Goal: Share content: Share content

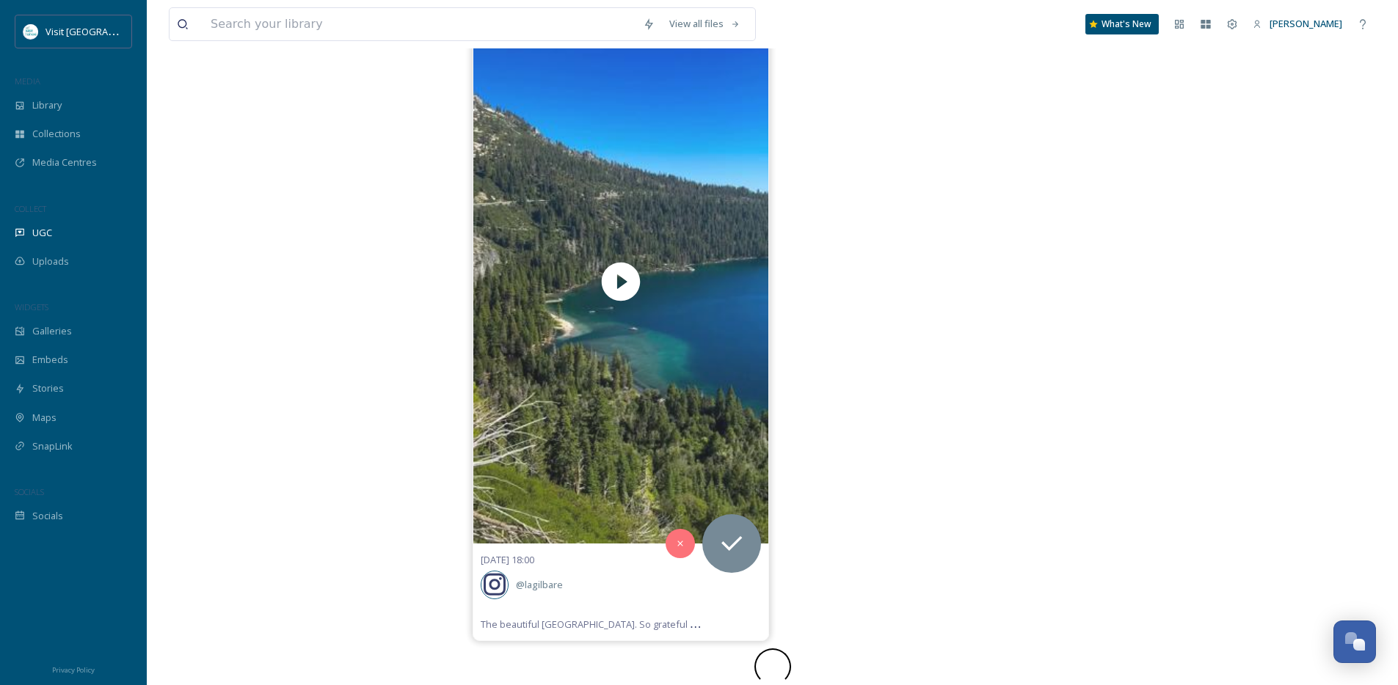
scroll to position [28331, 0]
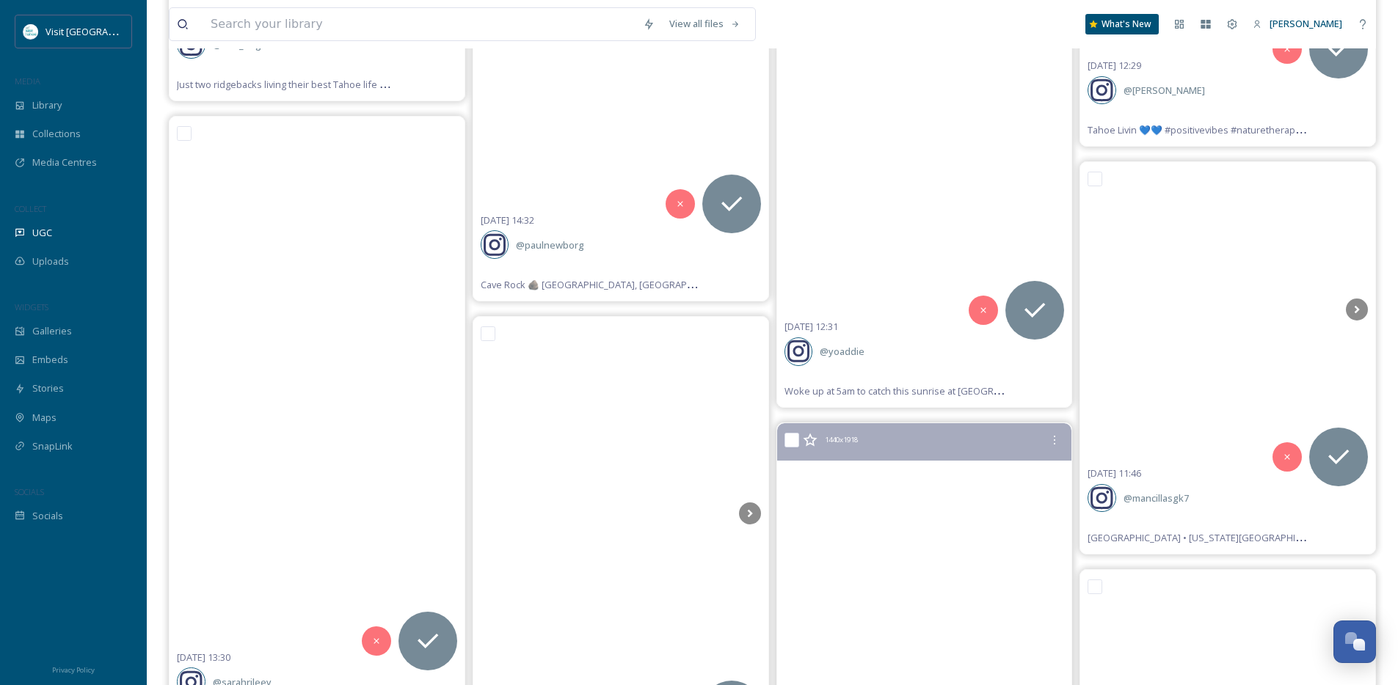
scroll to position [40527, 0]
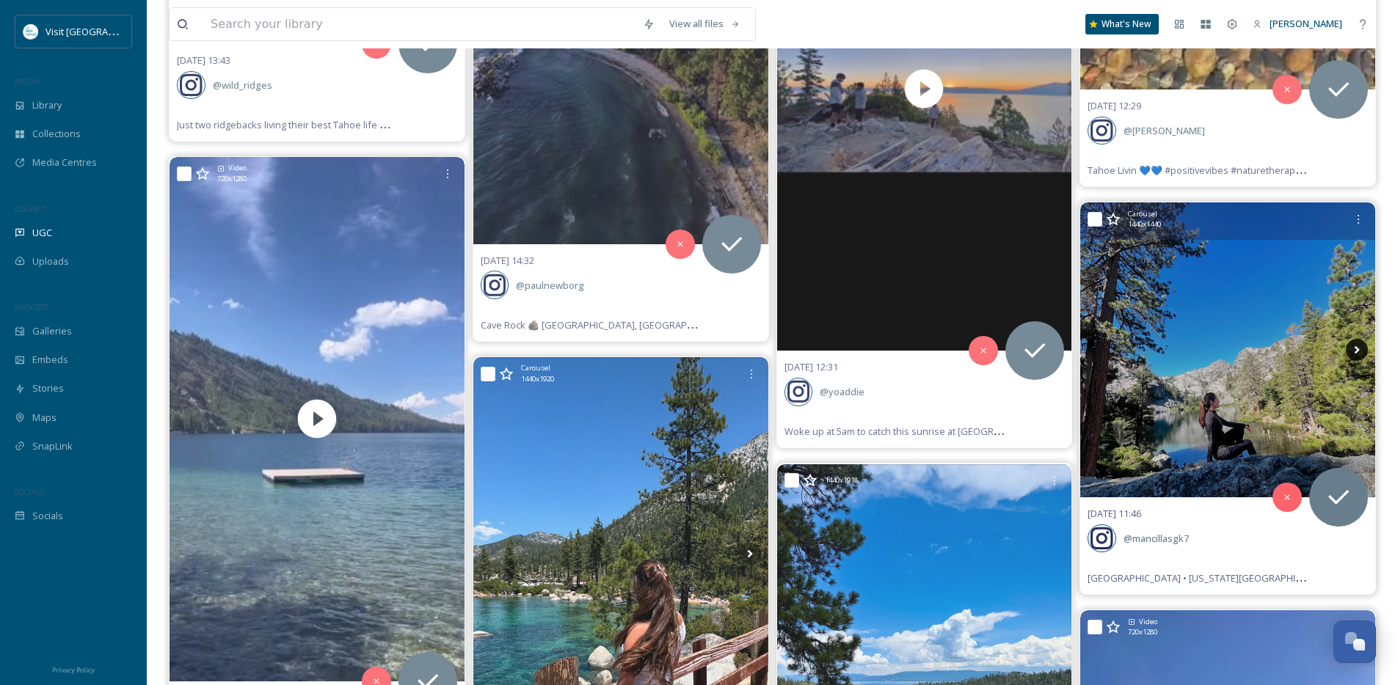
click at [1355, 349] on icon at bounding box center [1357, 350] width 5 height 8
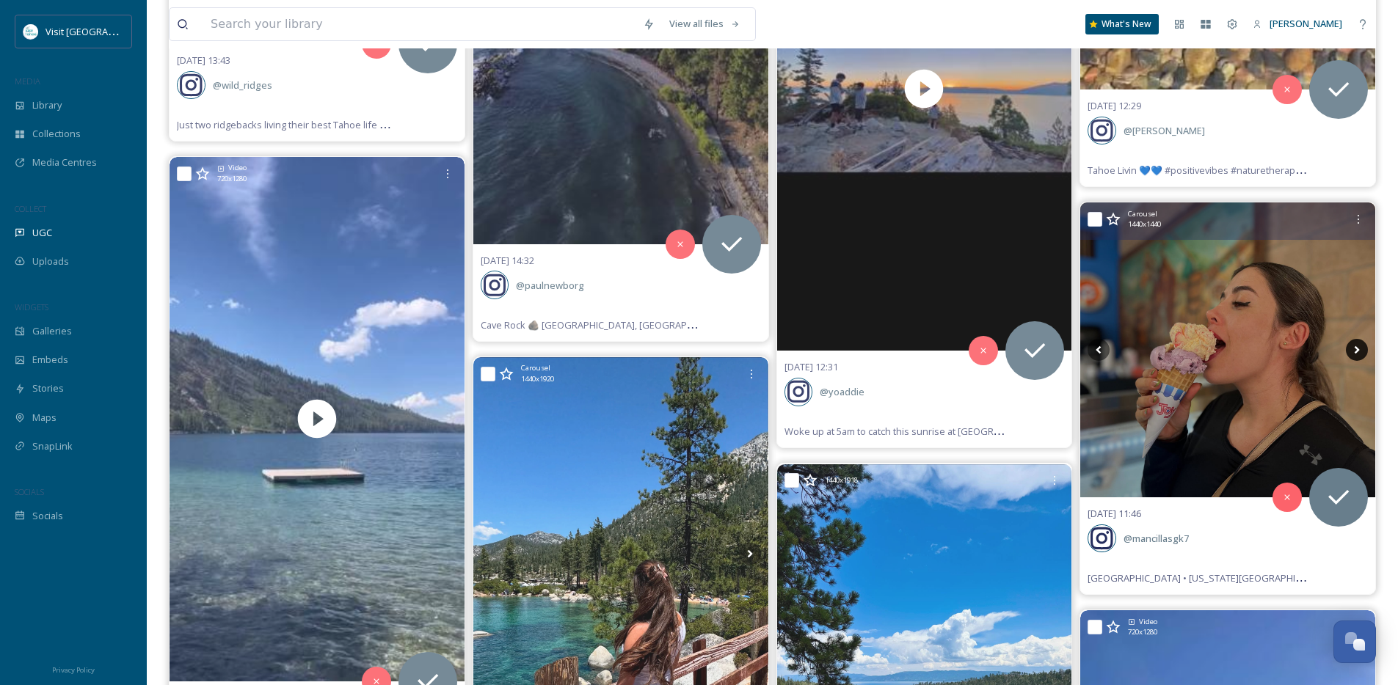
click at [1355, 349] on icon at bounding box center [1357, 350] width 5 height 8
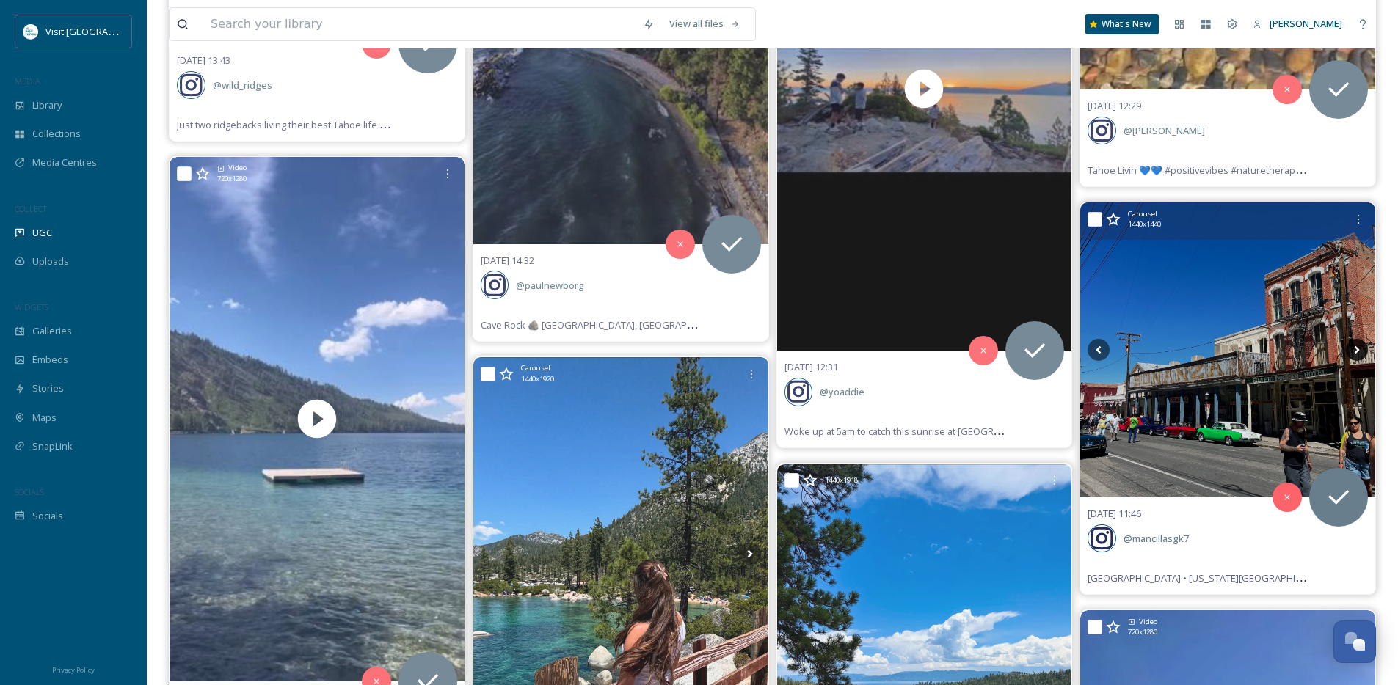
click at [1355, 349] on icon at bounding box center [1357, 350] width 5 height 8
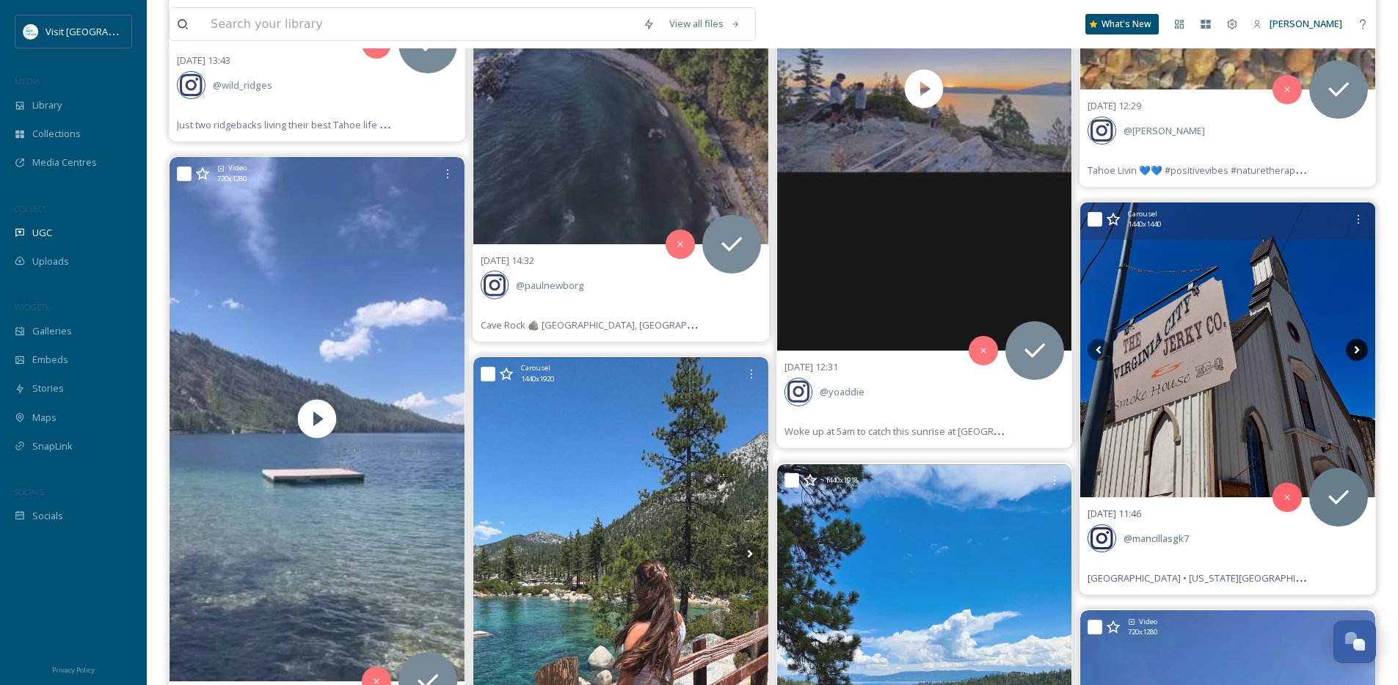
click at [1355, 349] on icon at bounding box center [1357, 350] width 5 height 8
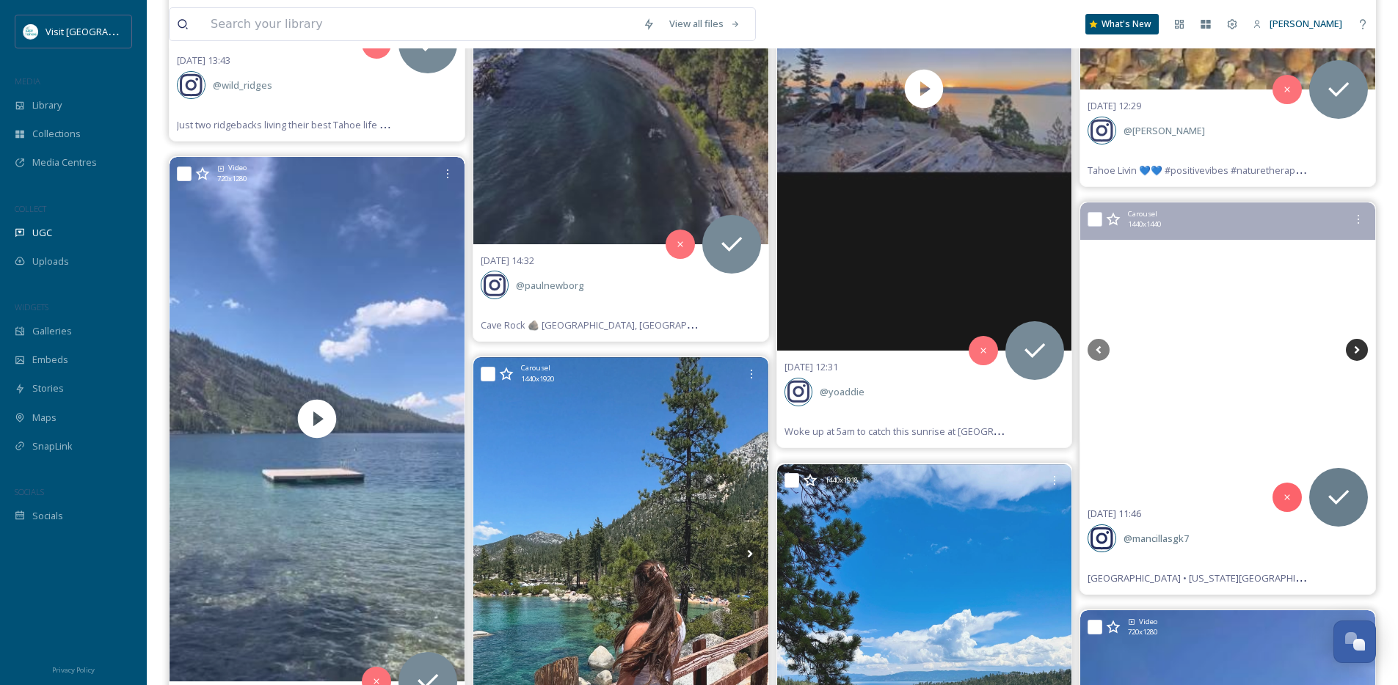
click at [1355, 349] on icon at bounding box center [1357, 350] width 5 height 8
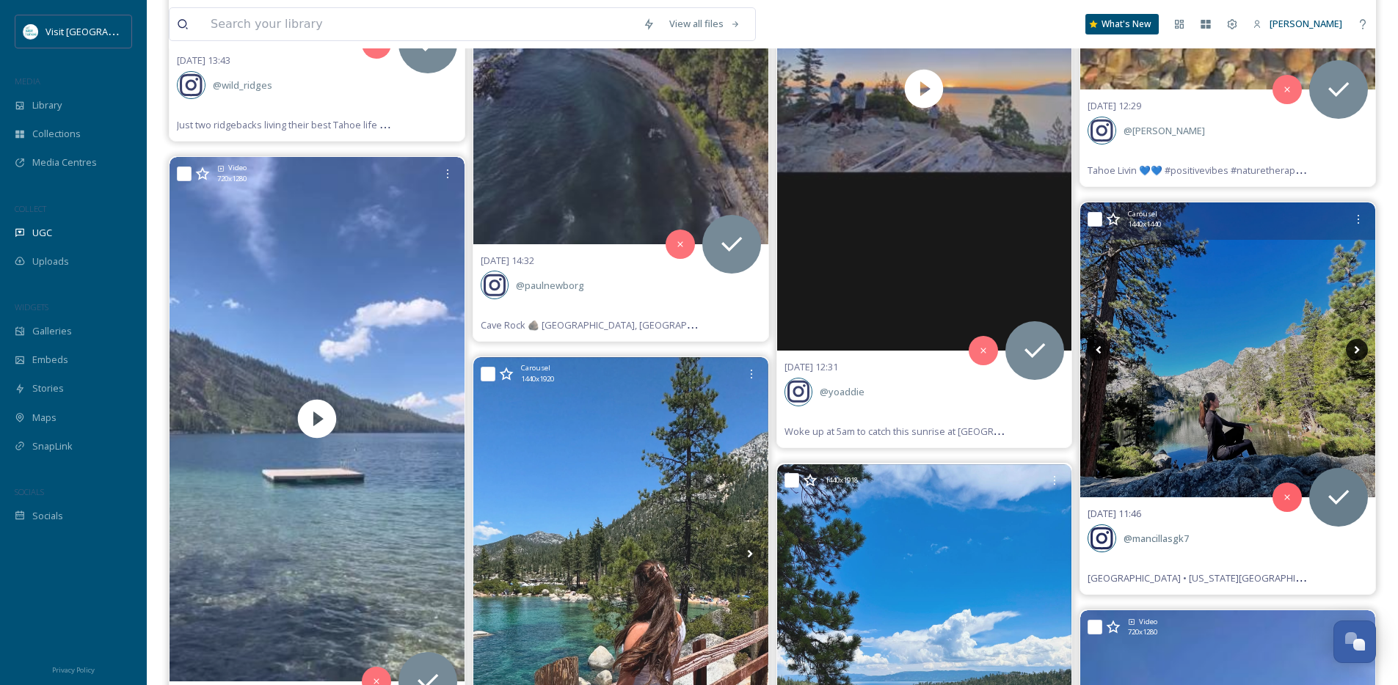
click at [1355, 349] on icon at bounding box center [1357, 350] width 5 height 8
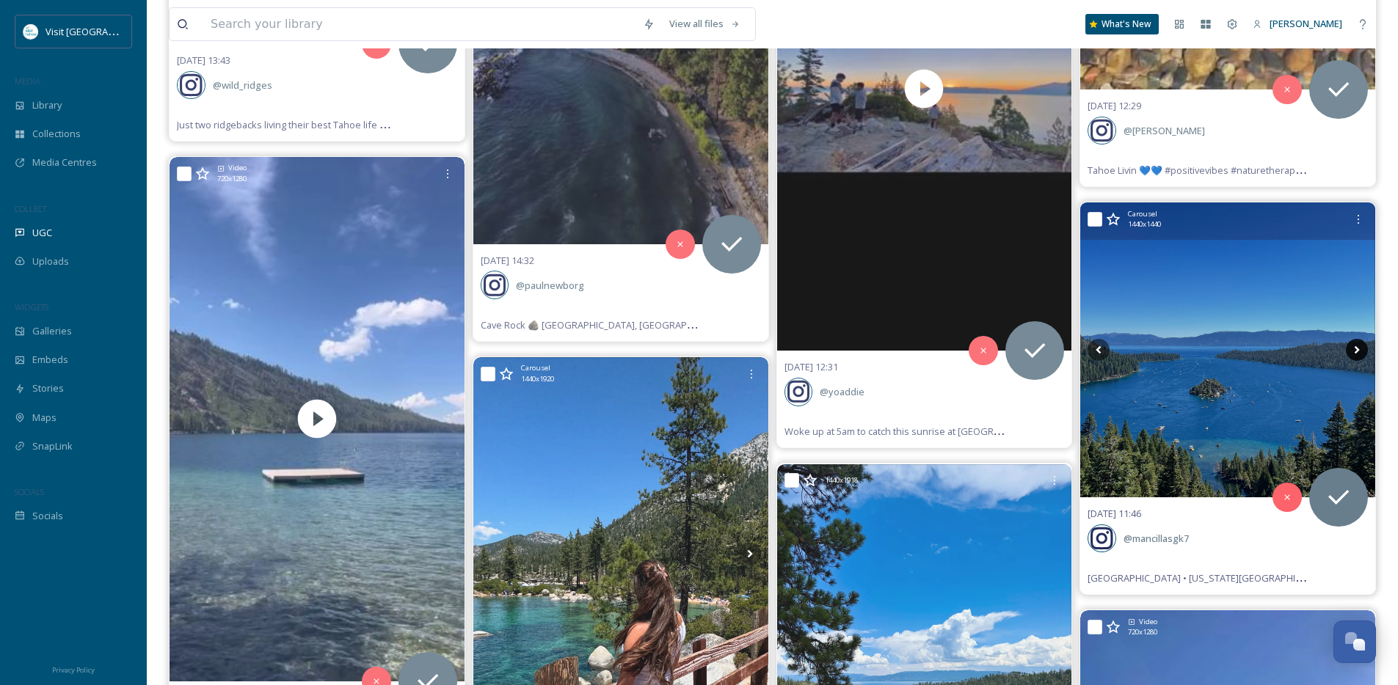
click at [1355, 349] on icon at bounding box center [1357, 350] width 5 height 8
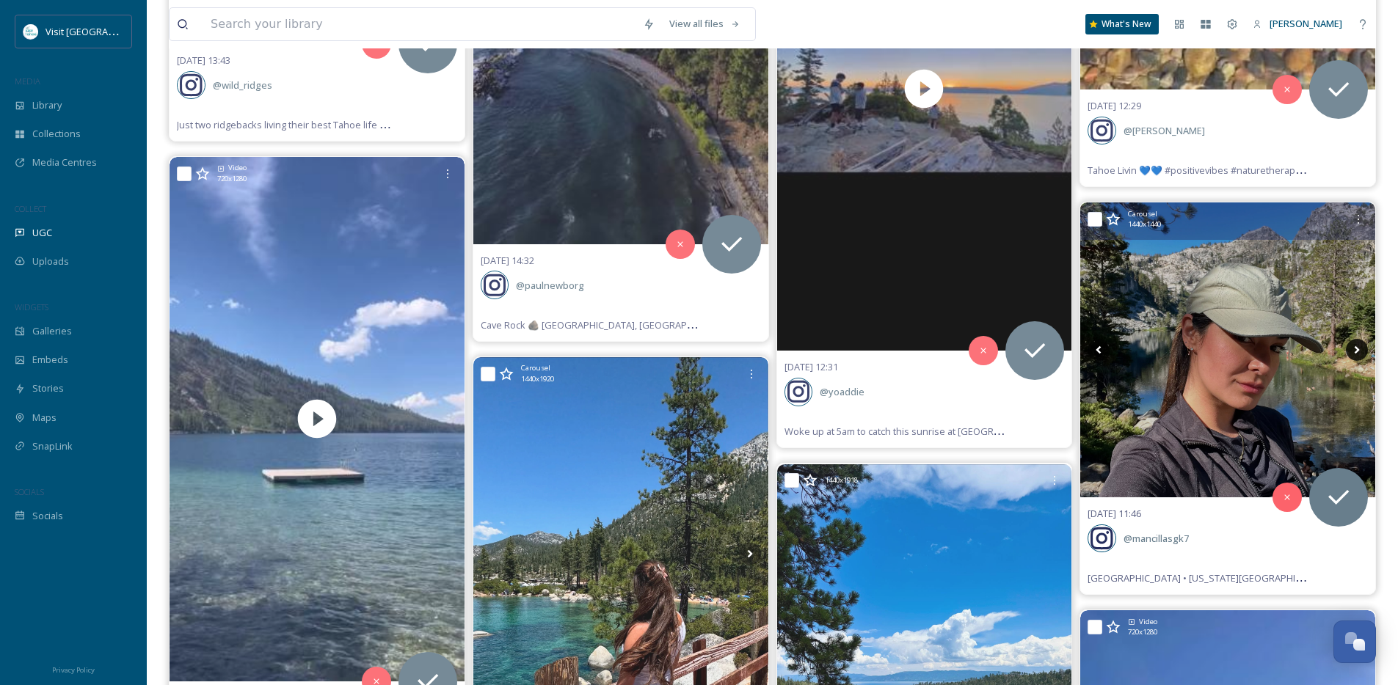
click at [1355, 349] on icon at bounding box center [1357, 350] width 5 height 8
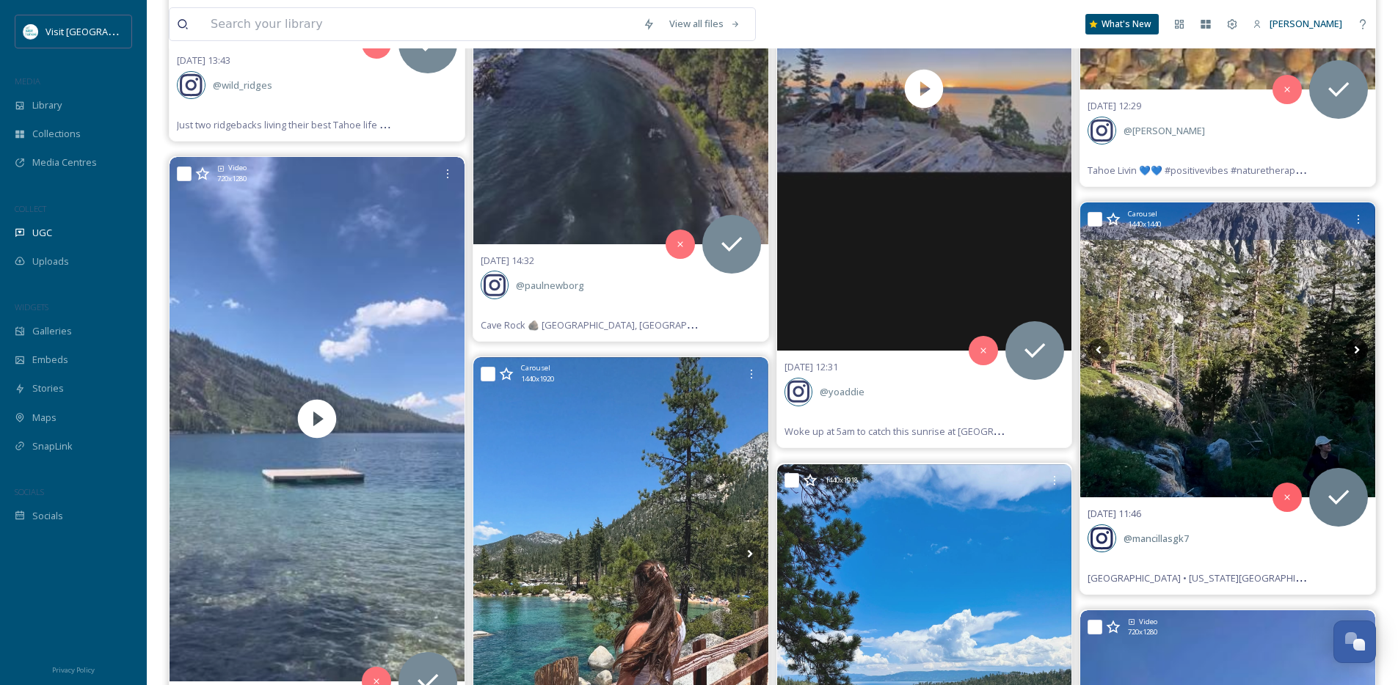
click at [1355, 349] on icon at bounding box center [1357, 350] width 5 height 8
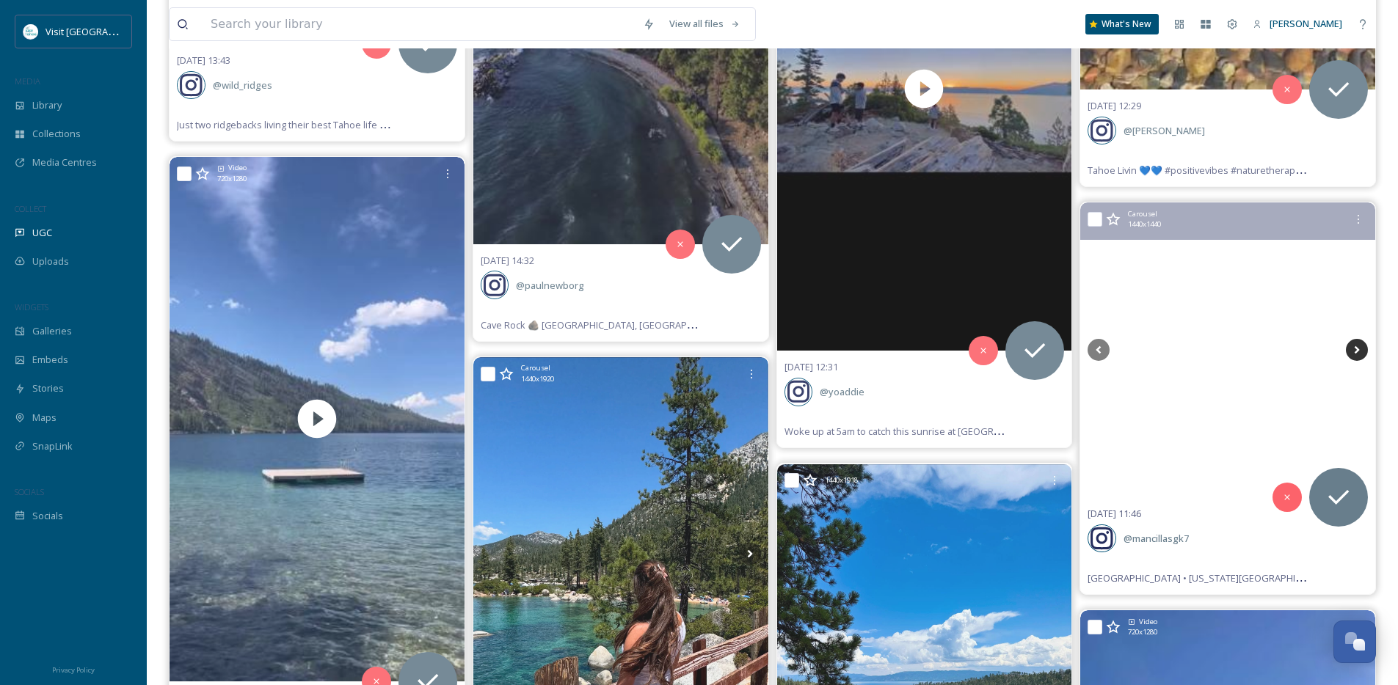
click at [1355, 349] on icon at bounding box center [1357, 350] width 5 height 8
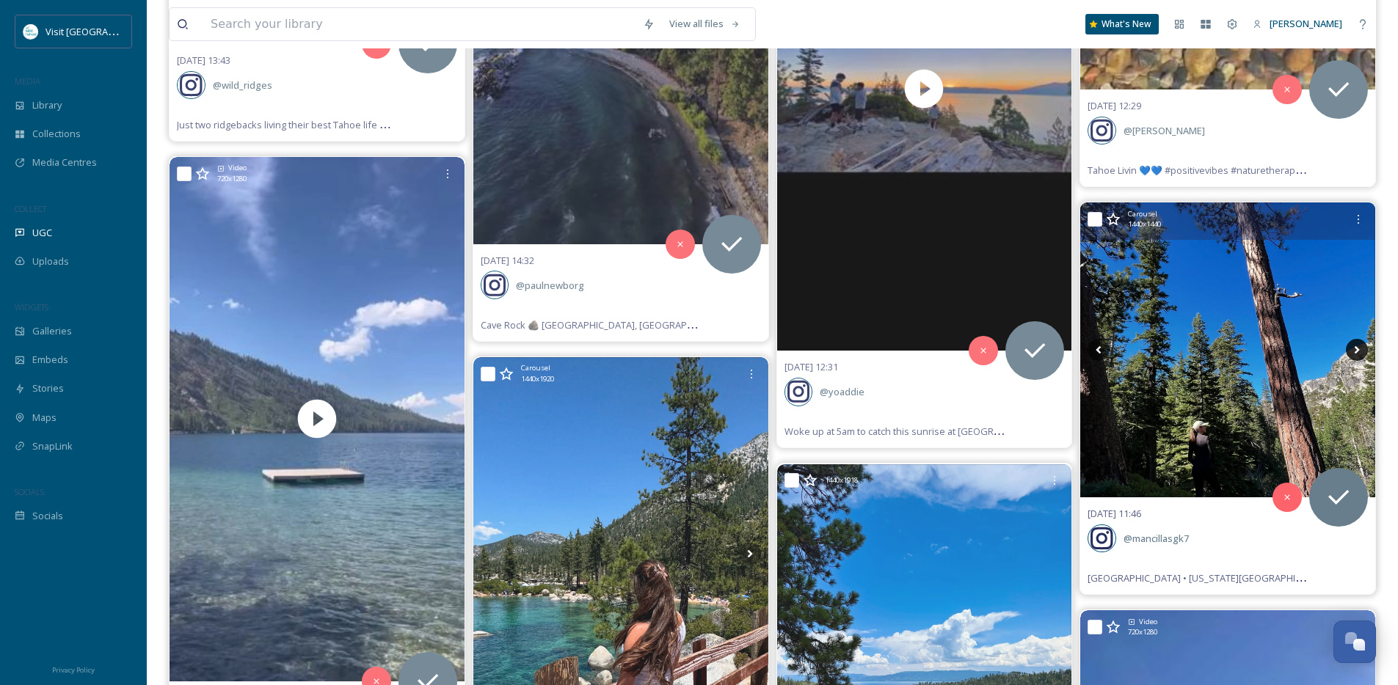
click at [1355, 349] on icon at bounding box center [1357, 350] width 5 height 8
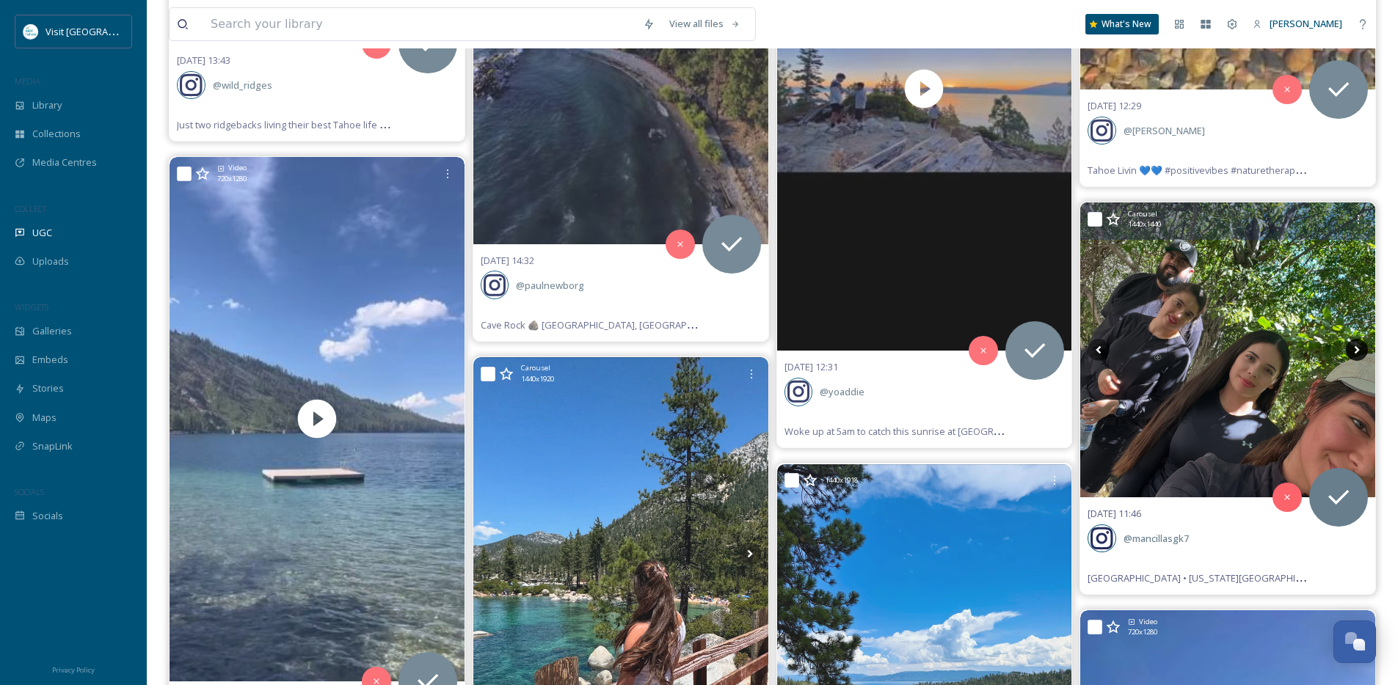
click at [1355, 349] on icon at bounding box center [1357, 350] width 5 height 8
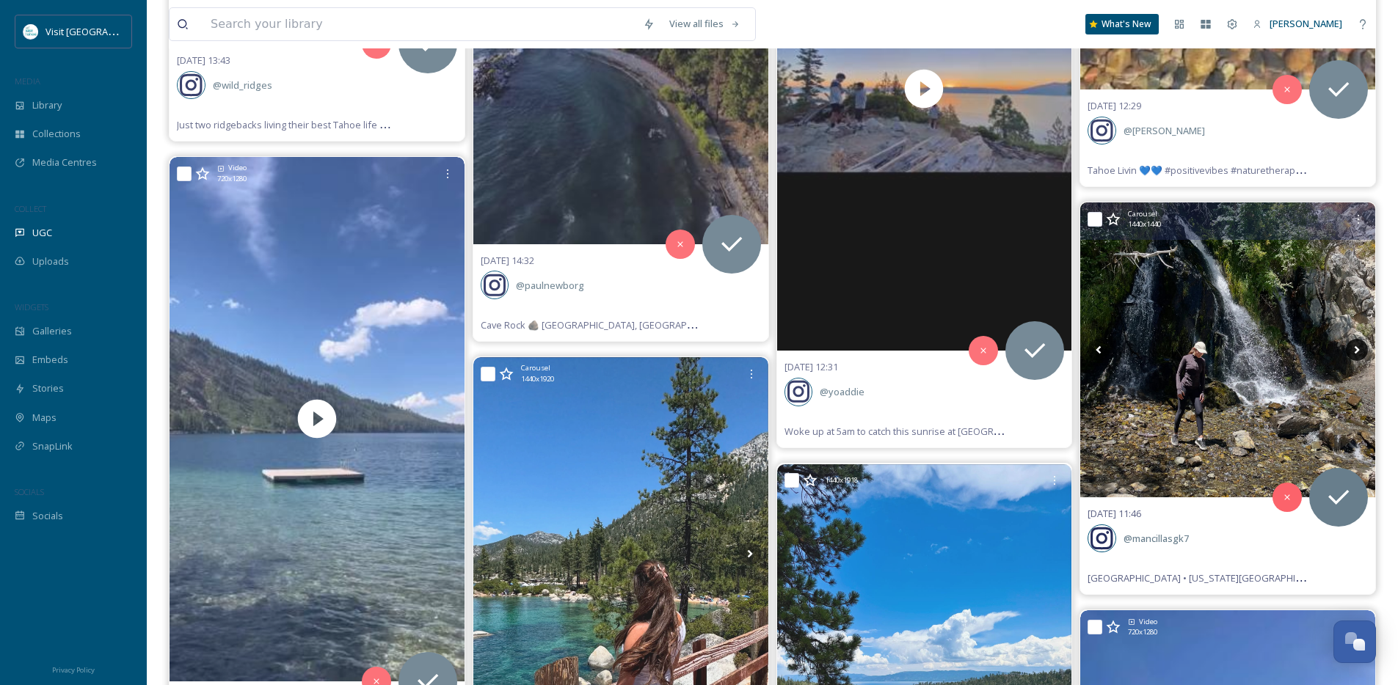
click at [1355, 349] on icon at bounding box center [1357, 350] width 22 height 22
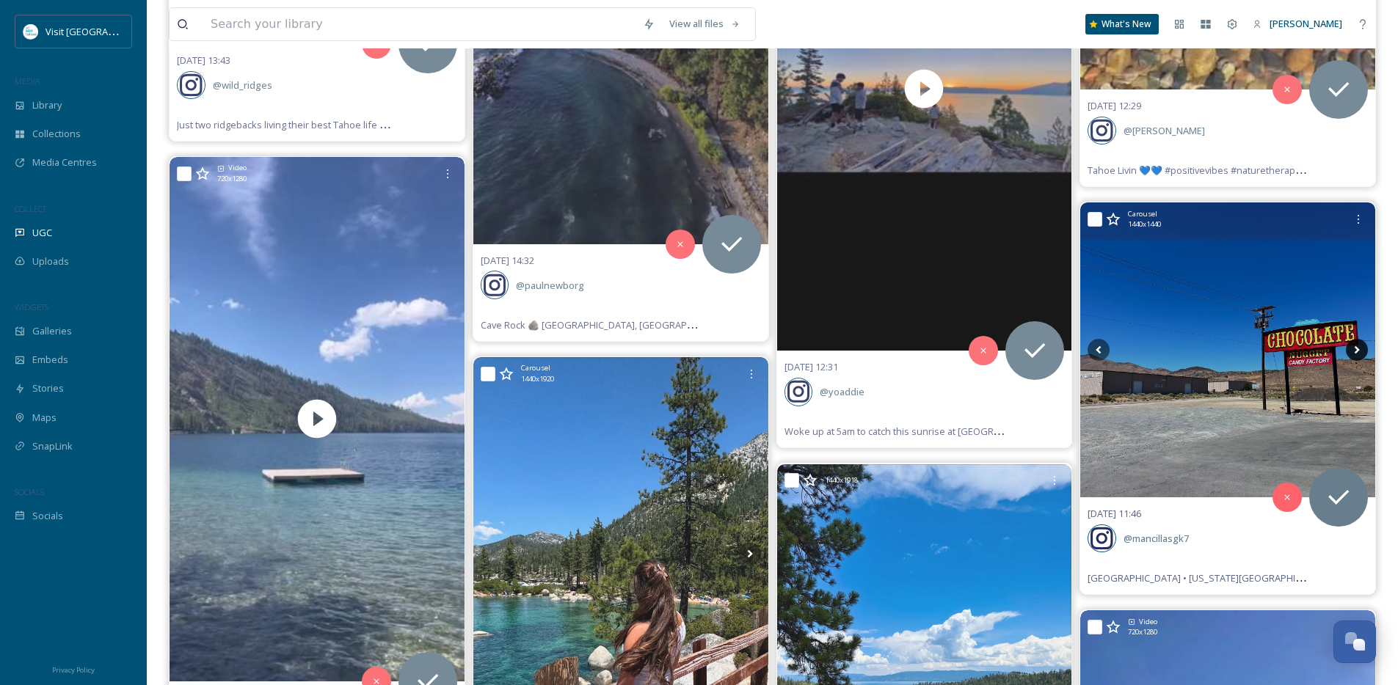
click at [1355, 349] on icon at bounding box center [1357, 350] width 22 height 22
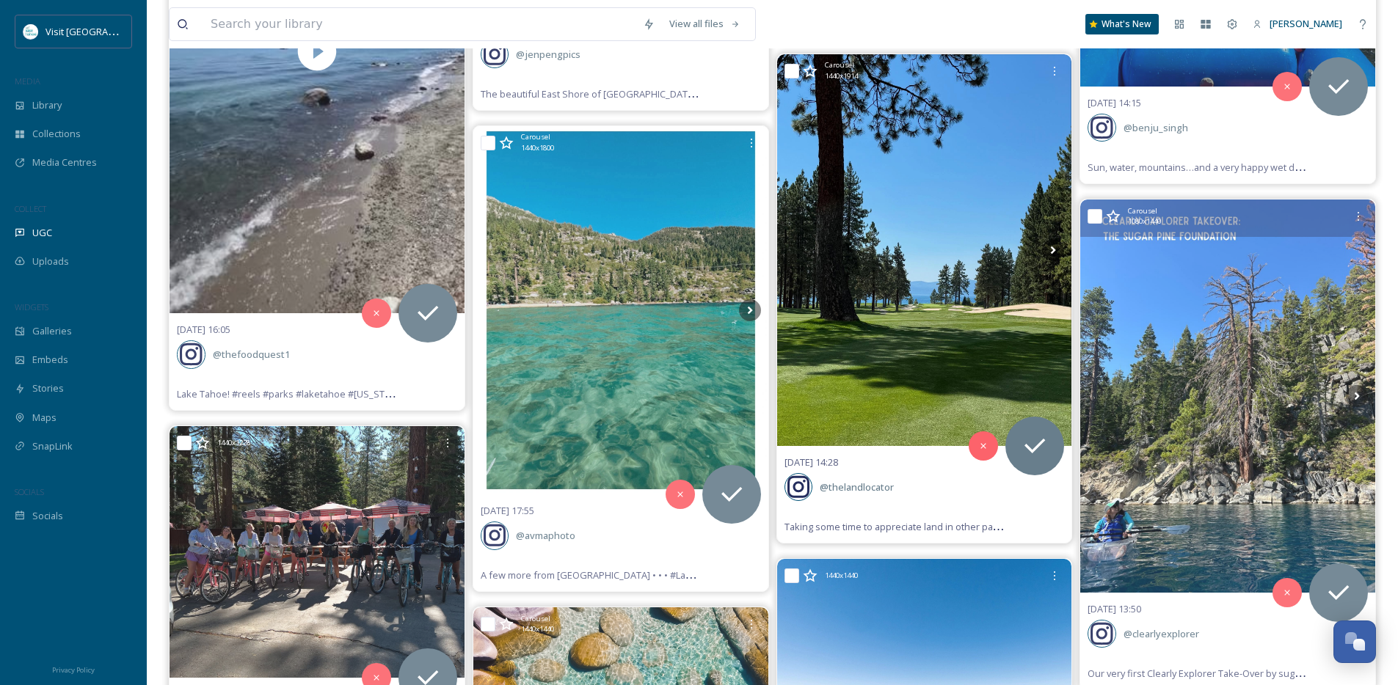
scroll to position [38746, 0]
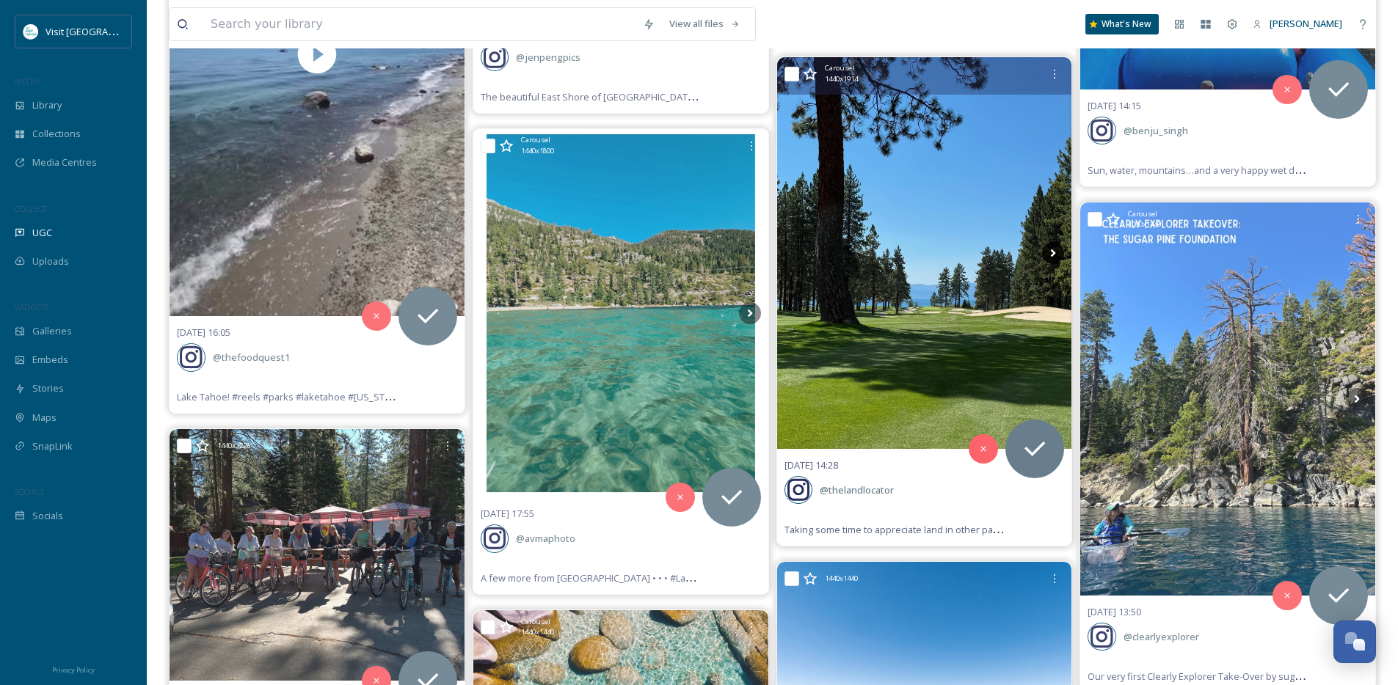
click at [1057, 253] on icon at bounding box center [1053, 253] width 22 height 22
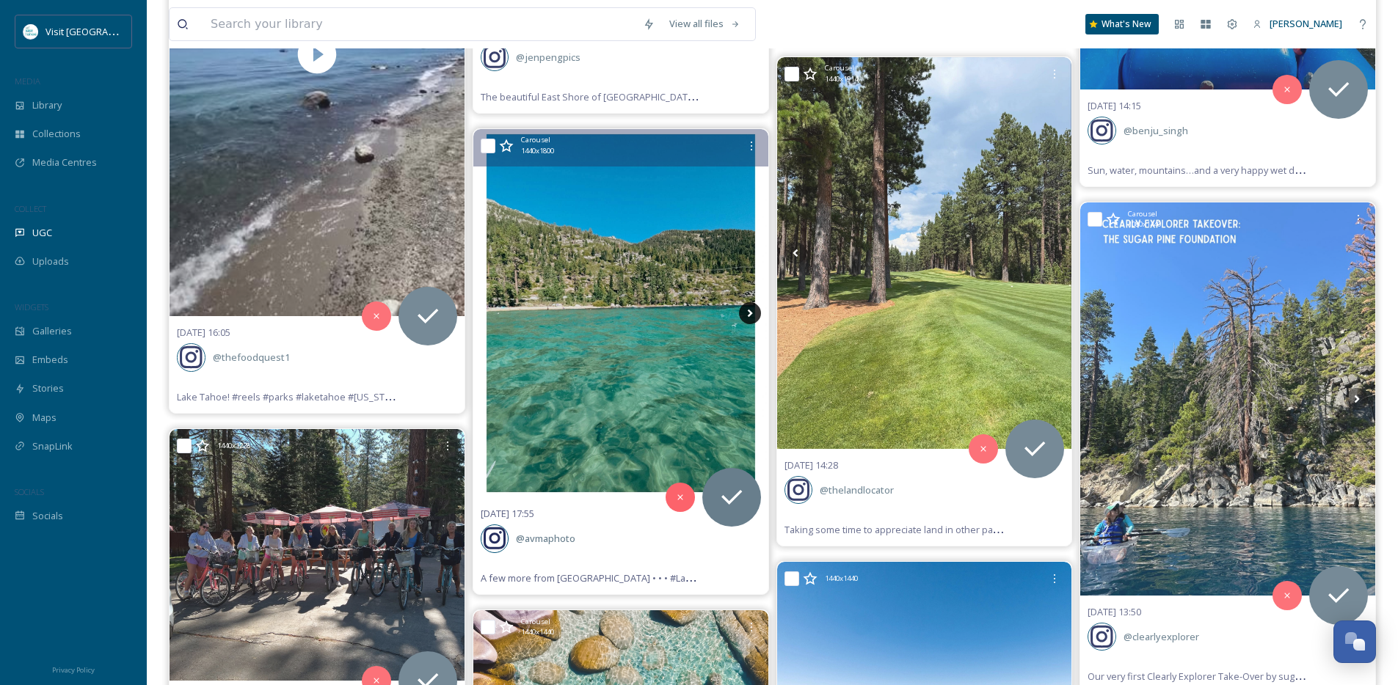
click at [743, 312] on icon at bounding box center [750, 313] width 22 height 22
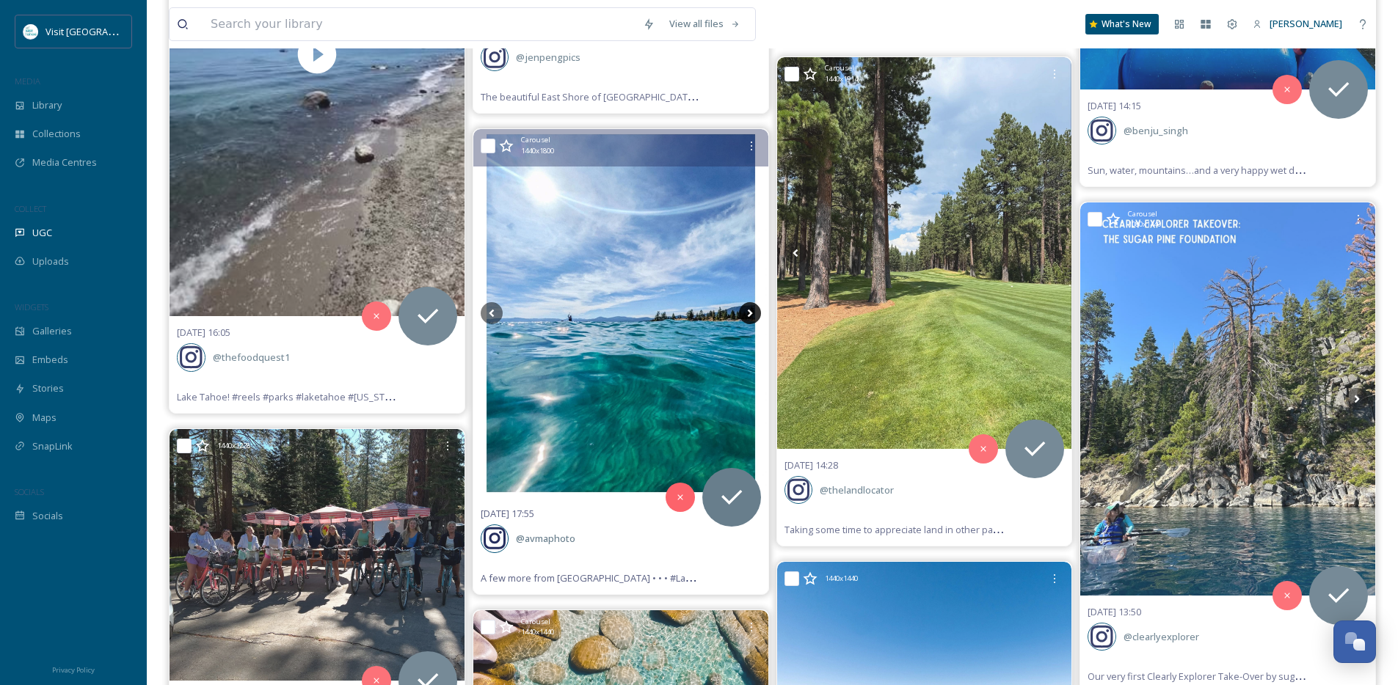
click at [748, 316] on icon at bounding box center [749, 314] width 5 height 8
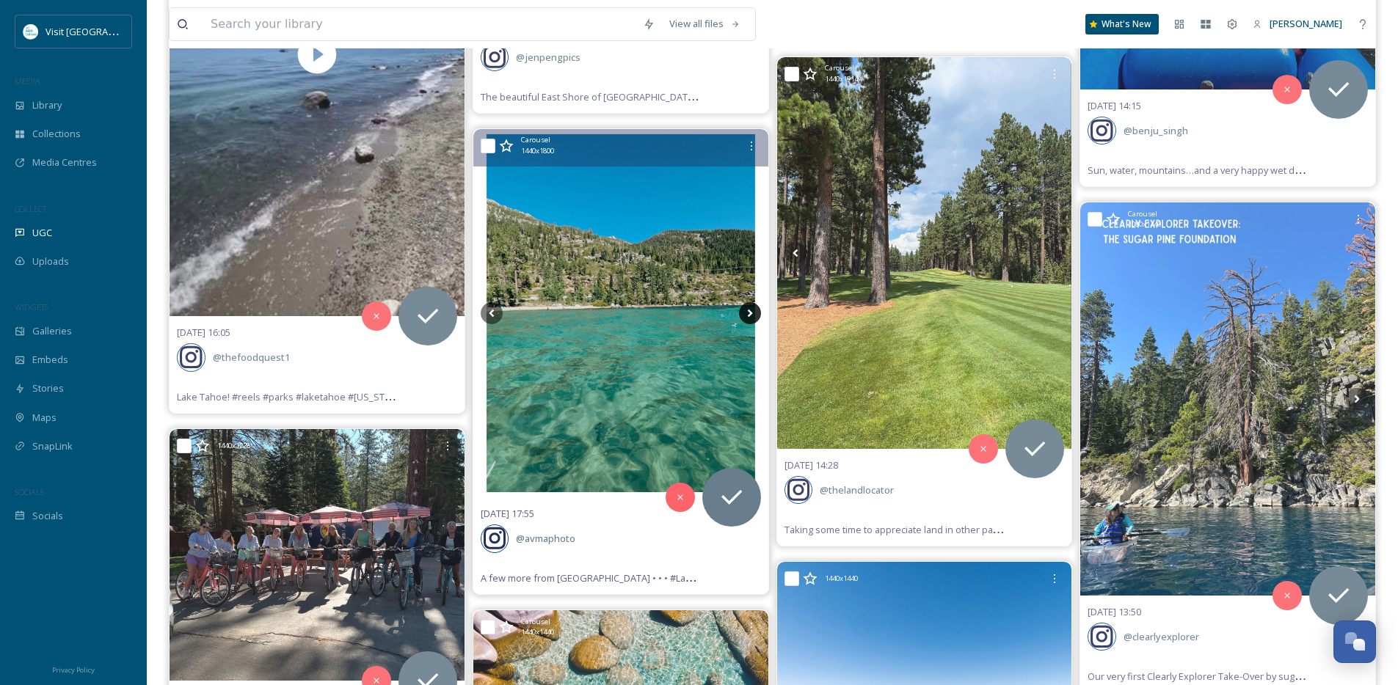
click at [748, 316] on icon at bounding box center [749, 314] width 5 height 8
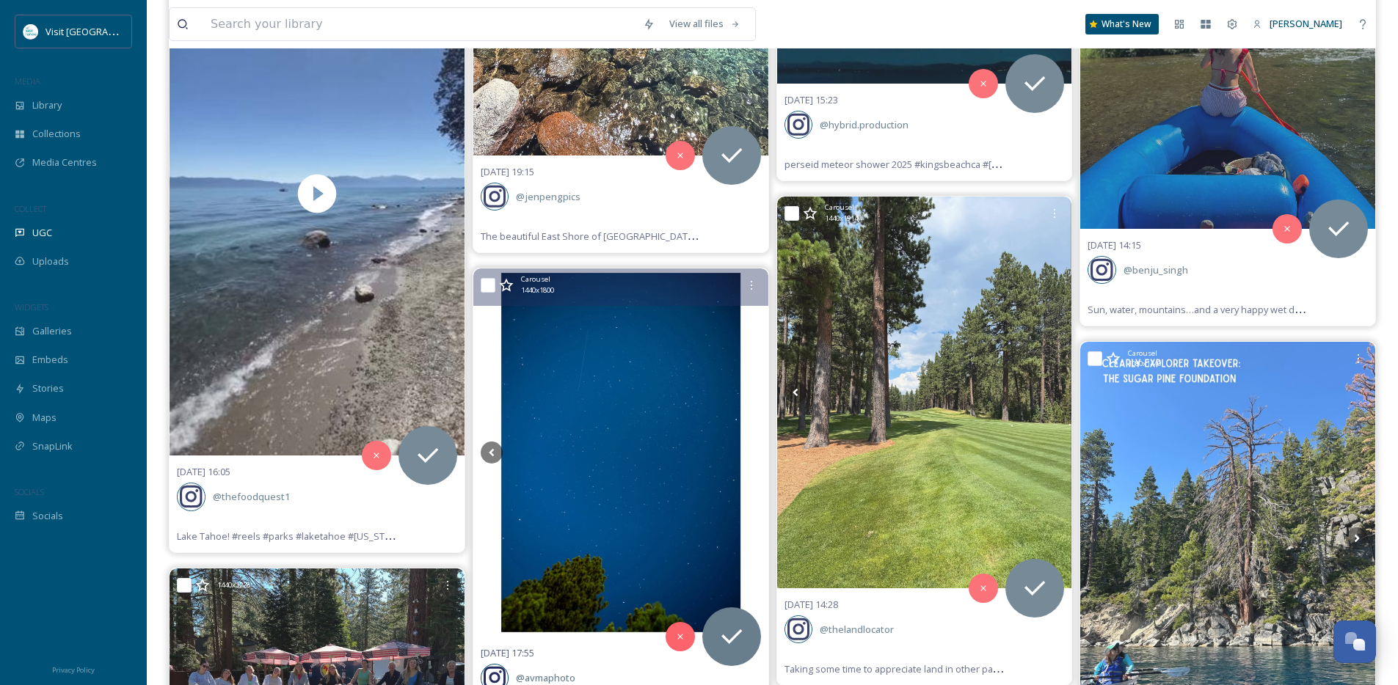
scroll to position [38263, 0]
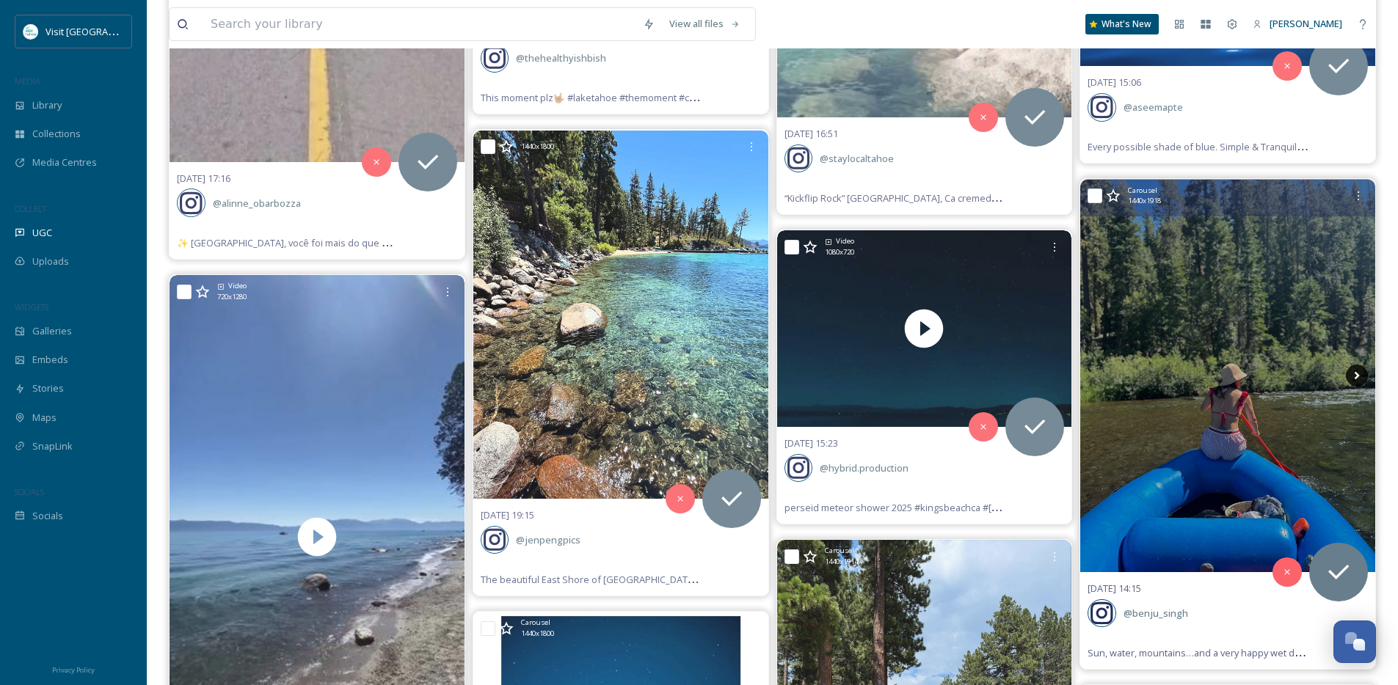
click at [1354, 376] on icon at bounding box center [1357, 376] width 22 height 22
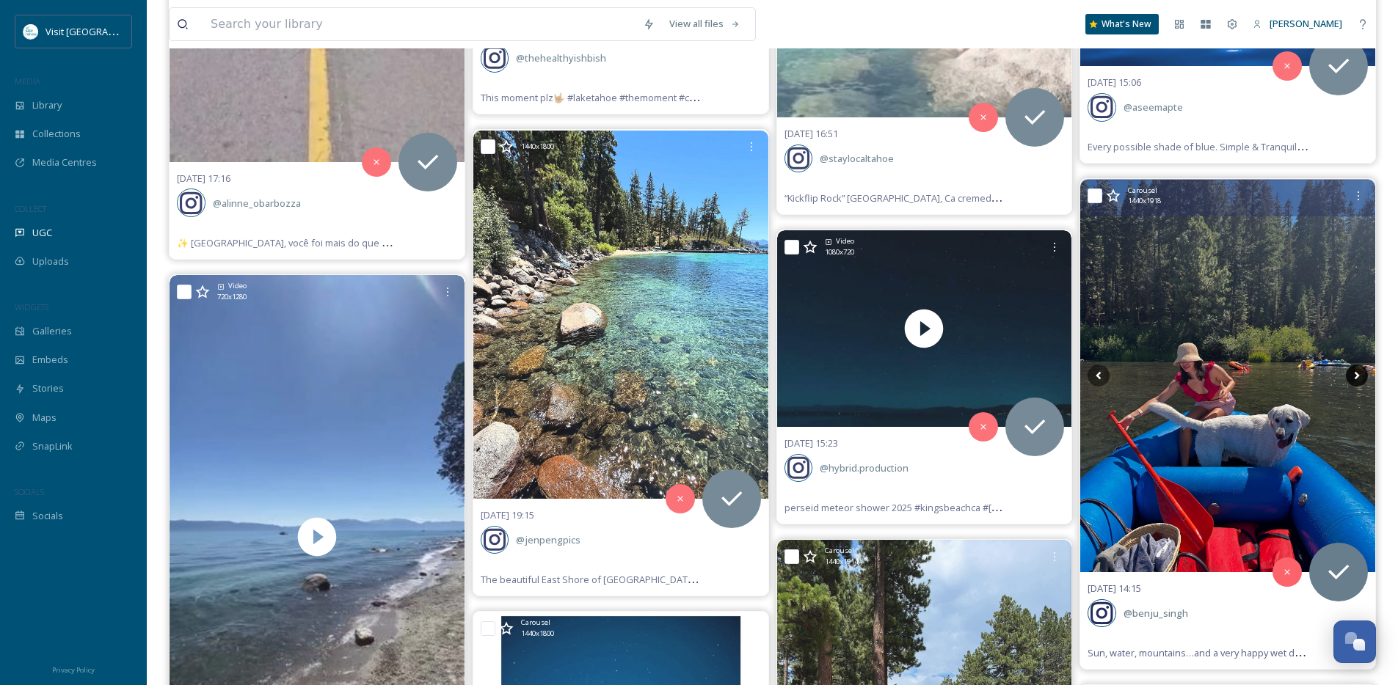
click at [1354, 376] on icon at bounding box center [1357, 376] width 22 height 22
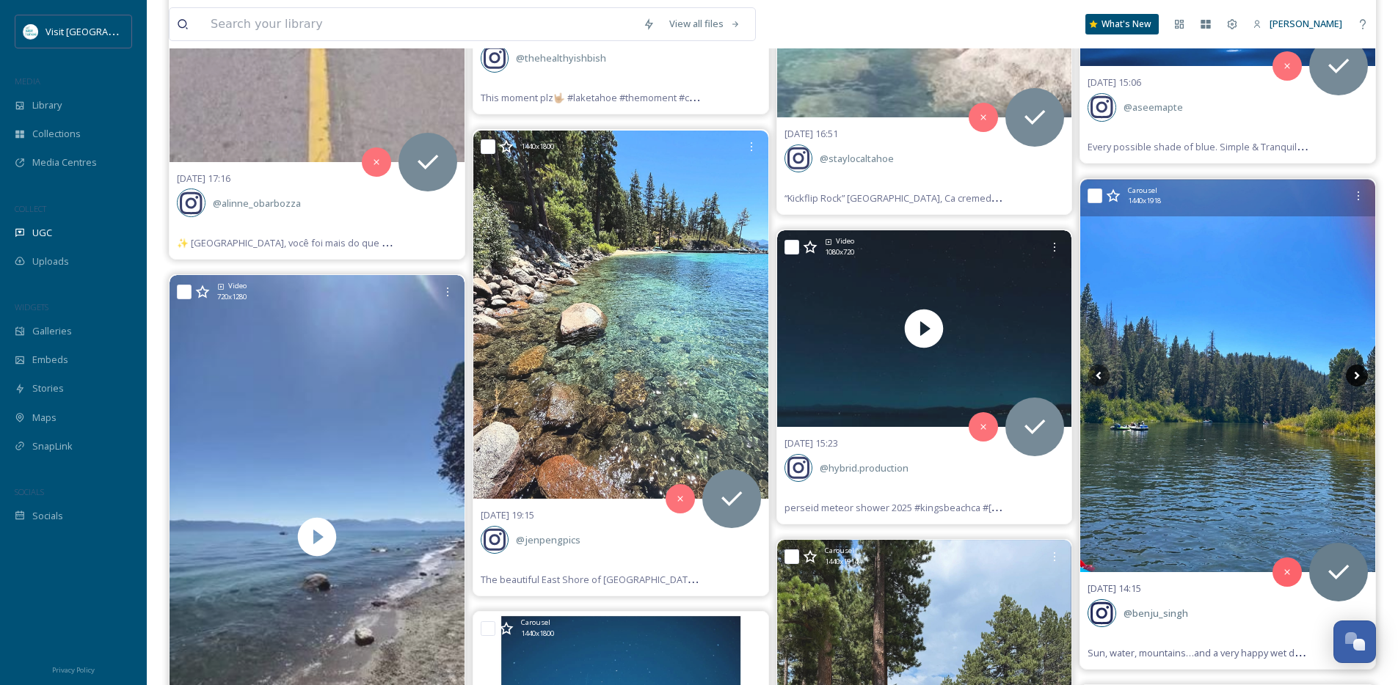
click at [1354, 376] on icon at bounding box center [1357, 376] width 22 height 22
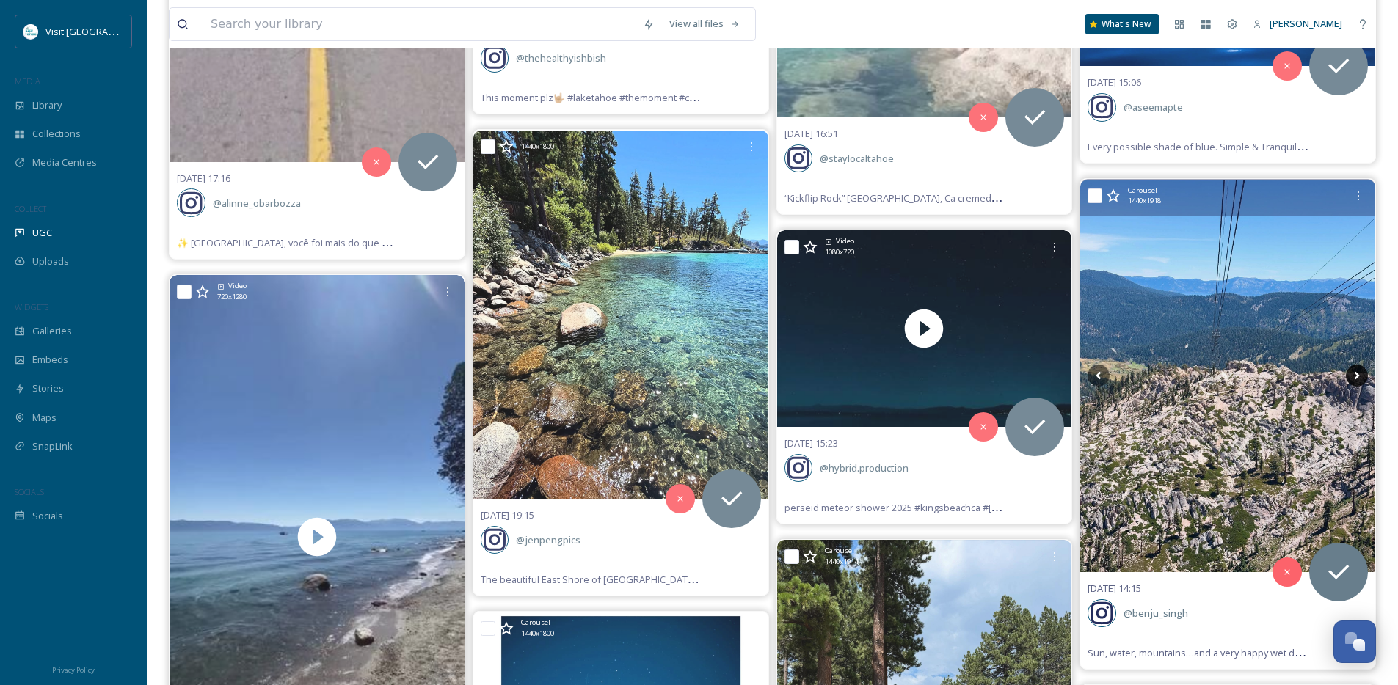
click at [1354, 376] on icon at bounding box center [1357, 376] width 22 height 22
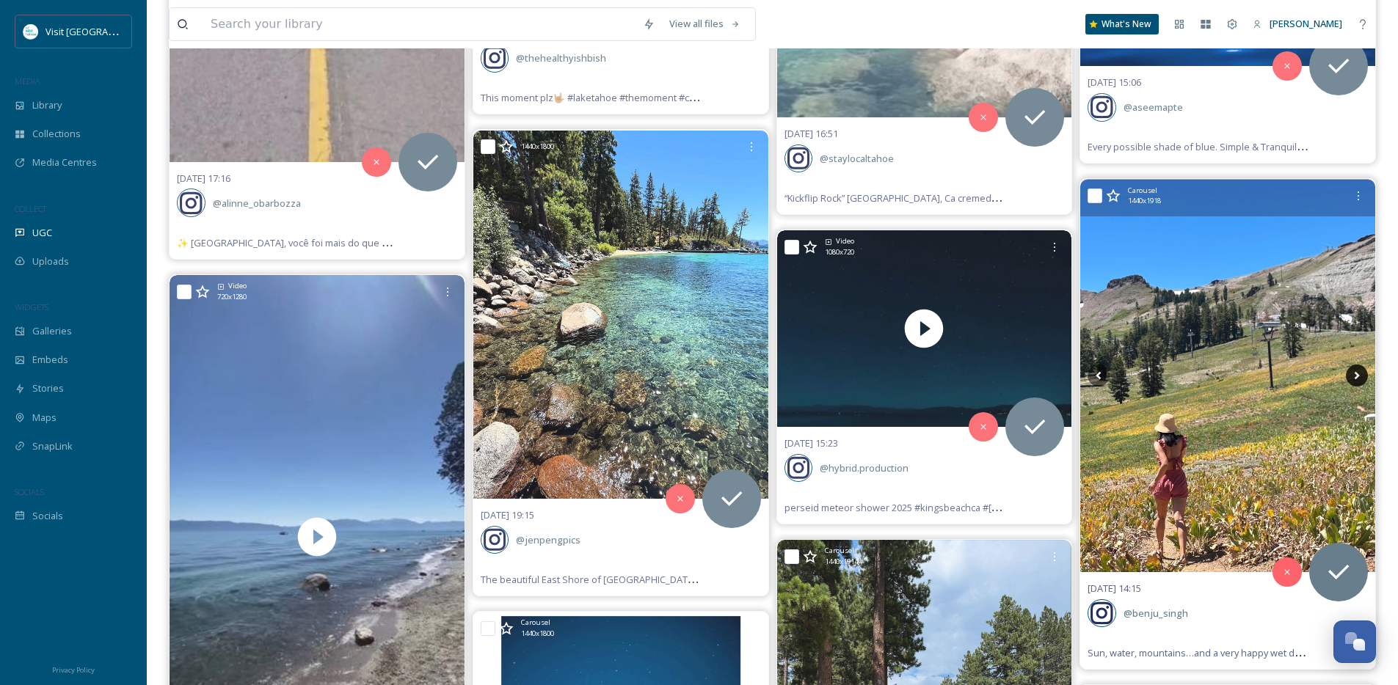
click at [1356, 376] on icon at bounding box center [1357, 376] width 22 height 22
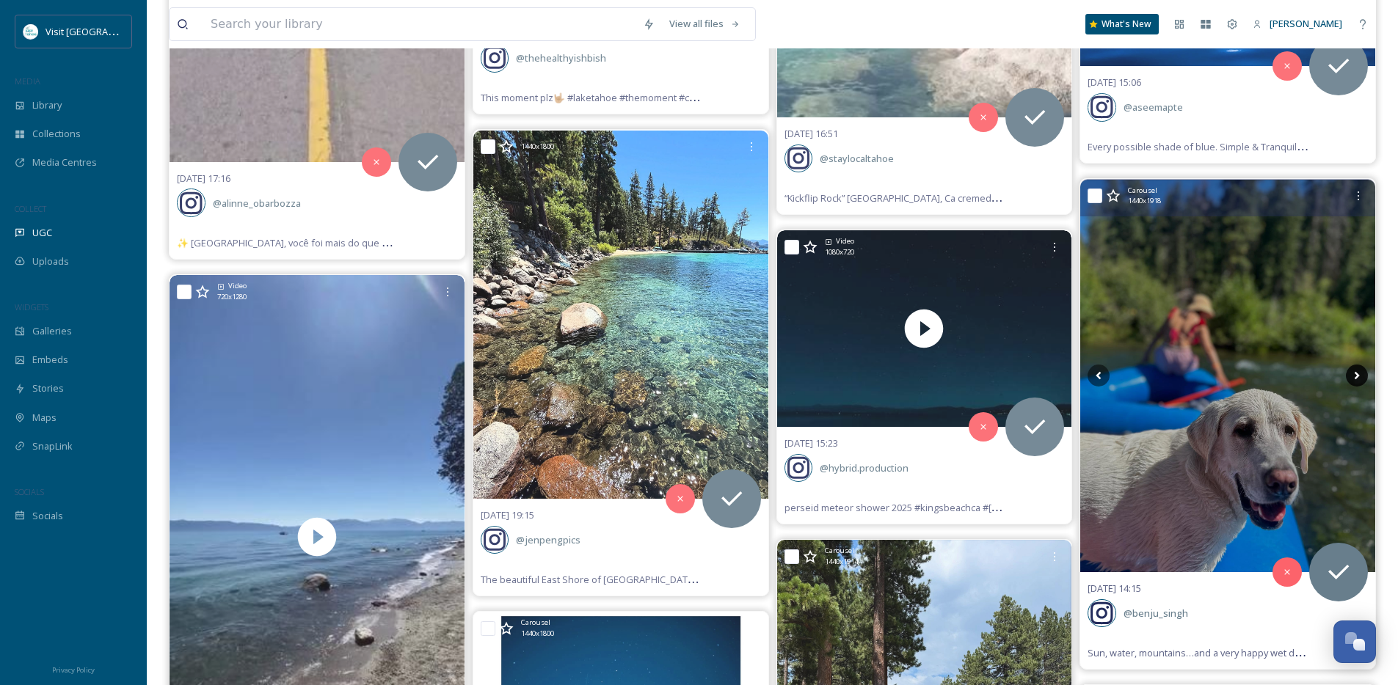
click at [1356, 376] on icon at bounding box center [1357, 376] width 22 height 22
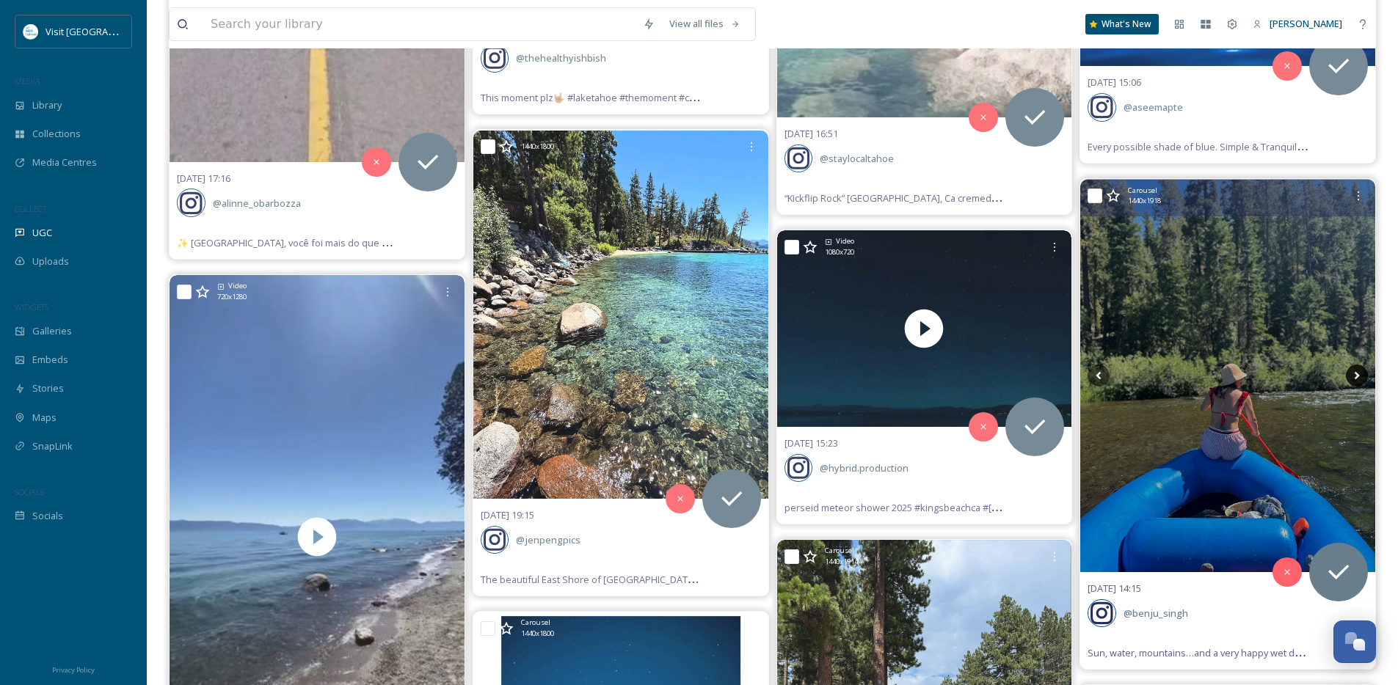
click at [1356, 376] on icon at bounding box center [1357, 376] width 22 height 22
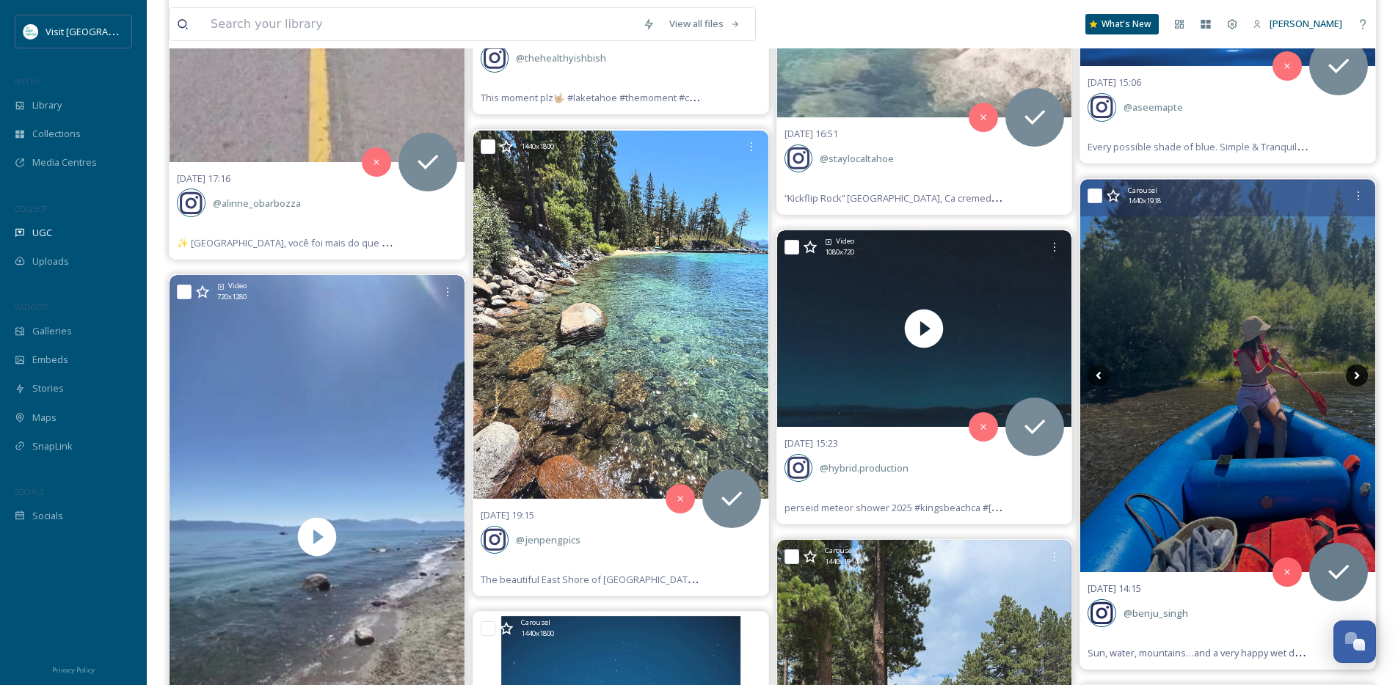
click at [1356, 376] on icon at bounding box center [1357, 376] width 22 height 22
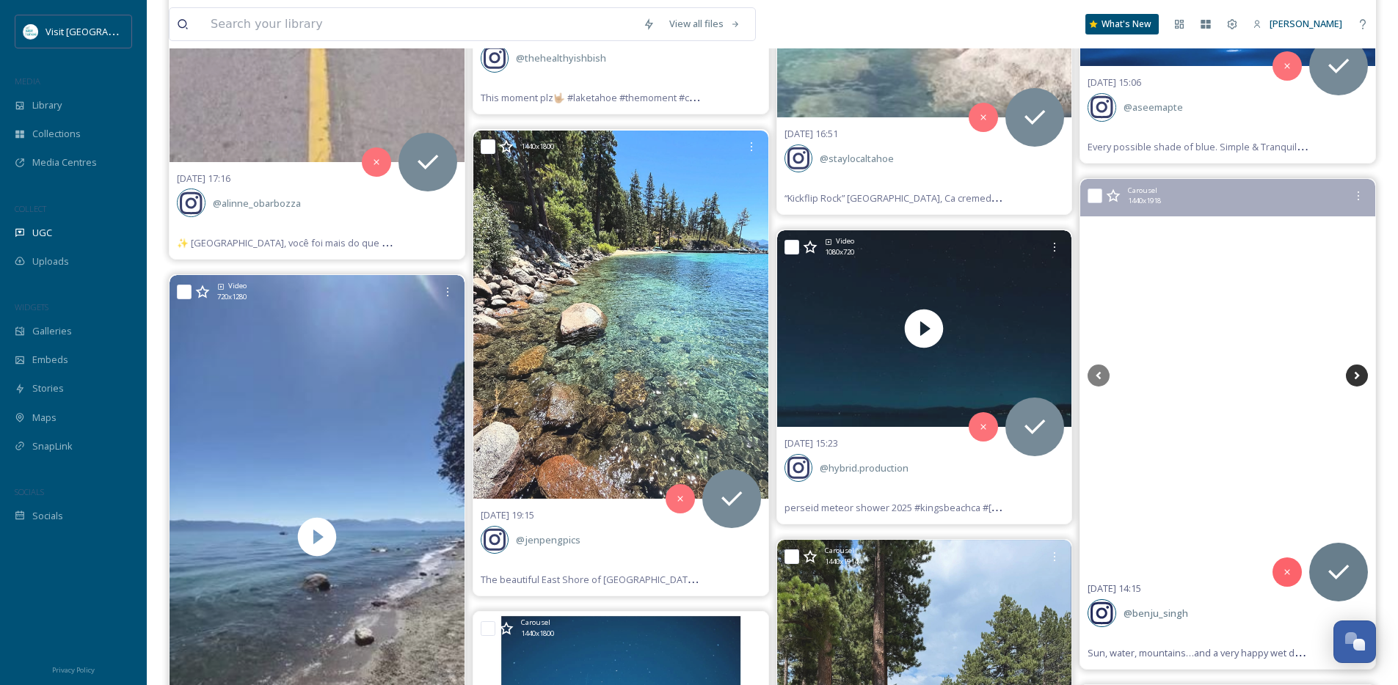
click at [1356, 376] on icon at bounding box center [1357, 376] width 22 height 22
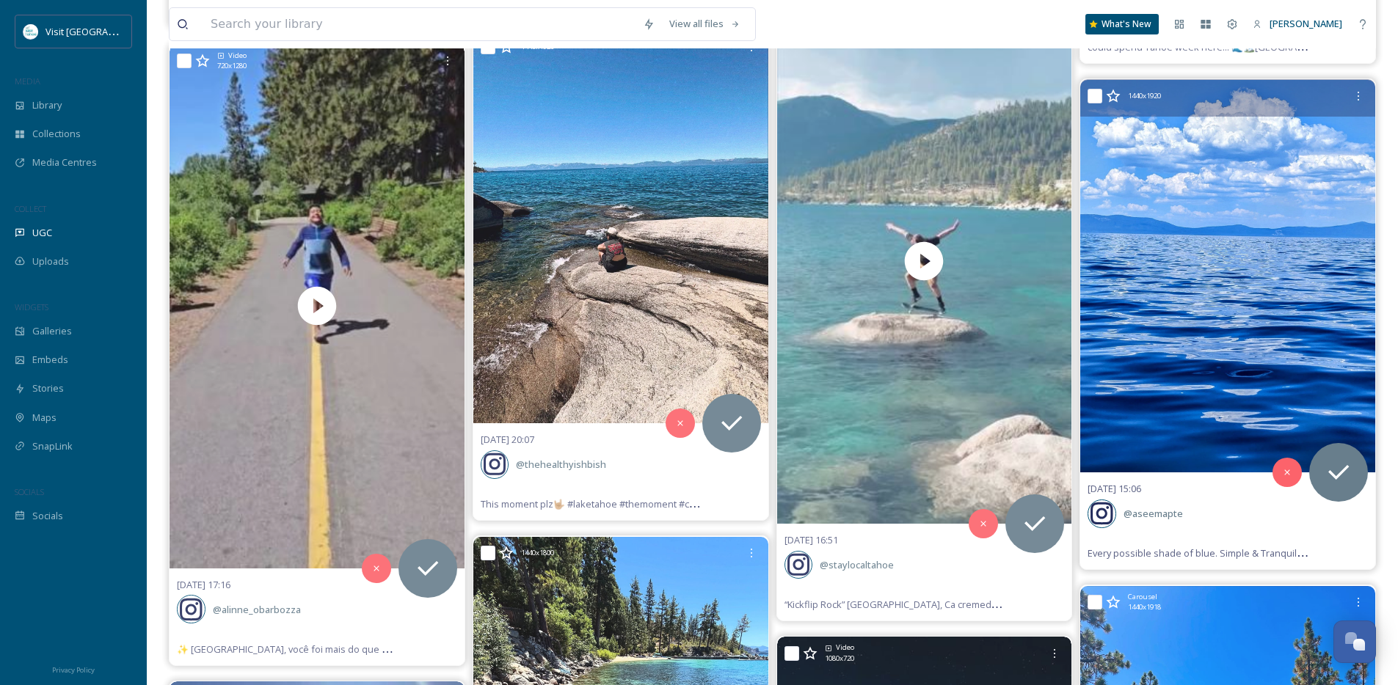
scroll to position [37856, 0]
click at [1187, 278] on img at bounding box center [1227, 277] width 295 height 393
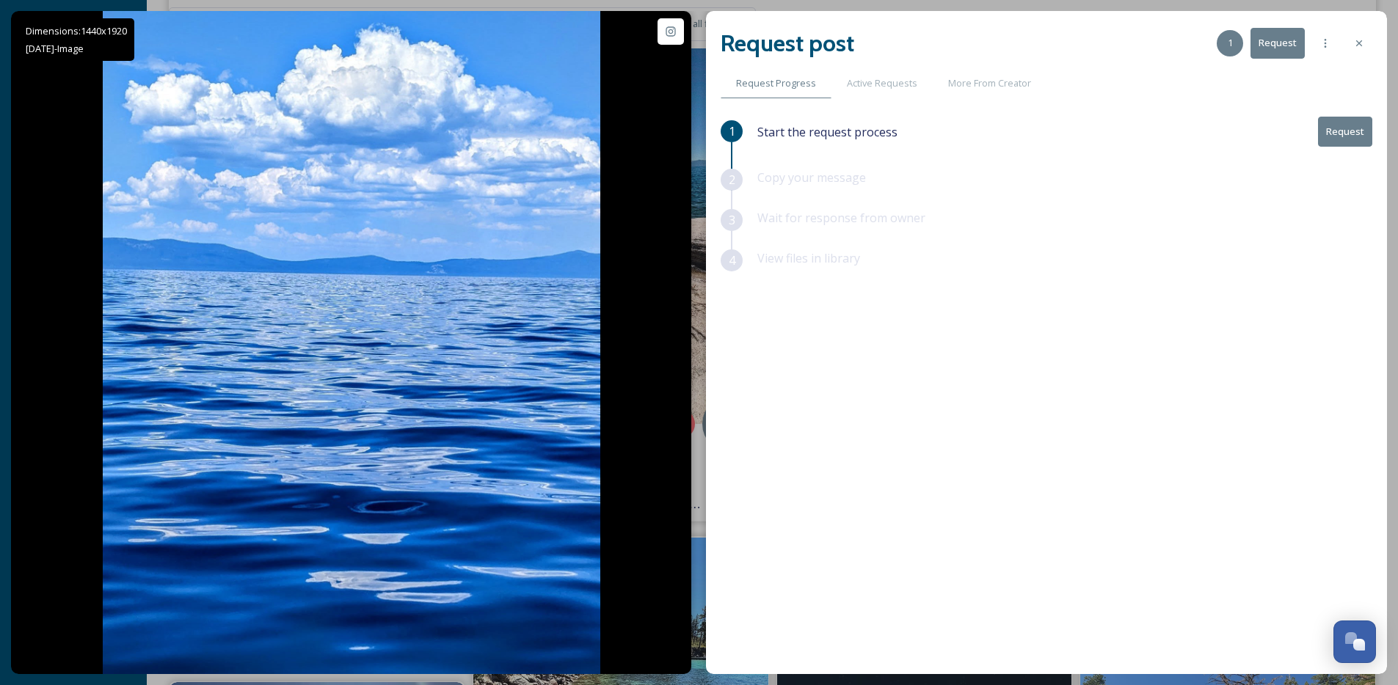
click at [1361, 46] on icon at bounding box center [1359, 43] width 12 height 12
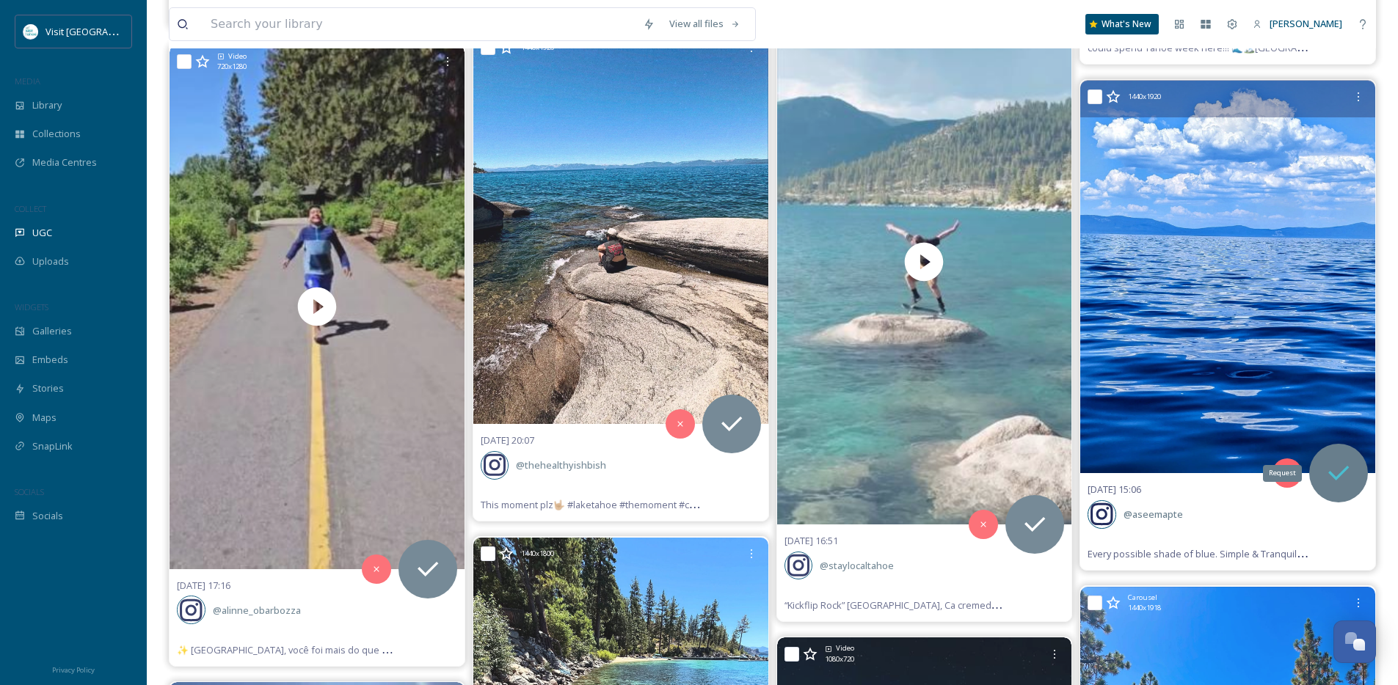
click at [1322, 467] on div "Request" at bounding box center [1338, 473] width 59 height 59
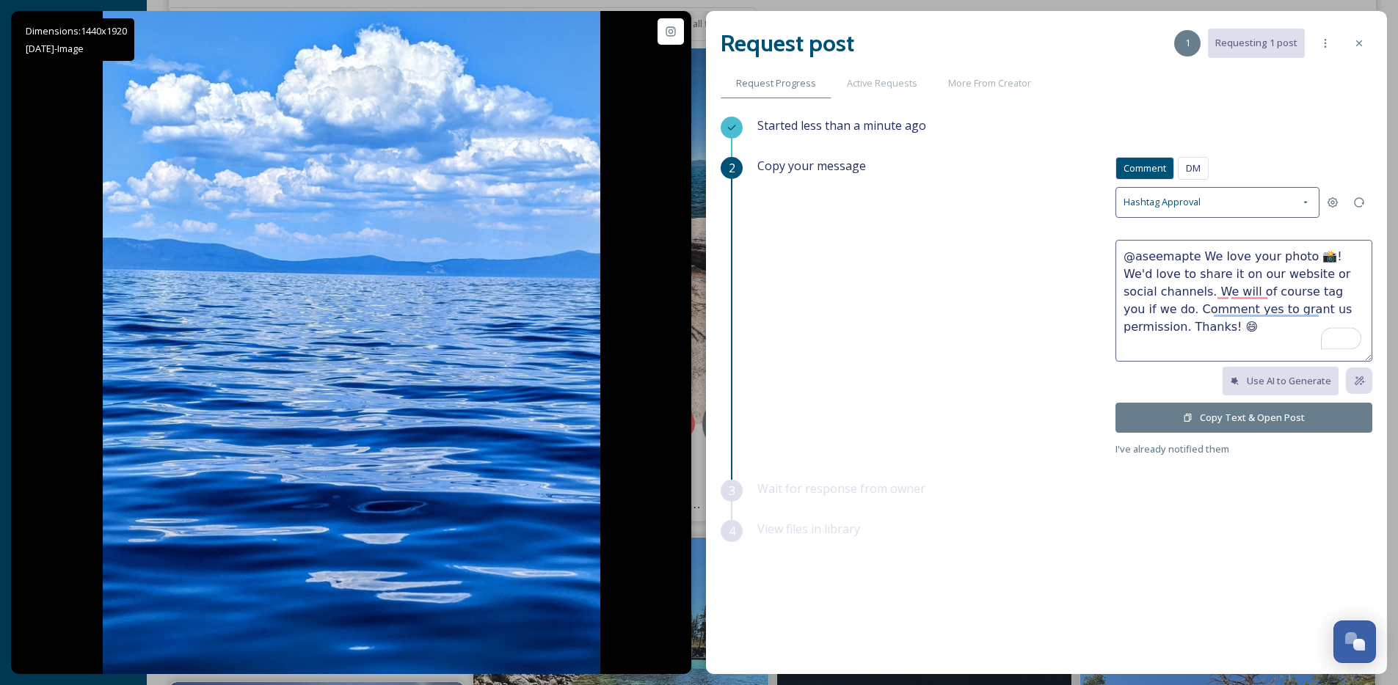
drag, startPoint x: 1303, startPoint y: 257, endPoint x: 1197, endPoint y: 259, distance: 105.7
click at [1197, 259] on textarea "@aseemapte We love your photo 📸! We'd love to share it on our website or social…" at bounding box center [1243, 301] width 257 height 122
click at [1359, 254] on textarea "@aseemapte So pretty!! We'd love to share it on our website or social channels.…" at bounding box center [1243, 301] width 257 height 122
type textarea "@aseemapte So pretty!! We'd love to share this on our website or social channel…"
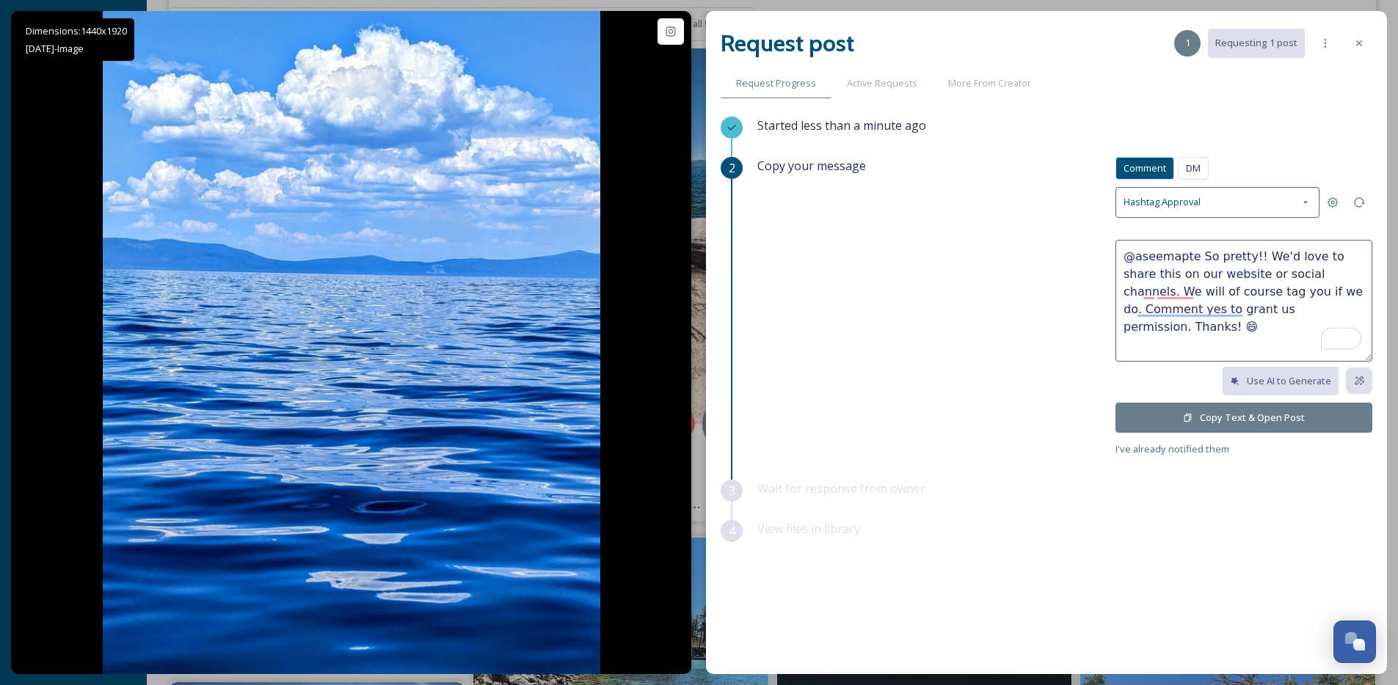
click at [1231, 414] on button "Copy Text & Open Post" at bounding box center [1243, 418] width 257 height 30
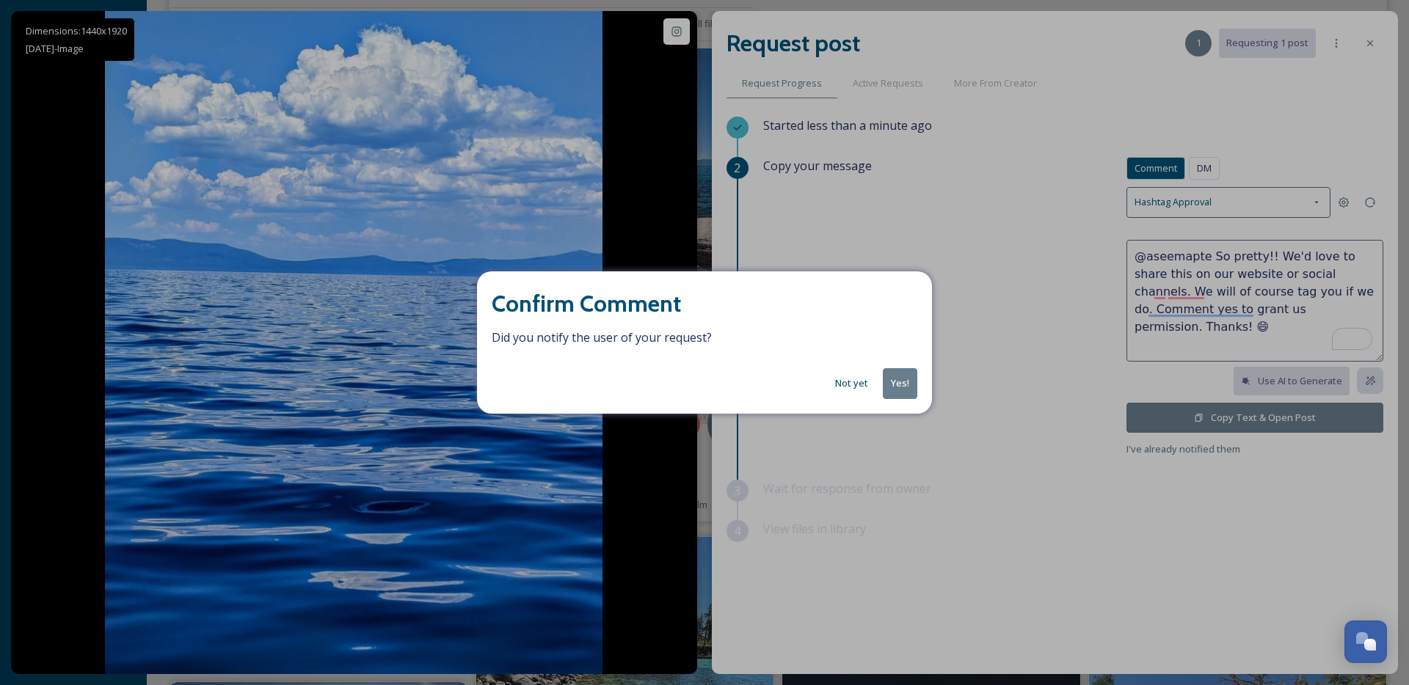
click at [897, 382] on button "Yes!" at bounding box center [900, 383] width 34 height 30
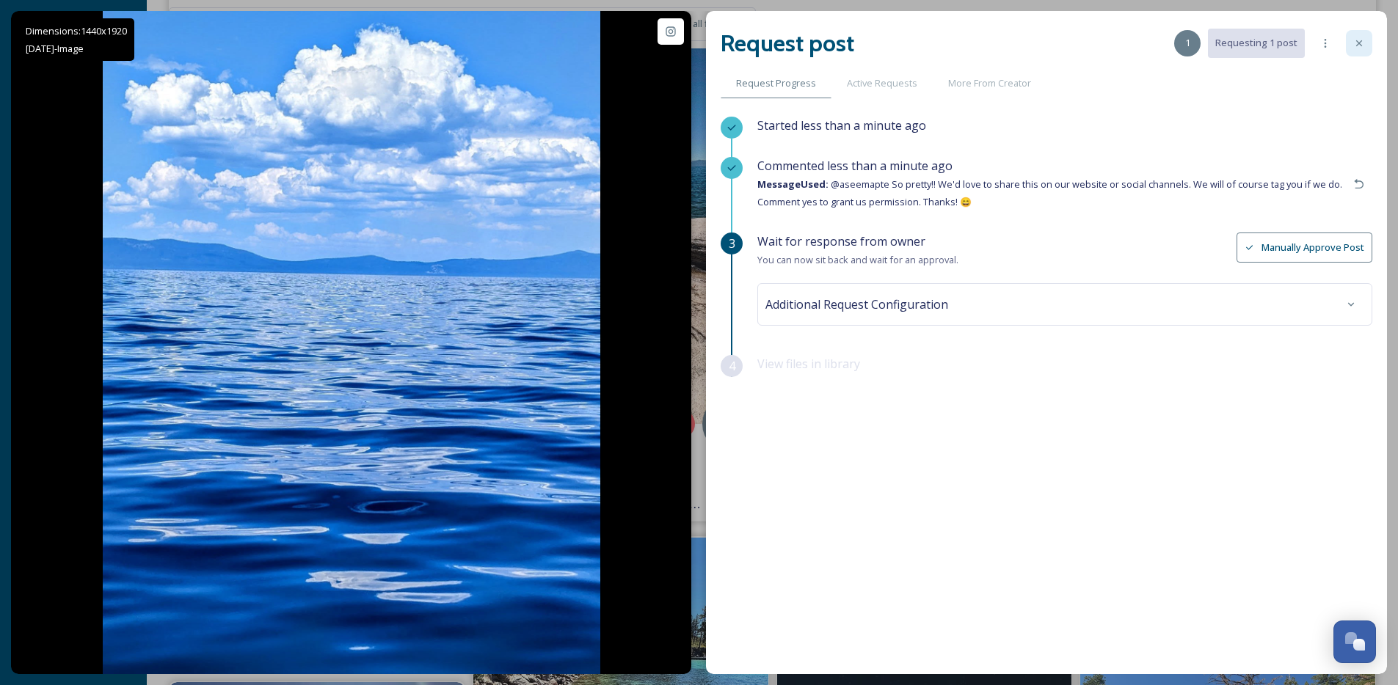
click at [1363, 46] on icon at bounding box center [1359, 43] width 12 height 12
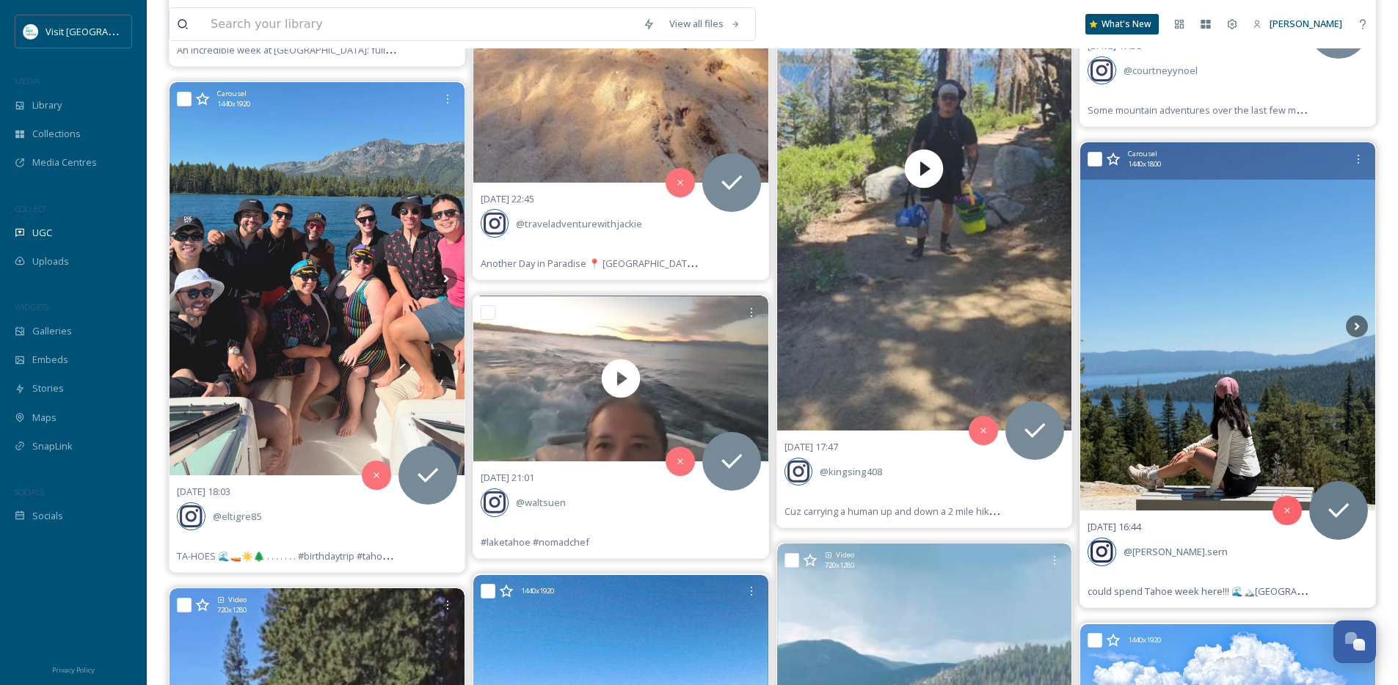
scroll to position [37303, 0]
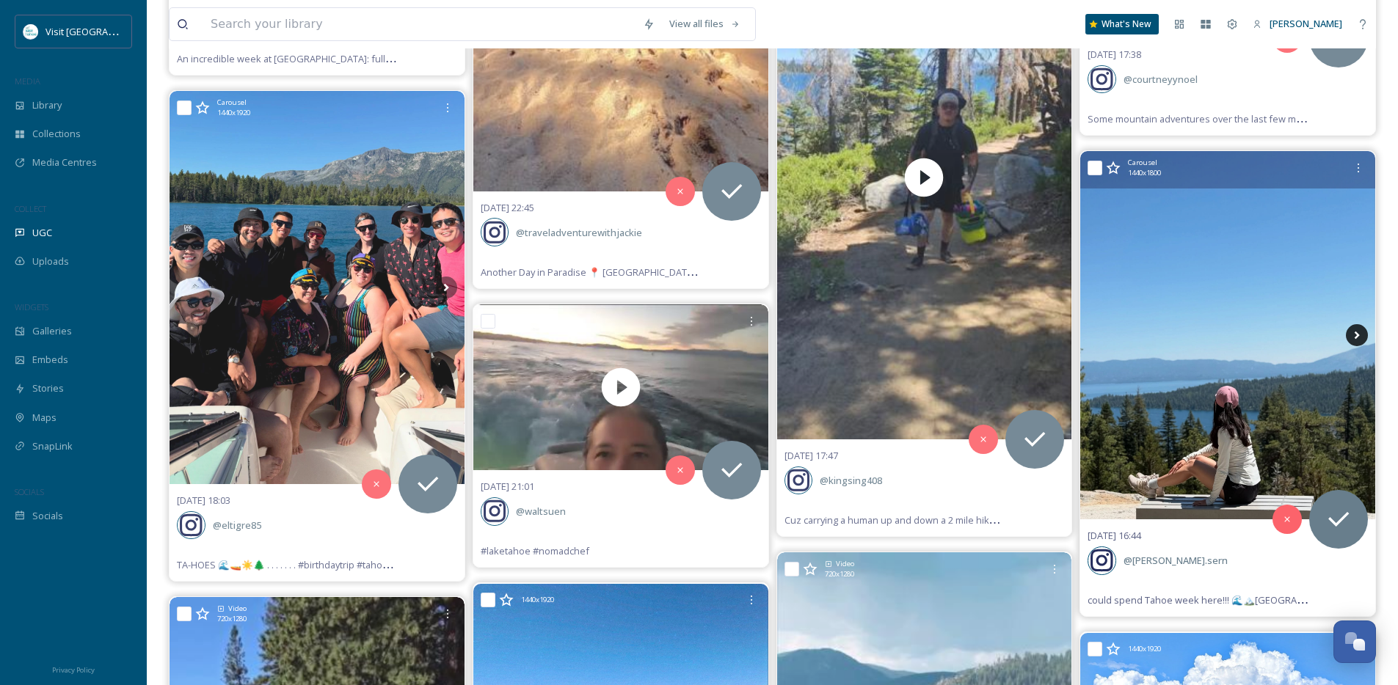
click at [1359, 331] on icon at bounding box center [1357, 335] width 22 height 22
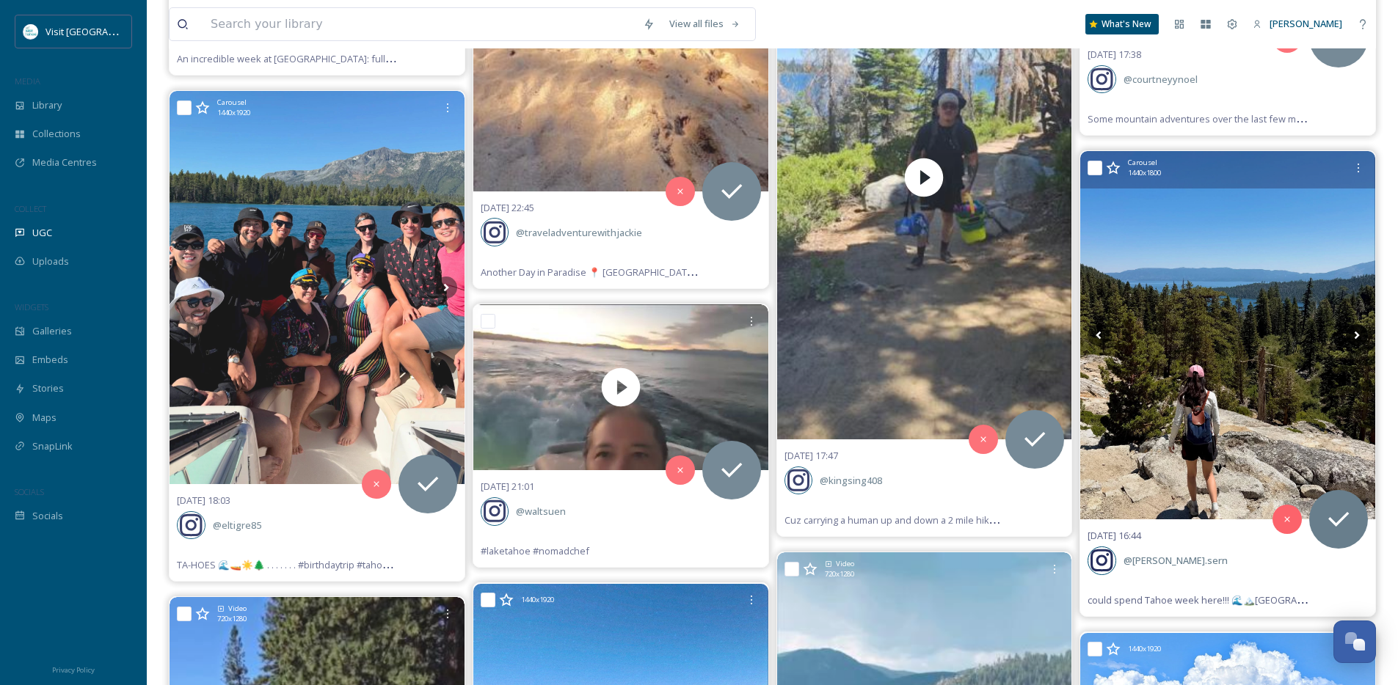
click at [1359, 331] on icon at bounding box center [1357, 335] width 22 height 22
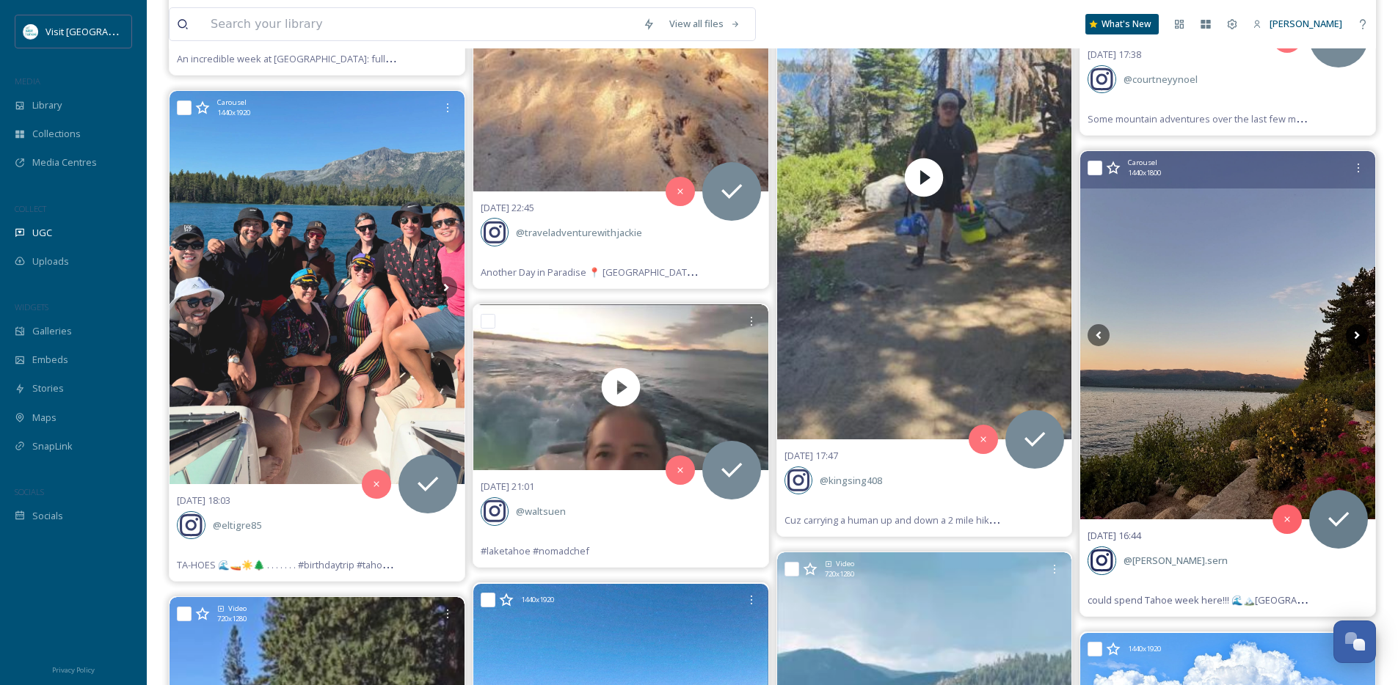
click at [1359, 331] on icon at bounding box center [1357, 335] width 22 height 22
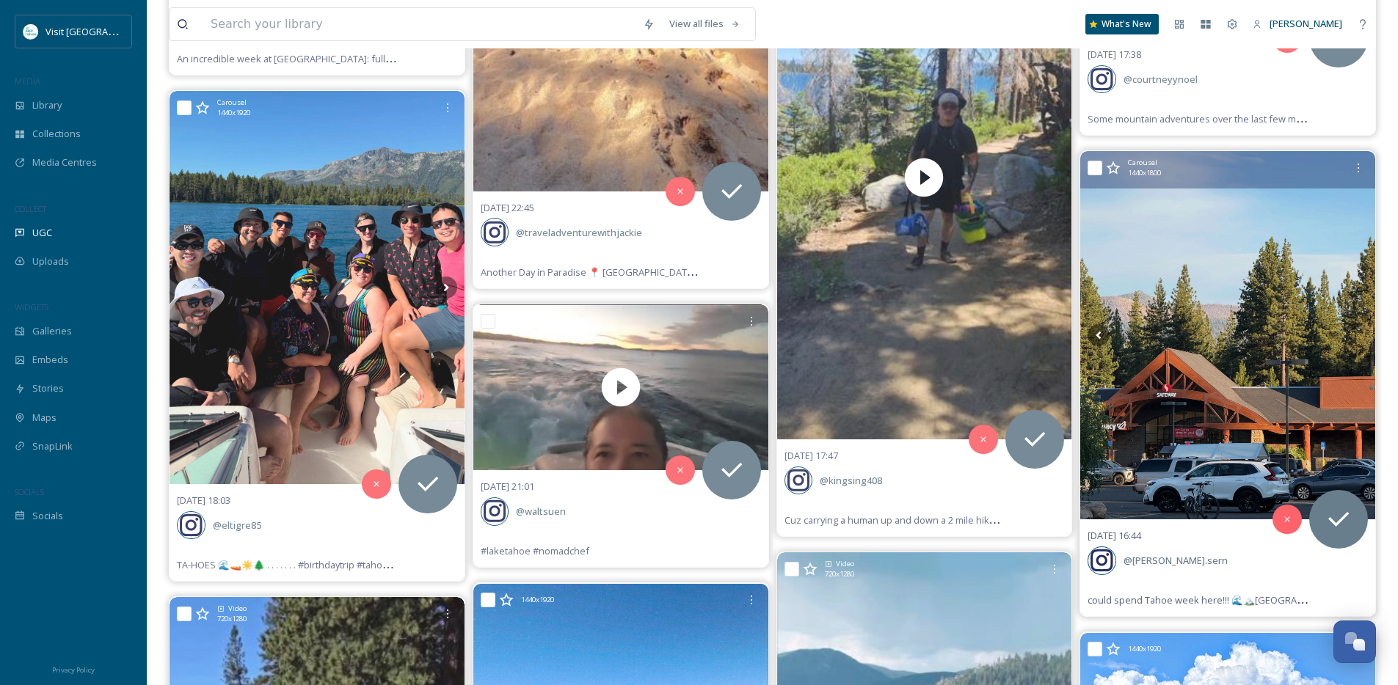
click at [1359, 331] on icon at bounding box center [1357, 335] width 22 height 22
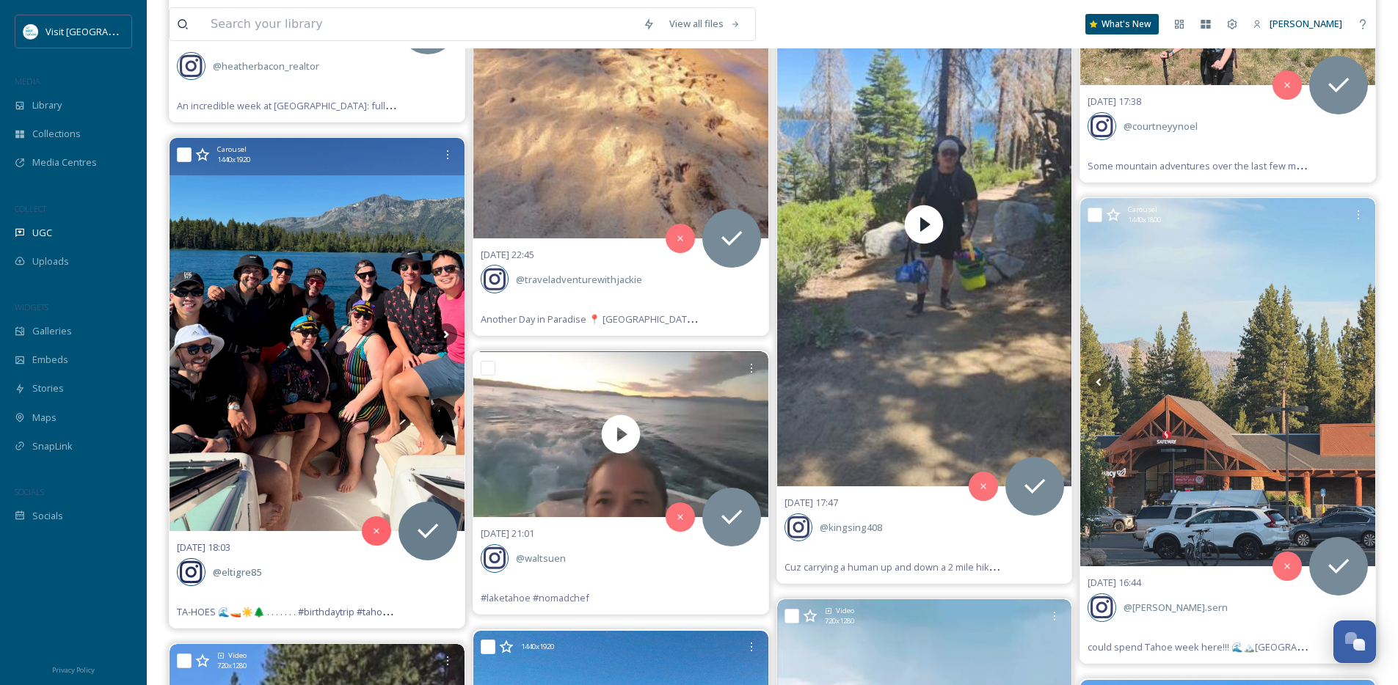
scroll to position [37253, 0]
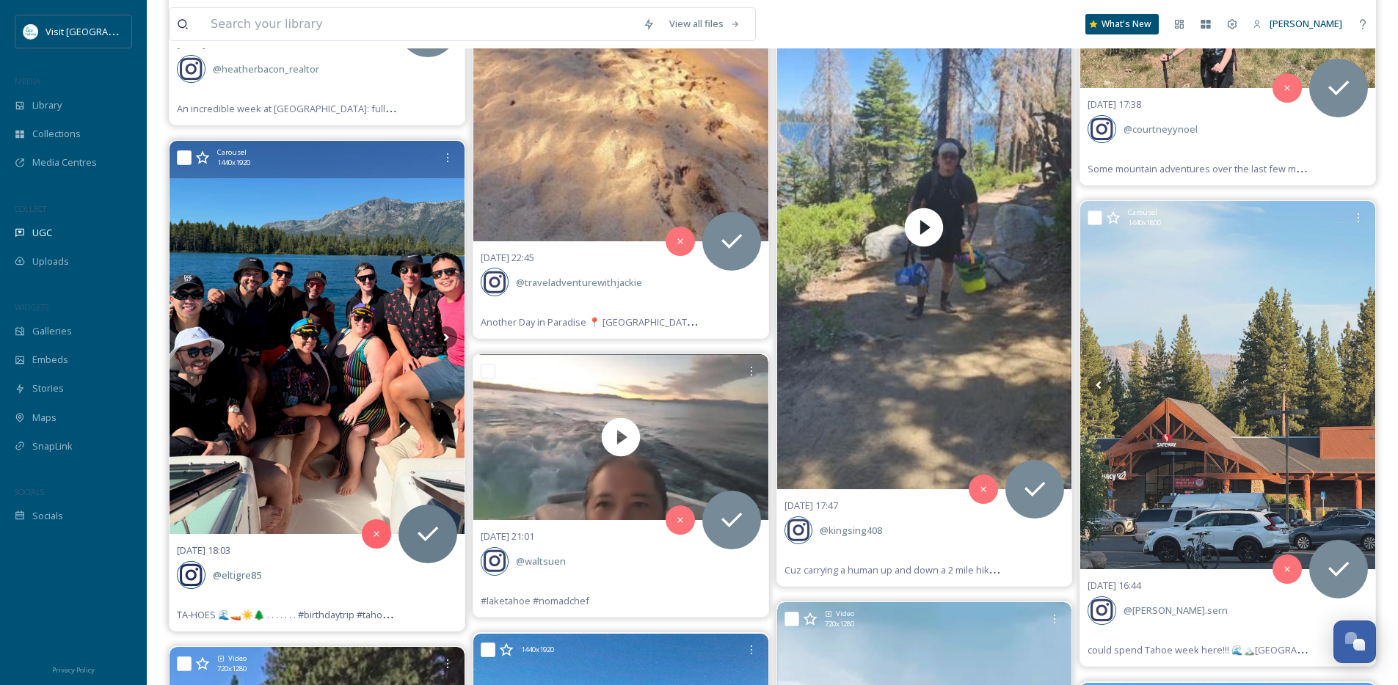
click at [359, 323] on img at bounding box center [317, 337] width 295 height 393
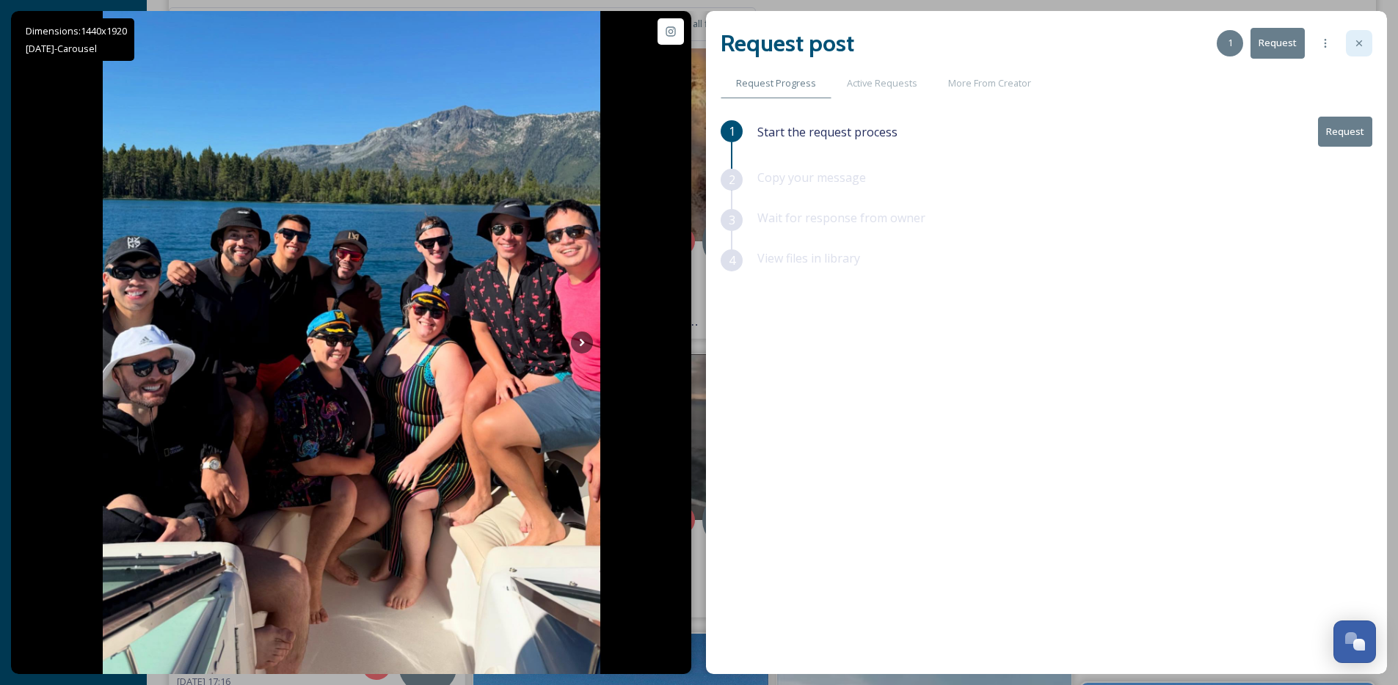
click at [1358, 47] on icon at bounding box center [1359, 43] width 12 height 12
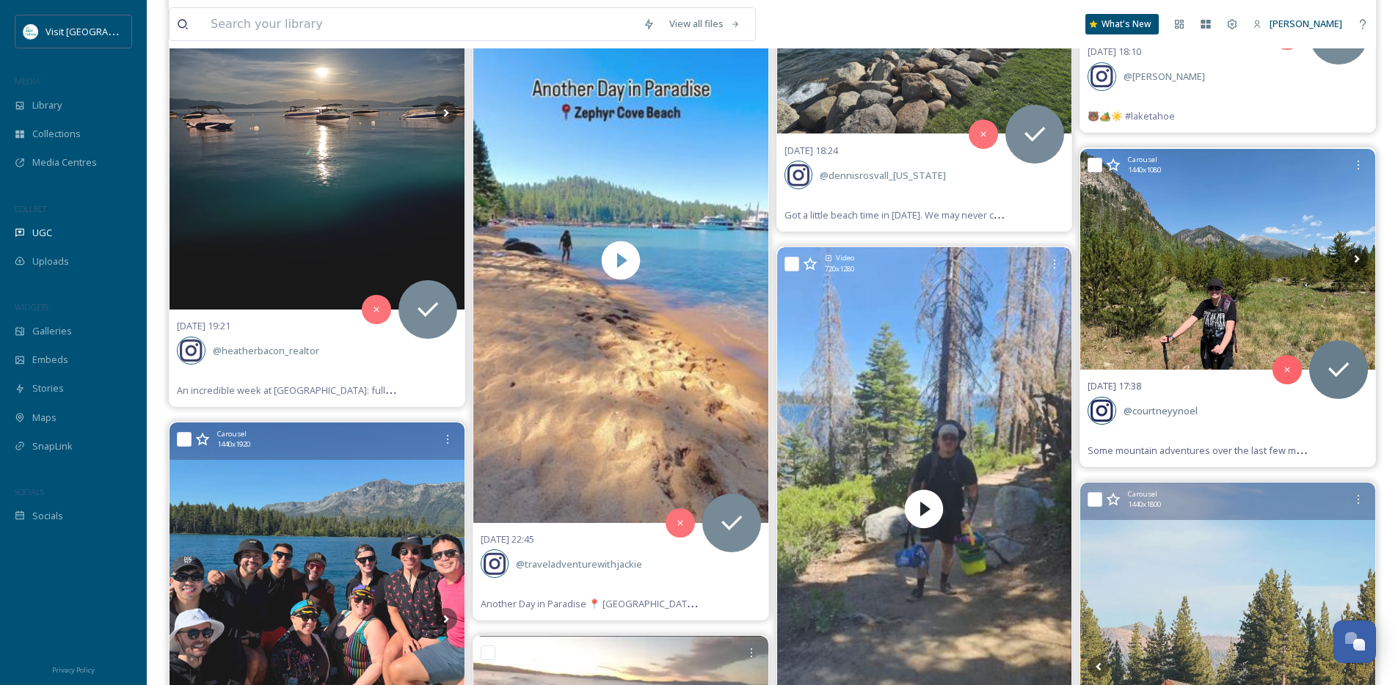
scroll to position [36969, 0]
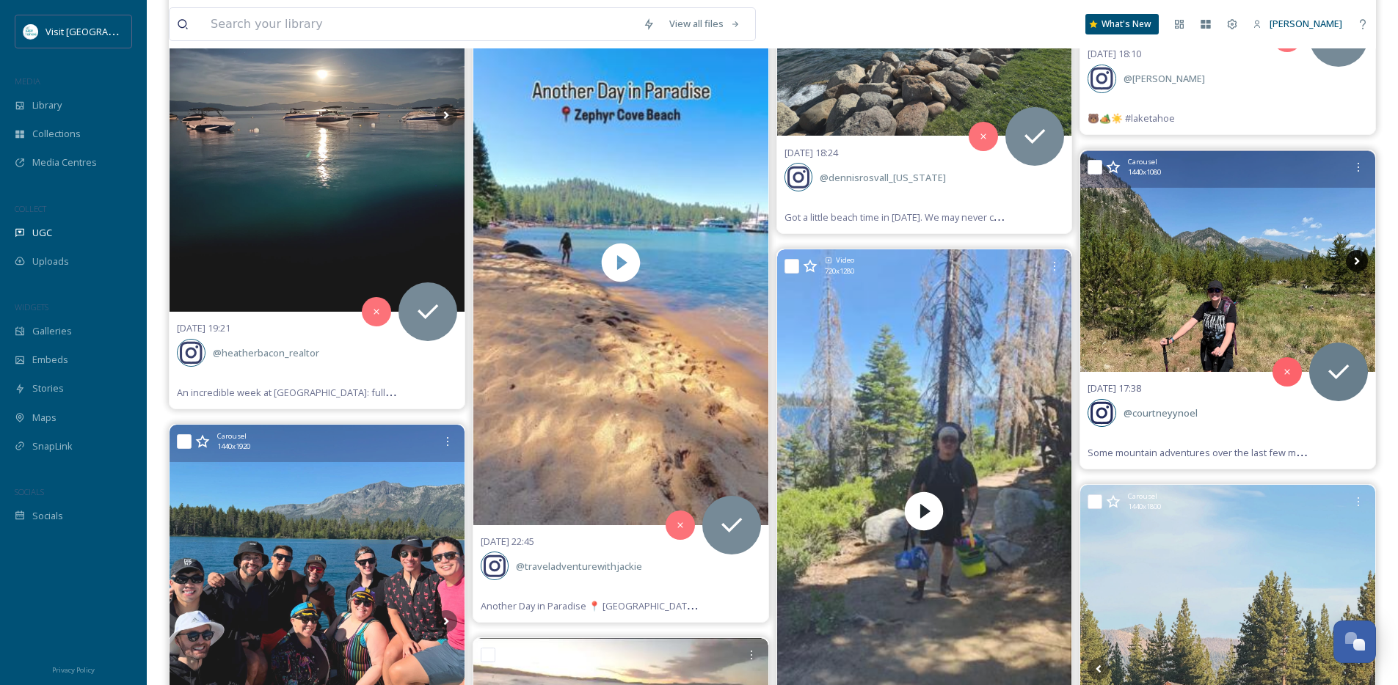
click at [1347, 262] on icon at bounding box center [1357, 261] width 22 height 22
click at [1362, 259] on icon at bounding box center [1357, 261] width 22 height 22
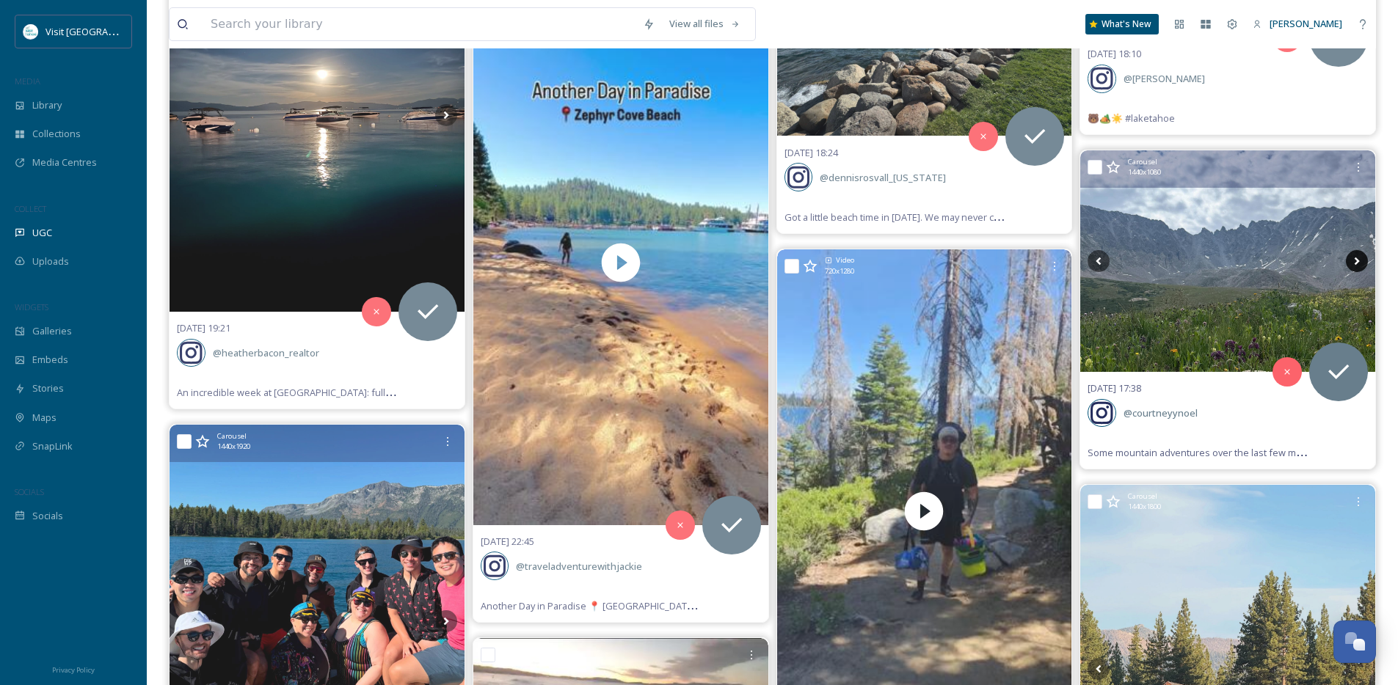
click at [1362, 259] on icon at bounding box center [1357, 261] width 22 height 22
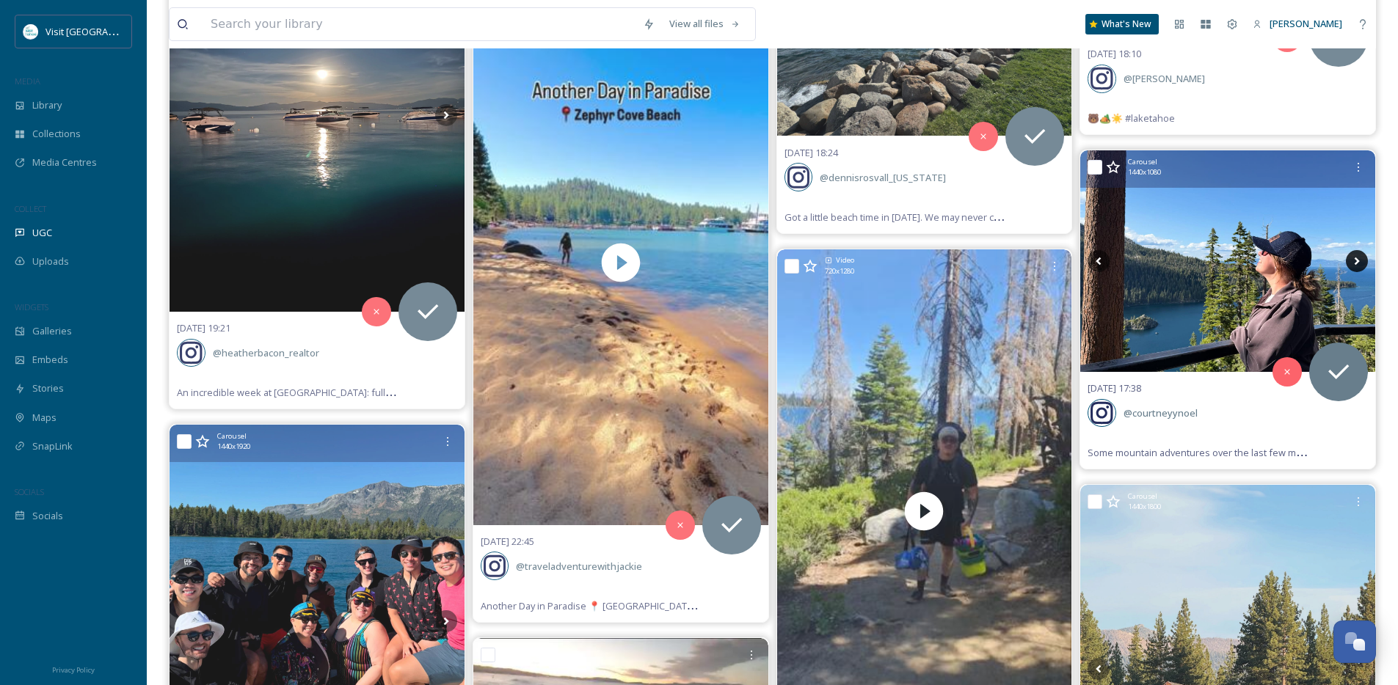
click at [1362, 259] on icon at bounding box center [1357, 261] width 22 height 22
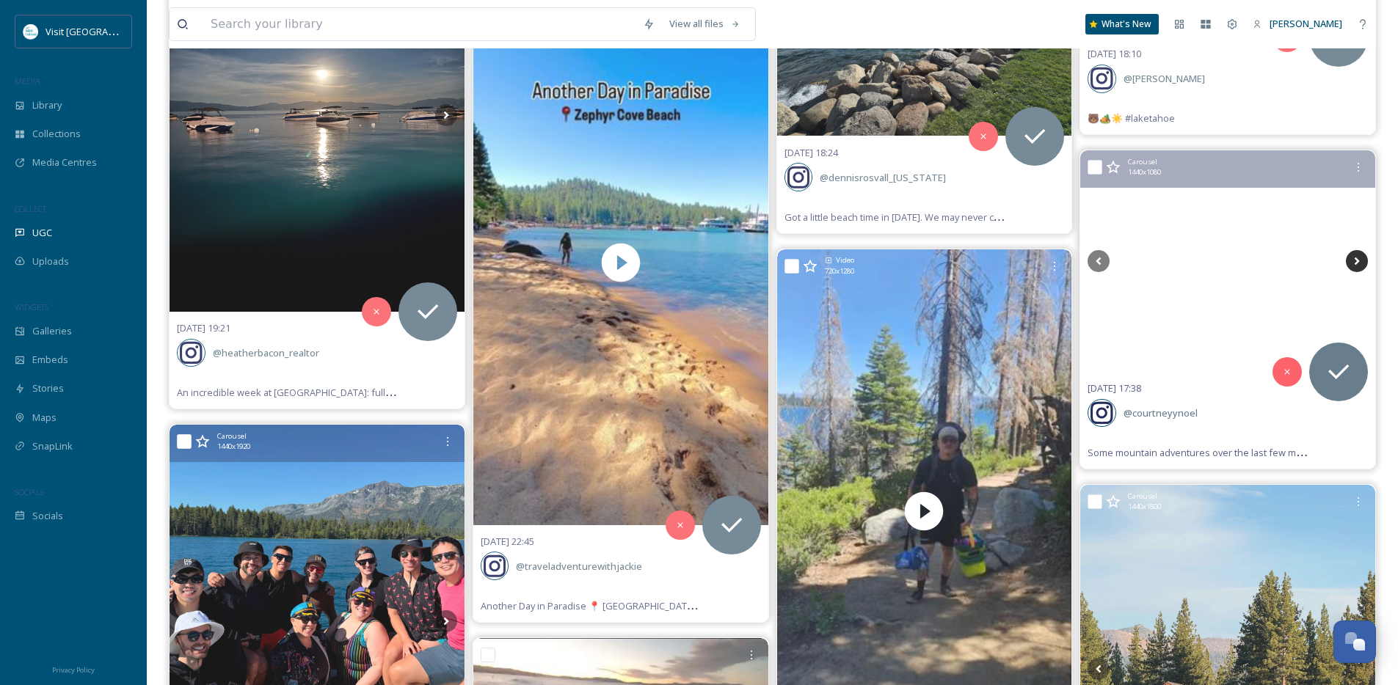
click at [1362, 259] on icon at bounding box center [1357, 261] width 22 height 22
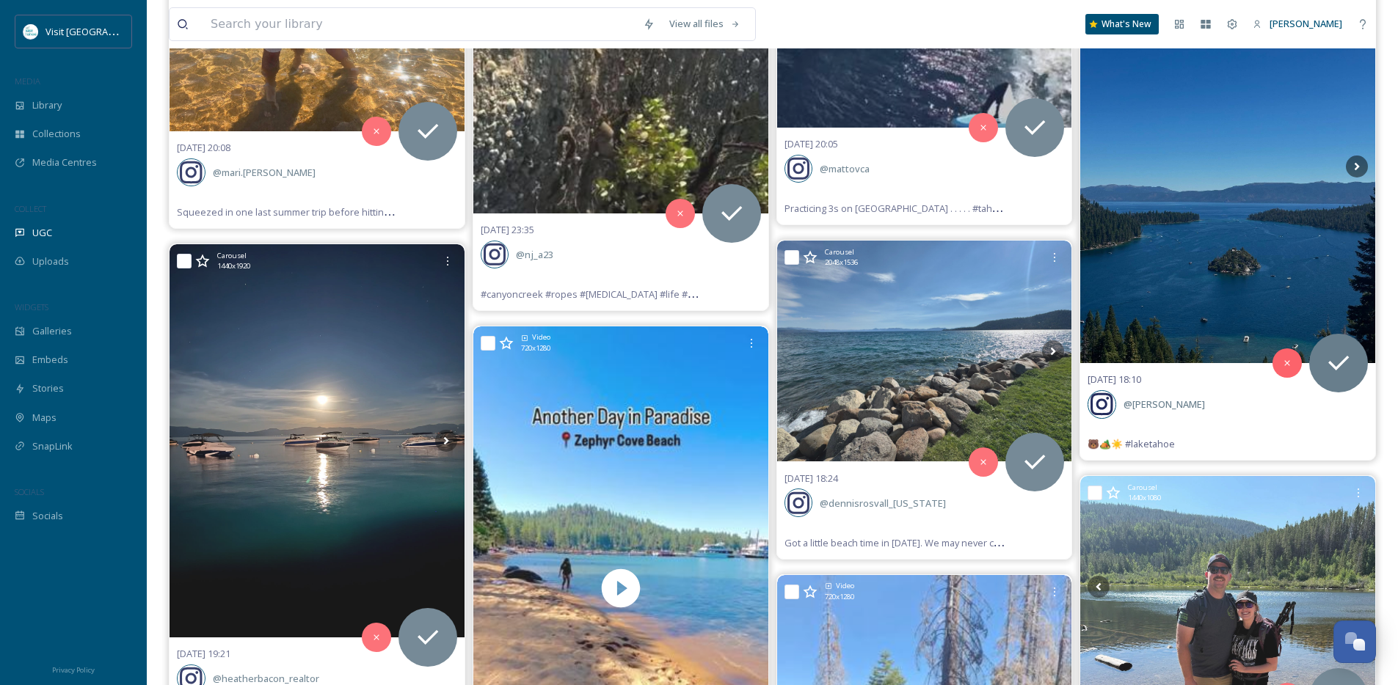
scroll to position [36499, 0]
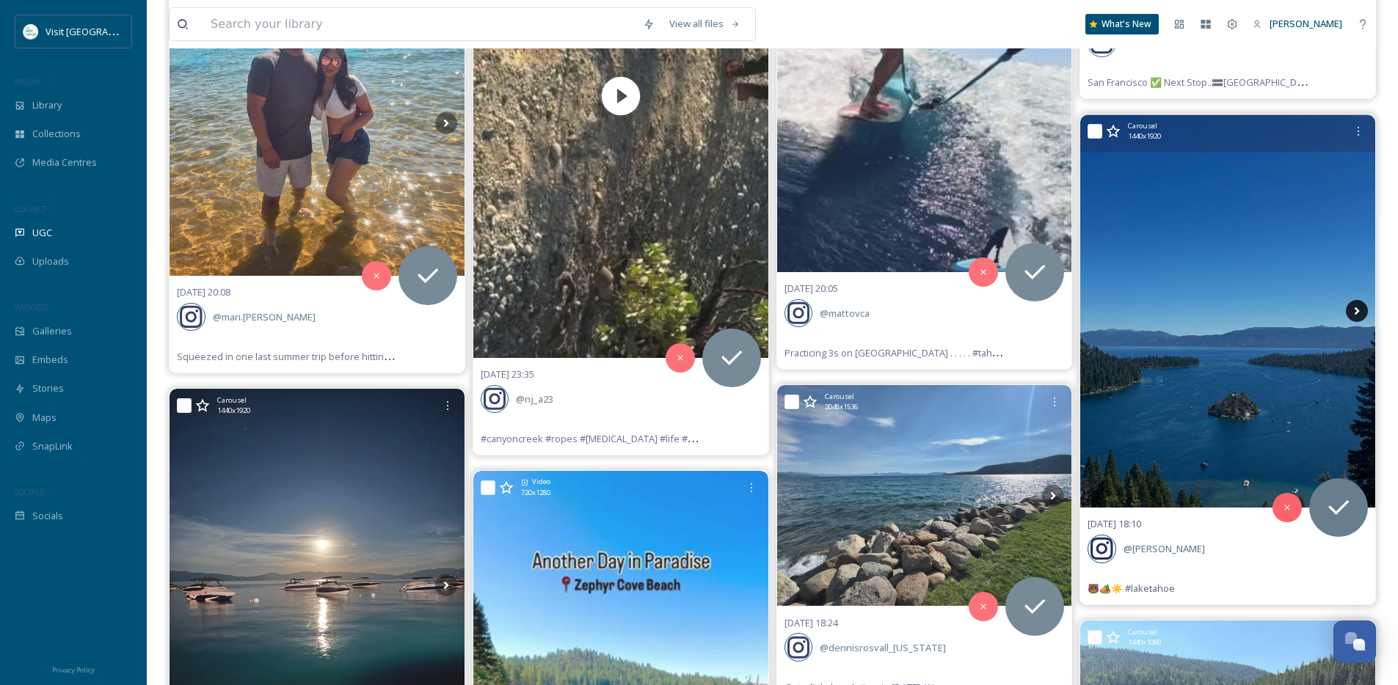
click at [1352, 304] on icon at bounding box center [1357, 311] width 22 height 22
click at [1355, 309] on icon at bounding box center [1357, 311] width 5 height 8
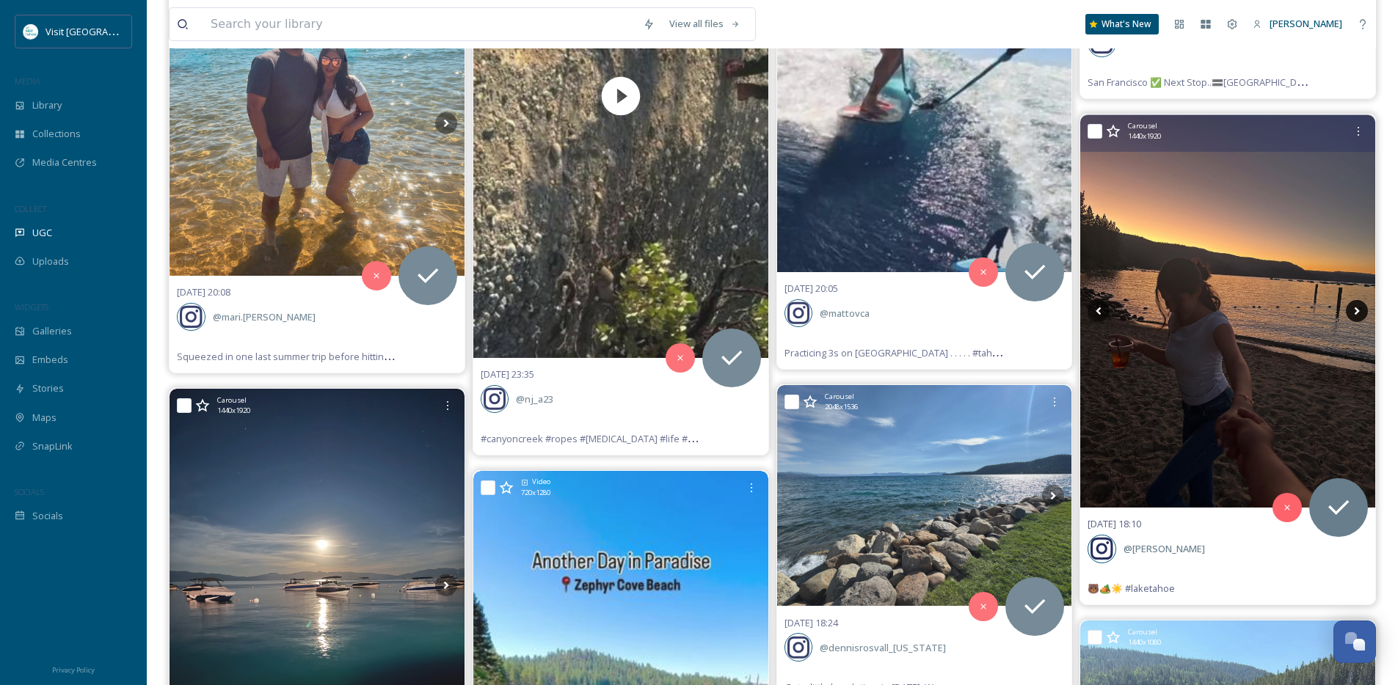
click at [1355, 309] on icon at bounding box center [1357, 311] width 5 height 8
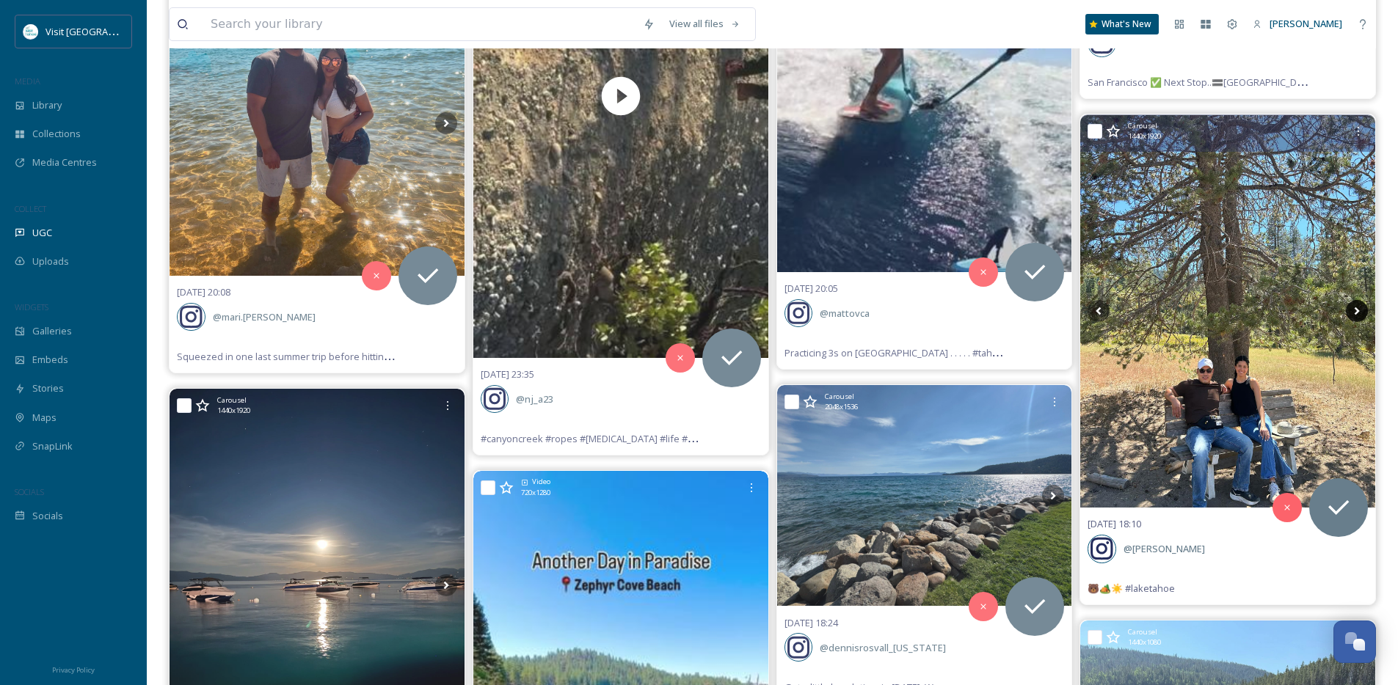
click at [1355, 309] on icon at bounding box center [1357, 311] width 5 height 8
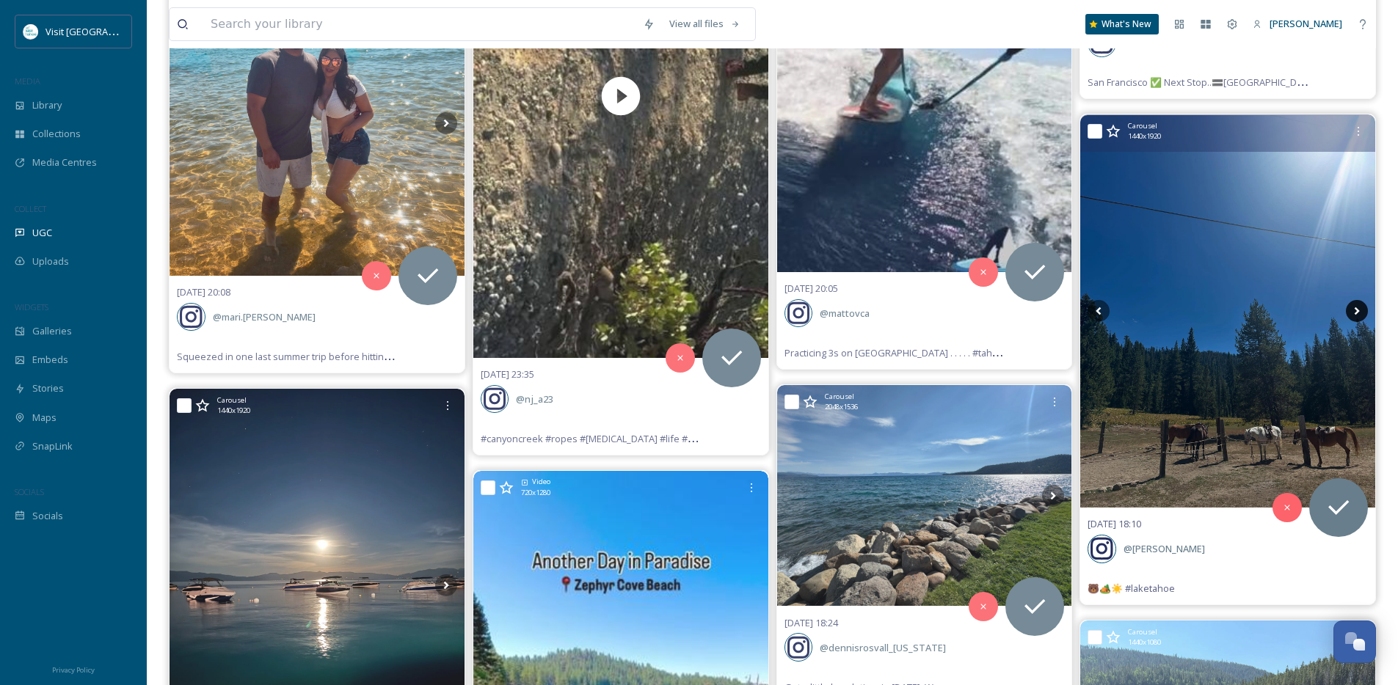
click at [1355, 309] on icon at bounding box center [1357, 311] width 5 height 8
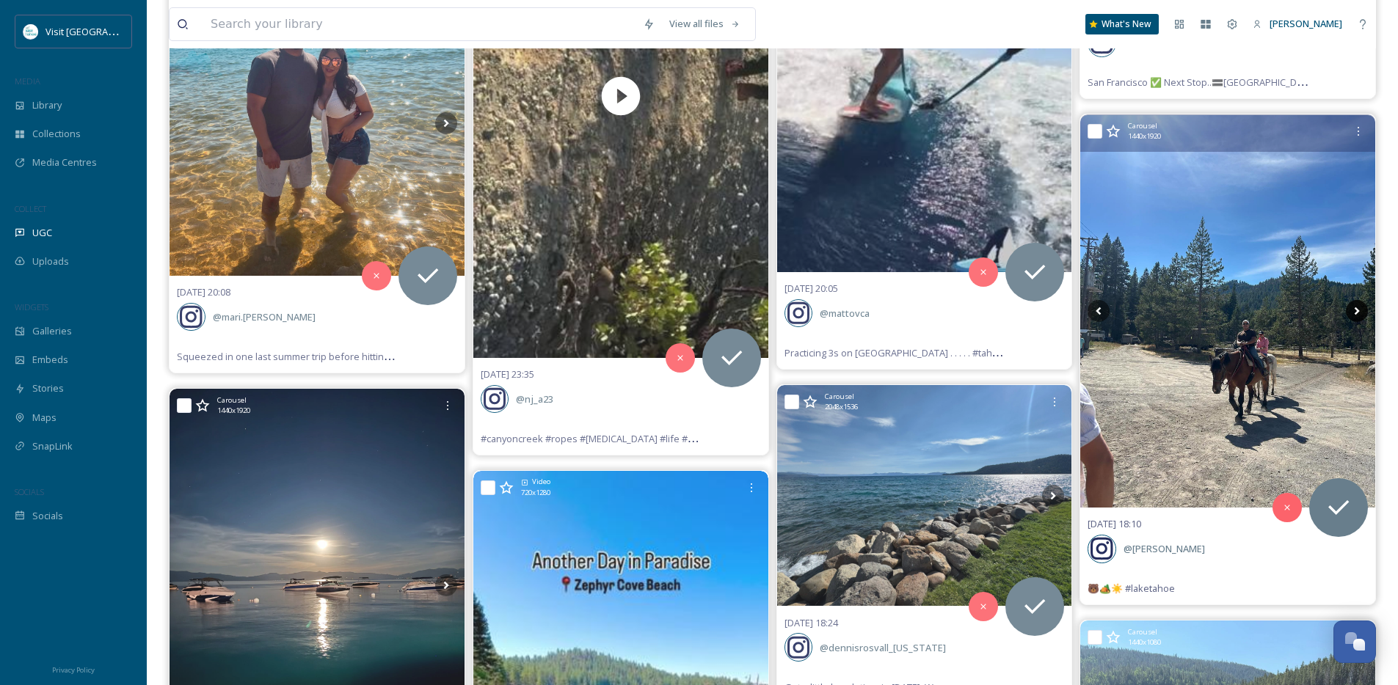
click at [1358, 315] on icon at bounding box center [1357, 311] width 22 height 22
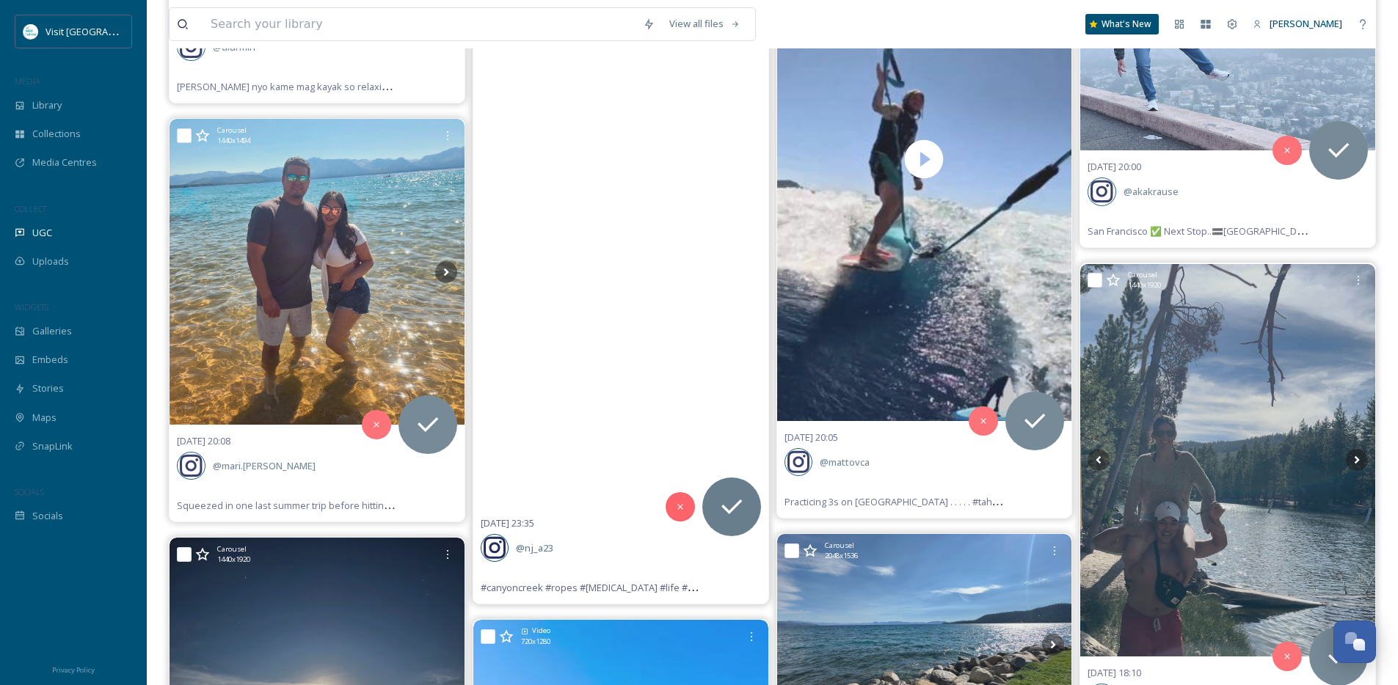
scroll to position [36348, 0]
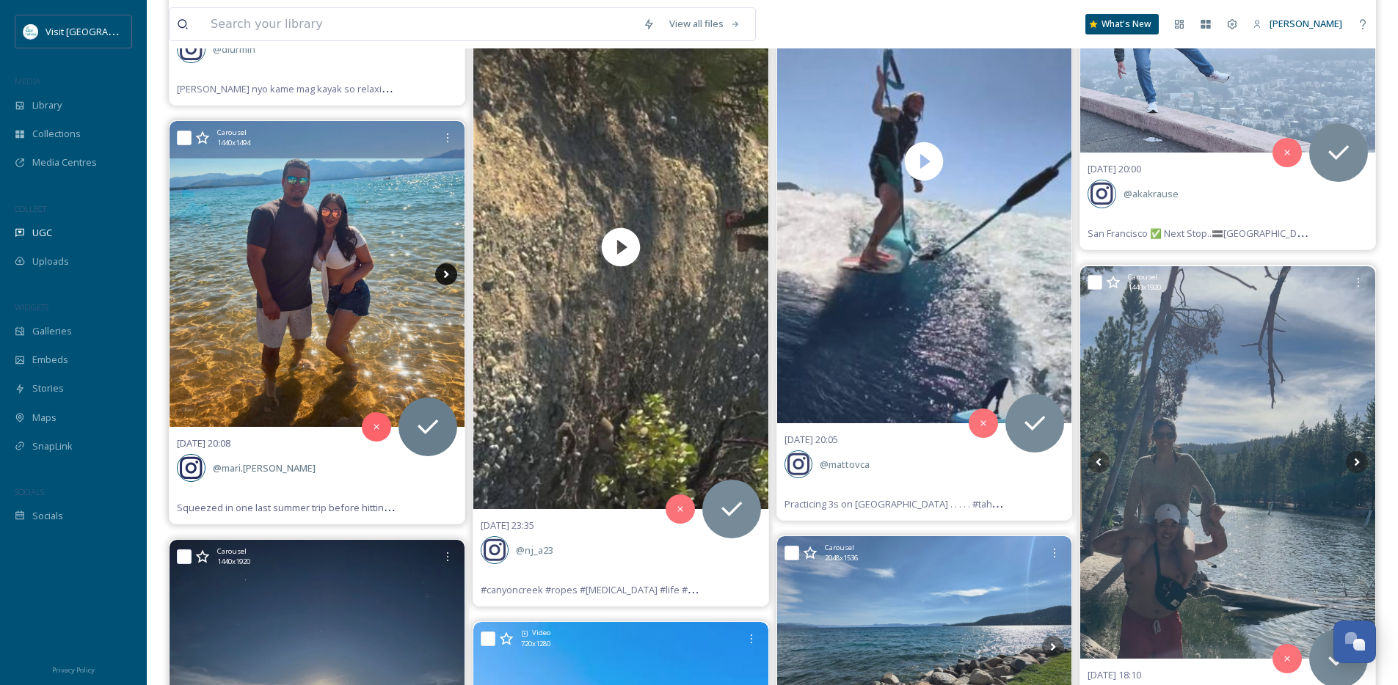
click at [450, 271] on icon at bounding box center [446, 274] width 22 height 22
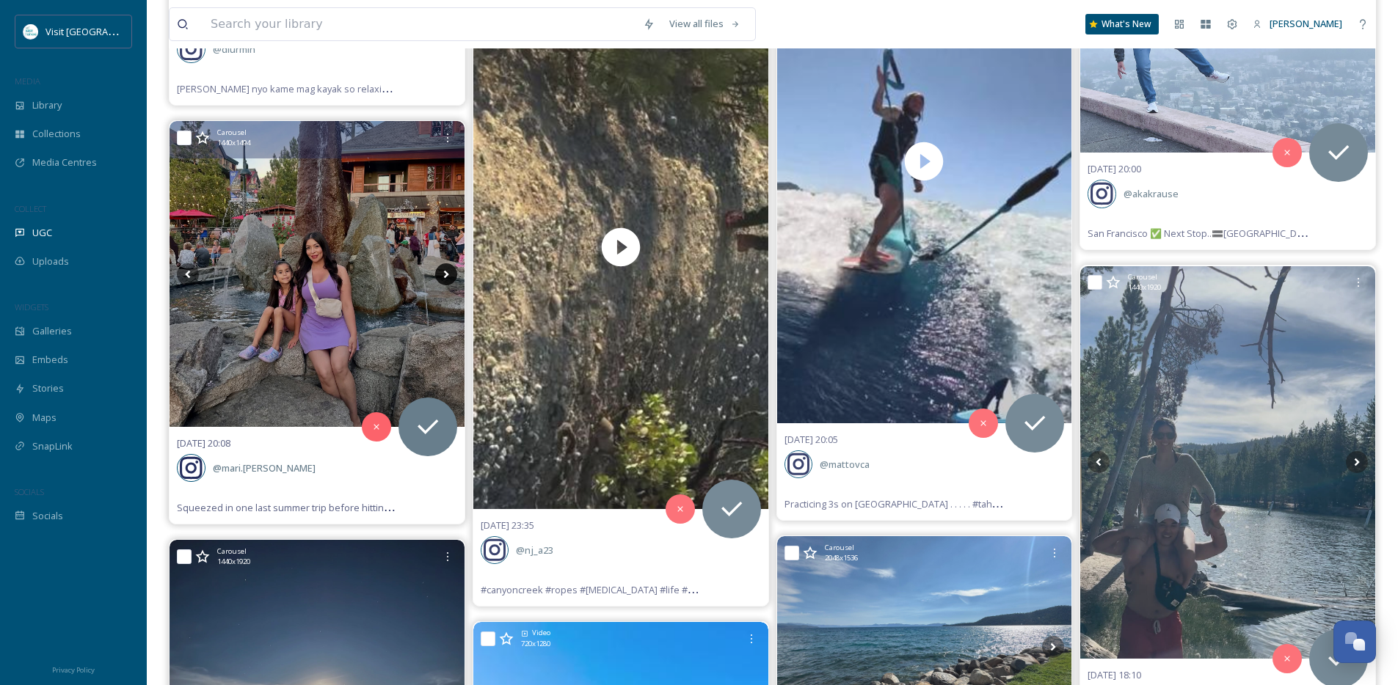
click at [450, 271] on icon at bounding box center [446, 274] width 22 height 22
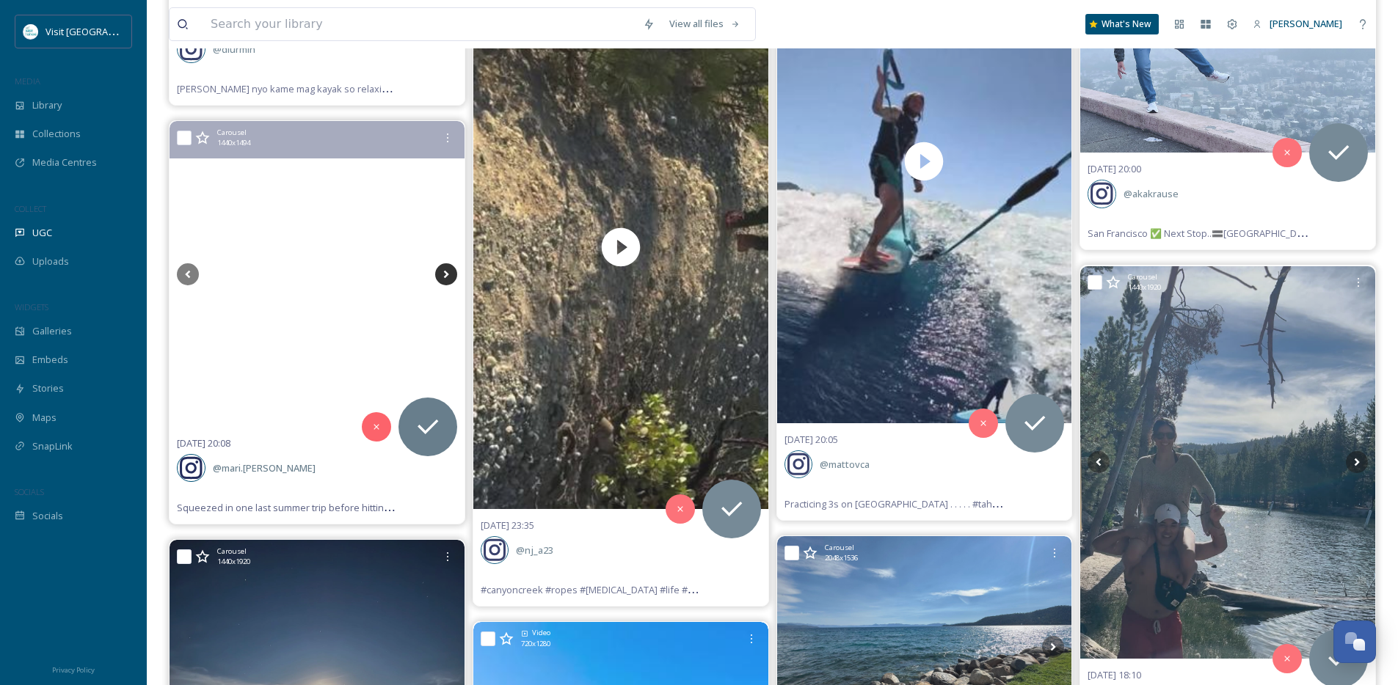
click at [450, 271] on icon at bounding box center [446, 274] width 22 height 22
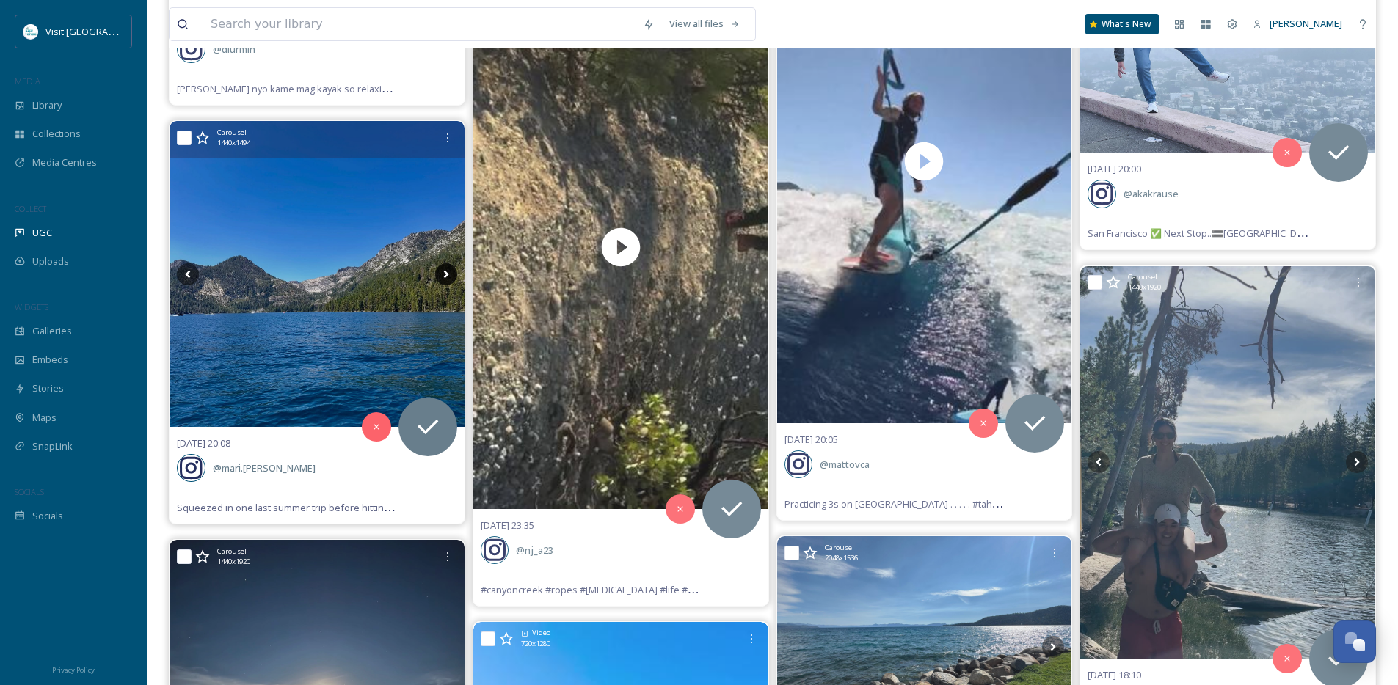
click at [450, 271] on icon at bounding box center [446, 274] width 22 height 22
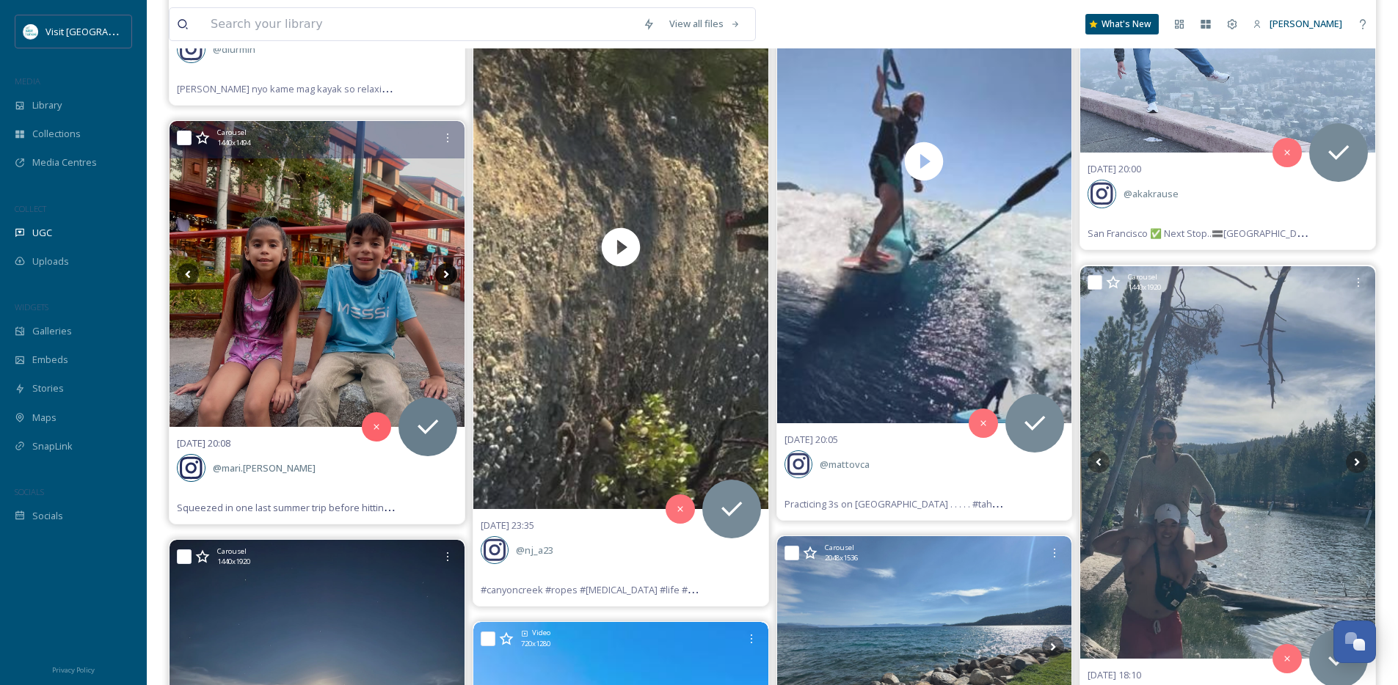
click at [450, 271] on icon at bounding box center [446, 274] width 22 height 22
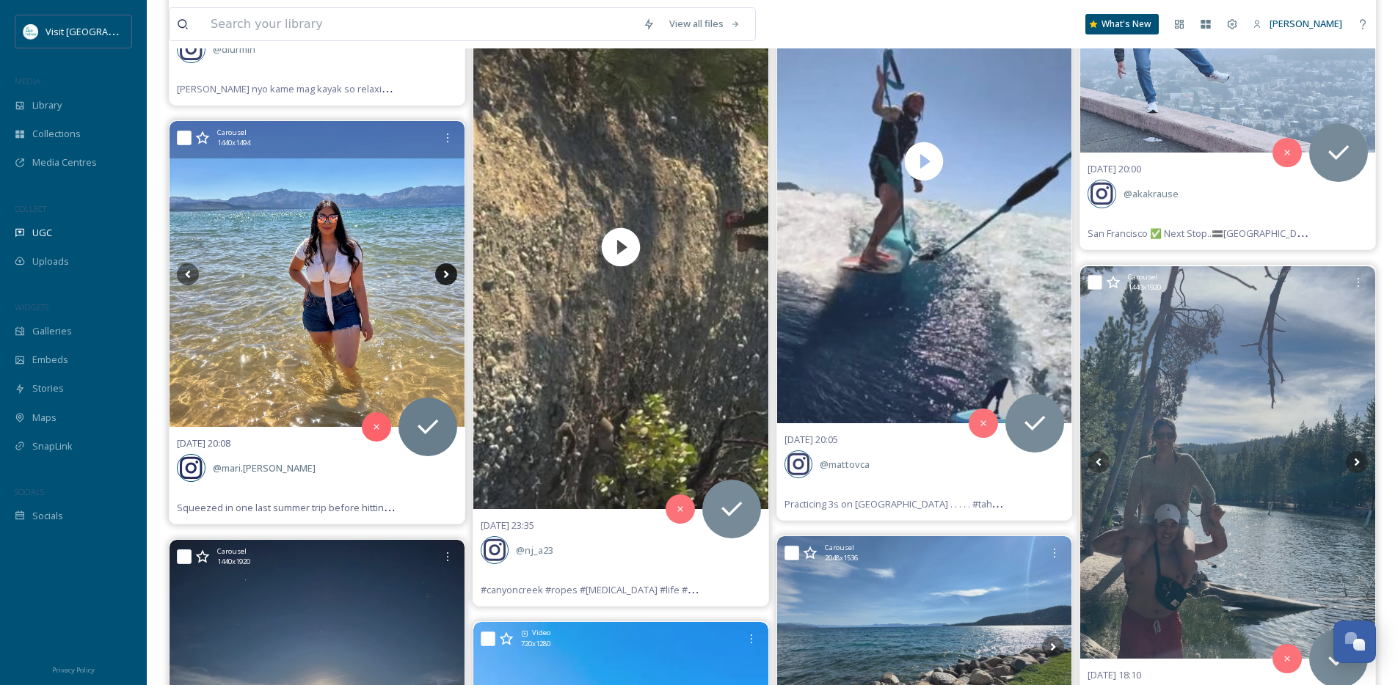
click at [450, 271] on icon at bounding box center [446, 274] width 22 height 22
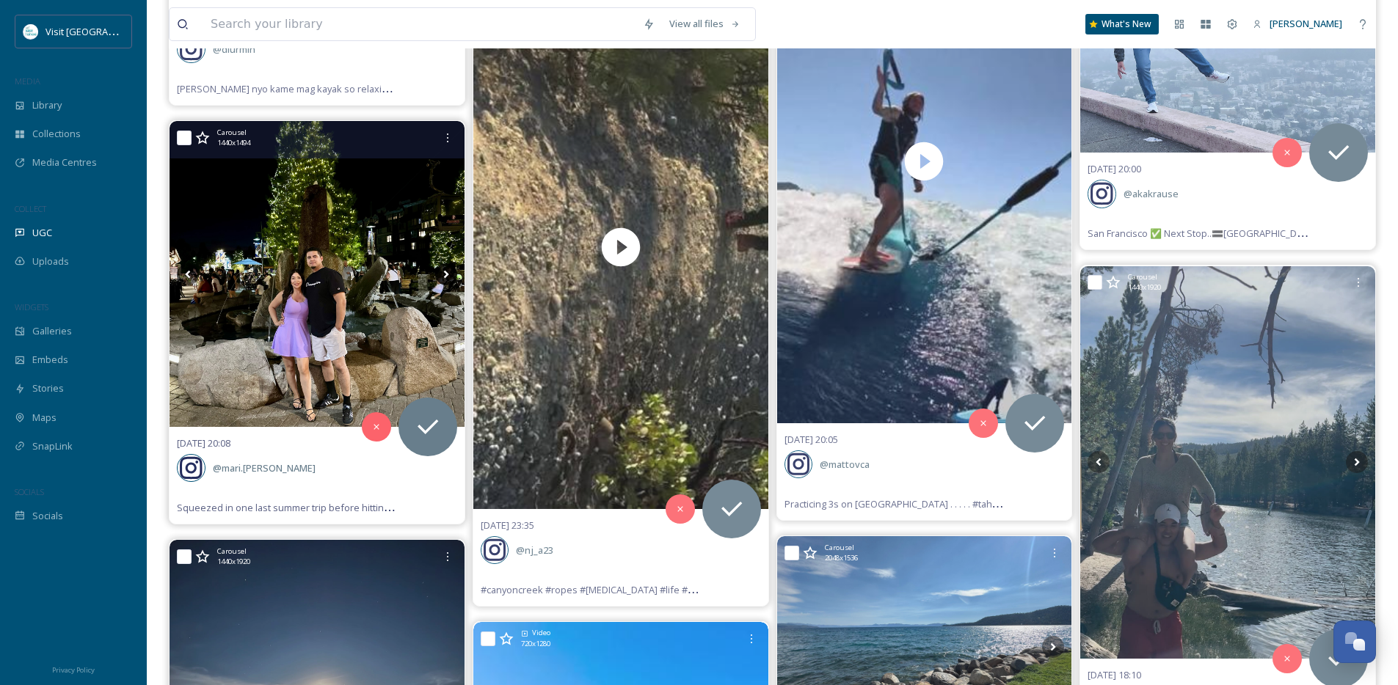
click at [450, 271] on icon at bounding box center [446, 274] width 22 height 22
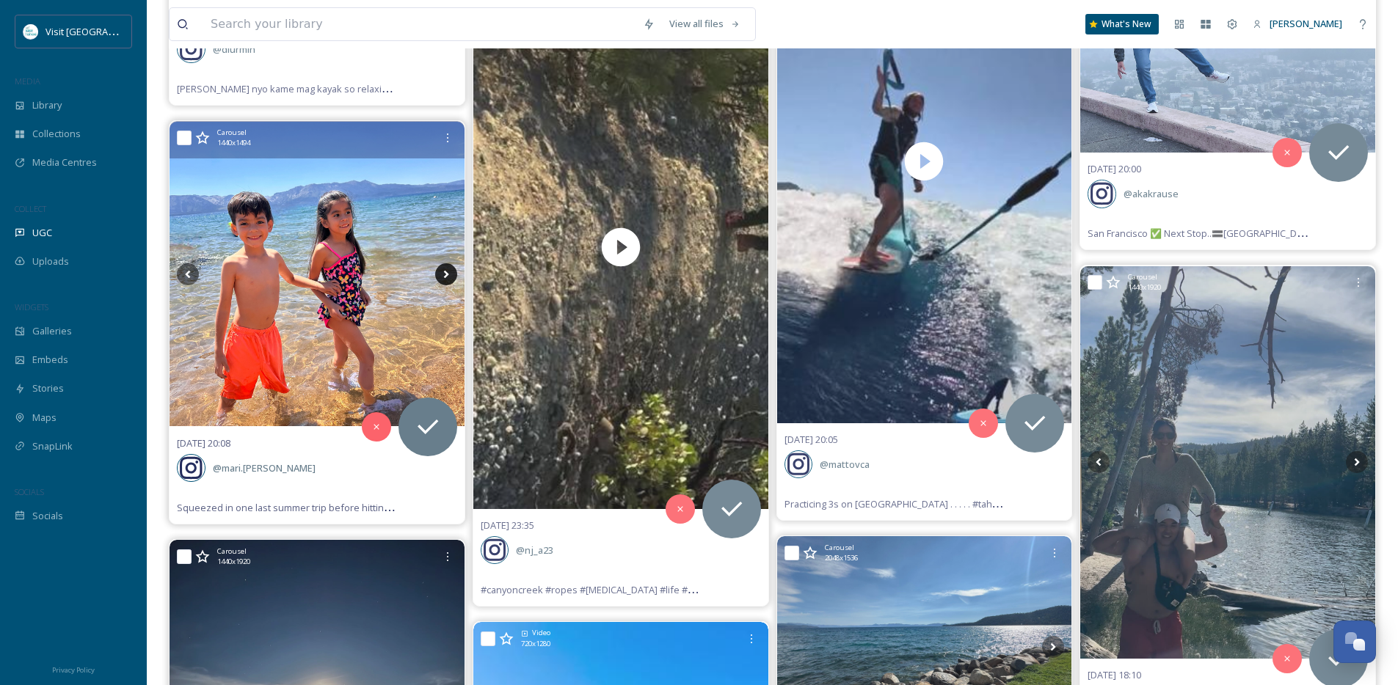
click at [450, 271] on icon at bounding box center [446, 274] width 22 height 22
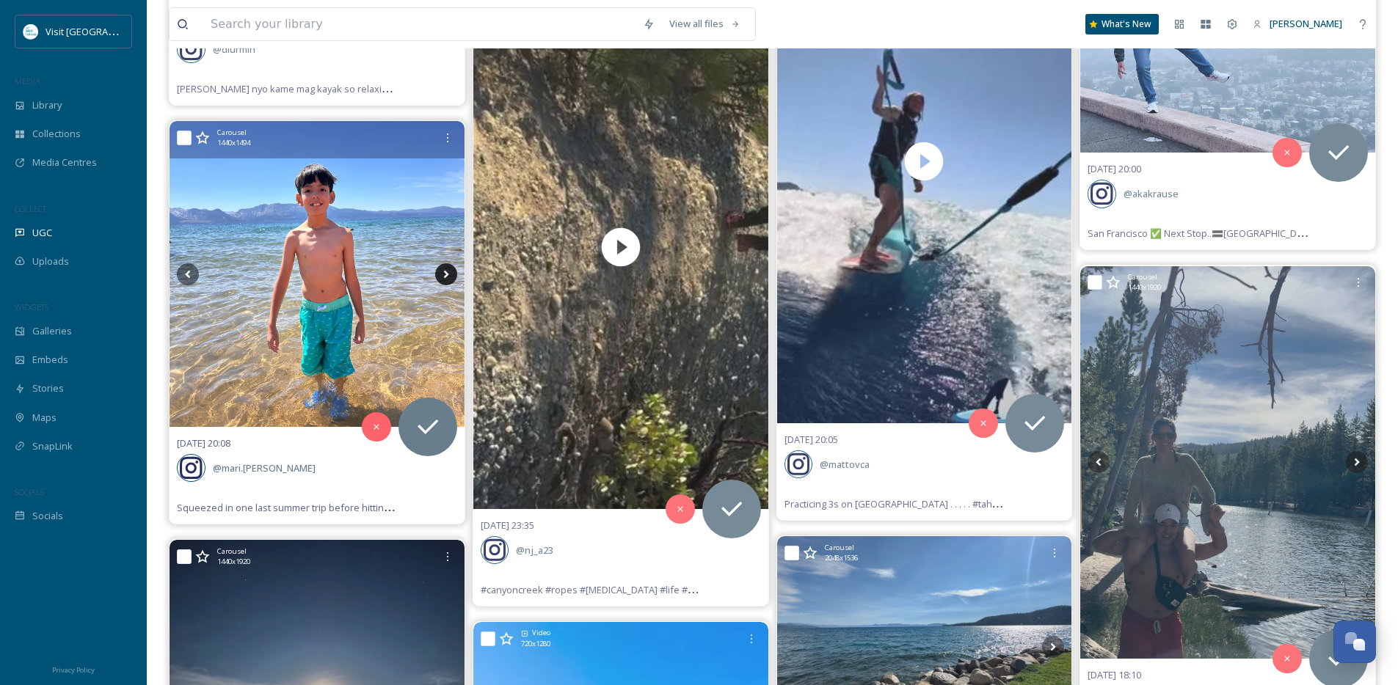
click at [450, 271] on icon at bounding box center [446, 274] width 22 height 22
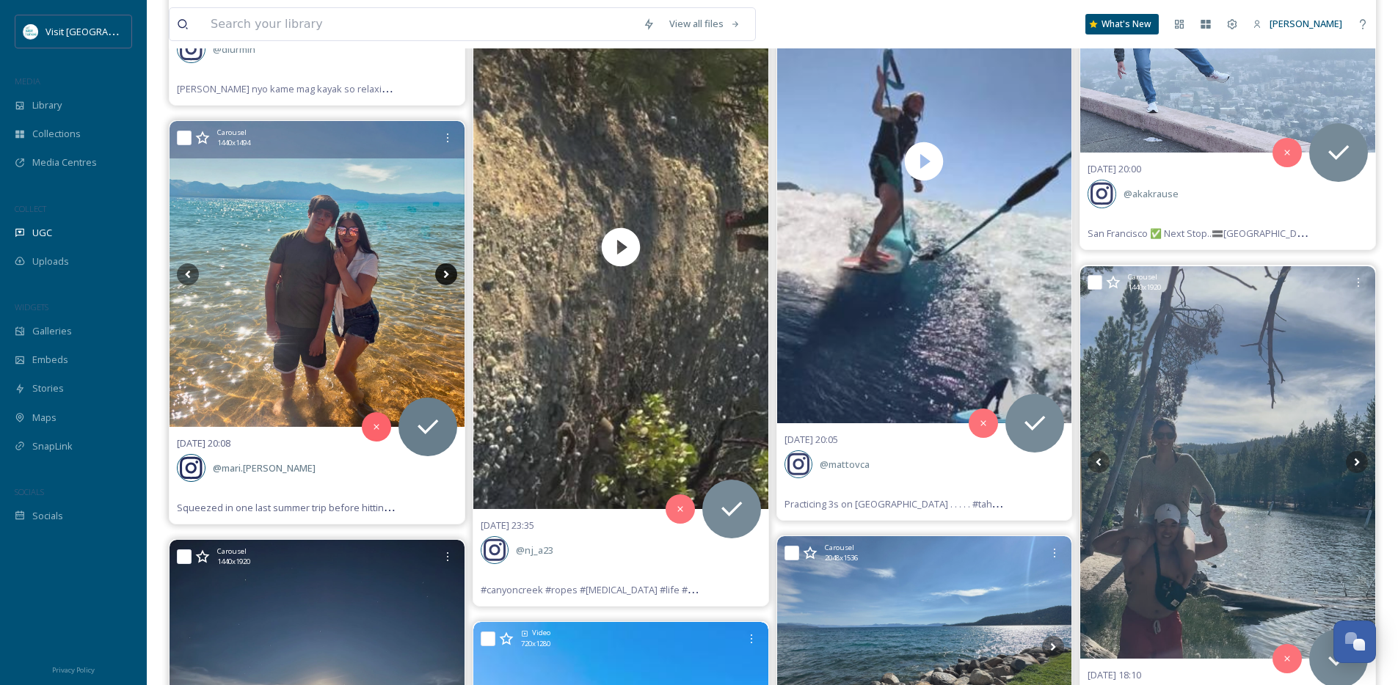
click at [450, 271] on icon at bounding box center [446, 274] width 22 height 22
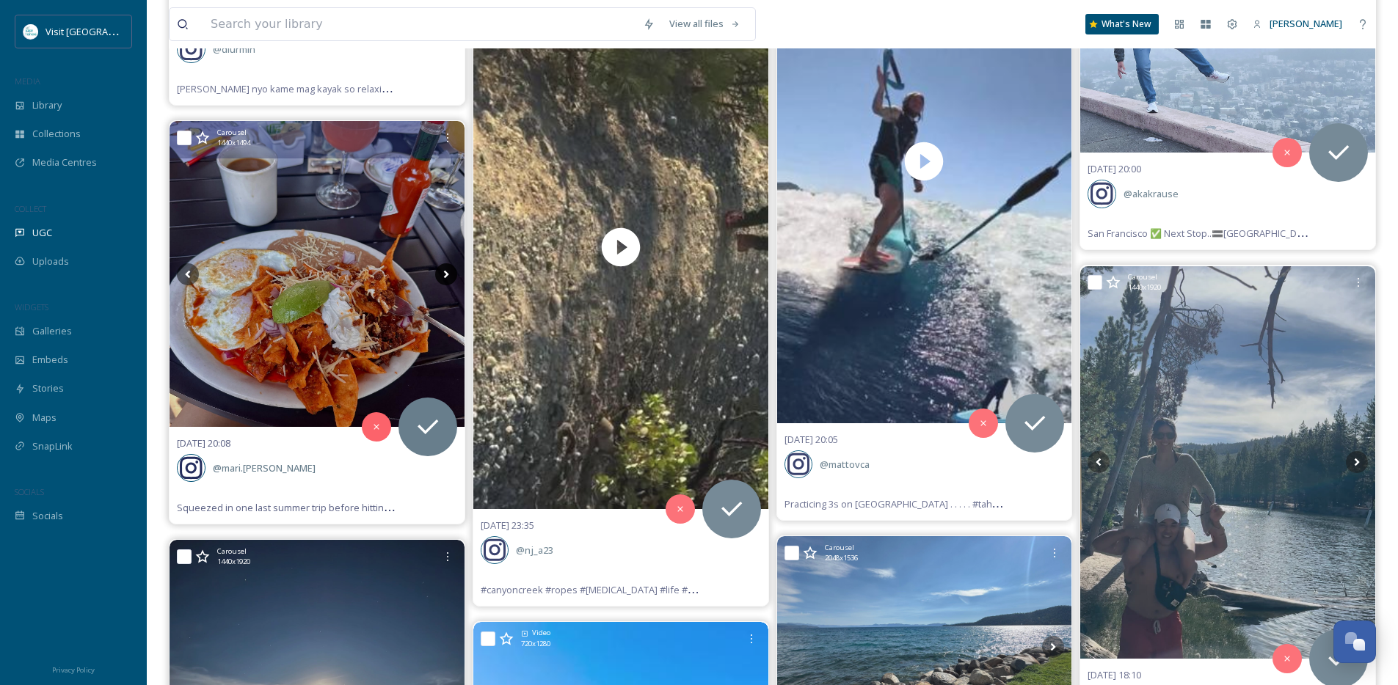
click at [450, 271] on icon at bounding box center [446, 274] width 22 height 22
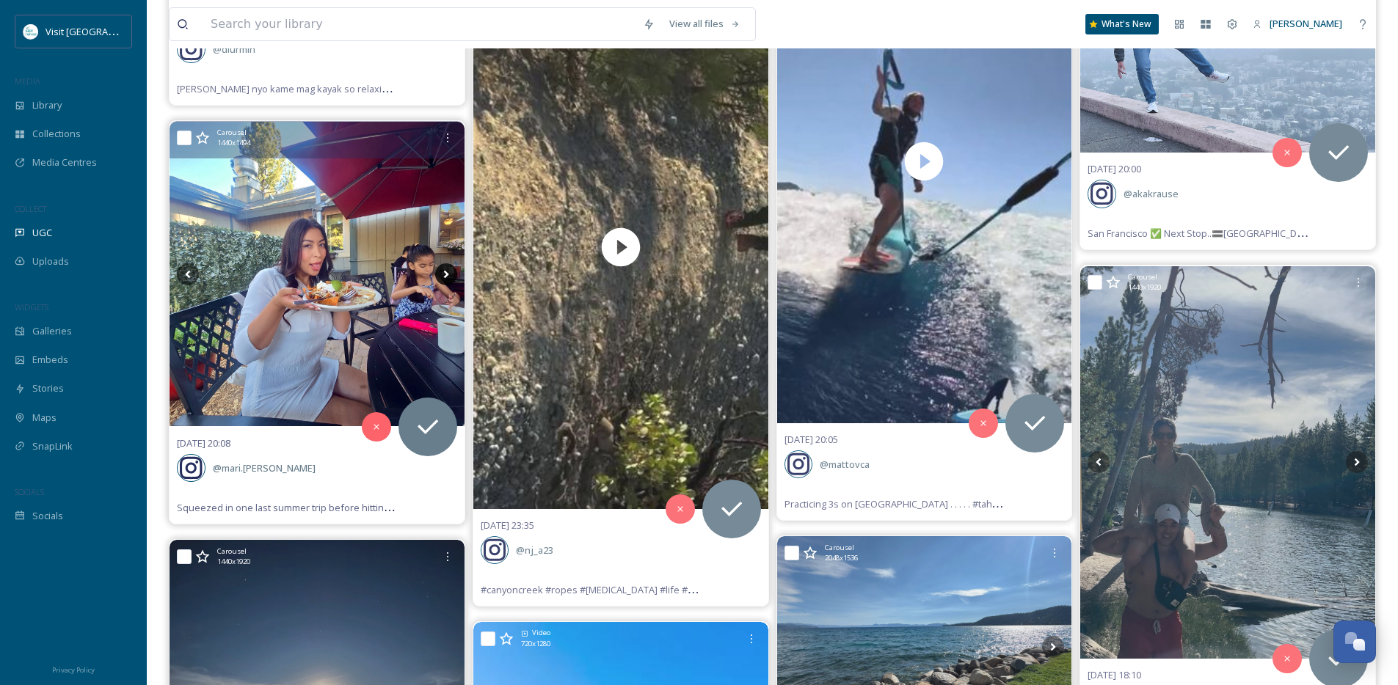
click at [450, 271] on icon at bounding box center [446, 274] width 22 height 22
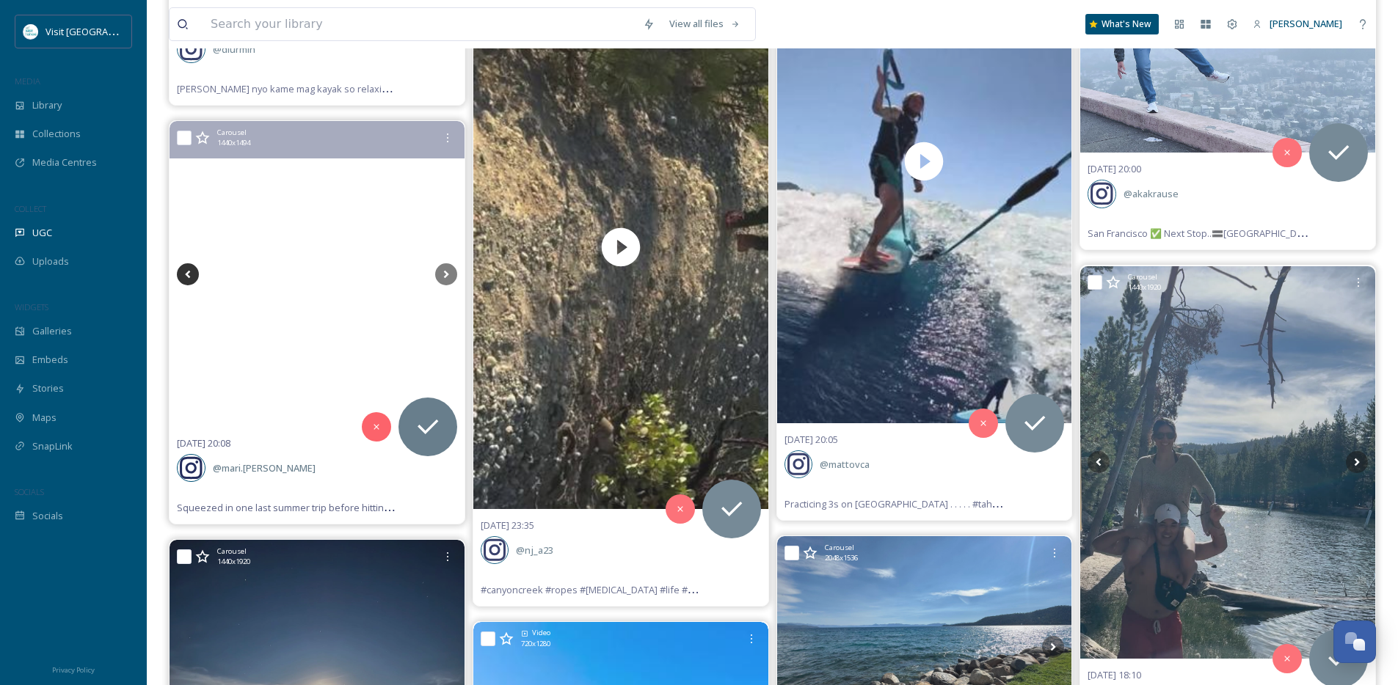
click at [198, 269] on icon at bounding box center [188, 274] width 22 height 22
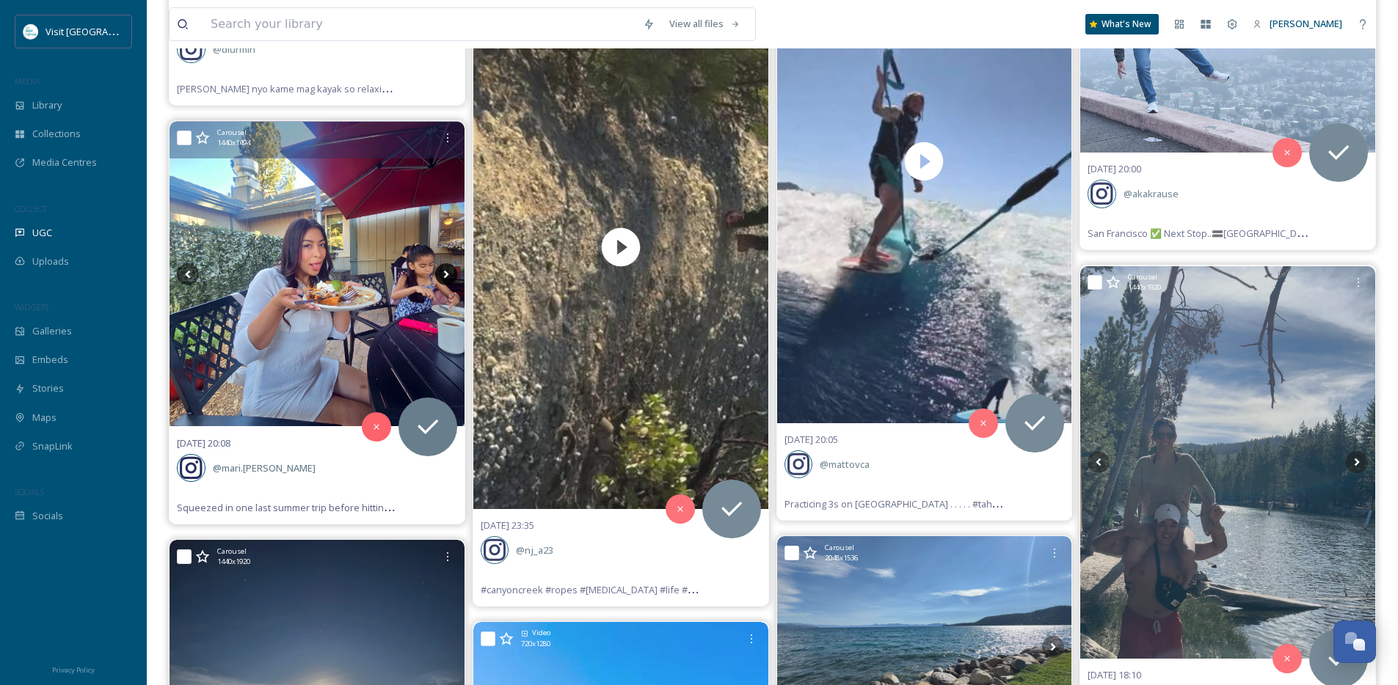
click at [442, 275] on icon at bounding box center [446, 274] width 22 height 22
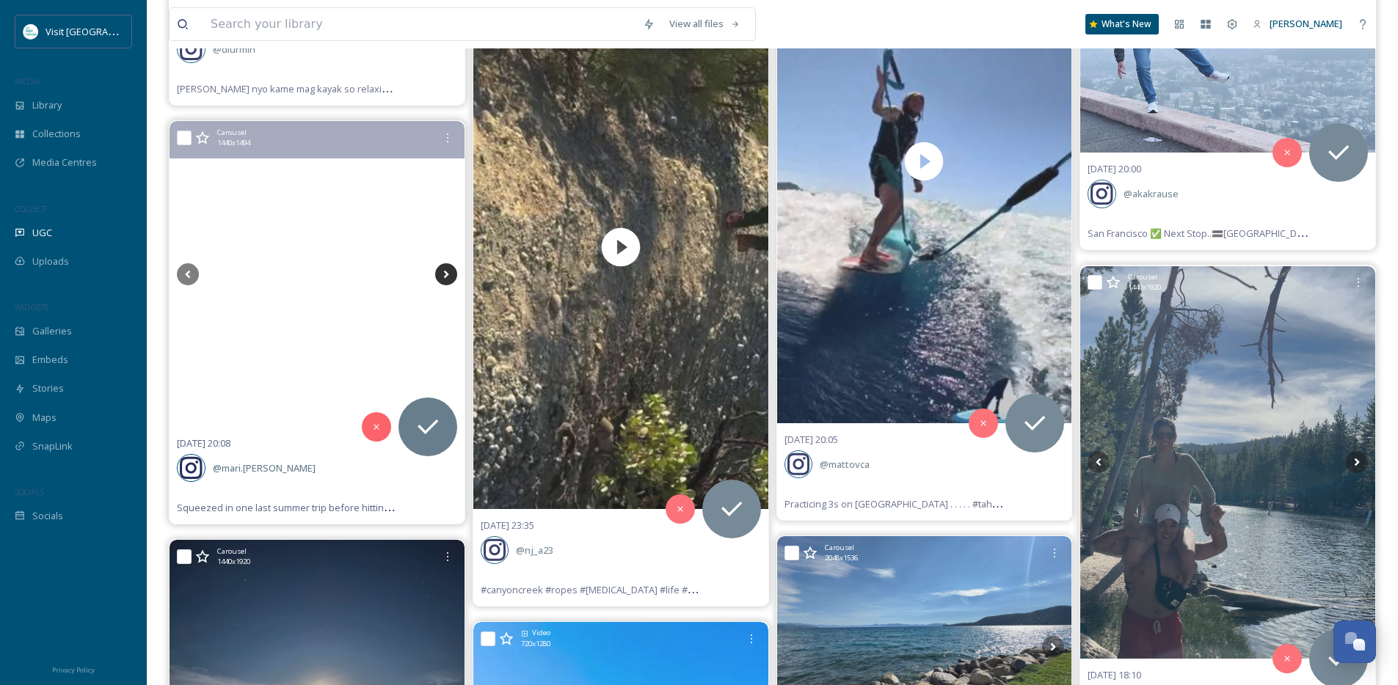
click at [442, 275] on icon at bounding box center [446, 274] width 22 height 22
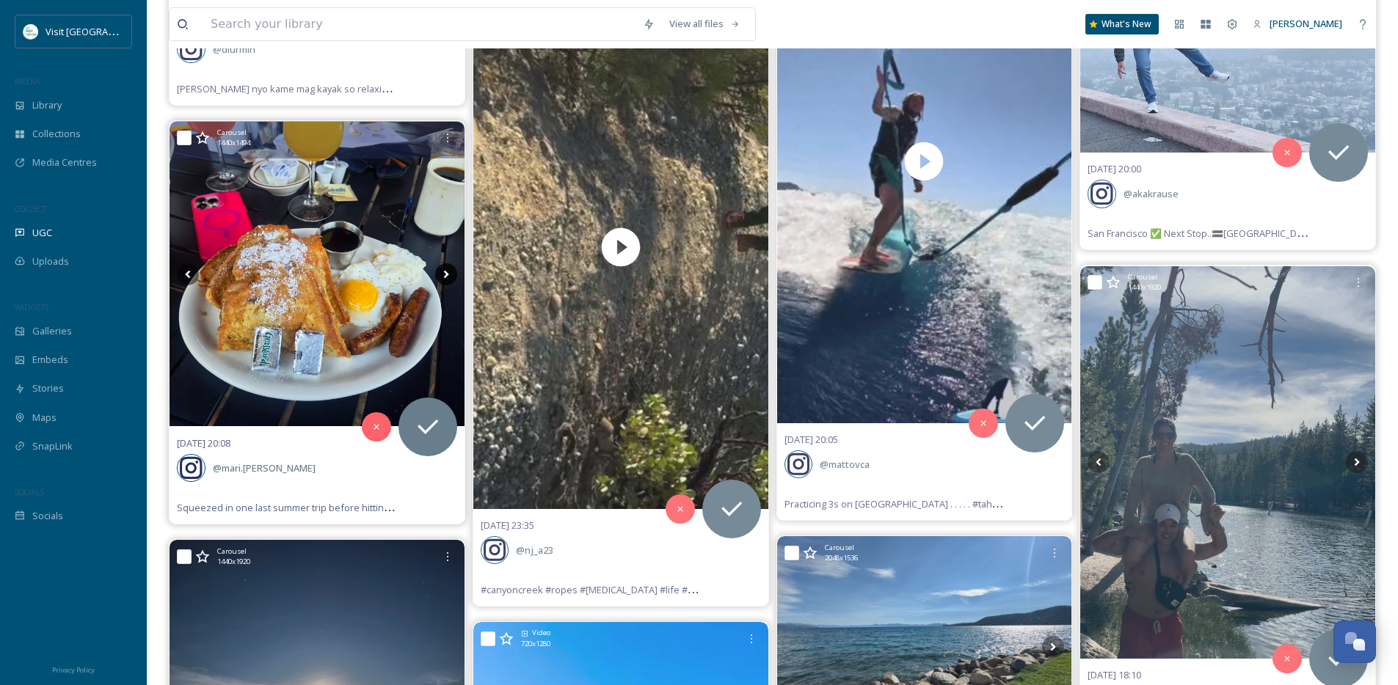
click at [442, 275] on icon at bounding box center [446, 274] width 22 height 22
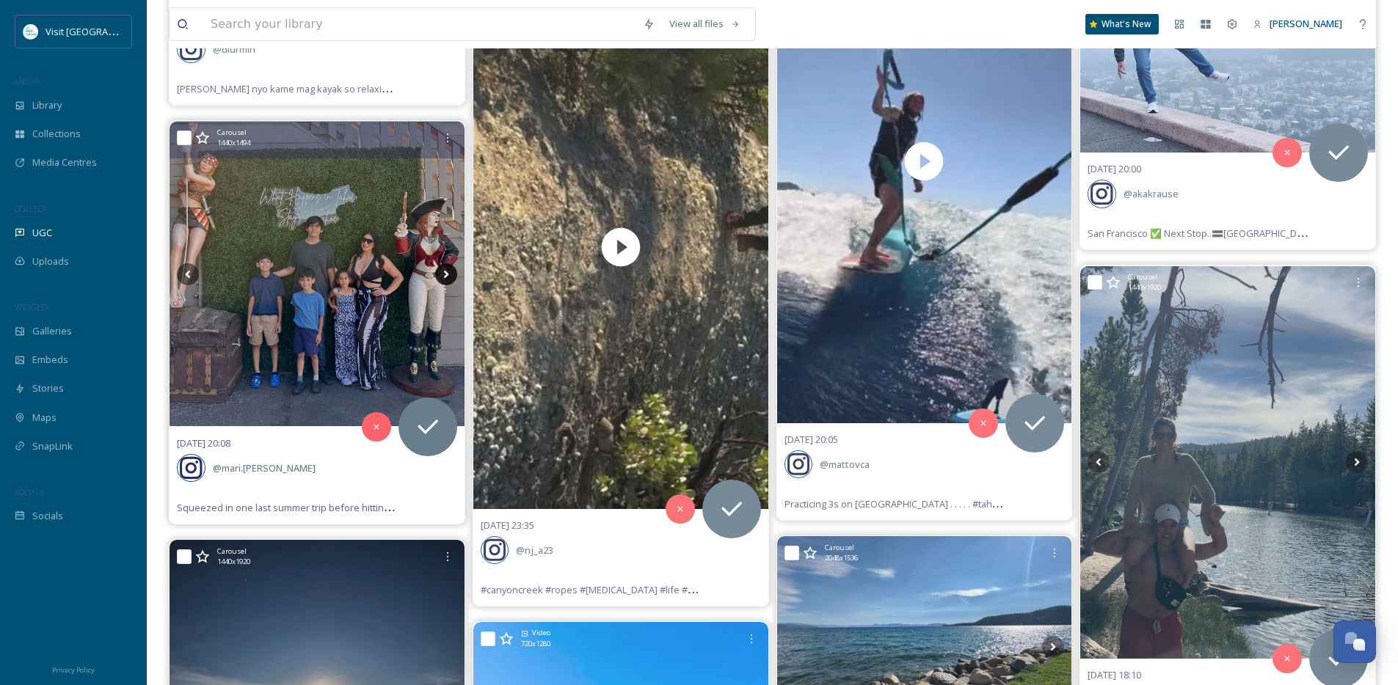
click at [442, 275] on icon at bounding box center [446, 274] width 22 height 22
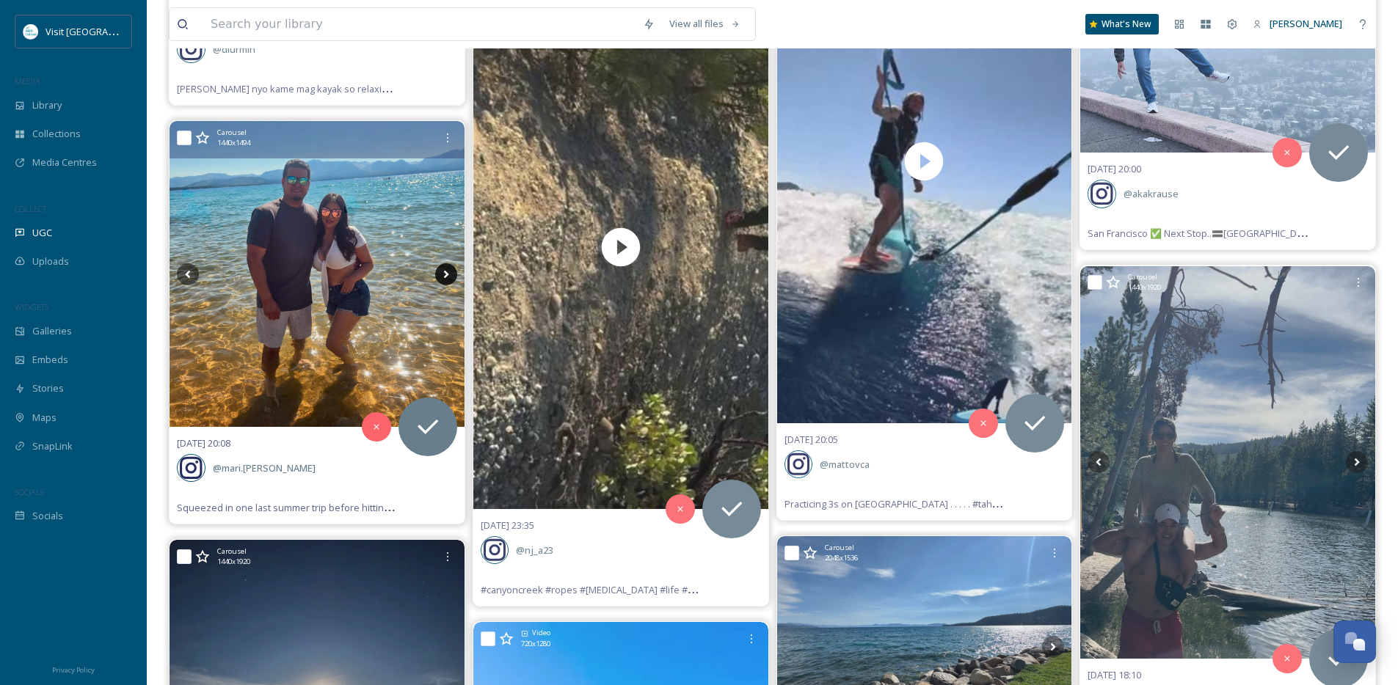
click at [442, 275] on icon at bounding box center [446, 274] width 22 height 22
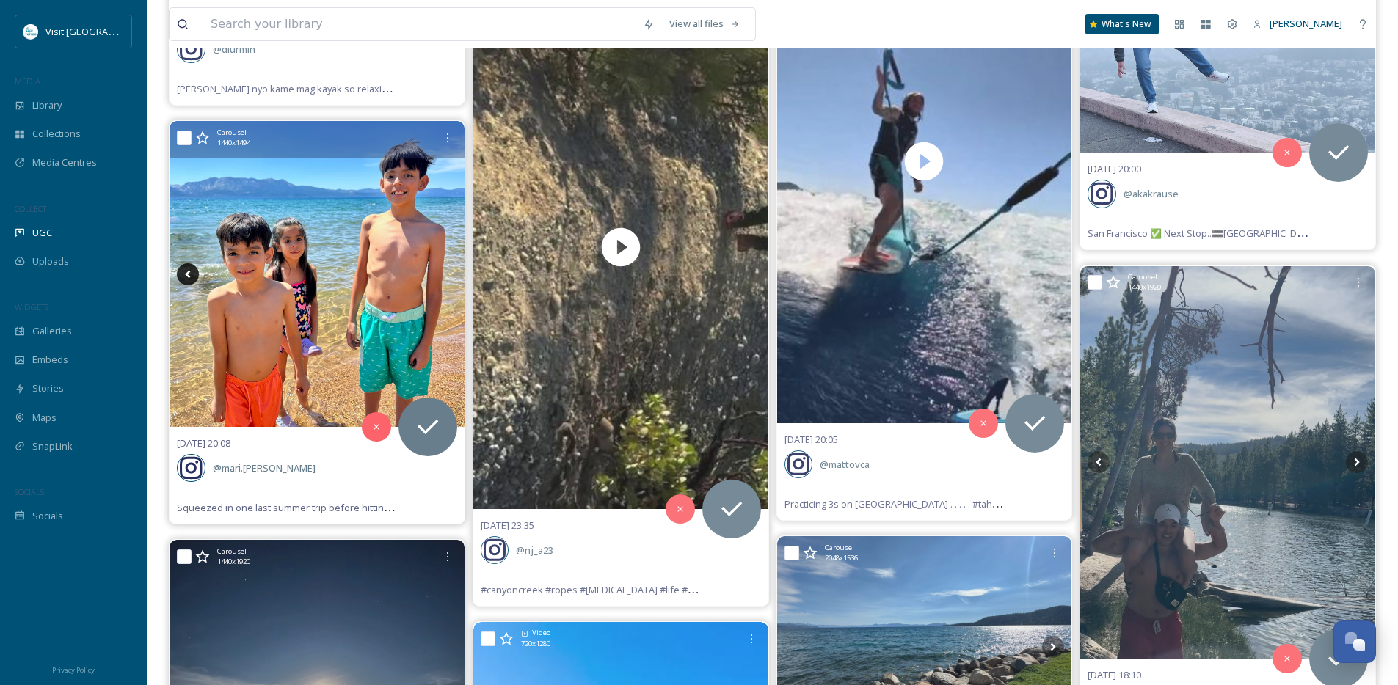
click at [189, 280] on icon at bounding box center [188, 274] width 22 height 22
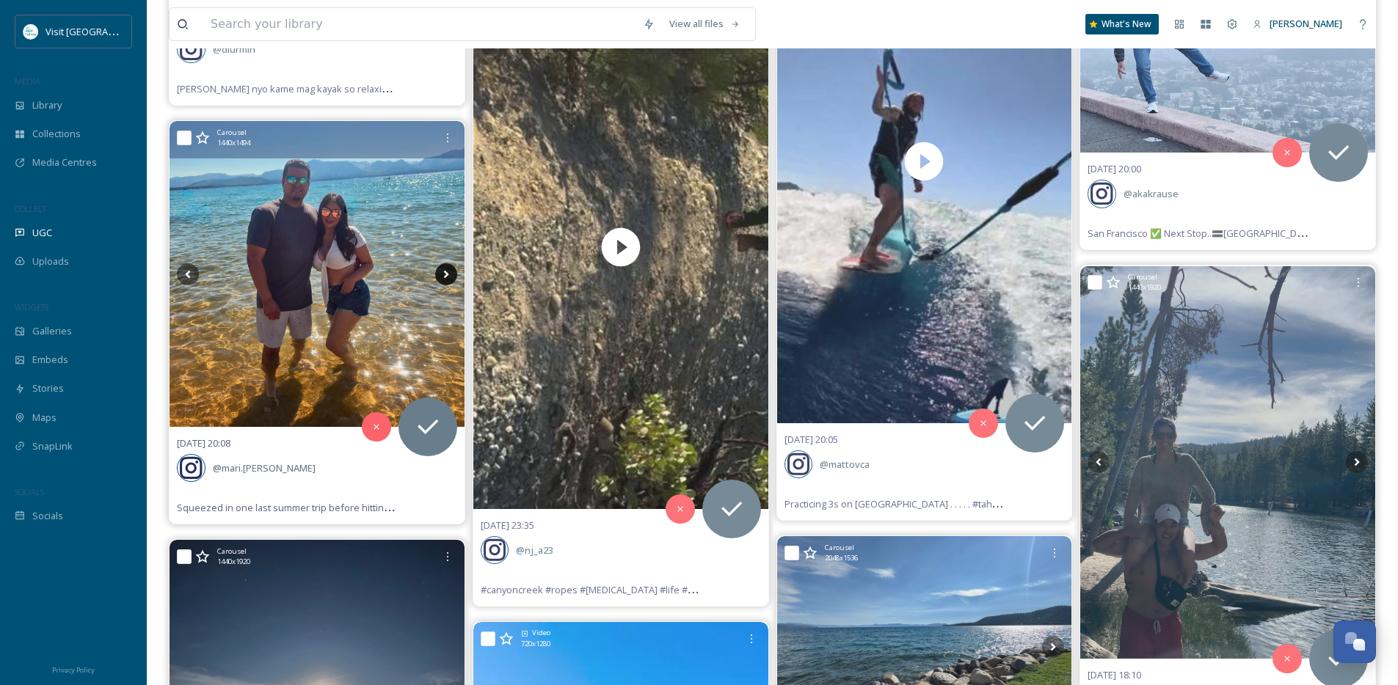
click at [442, 274] on icon at bounding box center [446, 274] width 22 height 22
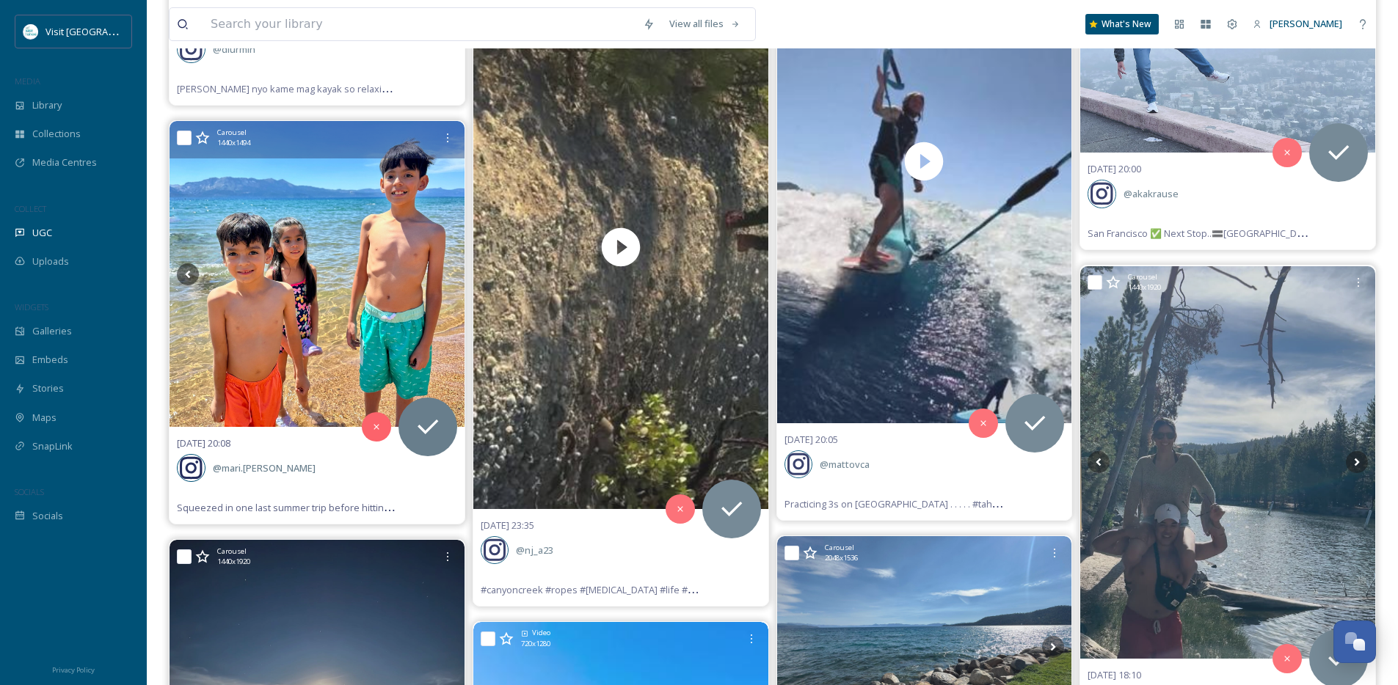
click at [442, 274] on icon at bounding box center [446, 274] width 22 height 22
click at [185, 277] on icon at bounding box center [188, 274] width 22 height 22
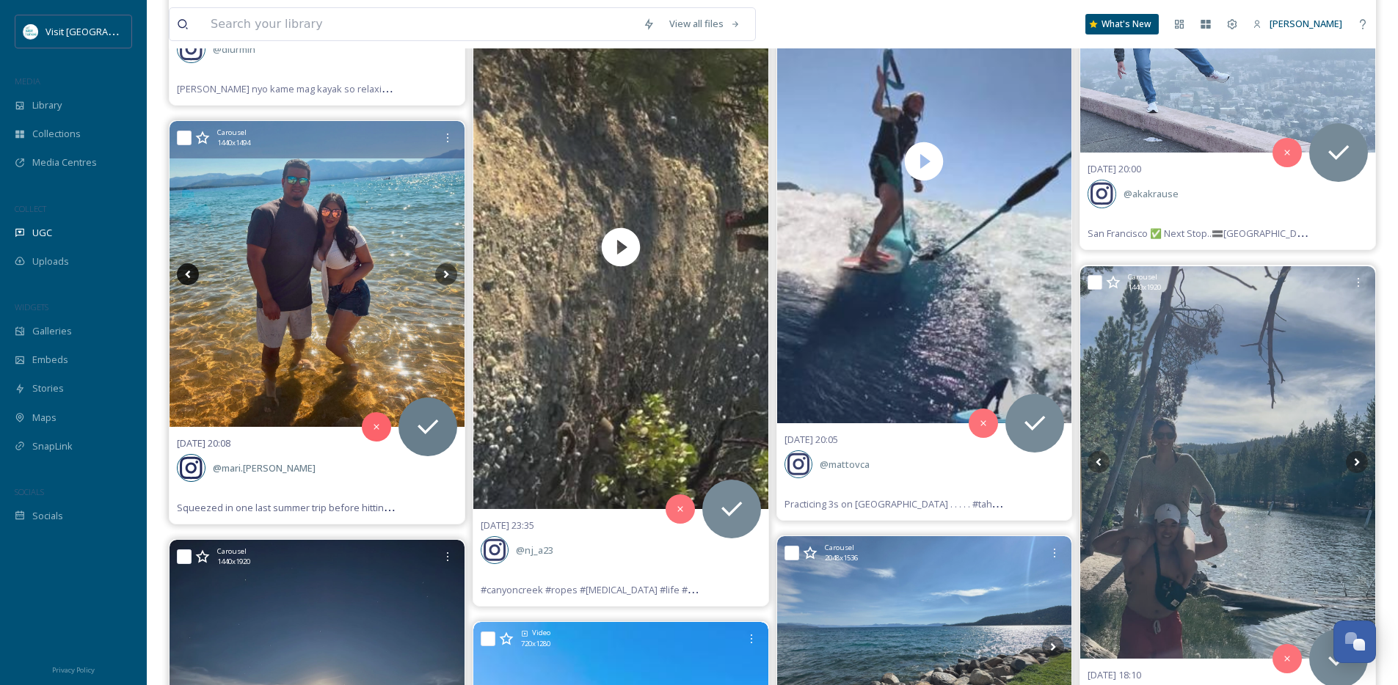
click at [184, 277] on icon at bounding box center [188, 274] width 22 height 22
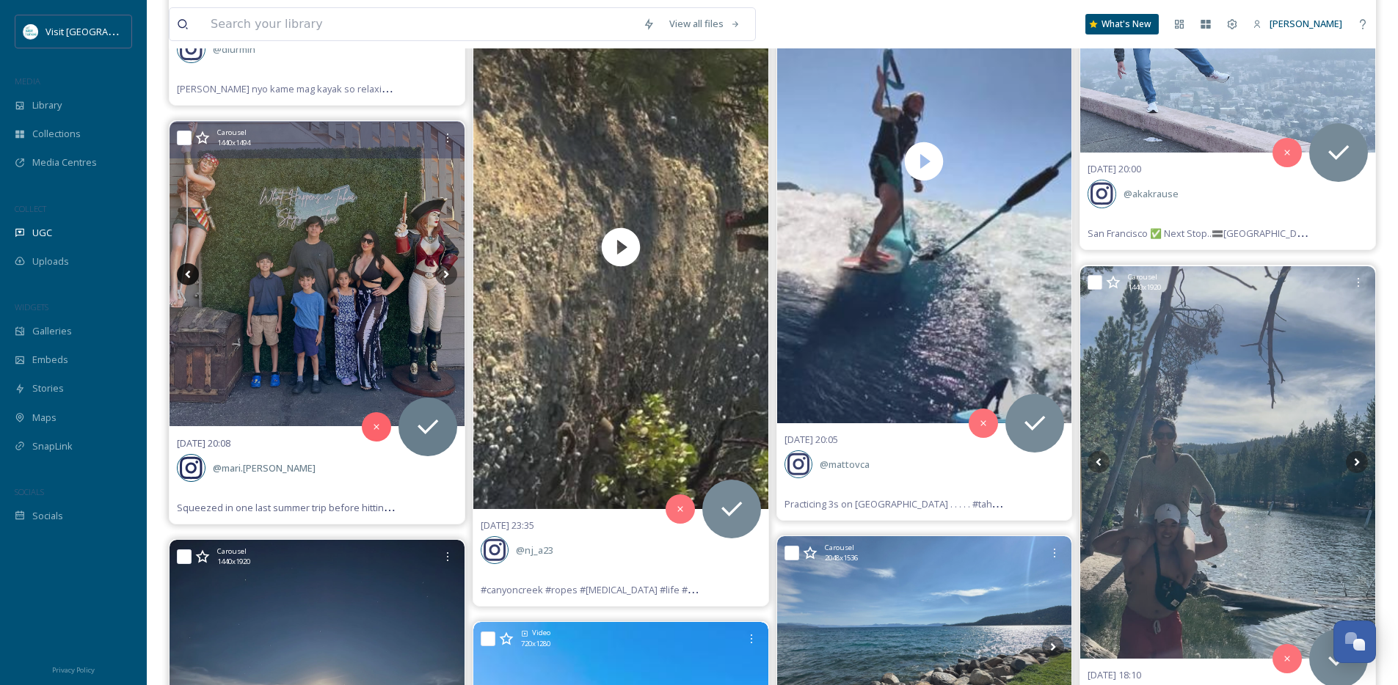
click at [184, 277] on icon at bounding box center [188, 274] width 22 height 22
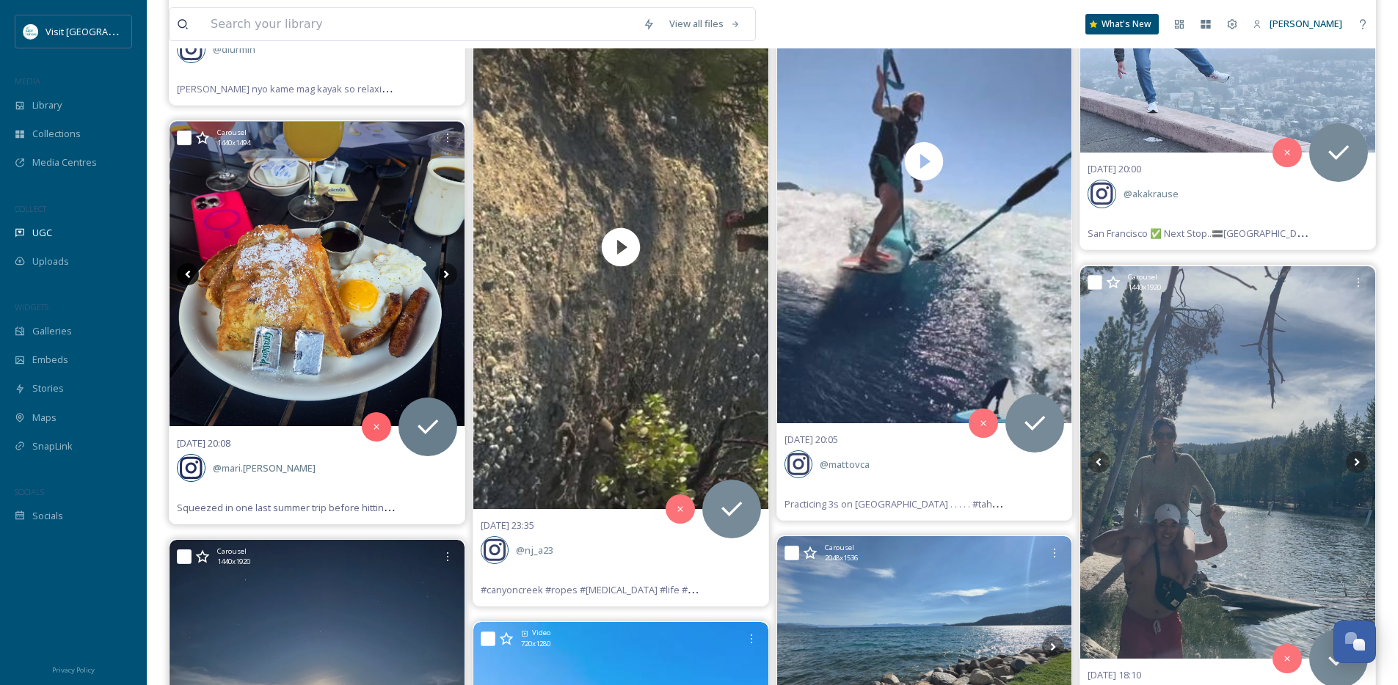
click at [184, 277] on icon at bounding box center [188, 274] width 22 height 22
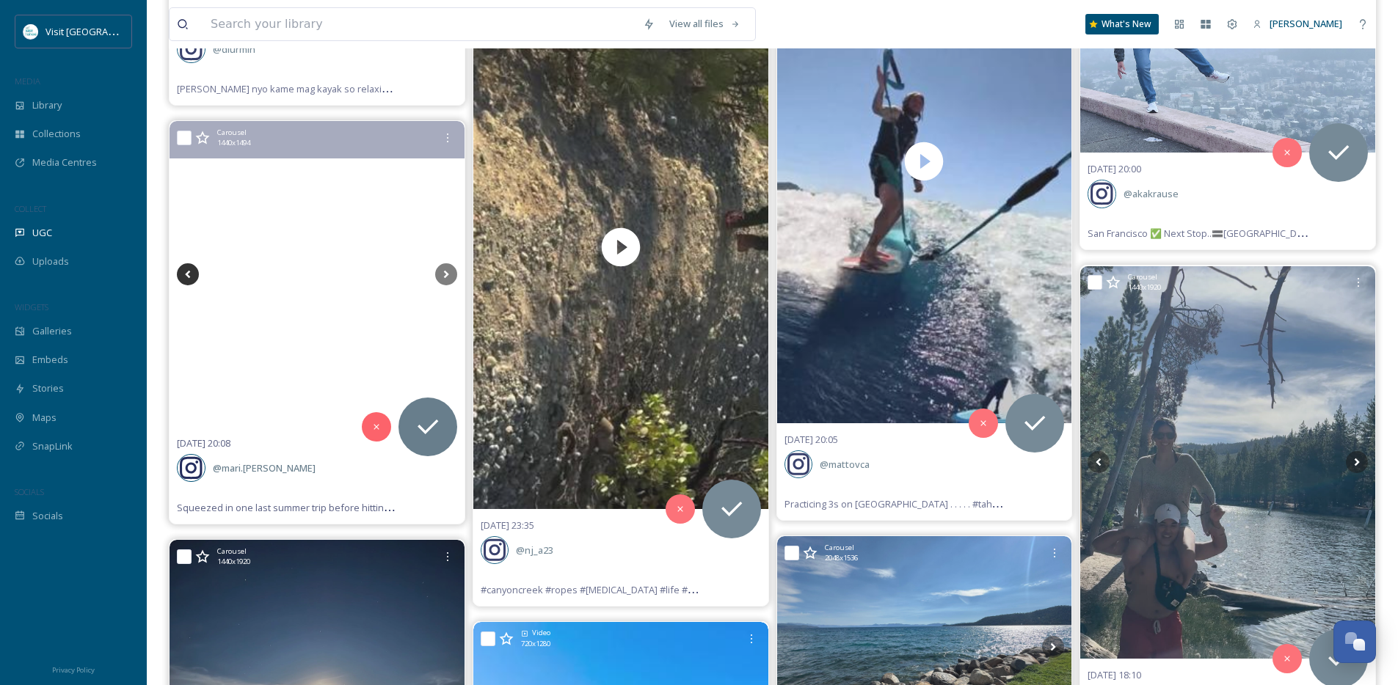
click at [184, 277] on icon at bounding box center [188, 274] width 22 height 22
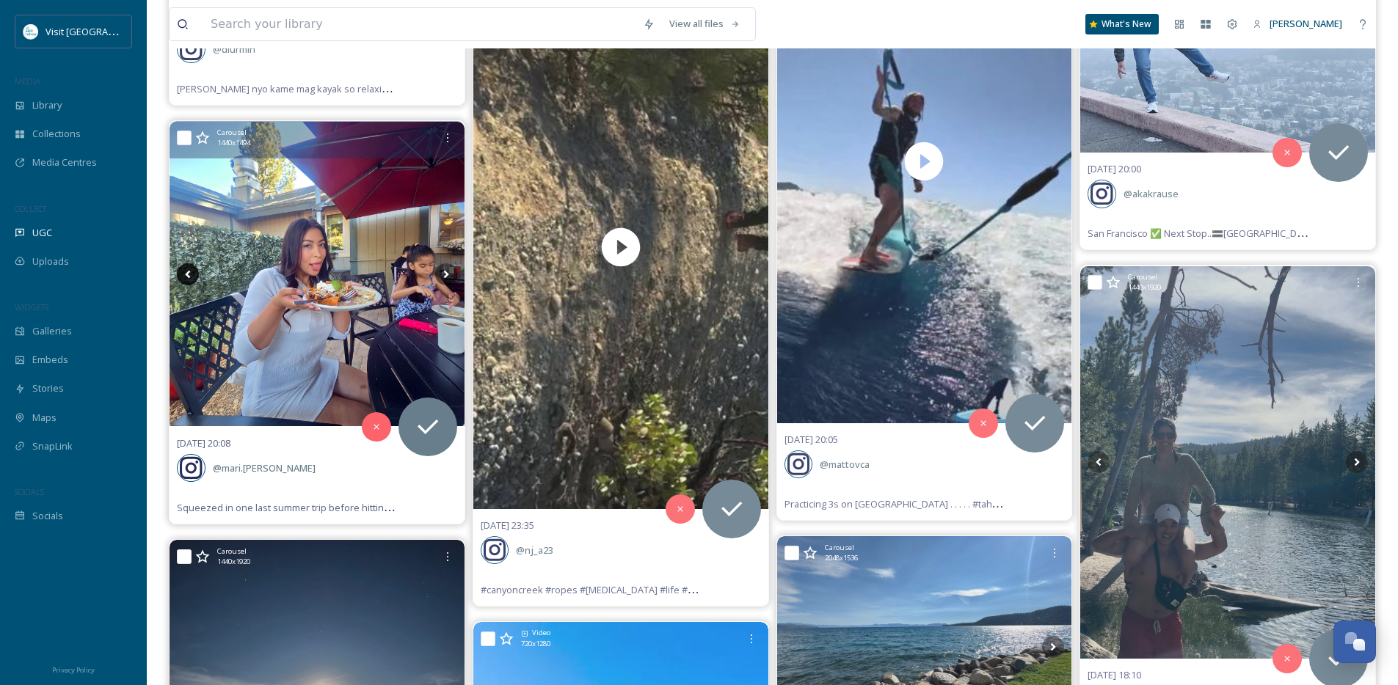
click at [184, 277] on icon at bounding box center [188, 274] width 22 height 22
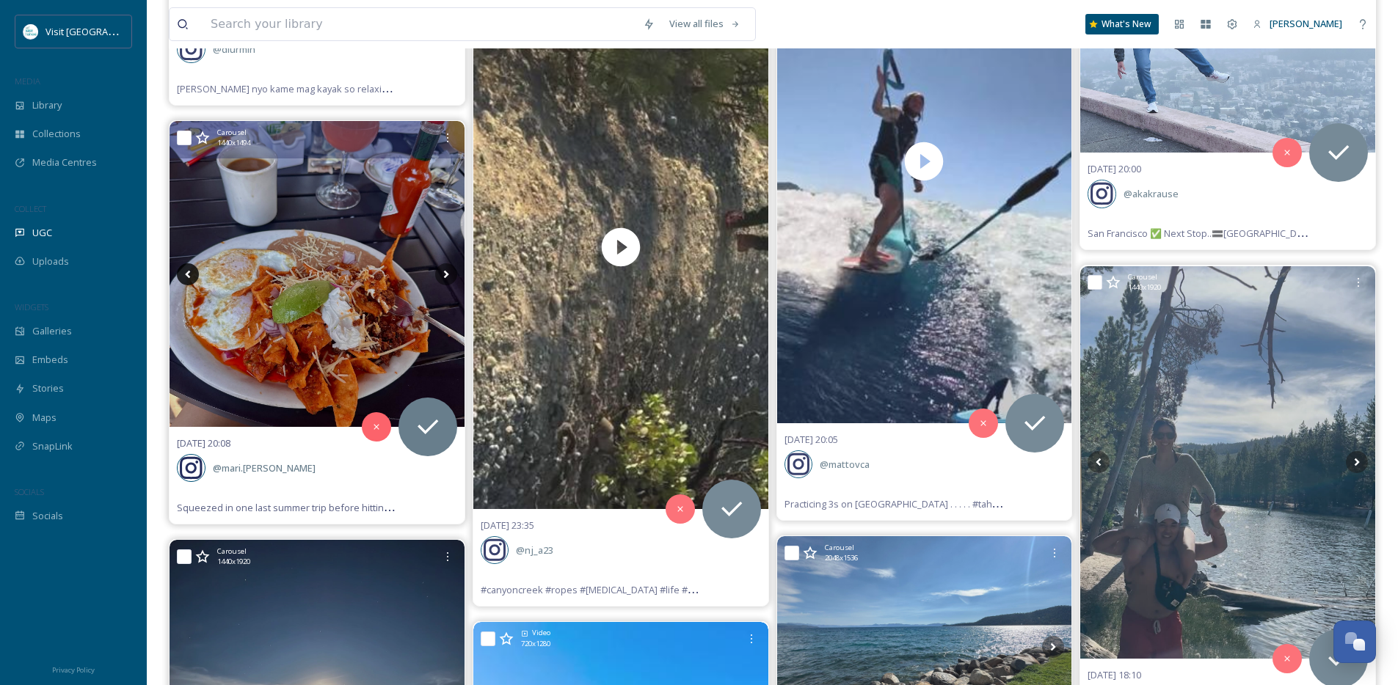
click at [184, 277] on icon at bounding box center [188, 274] width 22 height 22
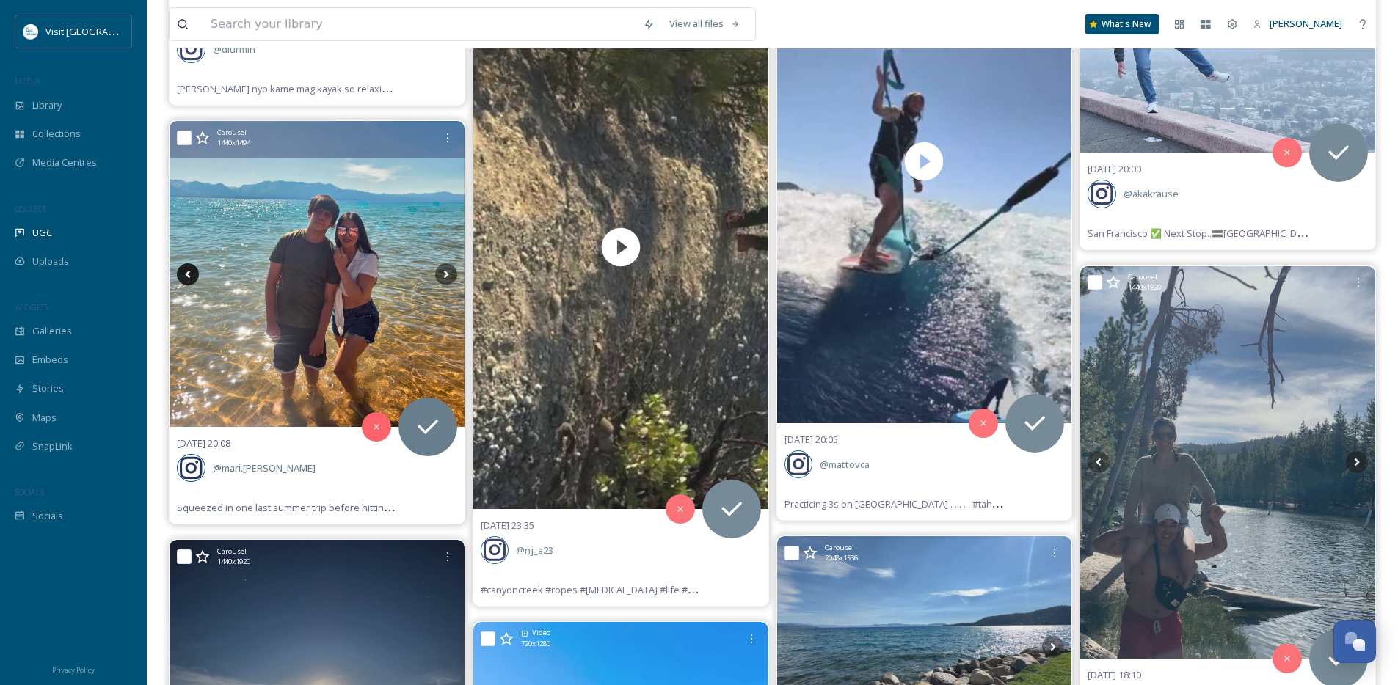
click at [184, 277] on icon at bounding box center [188, 274] width 22 height 22
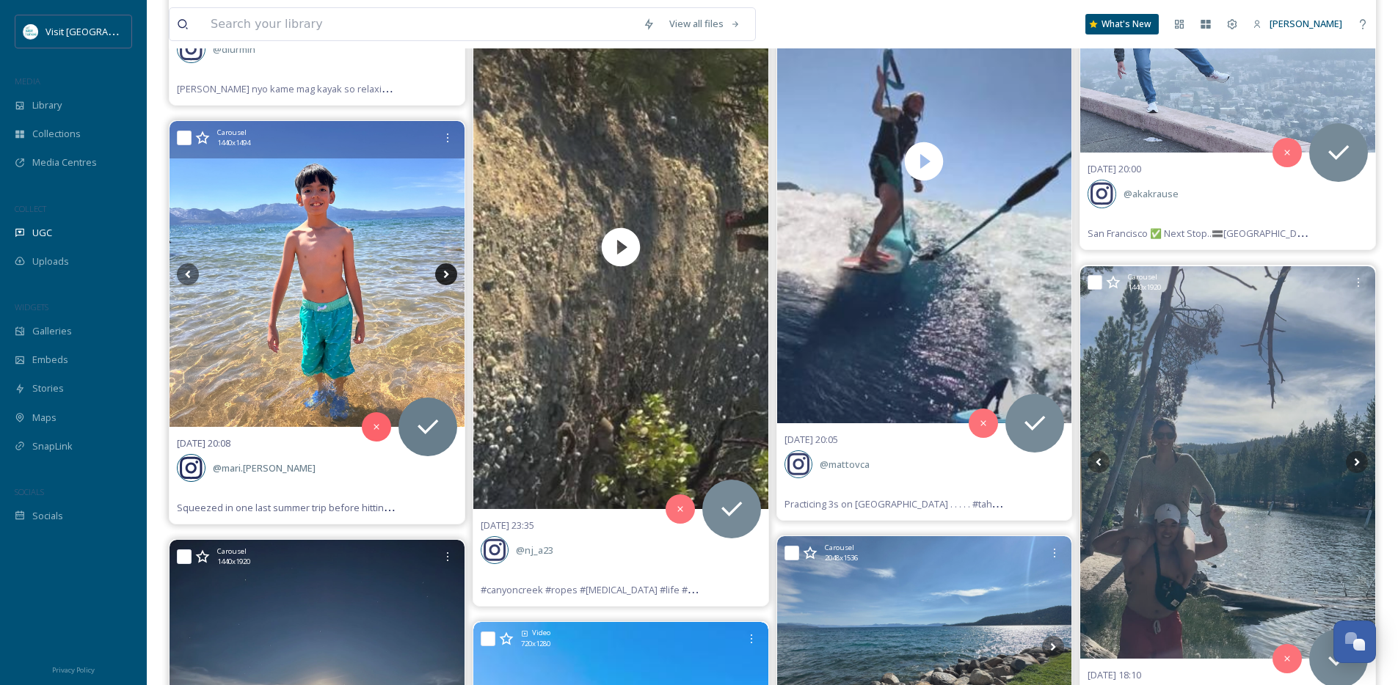
click at [437, 272] on icon at bounding box center [446, 274] width 22 height 22
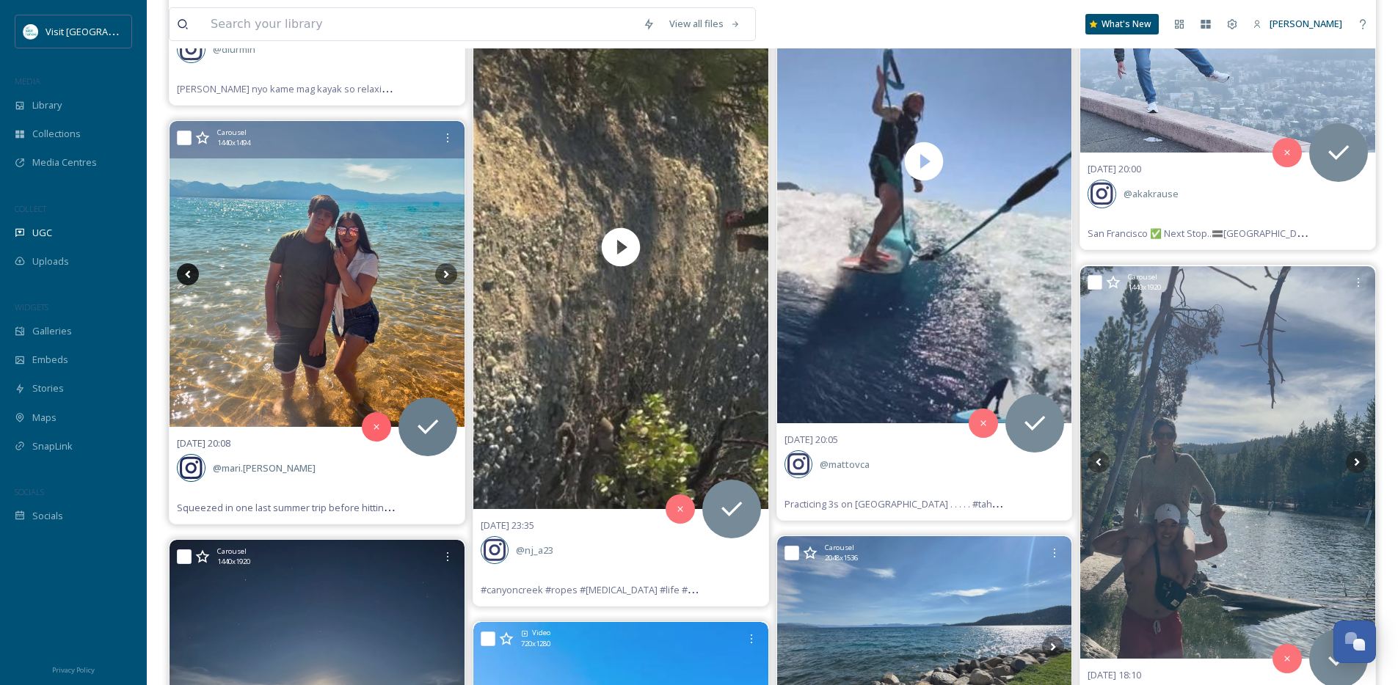
click at [184, 269] on icon at bounding box center [188, 274] width 22 height 22
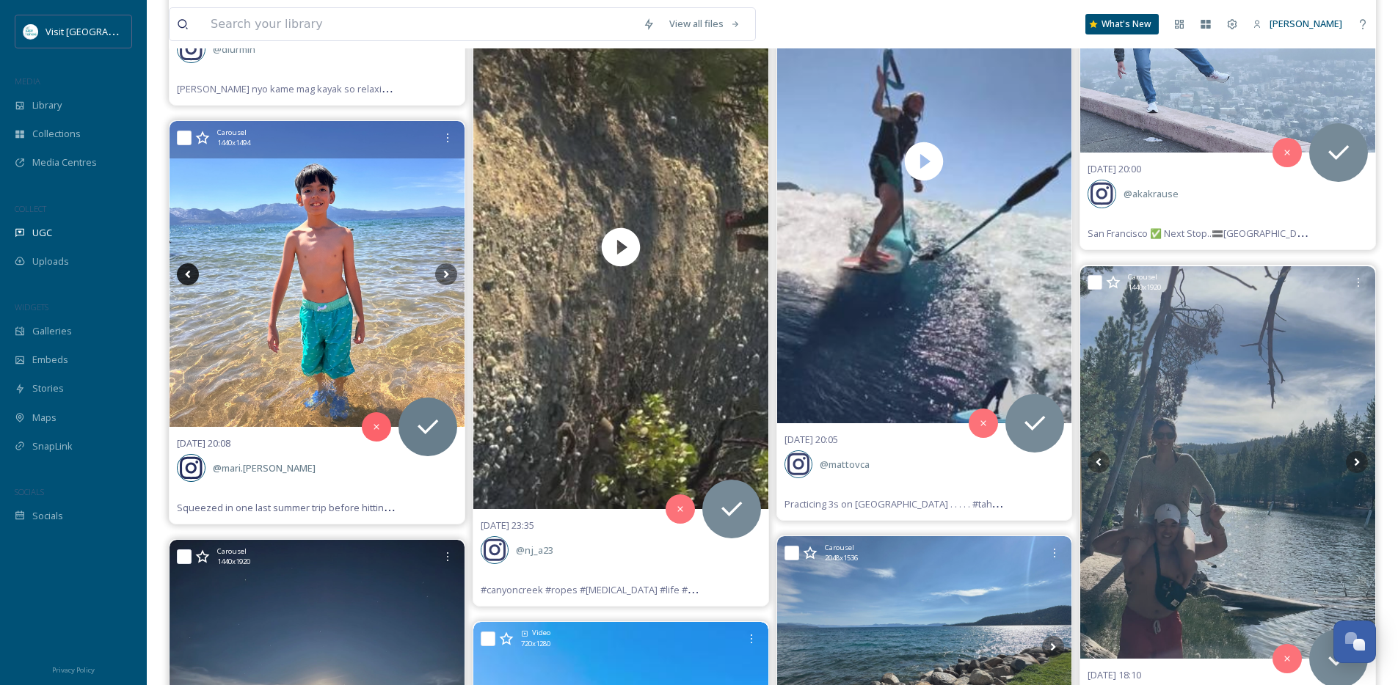
click at [184, 269] on icon at bounding box center [188, 274] width 22 height 22
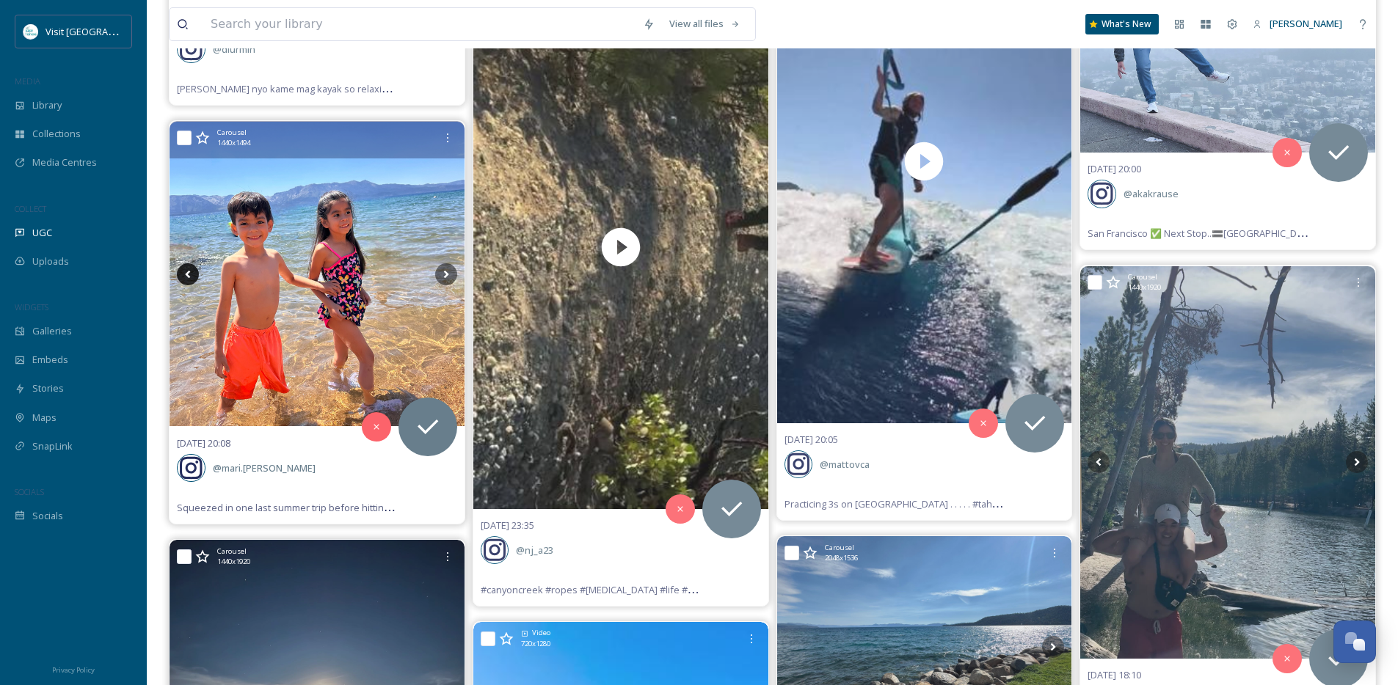
click at [184, 269] on icon at bounding box center [188, 274] width 22 height 22
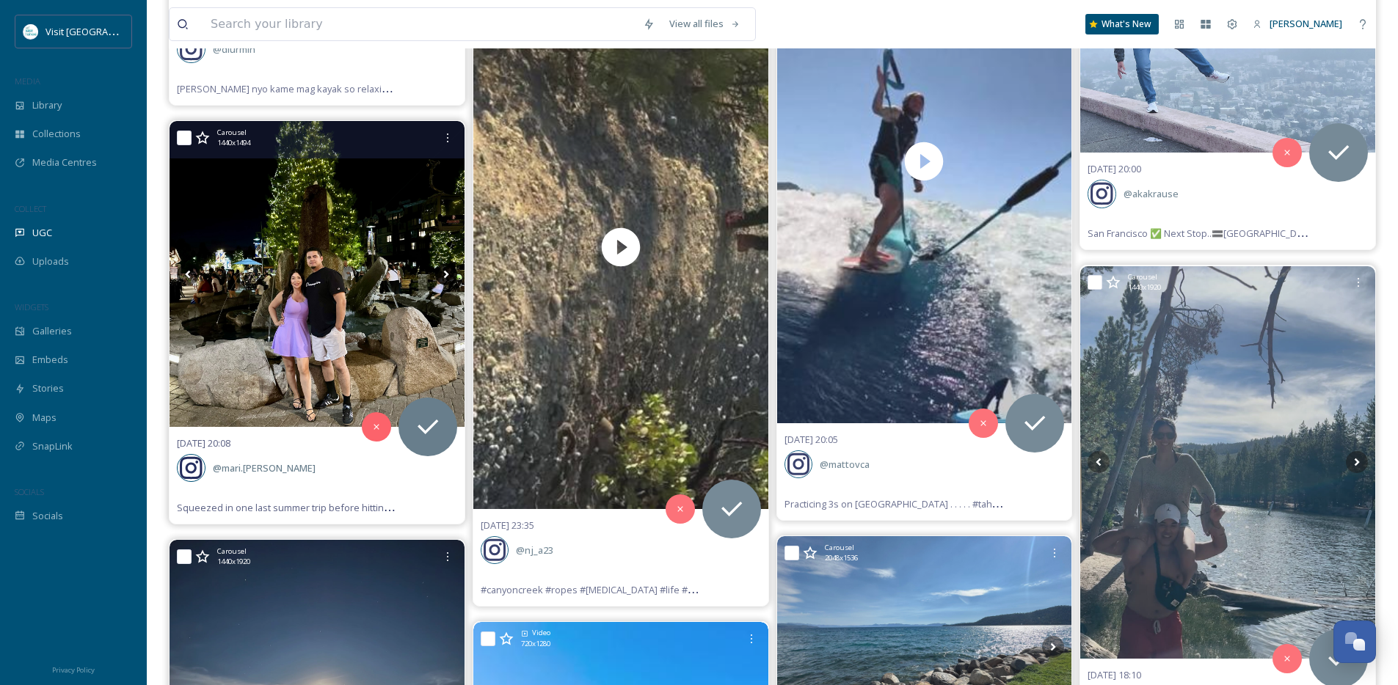
click at [443, 272] on icon at bounding box center [446, 274] width 22 height 22
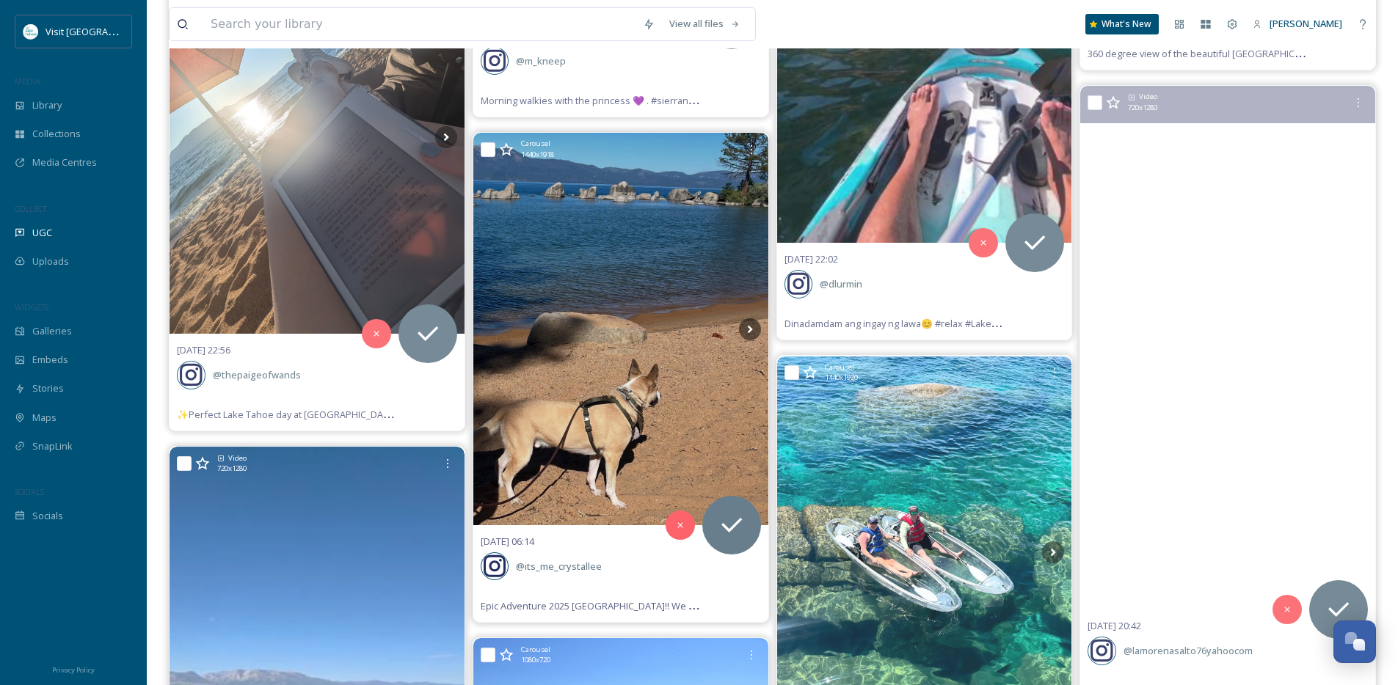
scroll to position [35383, 0]
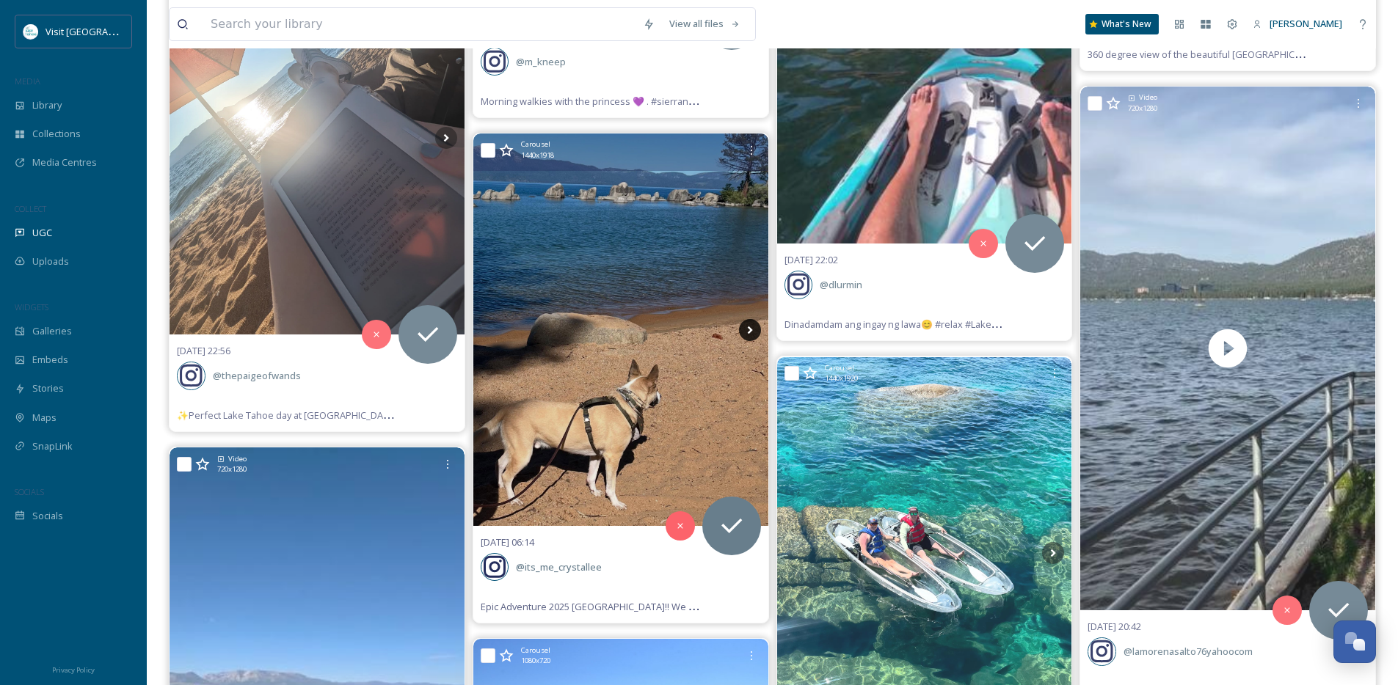
click at [758, 321] on icon at bounding box center [750, 330] width 22 height 22
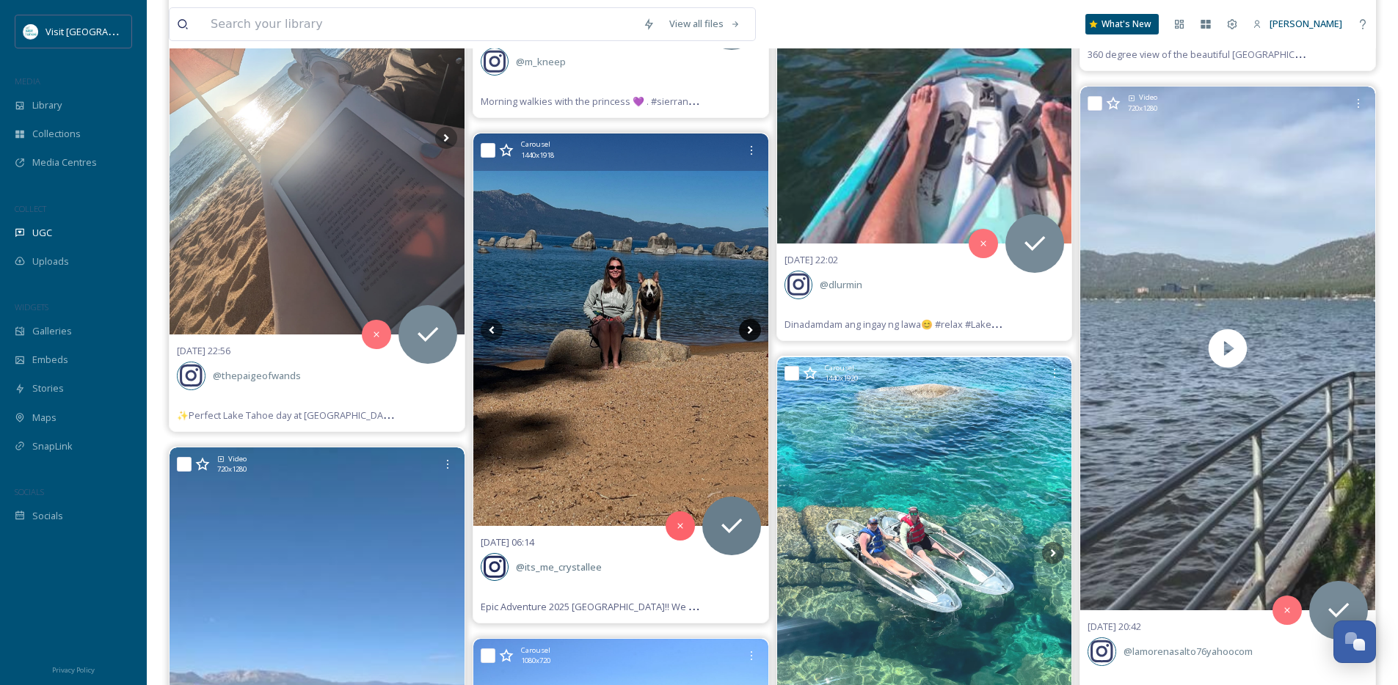
click at [748, 330] on icon at bounding box center [750, 330] width 22 height 22
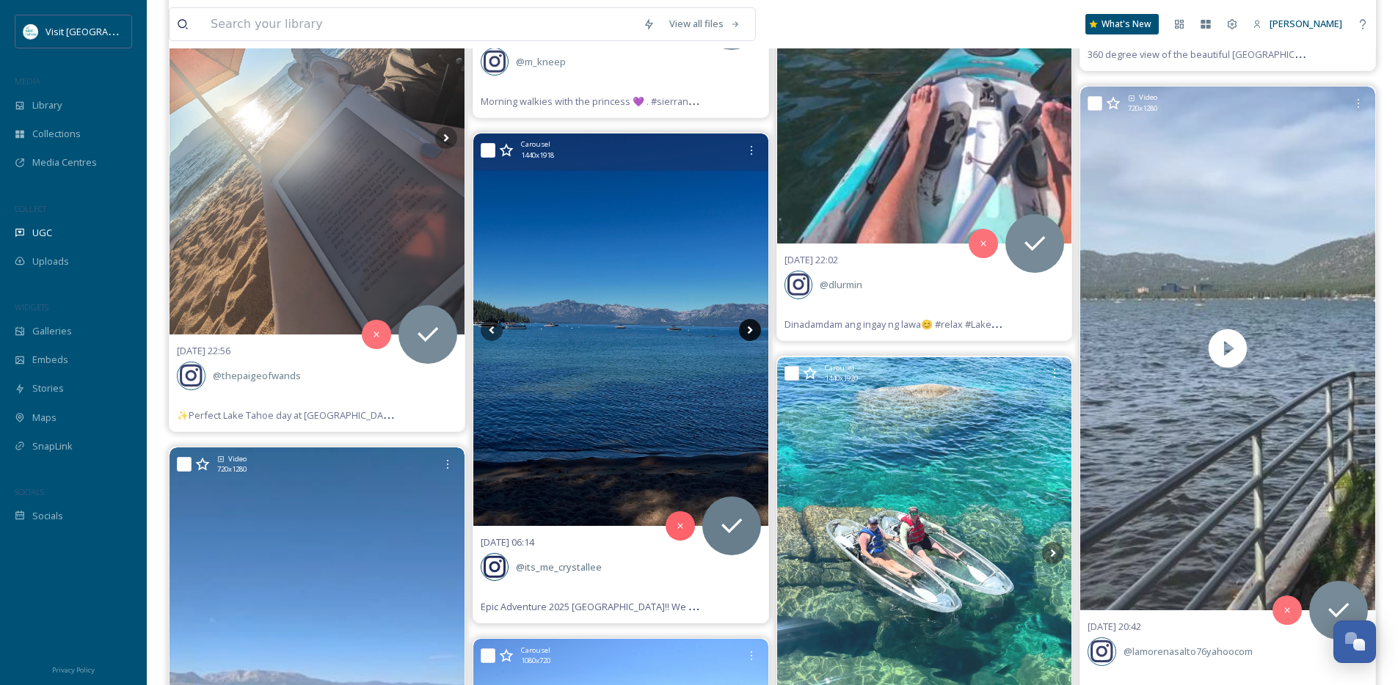
click at [748, 330] on icon at bounding box center [750, 330] width 22 height 22
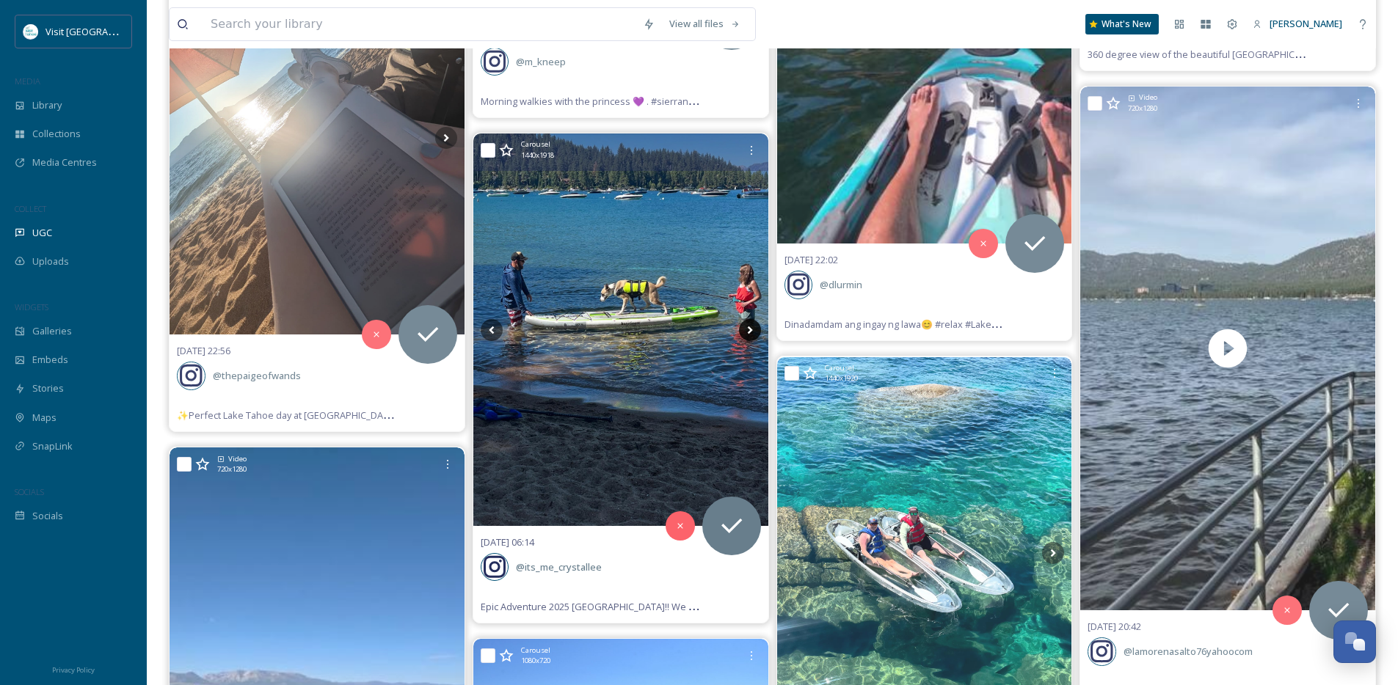
click at [748, 330] on icon at bounding box center [750, 330] width 22 height 22
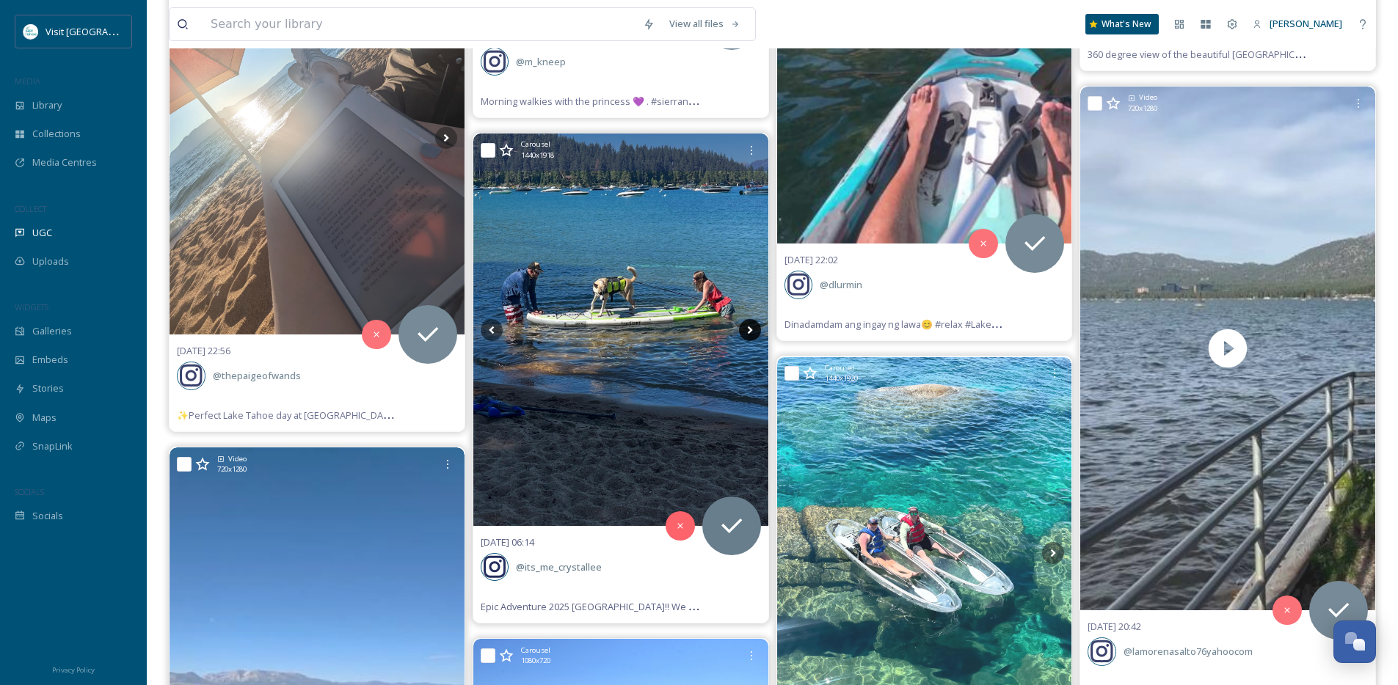
click at [748, 330] on icon at bounding box center [750, 330] width 22 height 22
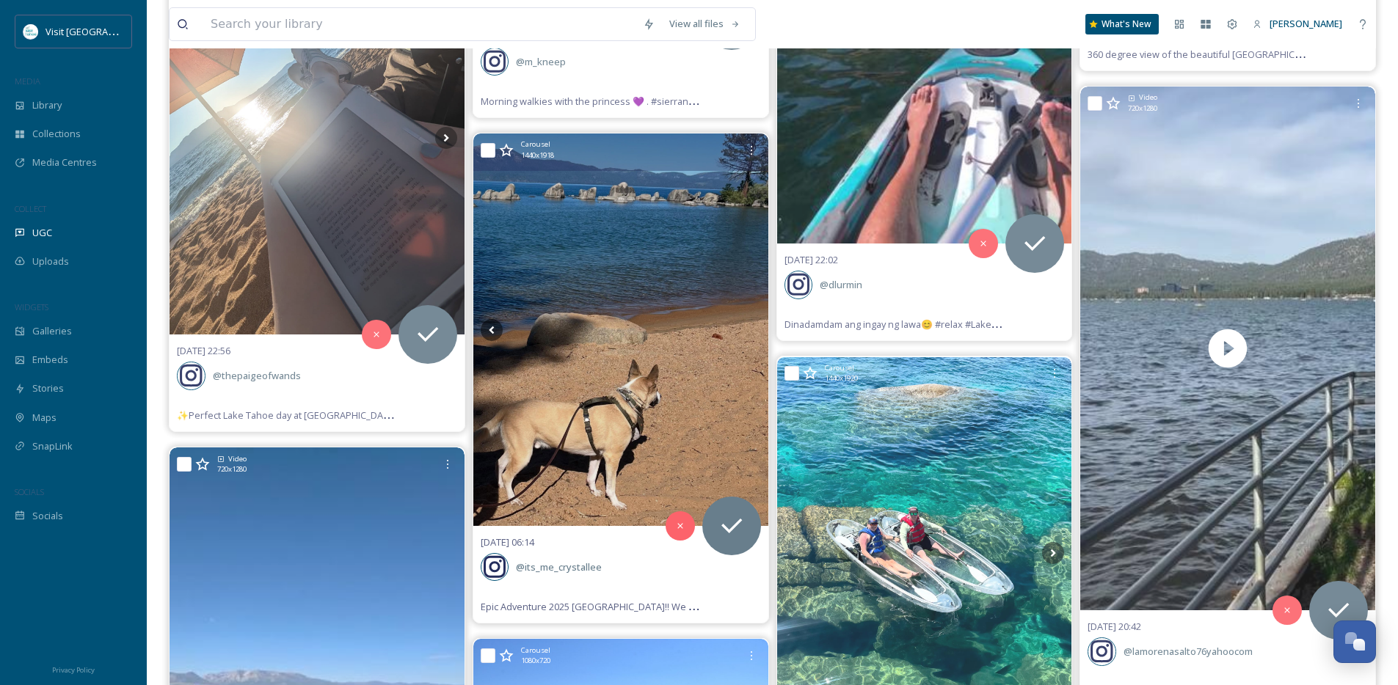
click at [748, 330] on icon at bounding box center [750, 330] width 22 height 22
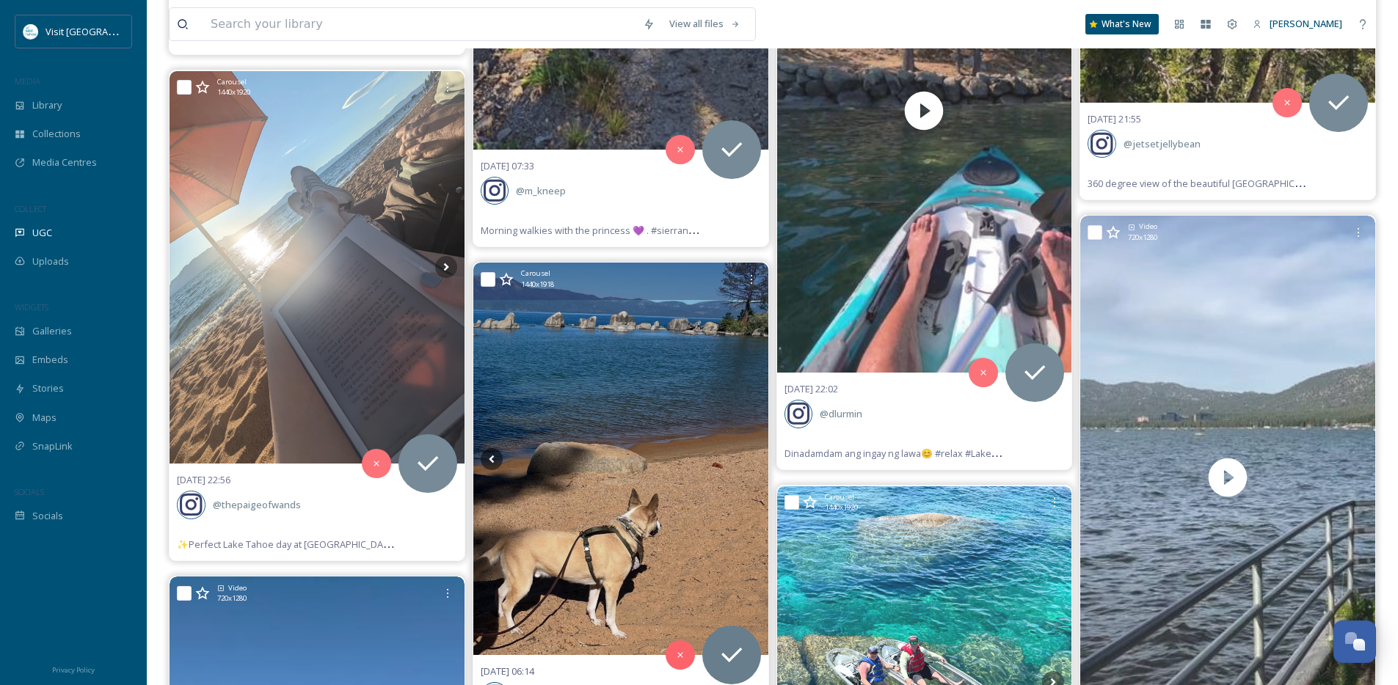
scroll to position [35225, 0]
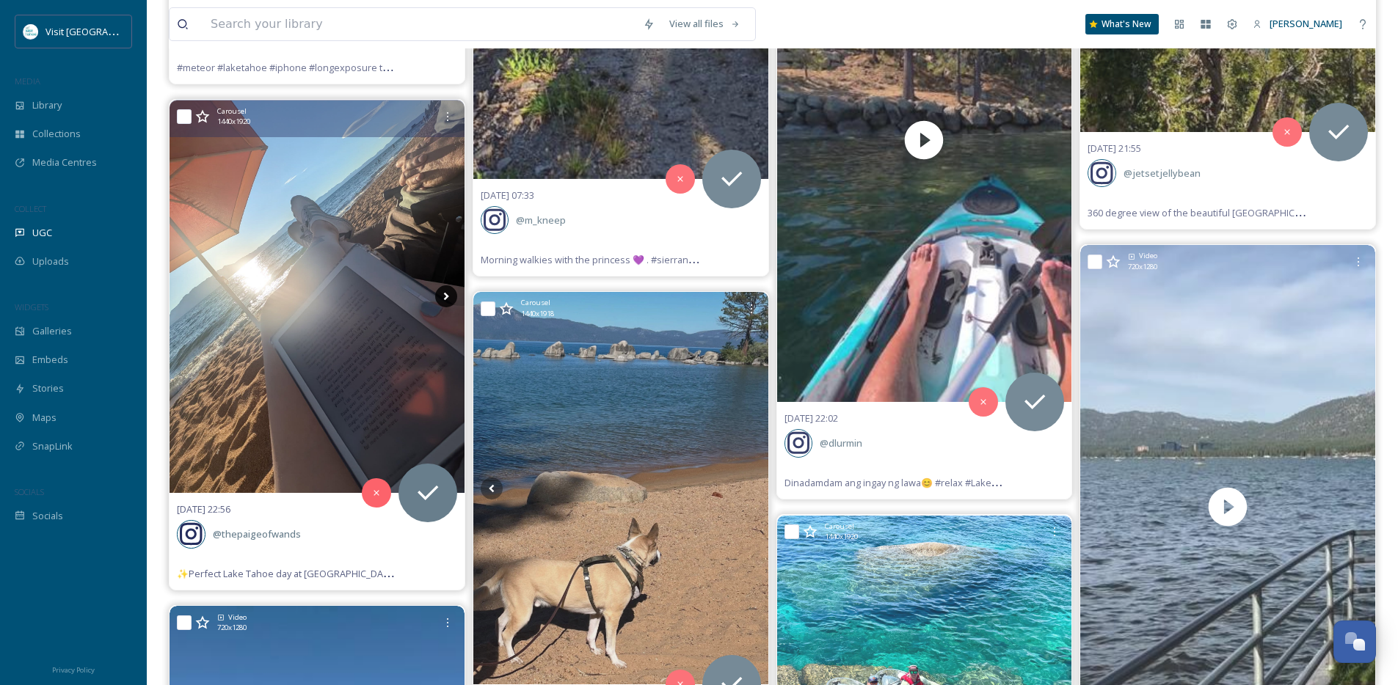
click at [448, 296] on icon at bounding box center [445, 297] width 5 height 8
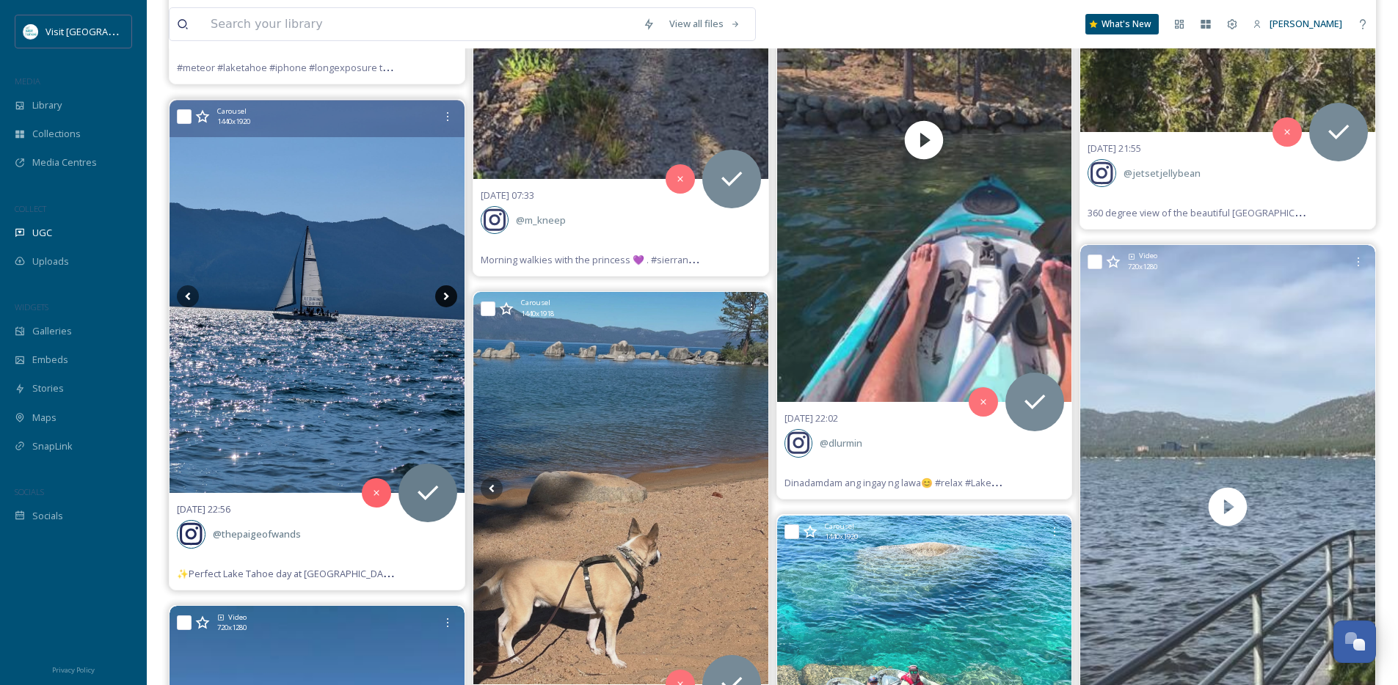
click at [448, 296] on icon at bounding box center [445, 297] width 5 height 8
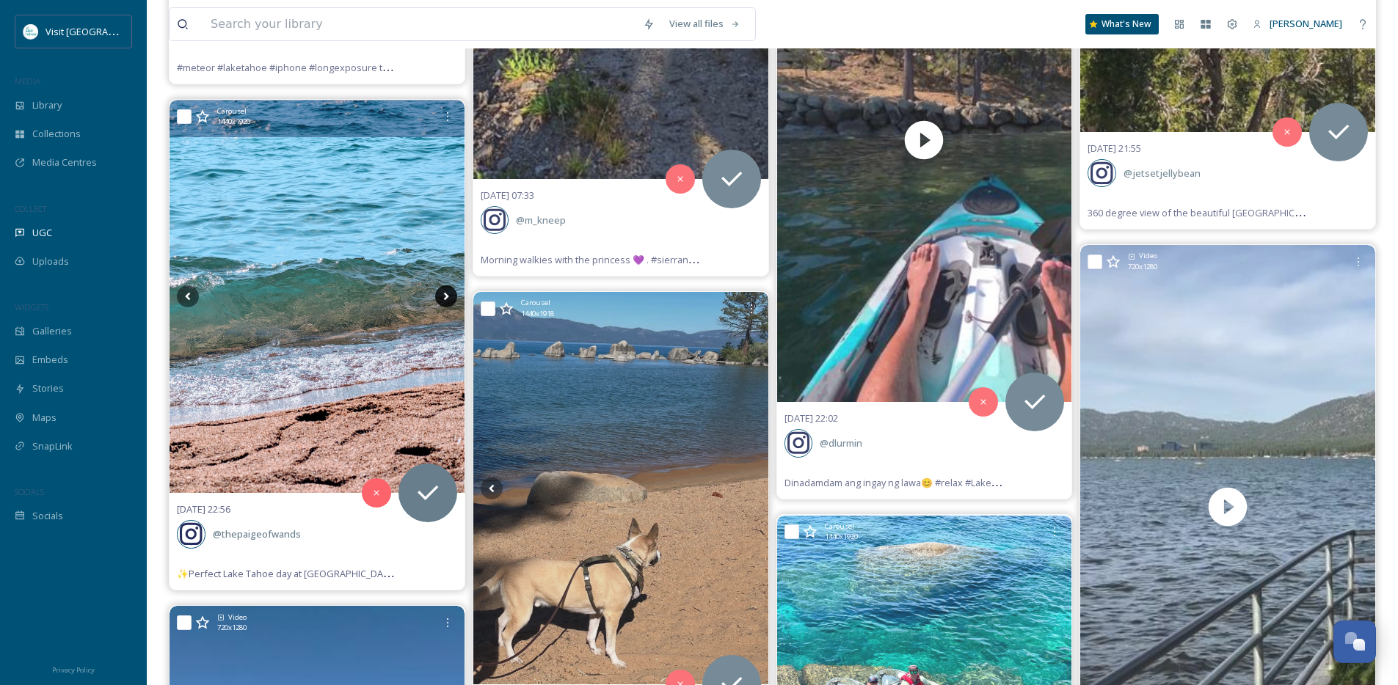
click at [447, 296] on icon at bounding box center [445, 297] width 5 height 8
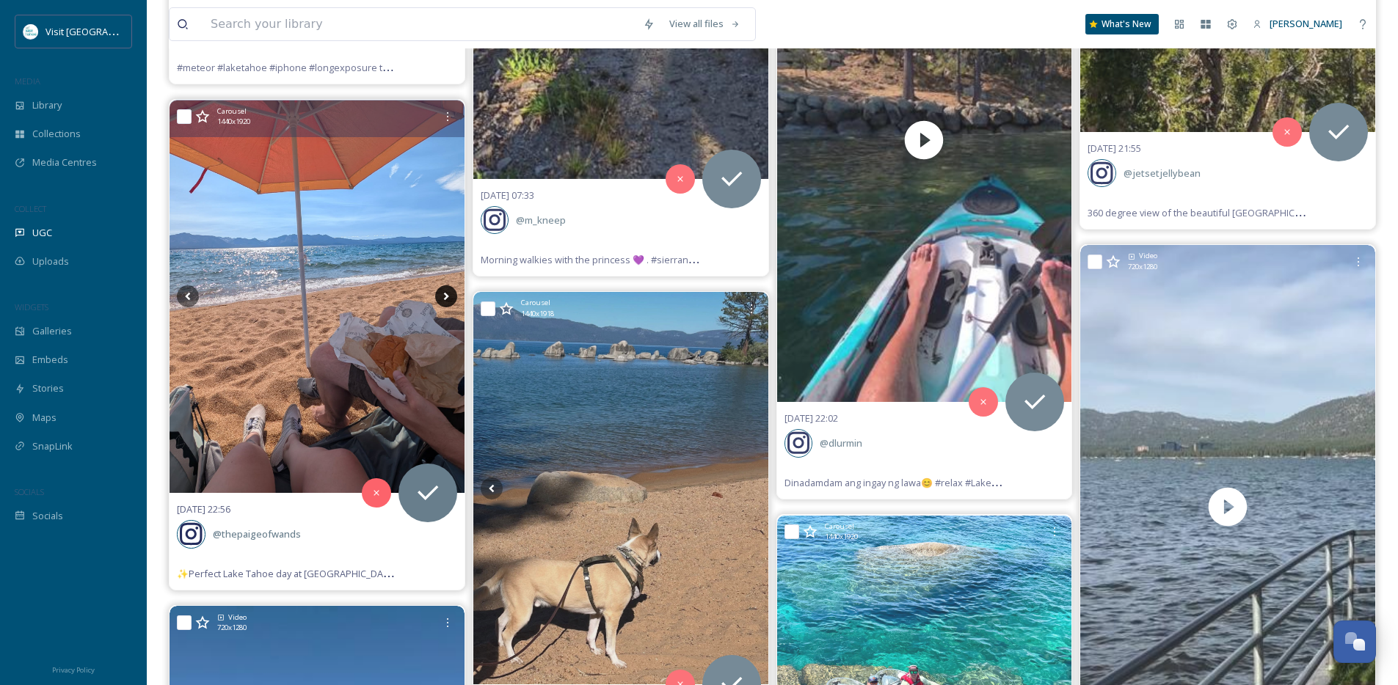
click at [452, 293] on icon at bounding box center [446, 296] width 22 height 22
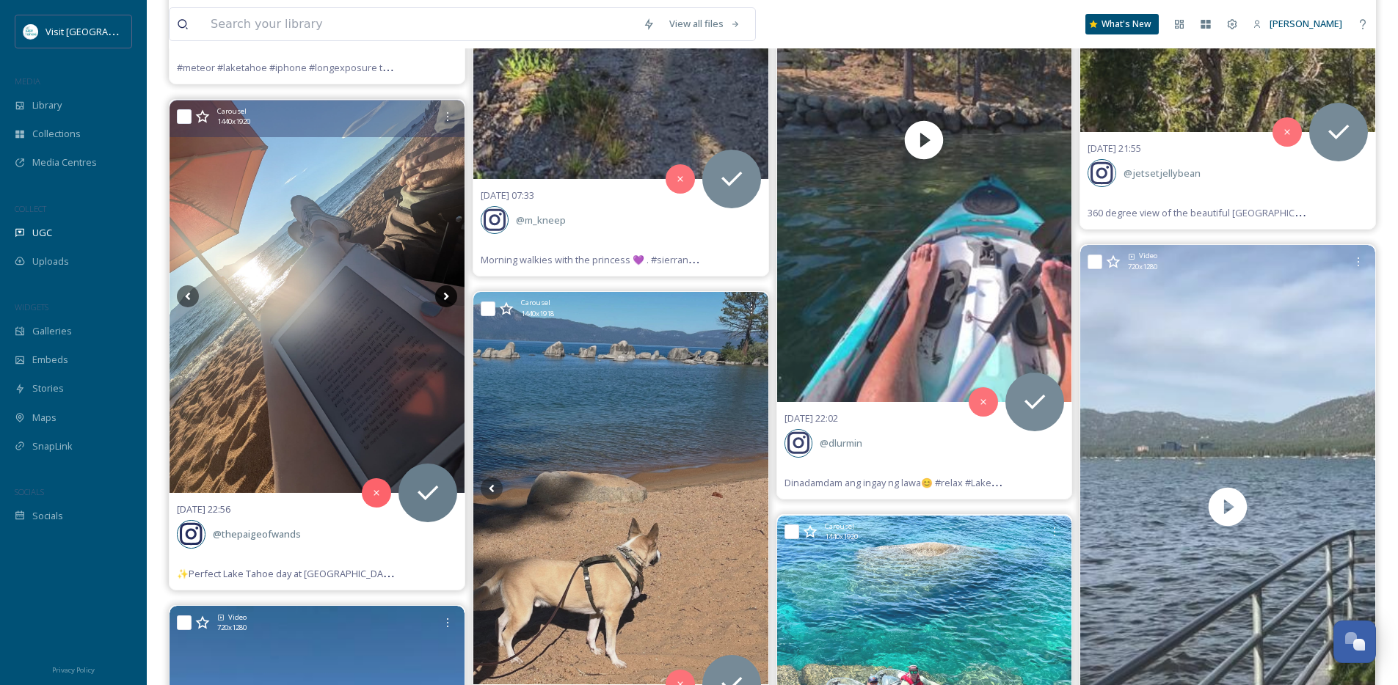
click at [452, 293] on icon at bounding box center [446, 296] width 22 height 22
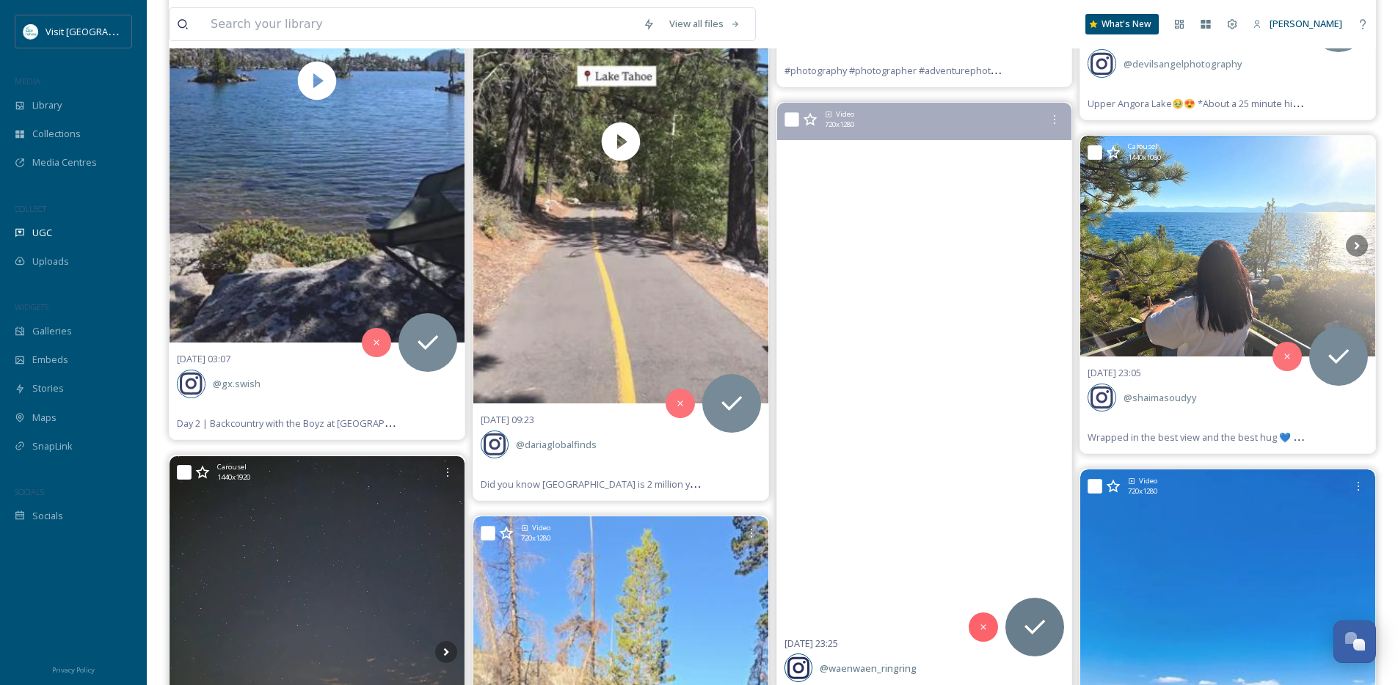
scroll to position [34360, 0]
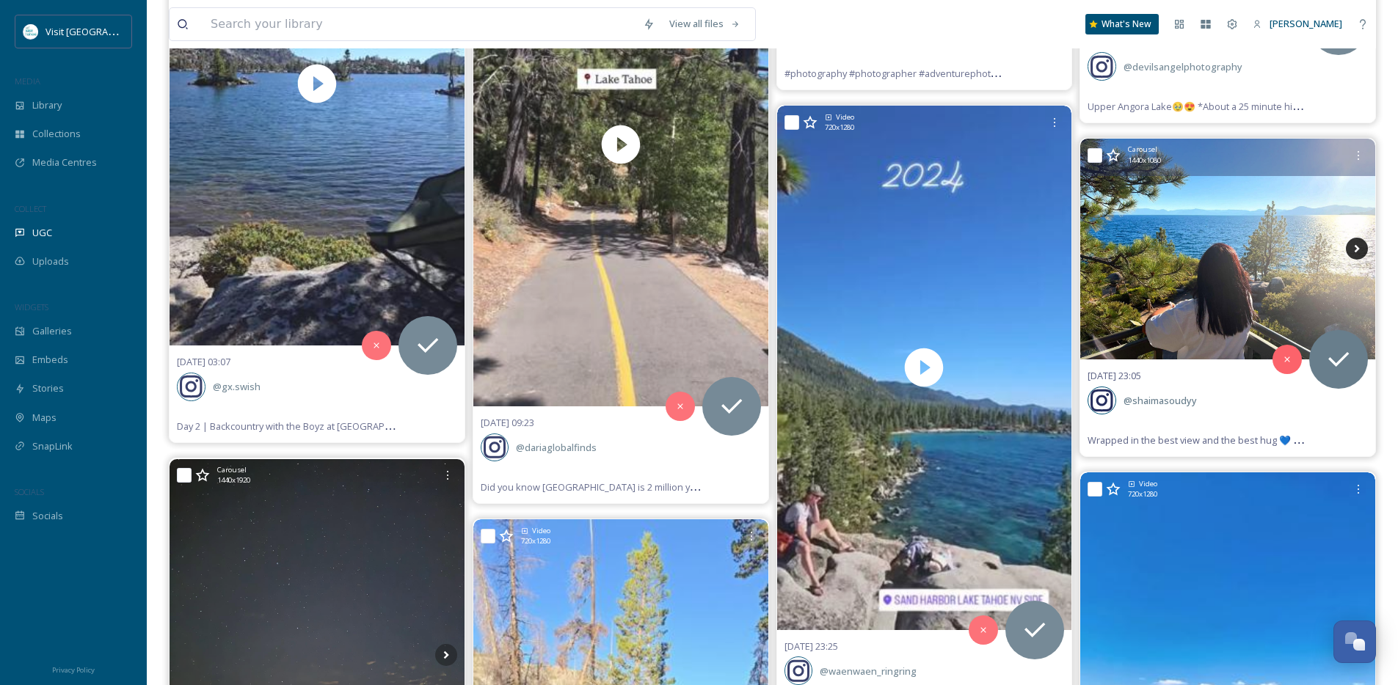
click at [1355, 252] on icon at bounding box center [1357, 249] width 22 height 22
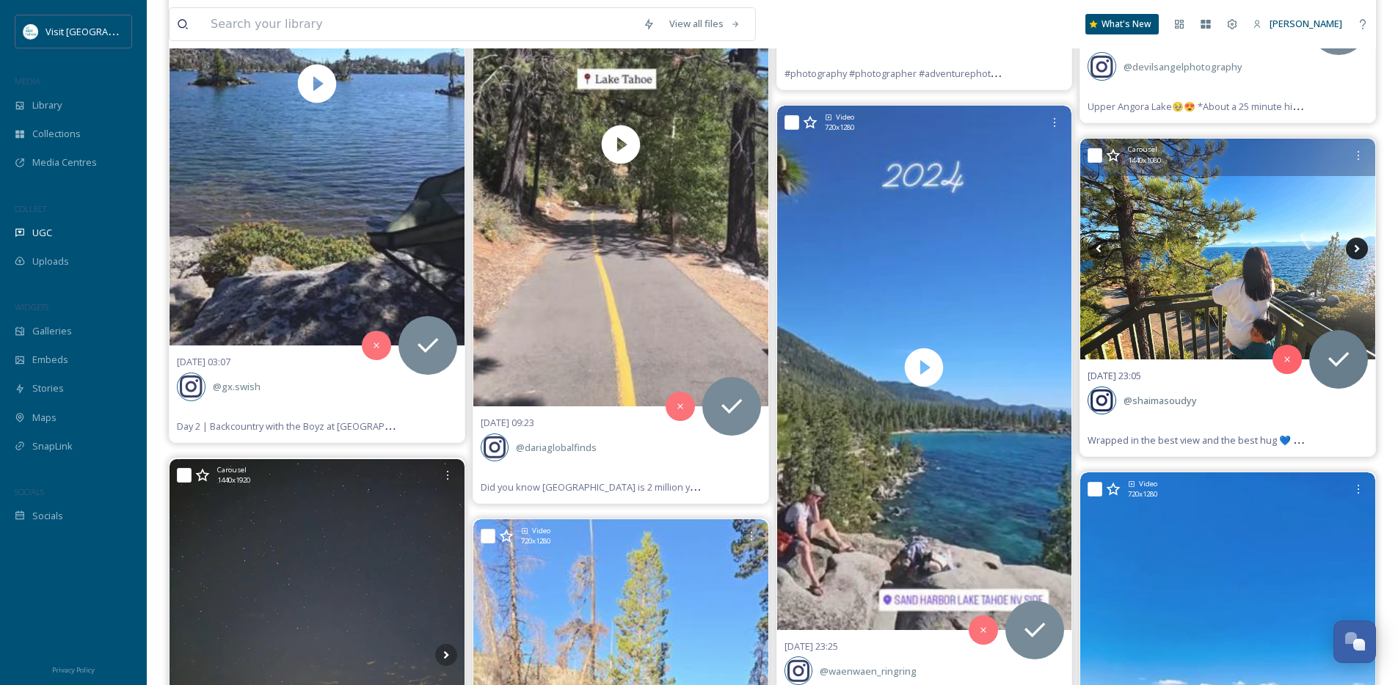
click at [1355, 252] on icon at bounding box center [1357, 249] width 22 height 22
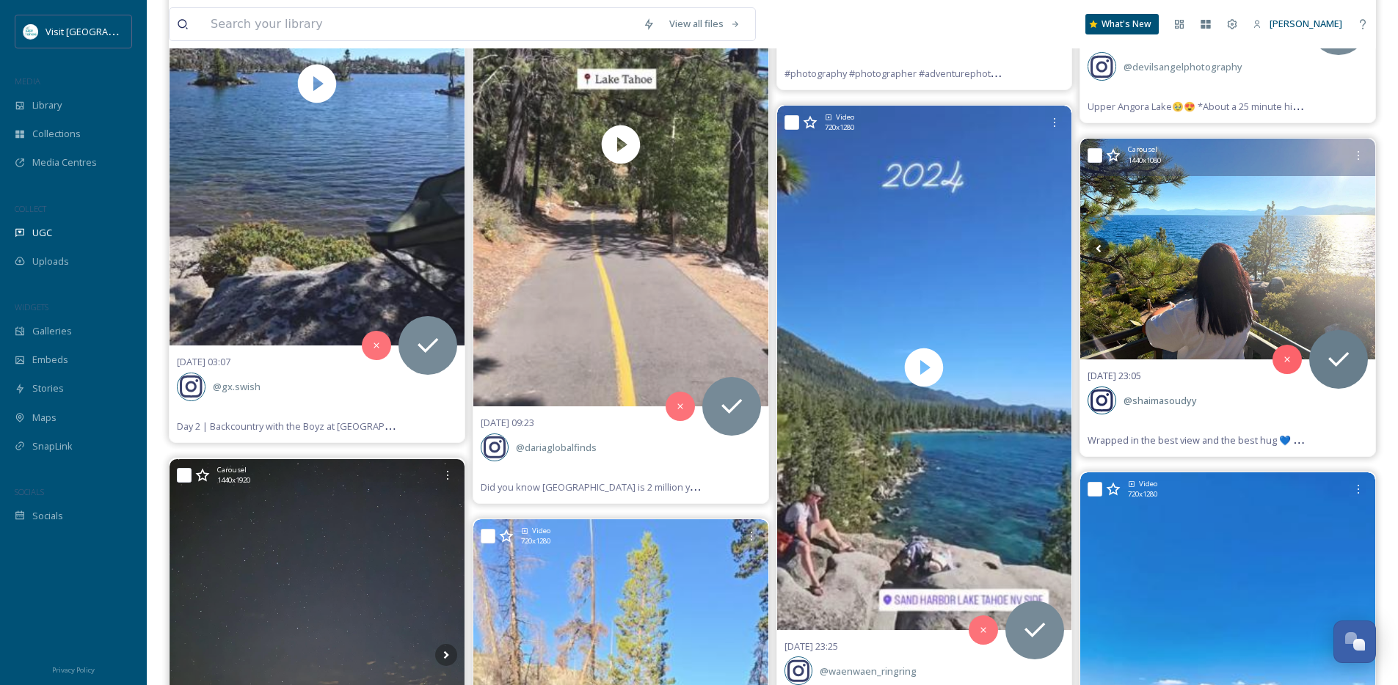
click at [1355, 252] on icon at bounding box center [1357, 249] width 22 height 22
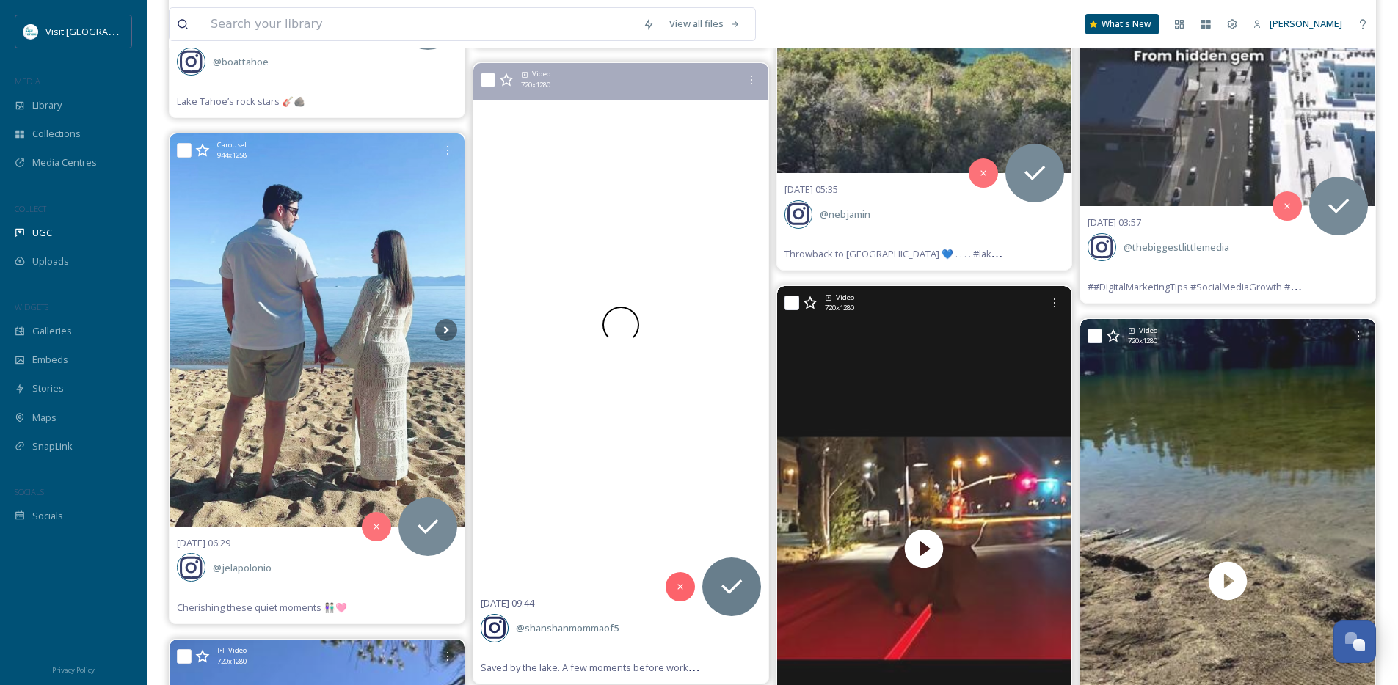
scroll to position [33508, 0]
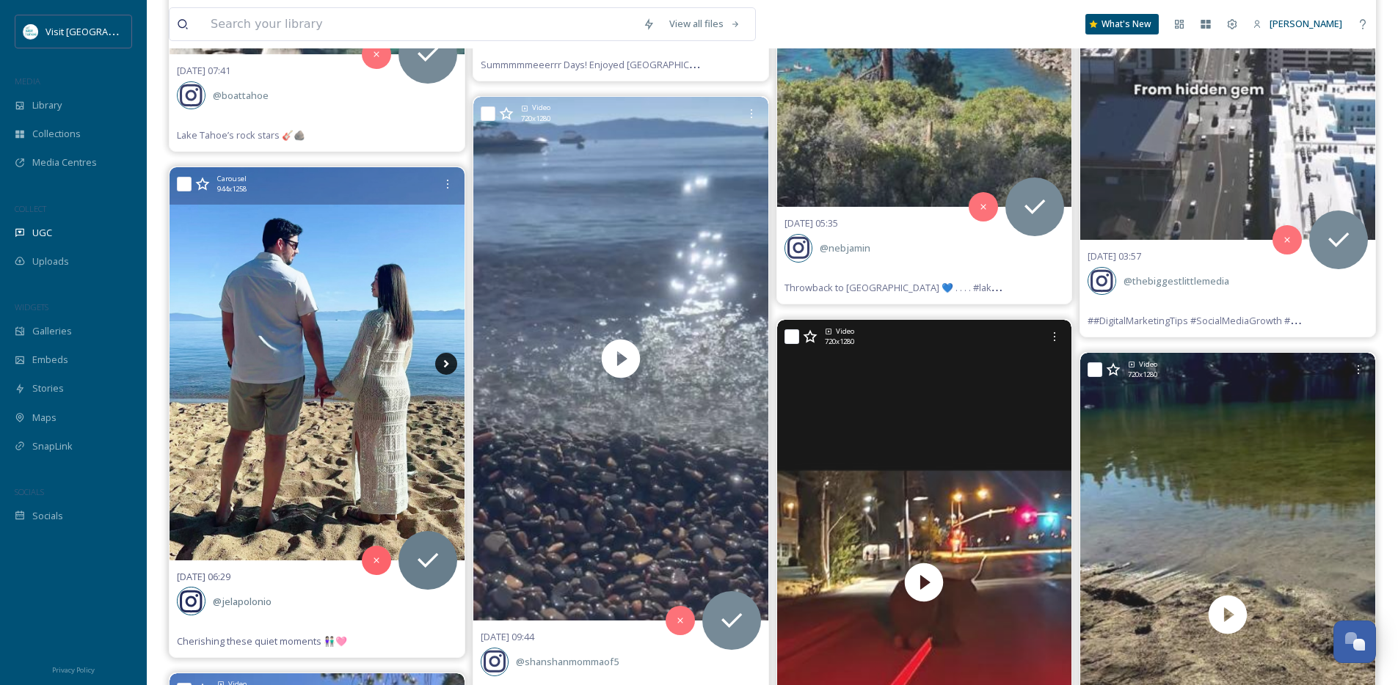
click at [446, 362] on icon at bounding box center [445, 364] width 5 height 8
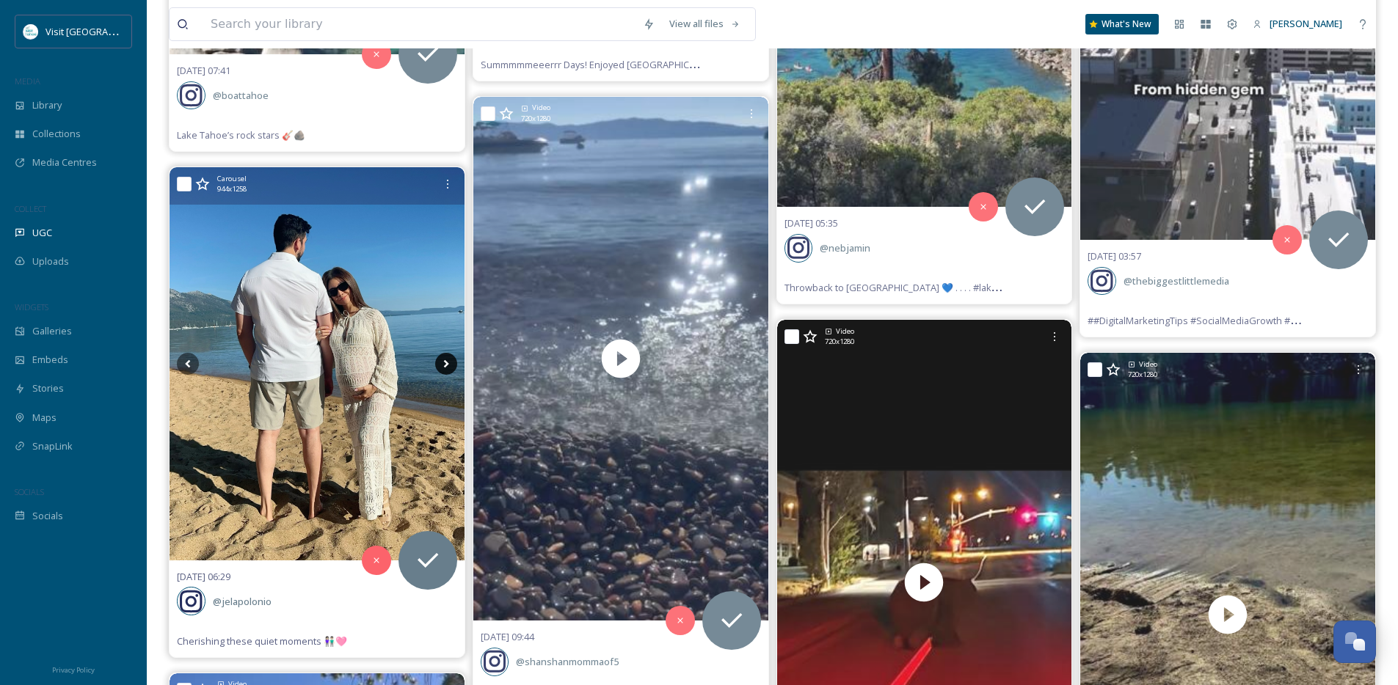
click at [446, 362] on icon at bounding box center [445, 364] width 5 height 8
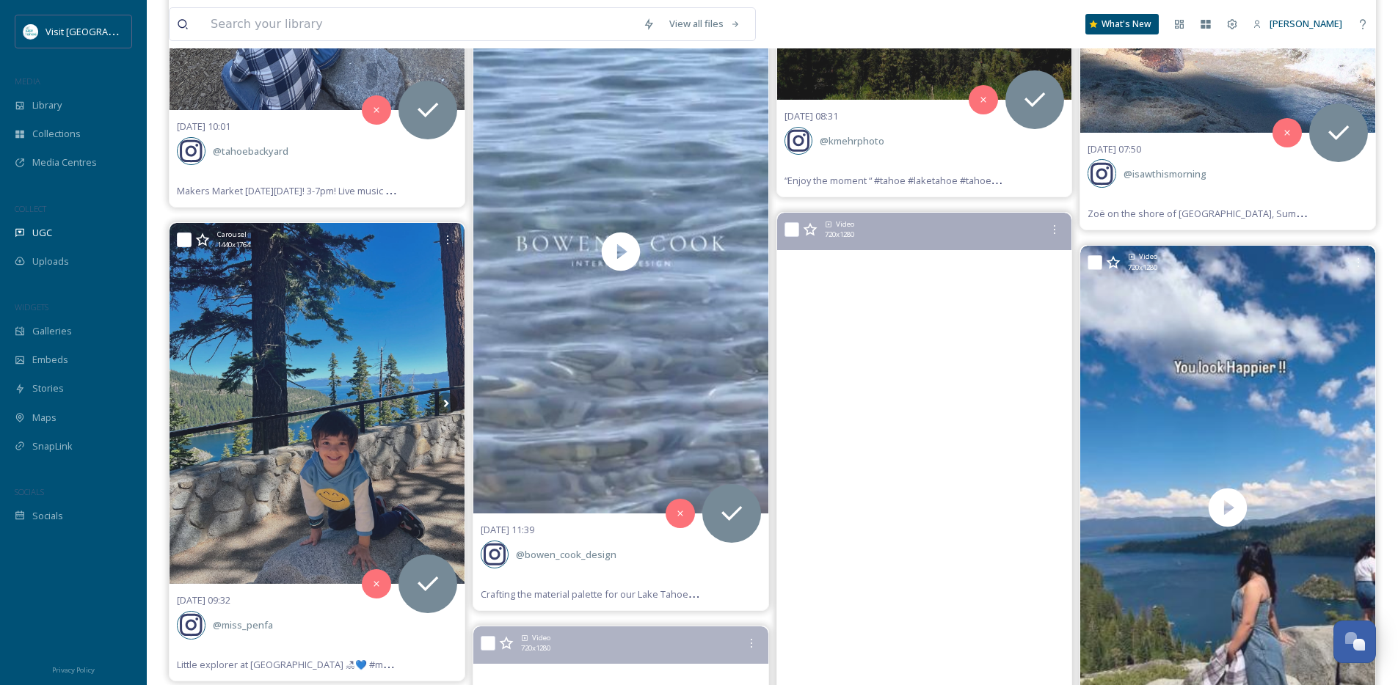
scroll to position [32334, 0]
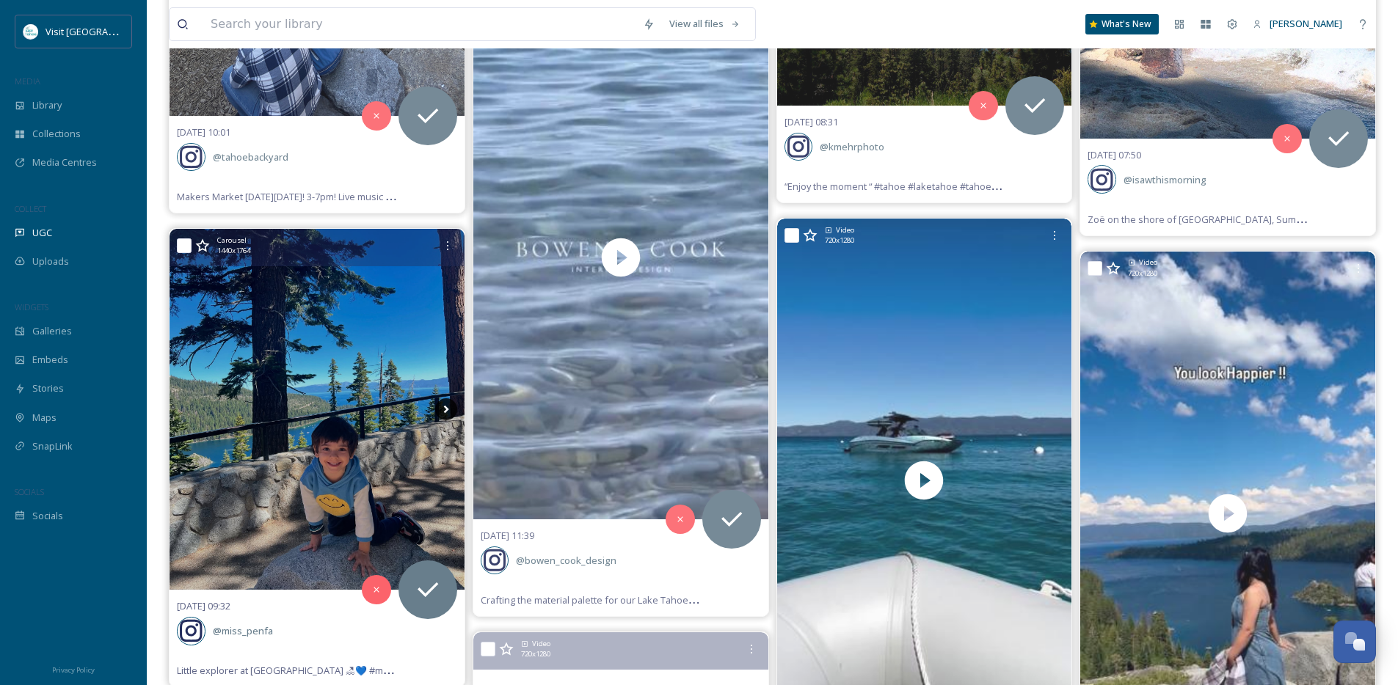
click at [451, 407] on icon at bounding box center [446, 409] width 22 height 22
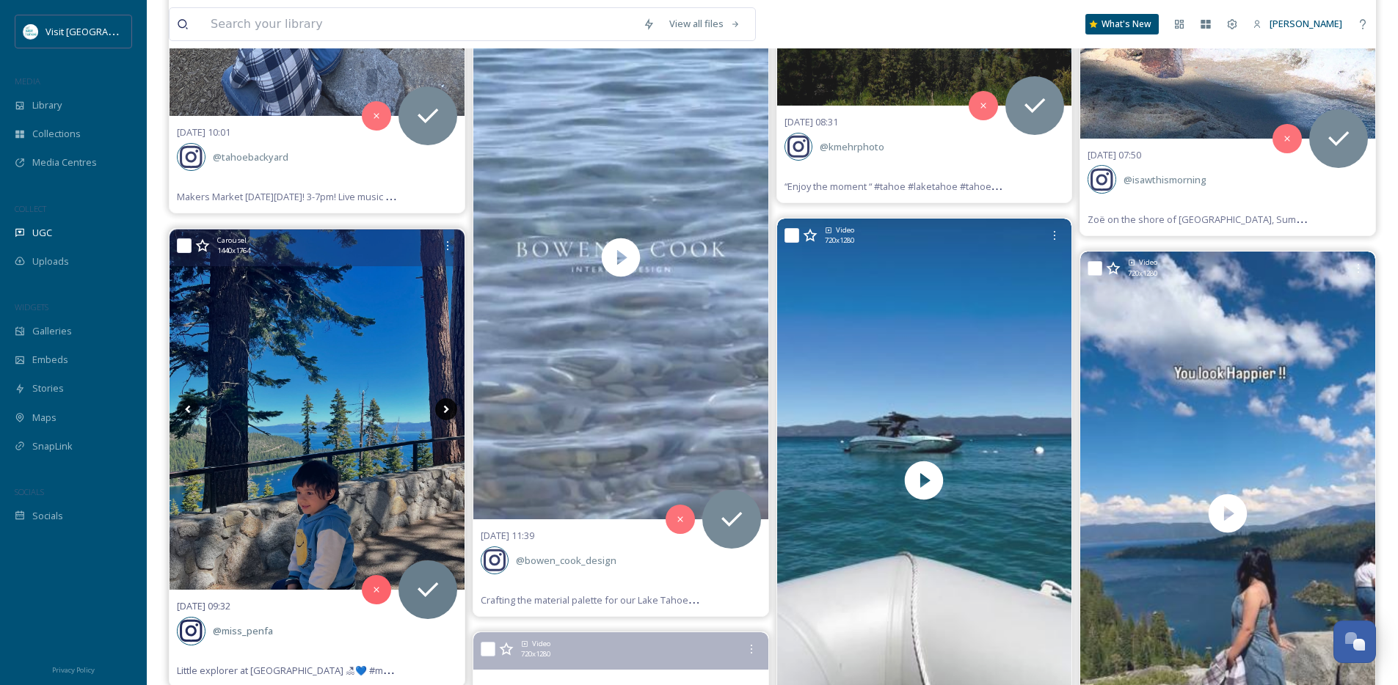
click at [448, 411] on icon at bounding box center [446, 409] width 22 height 22
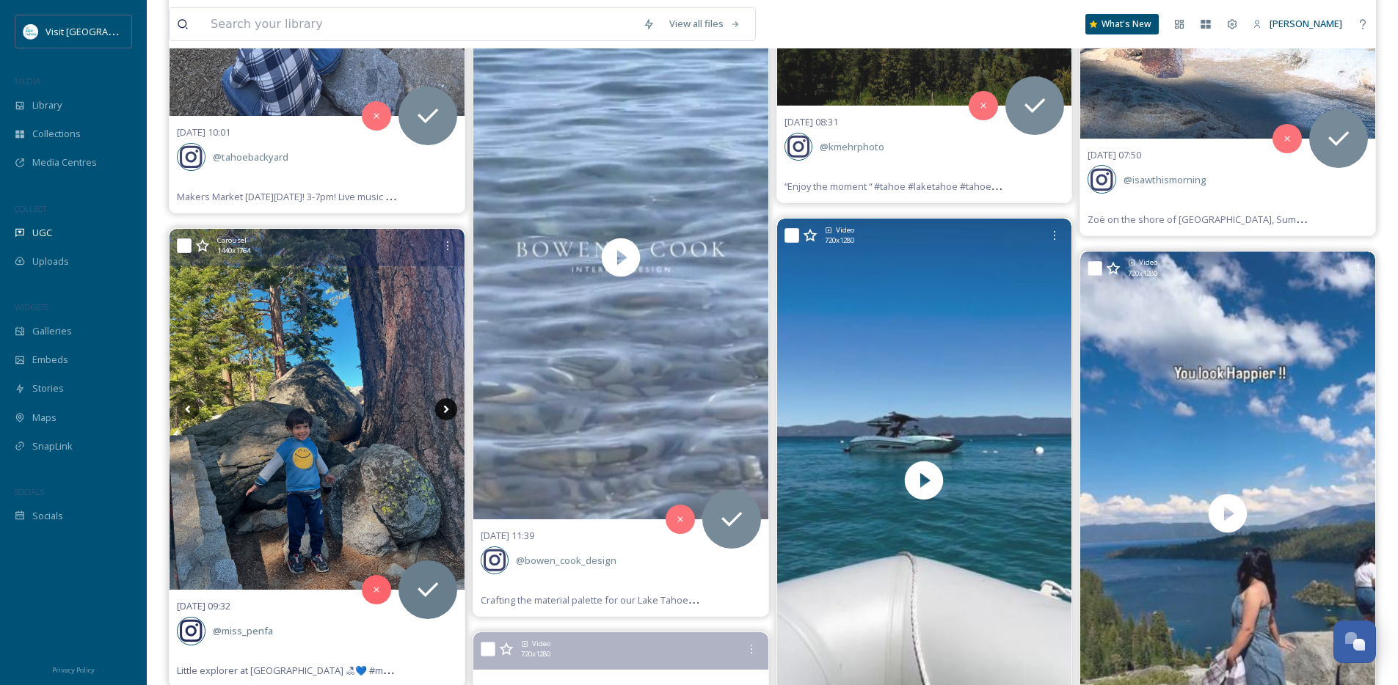
click at [448, 411] on icon at bounding box center [446, 409] width 22 height 22
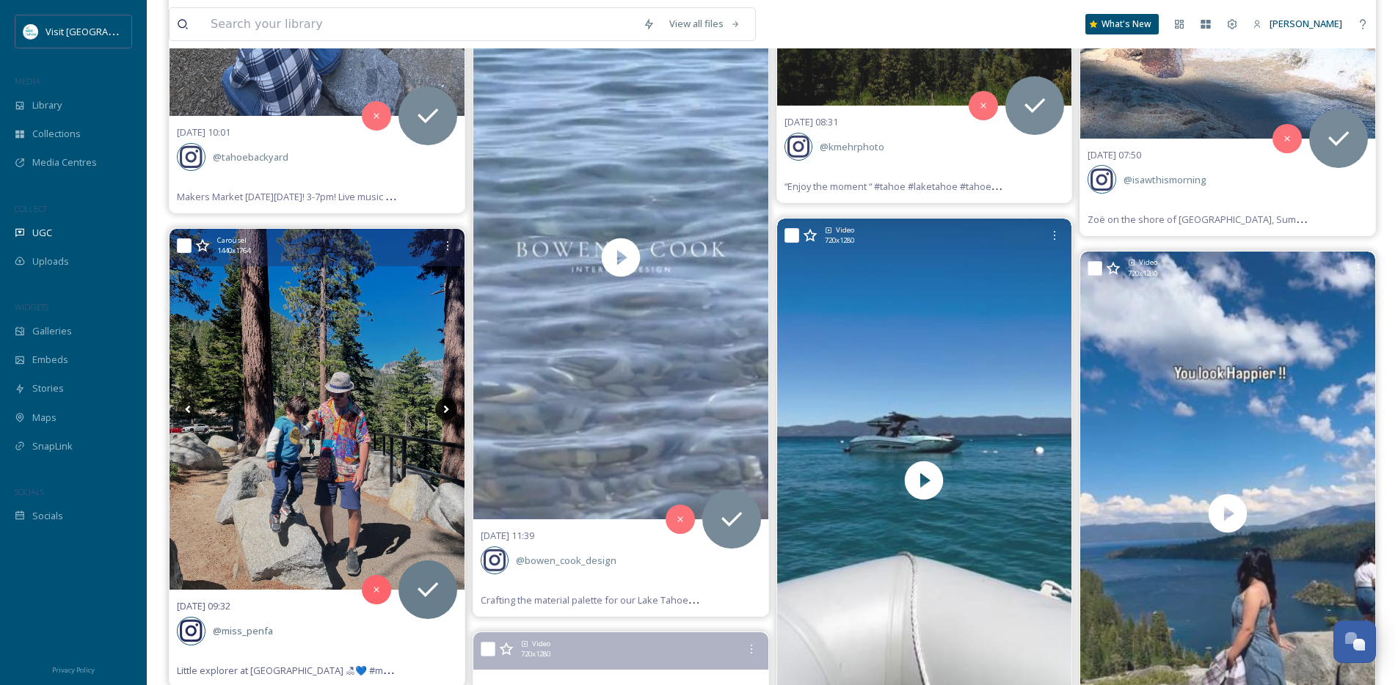
click at [448, 411] on icon at bounding box center [446, 409] width 22 height 22
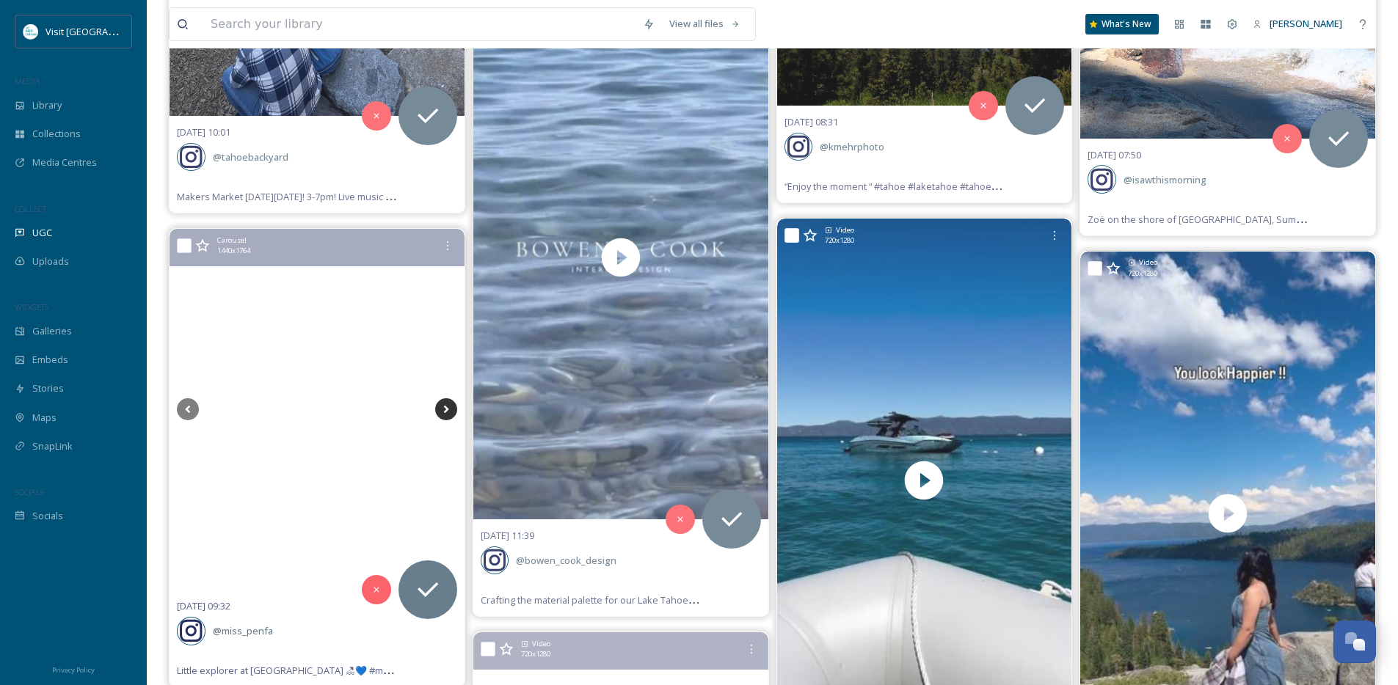
click at [448, 411] on icon at bounding box center [446, 409] width 22 height 22
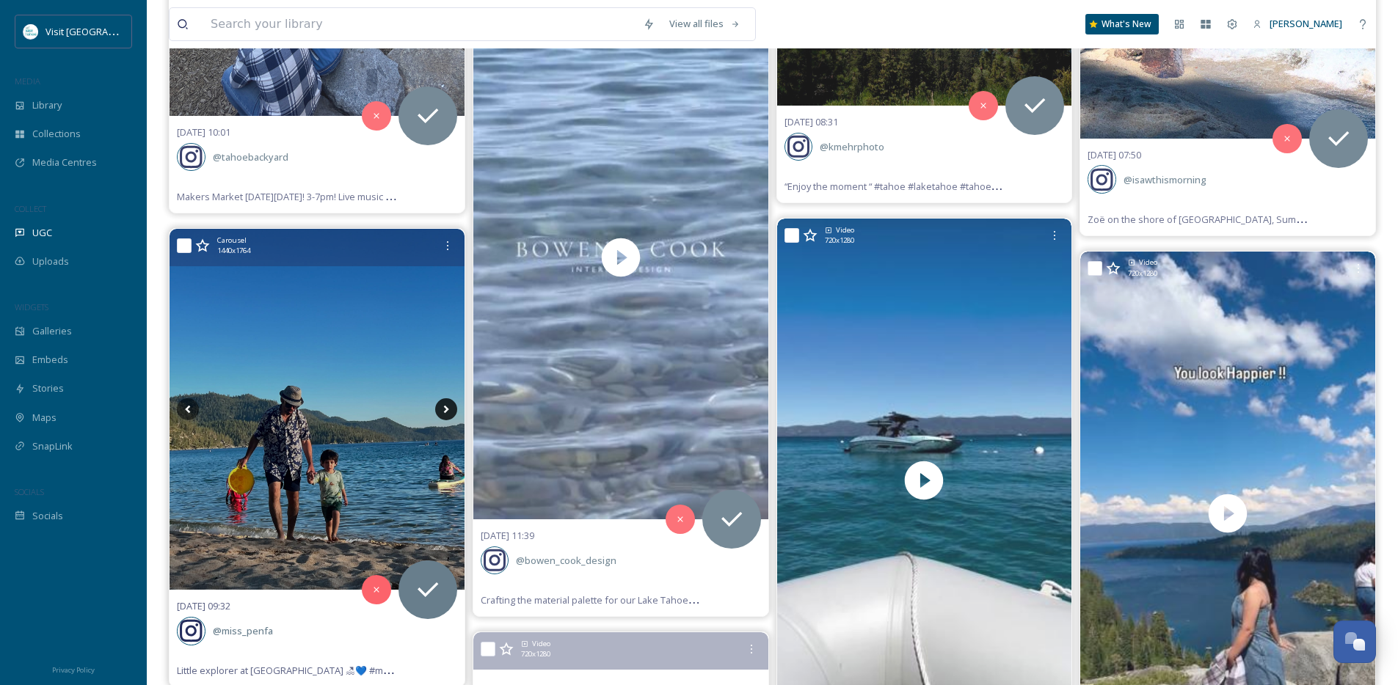
click at [448, 411] on icon at bounding box center [446, 409] width 22 height 22
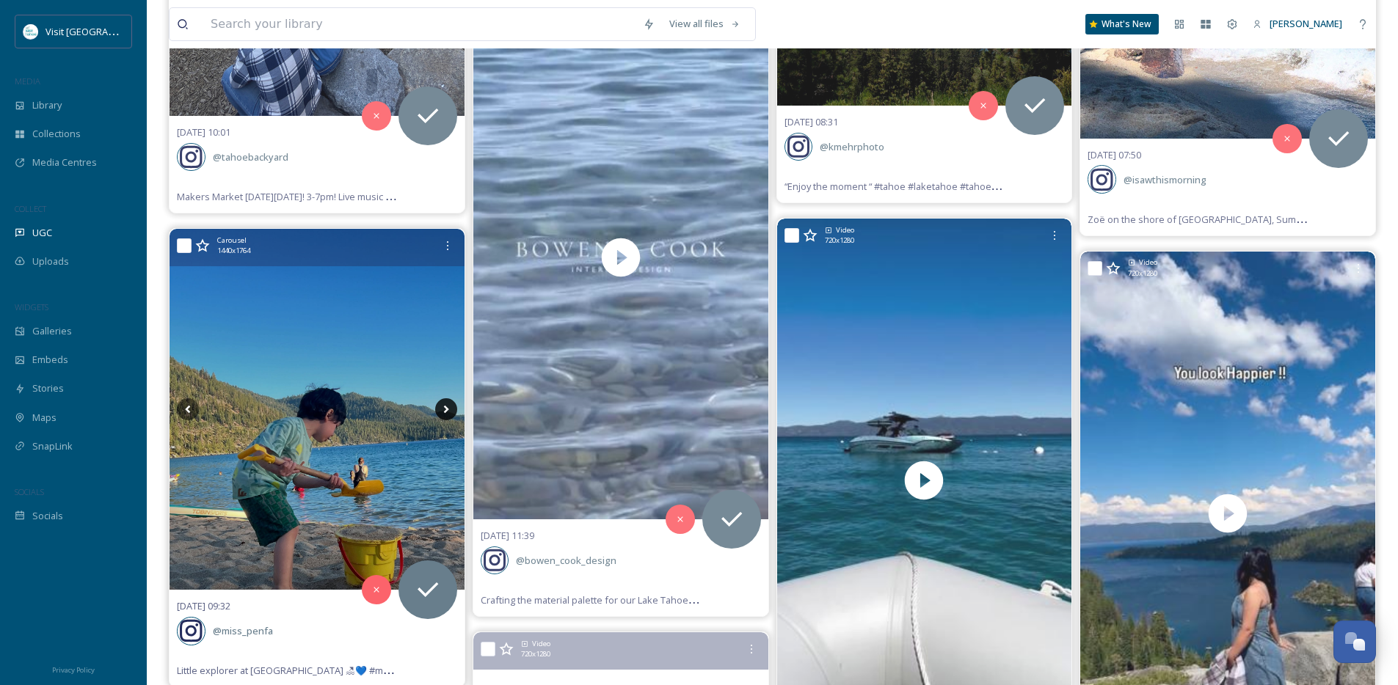
click at [448, 411] on icon at bounding box center [446, 409] width 22 height 22
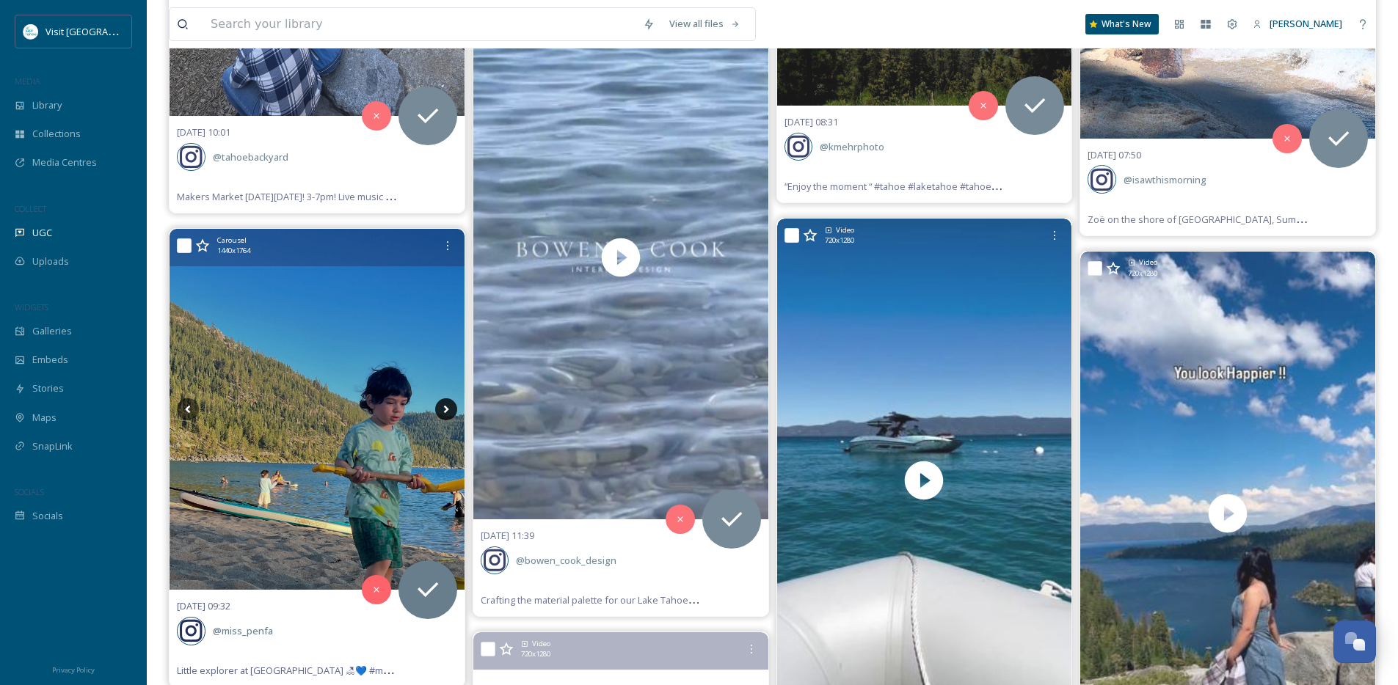
click at [448, 411] on icon at bounding box center [446, 409] width 22 height 22
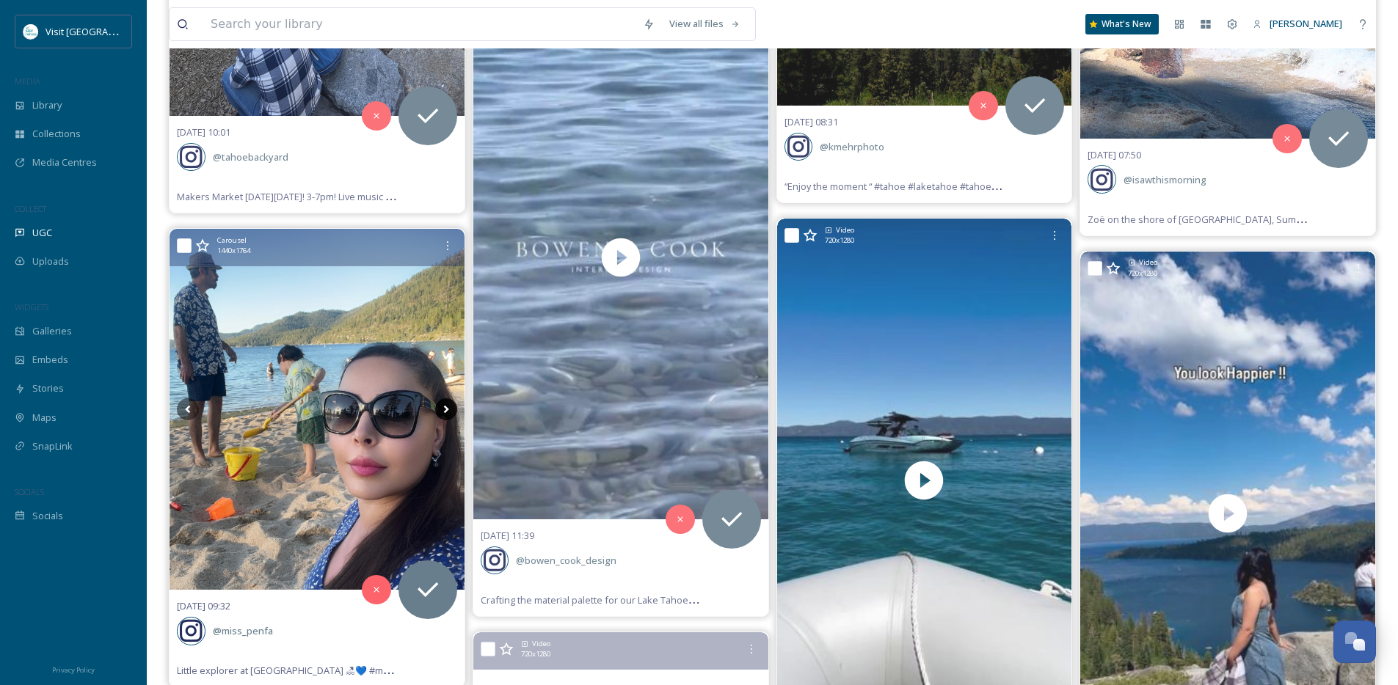
click at [448, 411] on icon at bounding box center [446, 409] width 22 height 22
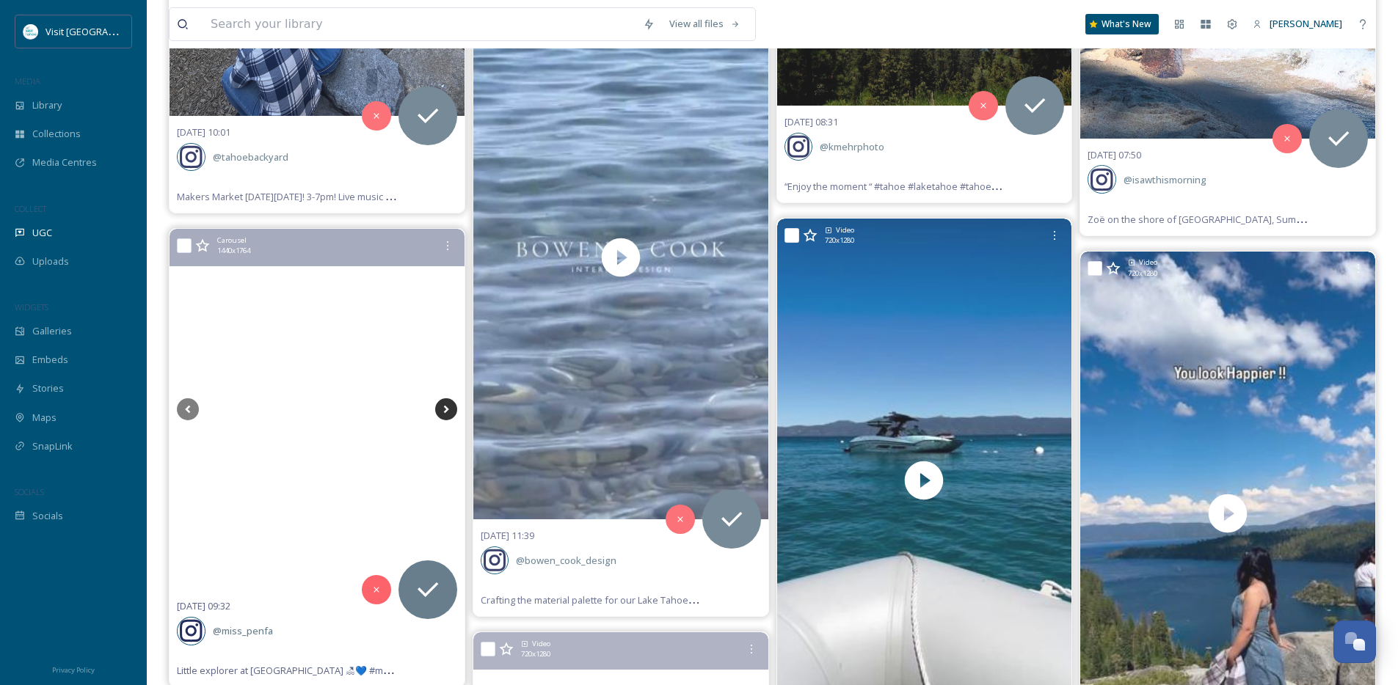
click at [448, 411] on icon at bounding box center [446, 409] width 22 height 22
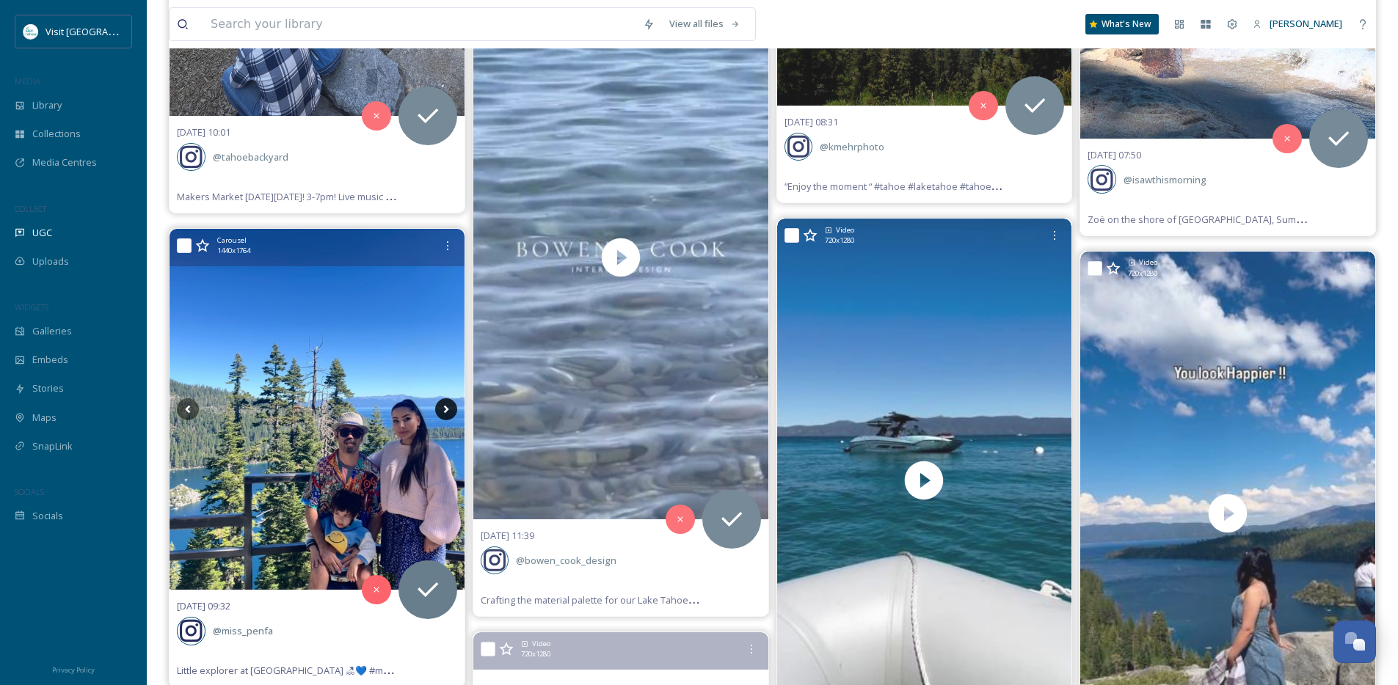
click at [448, 411] on icon at bounding box center [446, 409] width 22 height 22
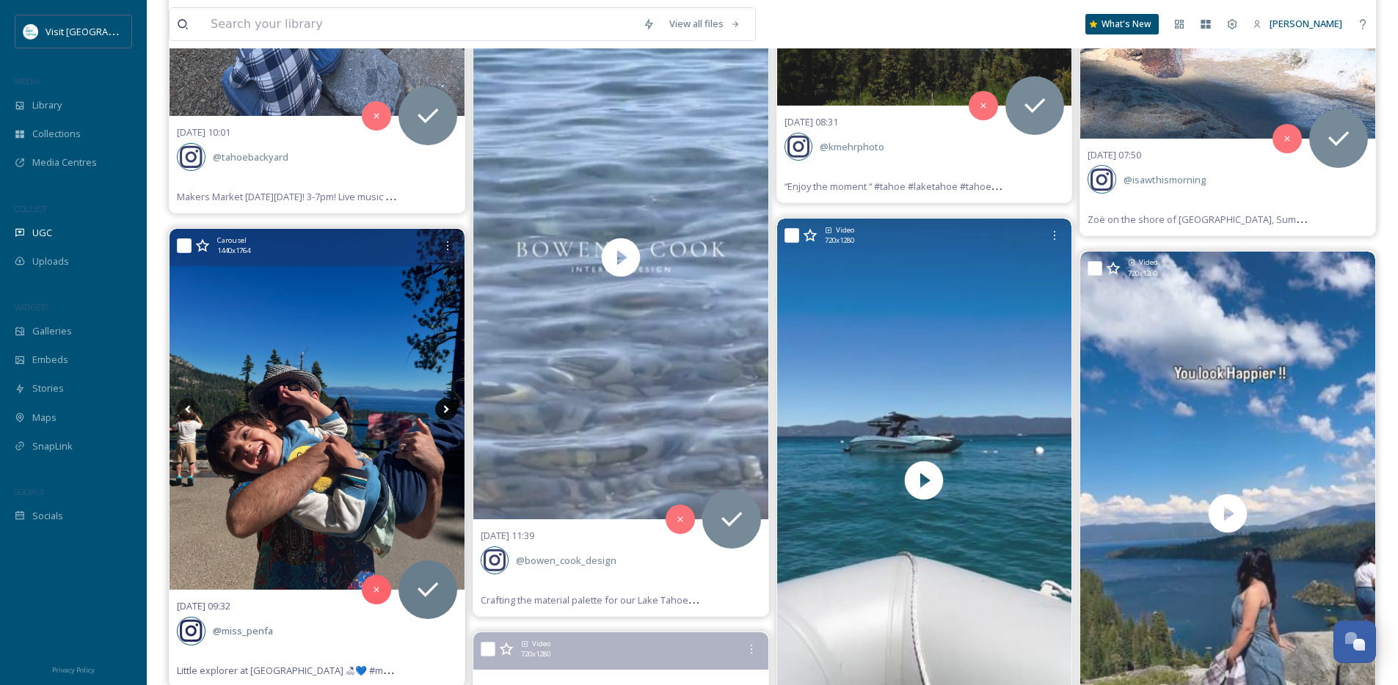
click at [448, 411] on icon at bounding box center [446, 409] width 22 height 22
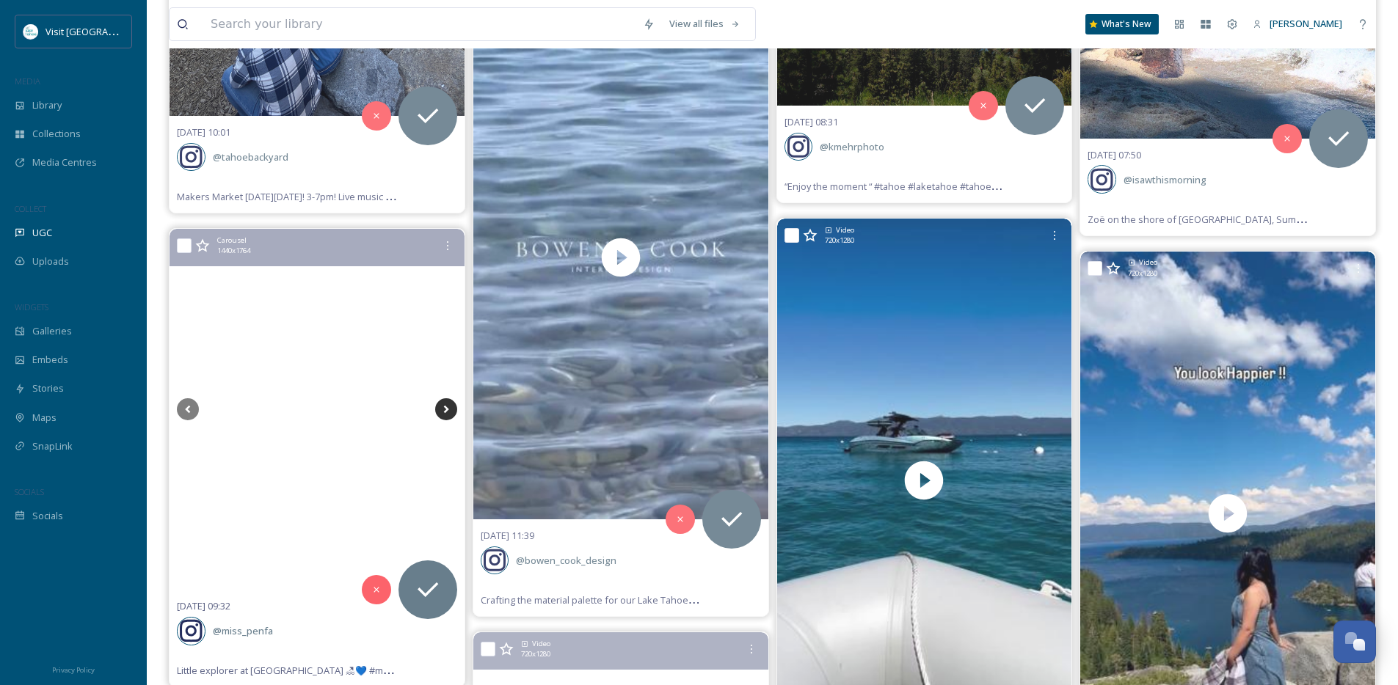
click at [448, 411] on icon at bounding box center [446, 409] width 22 height 22
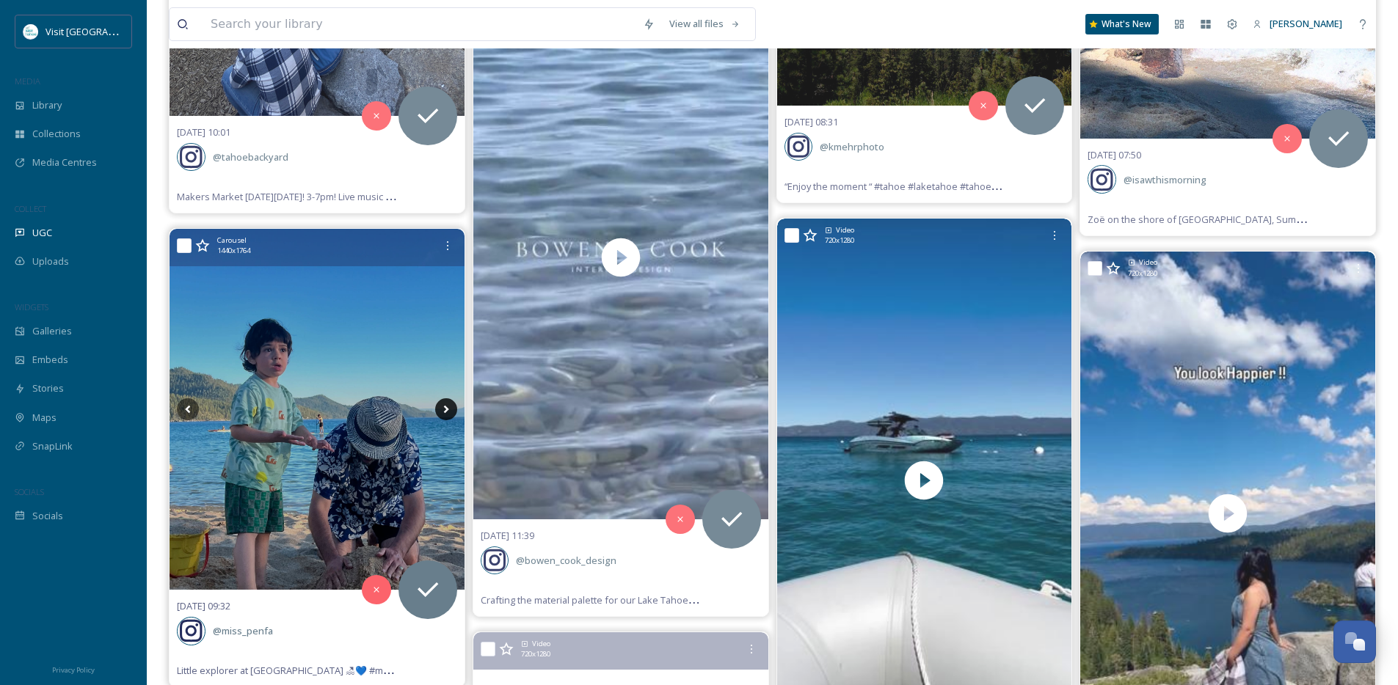
click at [448, 411] on icon at bounding box center [446, 409] width 22 height 22
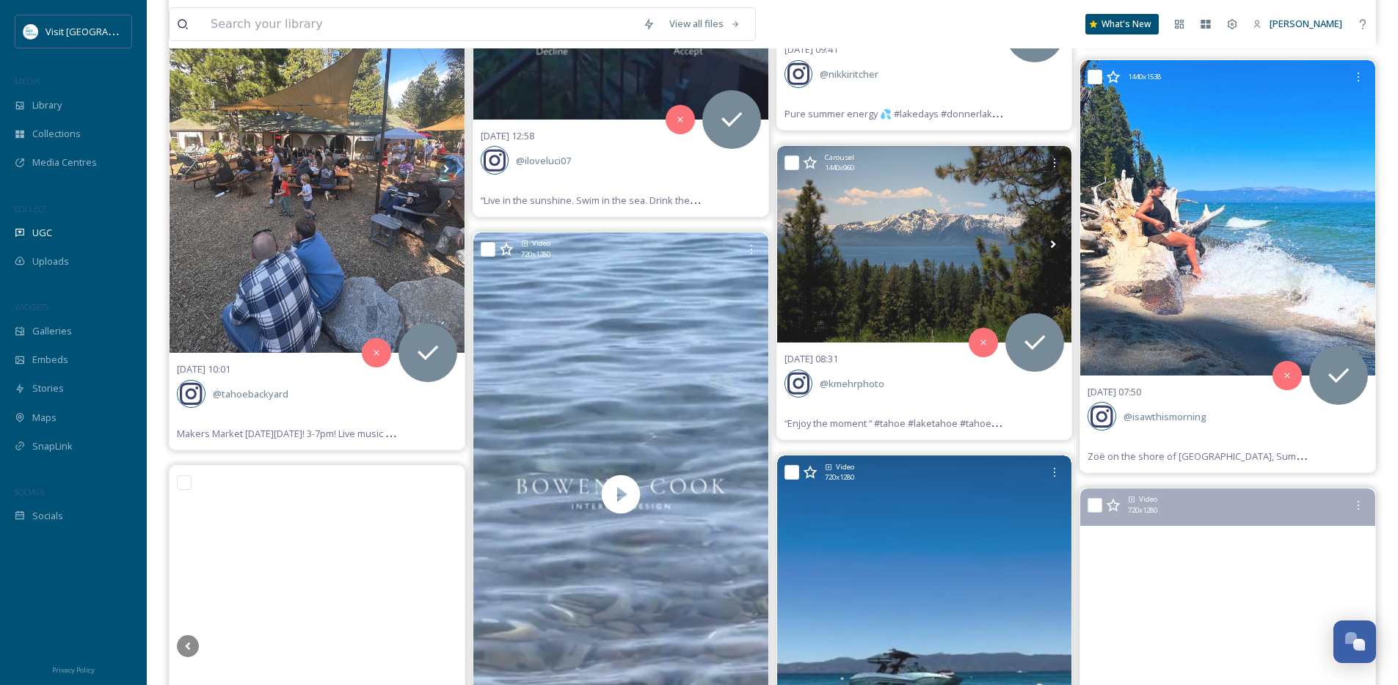
scroll to position [32072, 0]
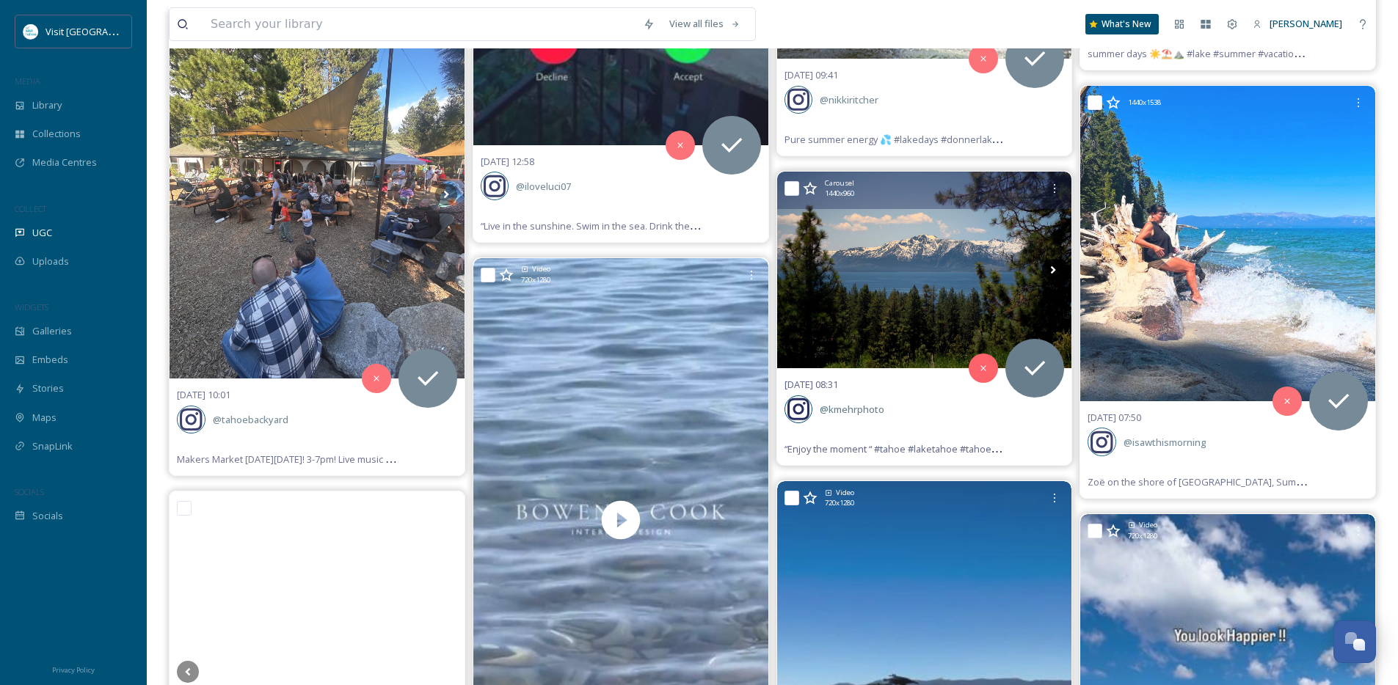
click at [1052, 271] on icon at bounding box center [1053, 270] width 22 height 22
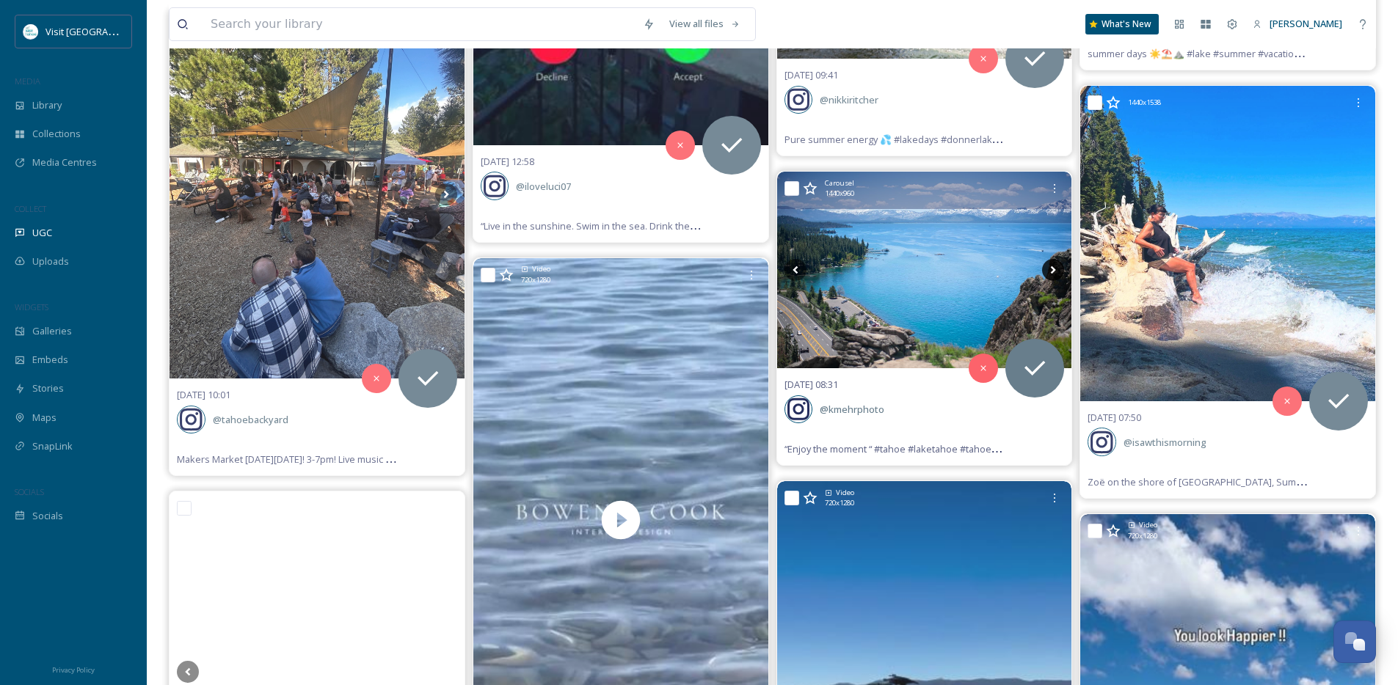
click at [1052, 271] on icon at bounding box center [1053, 270] width 22 height 22
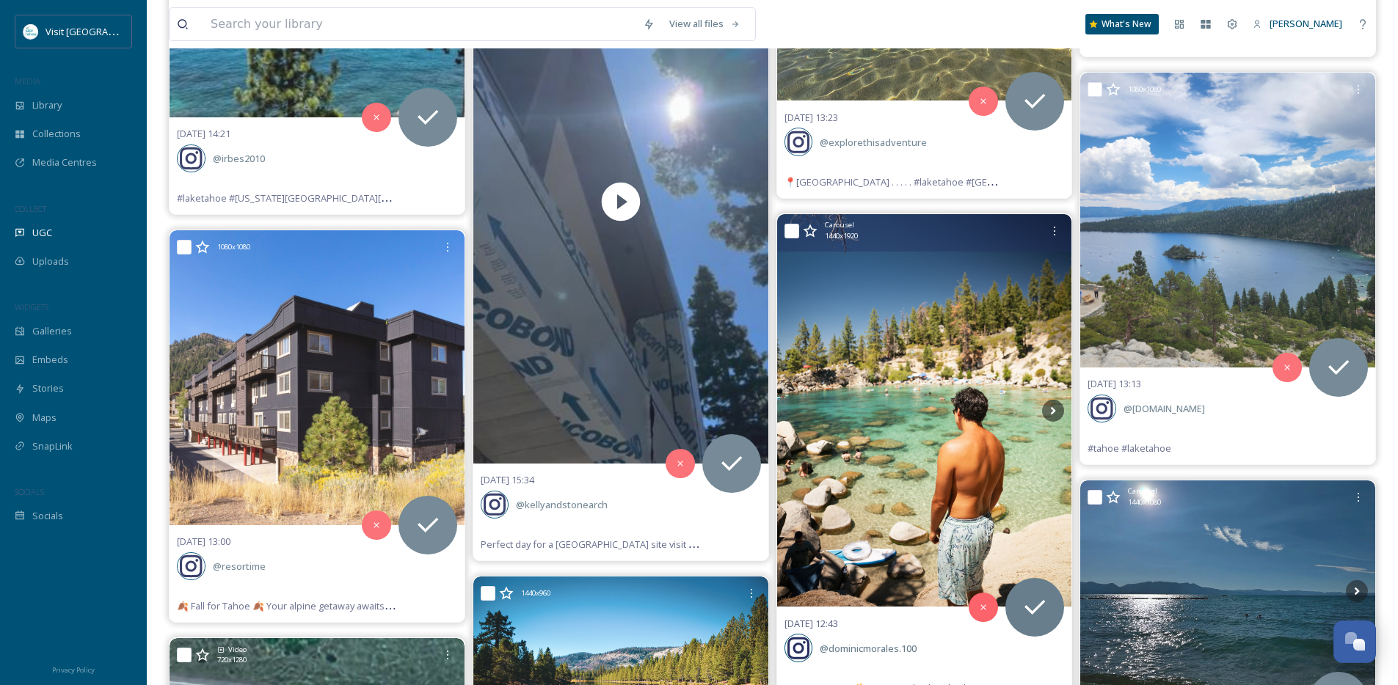
scroll to position [30180, 0]
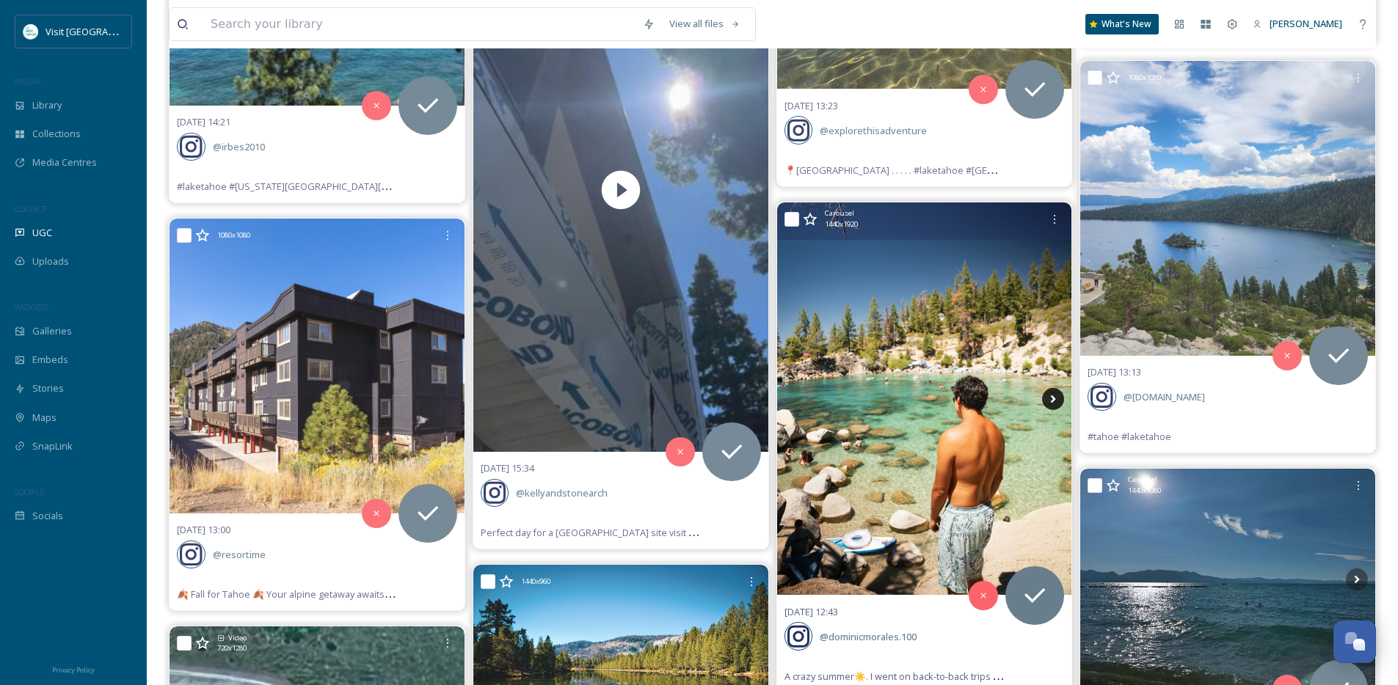
click at [1051, 403] on icon at bounding box center [1053, 399] width 22 height 22
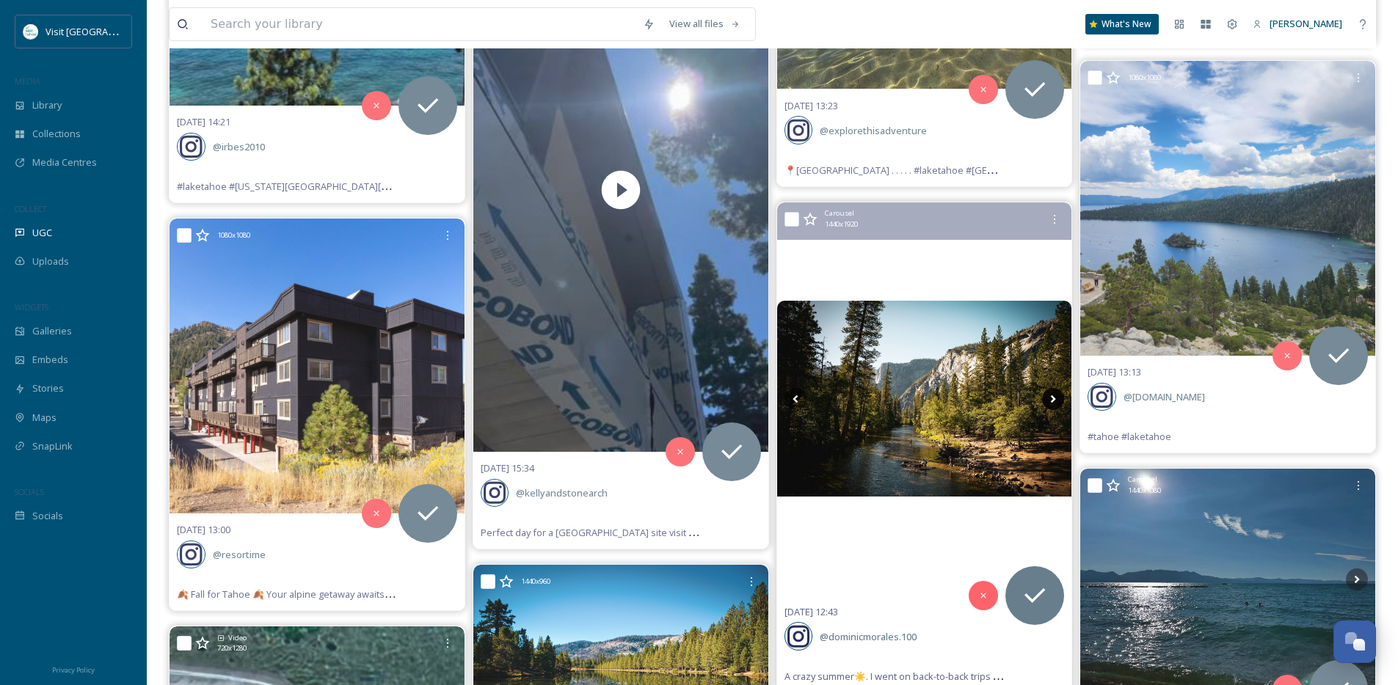
click at [1051, 403] on icon at bounding box center [1053, 399] width 22 height 22
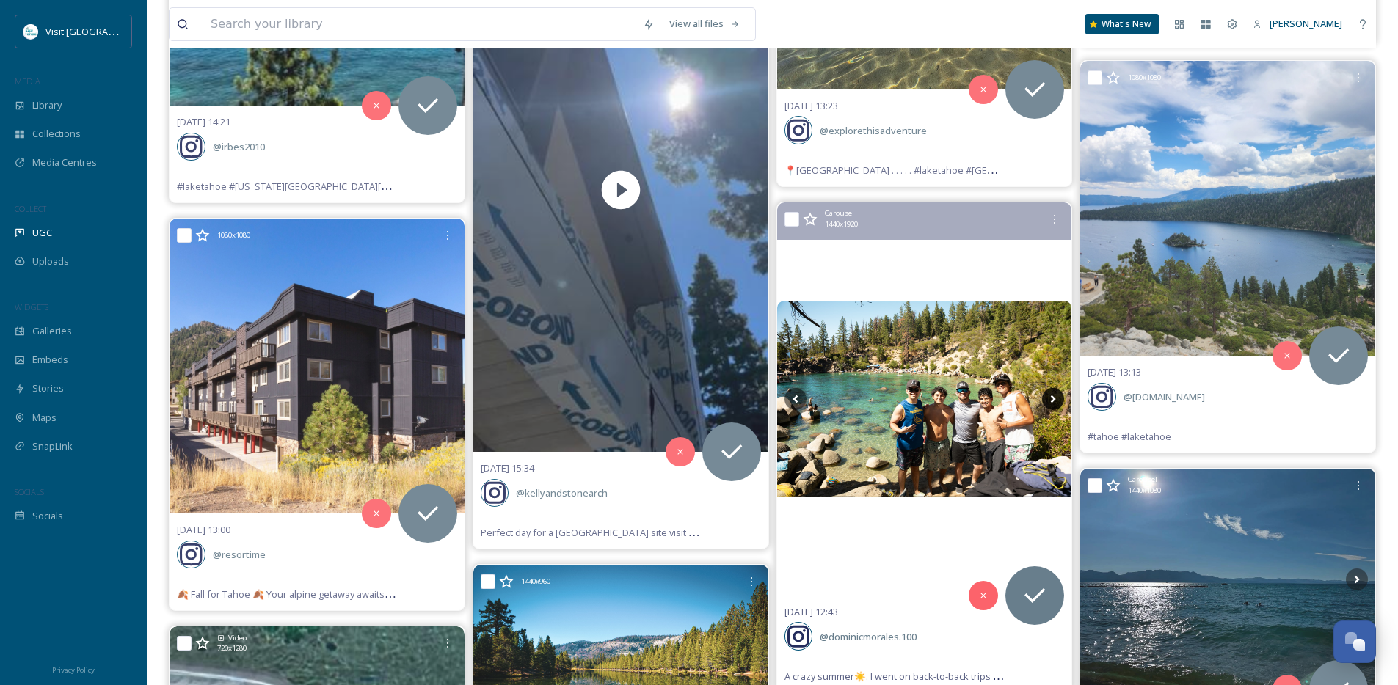
click at [1051, 403] on icon at bounding box center [1053, 399] width 22 height 22
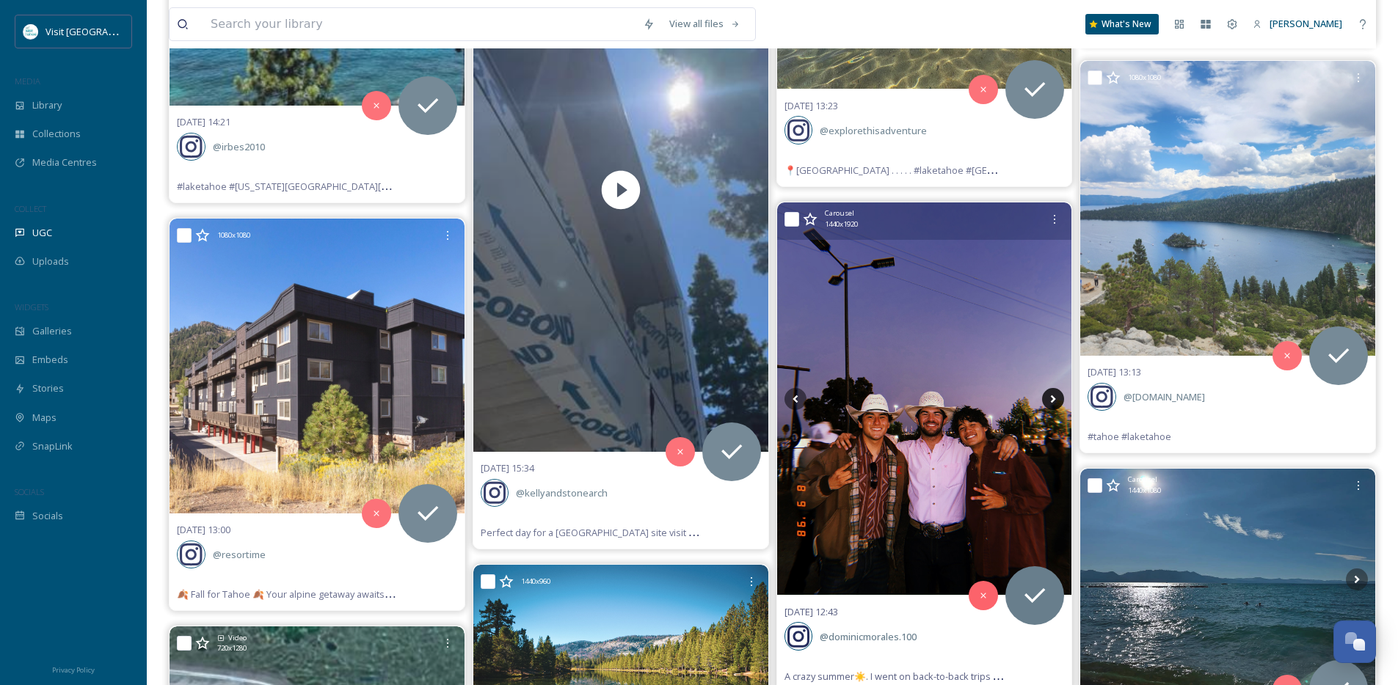
click at [1051, 403] on icon at bounding box center [1053, 399] width 22 height 22
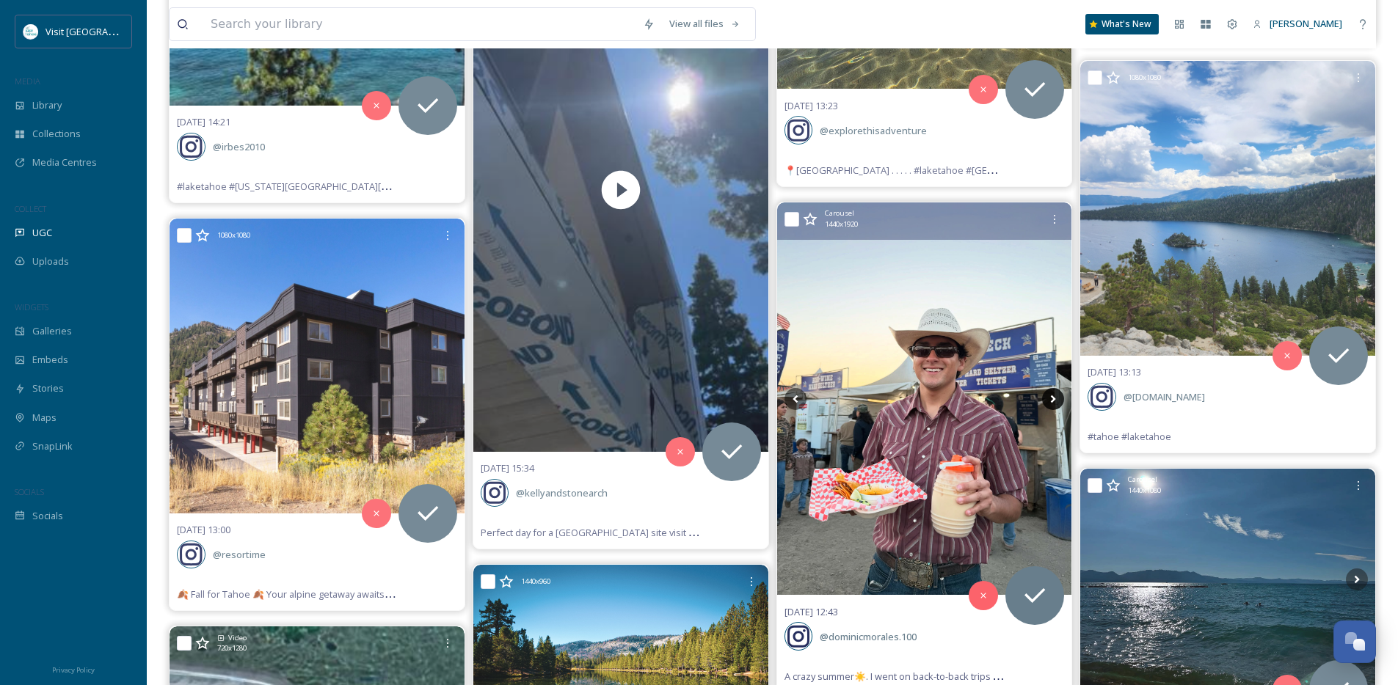
click at [1051, 403] on icon at bounding box center [1053, 399] width 22 height 22
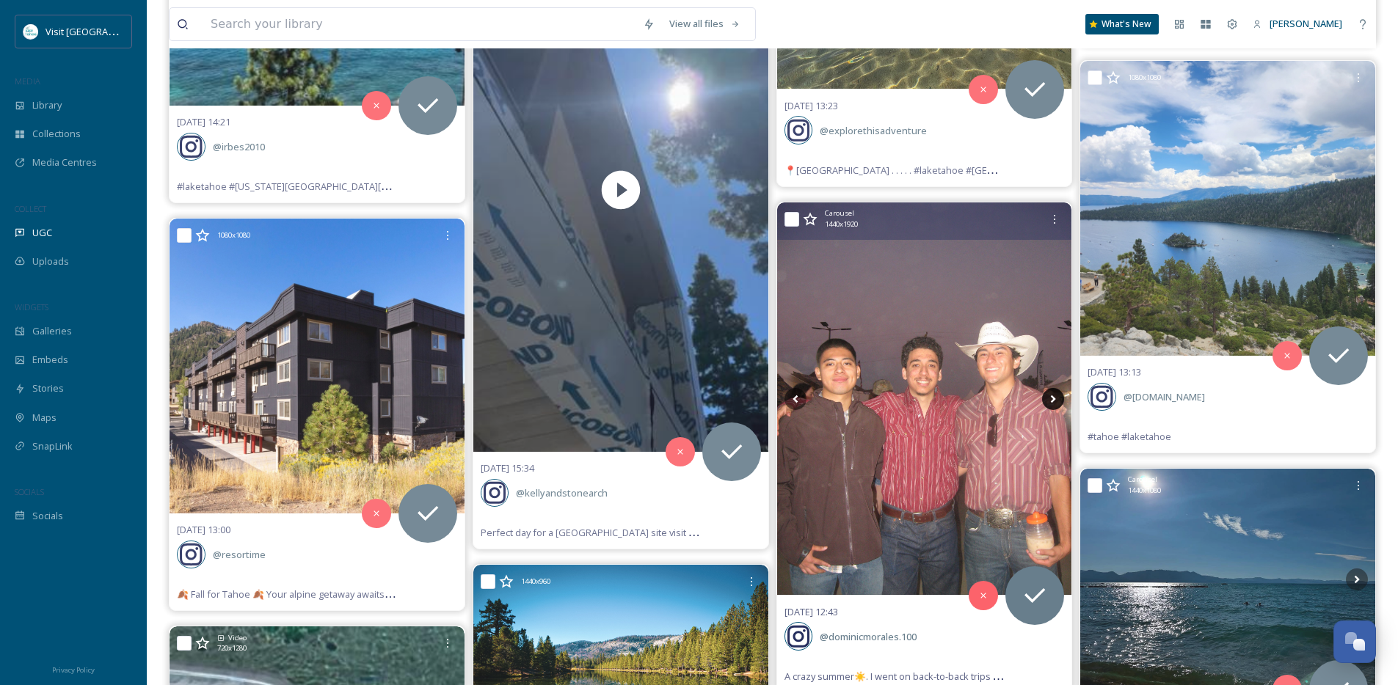
click at [1051, 403] on icon at bounding box center [1053, 399] width 22 height 22
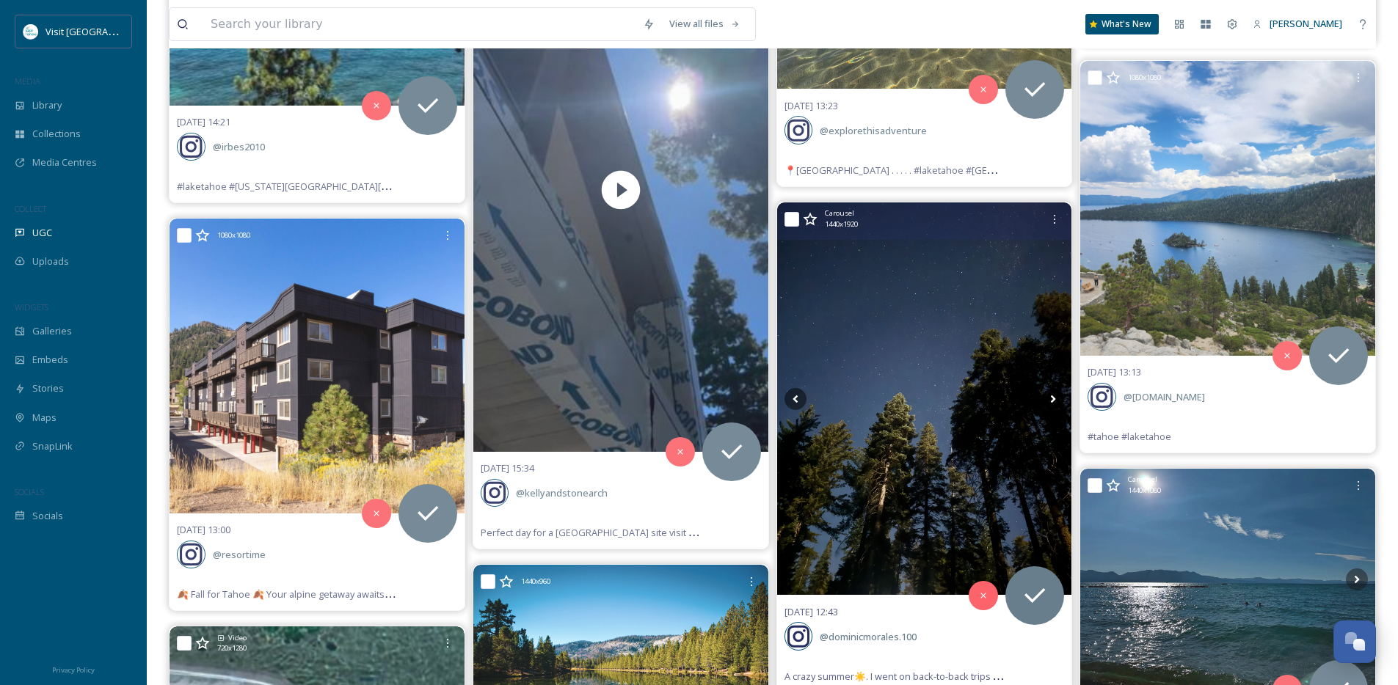
click at [1052, 398] on icon at bounding box center [1053, 399] width 22 height 22
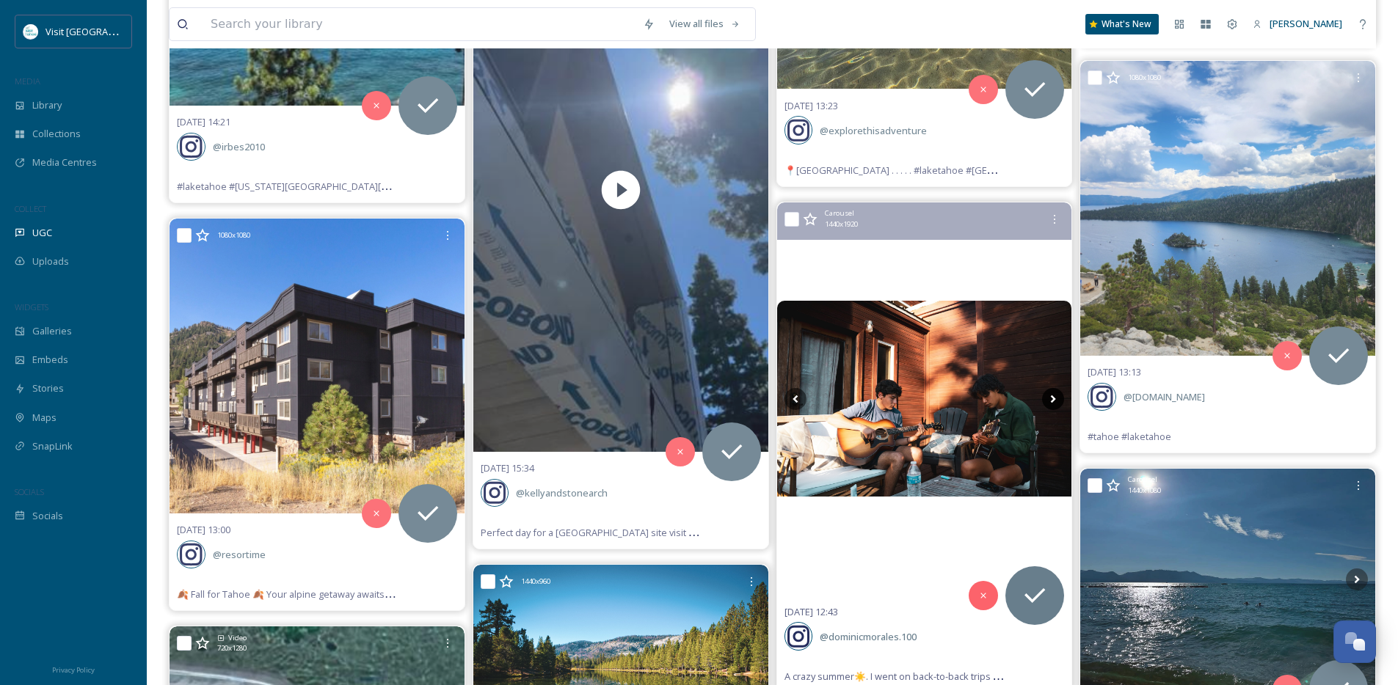
click at [1052, 398] on icon at bounding box center [1053, 399] width 22 height 22
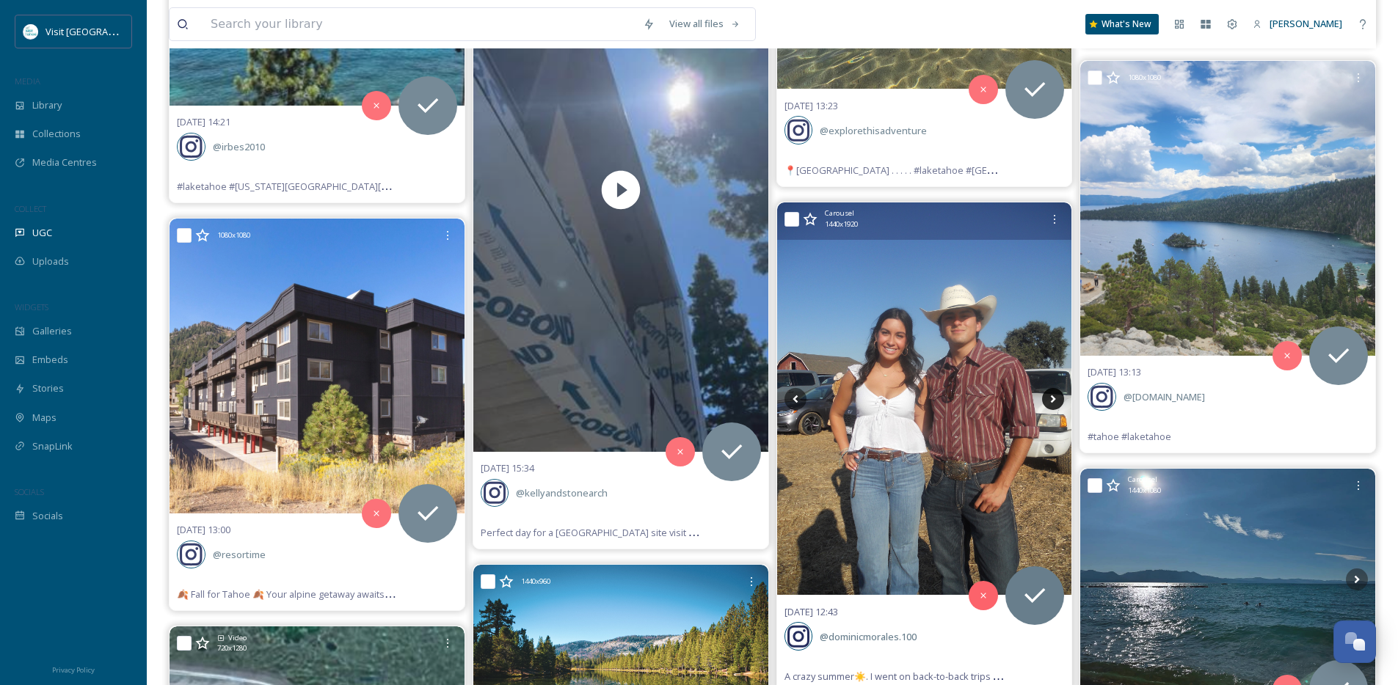
click at [1052, 398] on icon at bounding box center [1053, 399] width 22 height 22
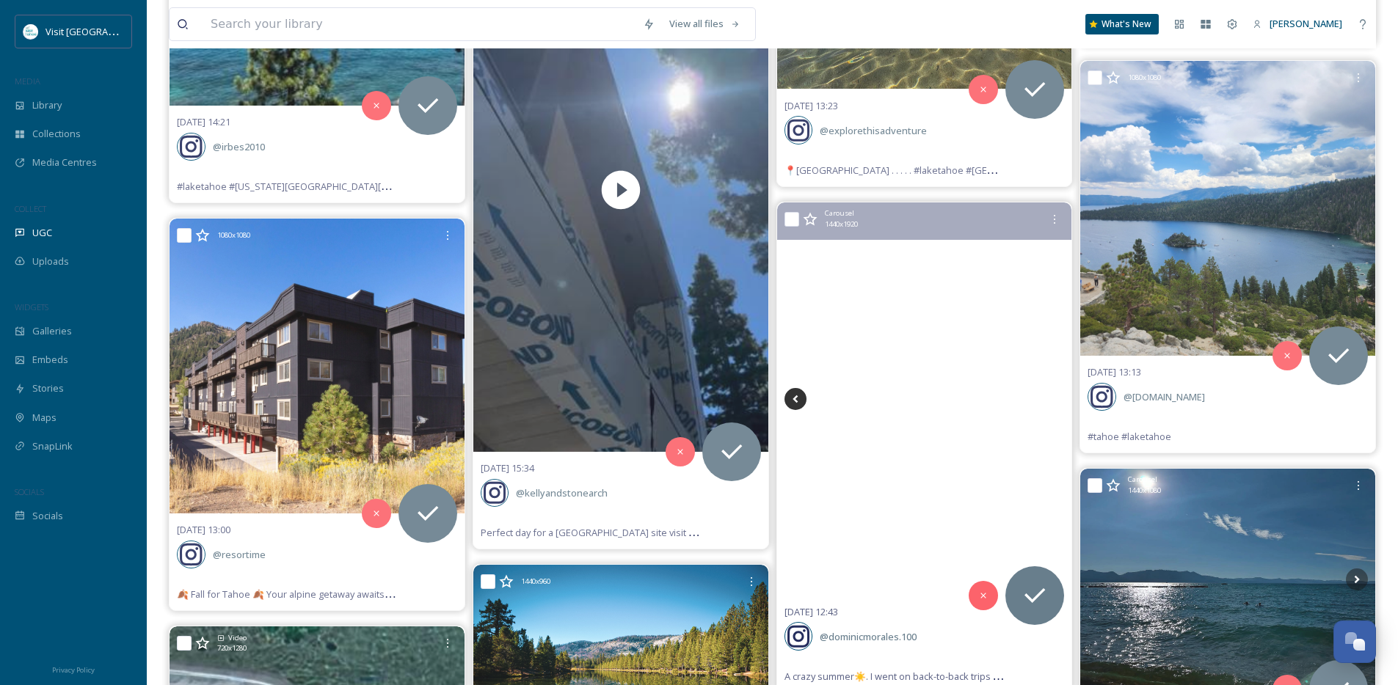
click at [802, 407] on icon at bounding box center [795, 399] width 22 height 22
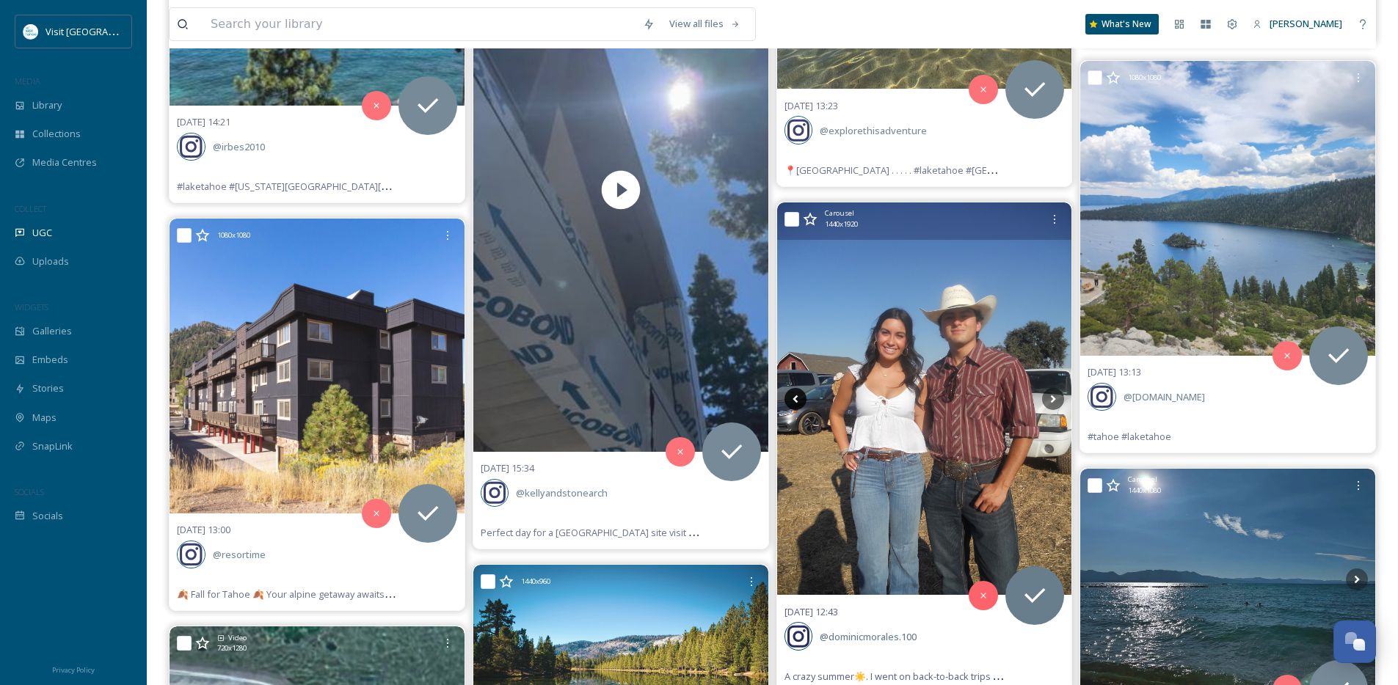
click at [798, 402] on icon at bounding box center [795, 399] width 22 height 22
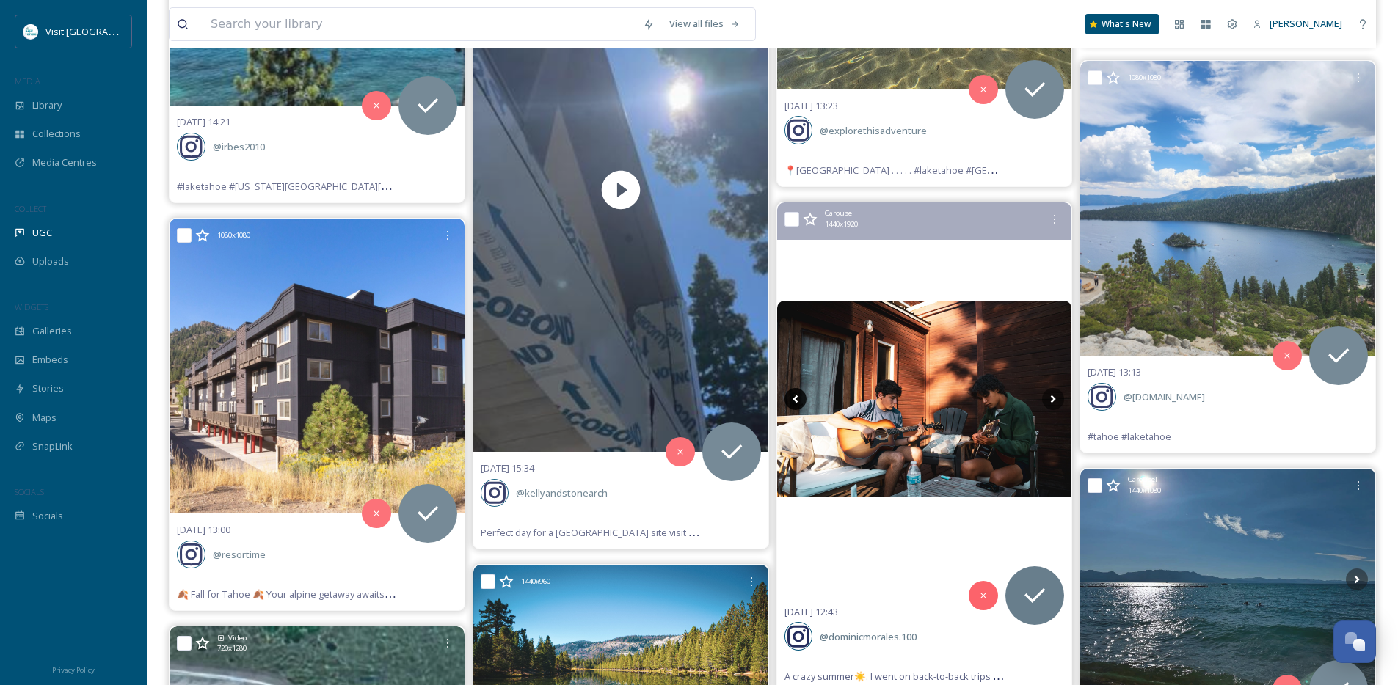
click at [798, 402] on icon at bounding box center [795, 399] width 22 height 22
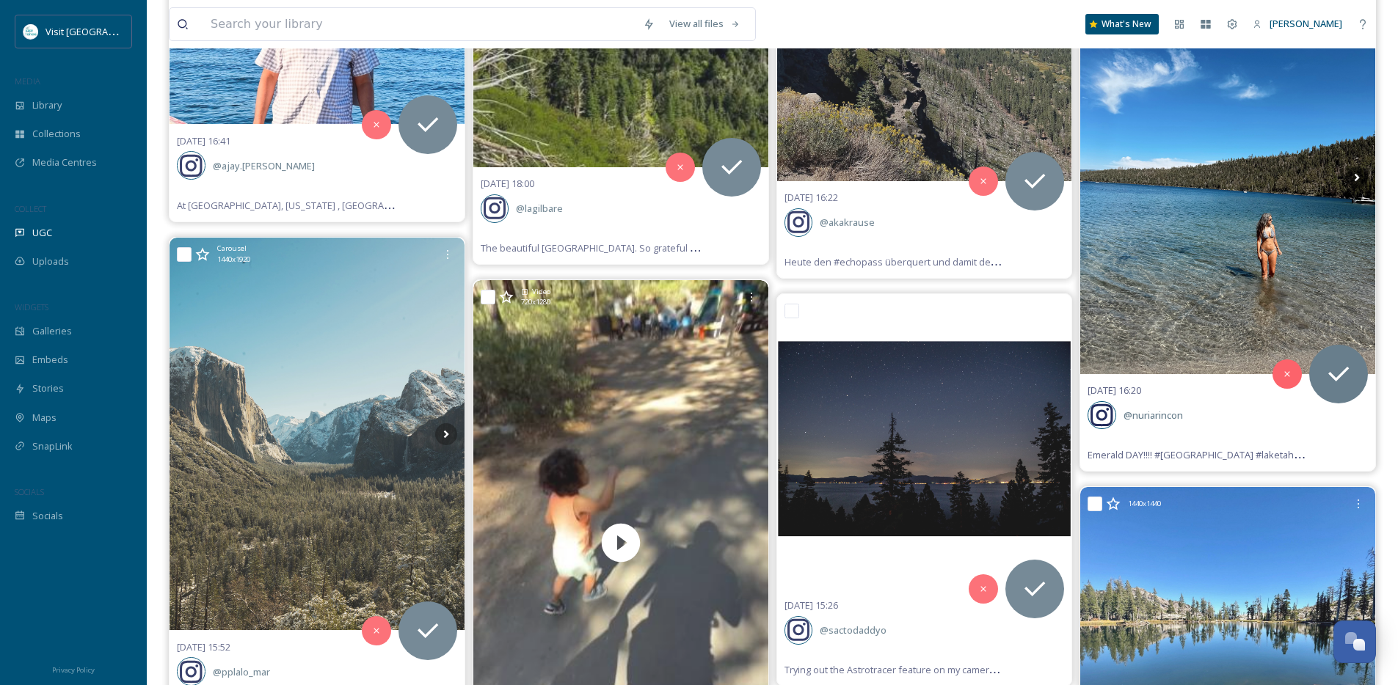
scroll to position [28651, 0]
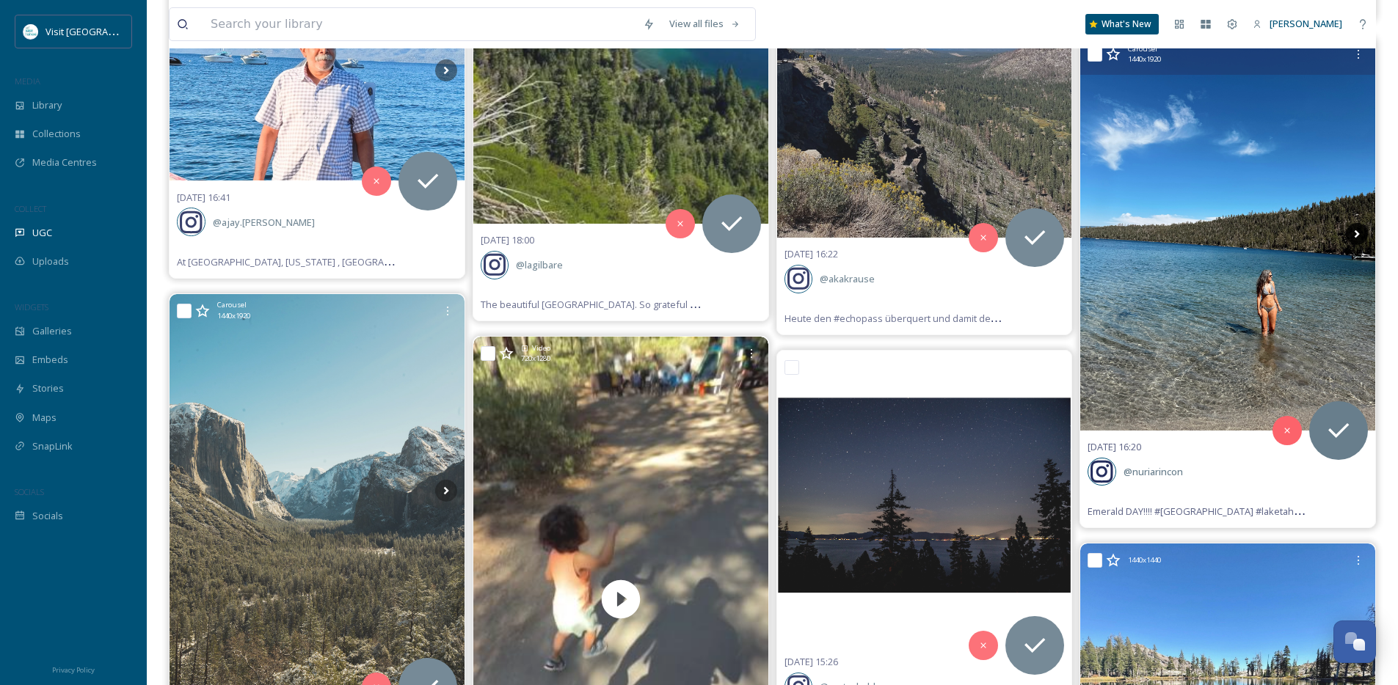
click at [1361, 238] on icon at bounding box center [1357, 234] width 22 height 22
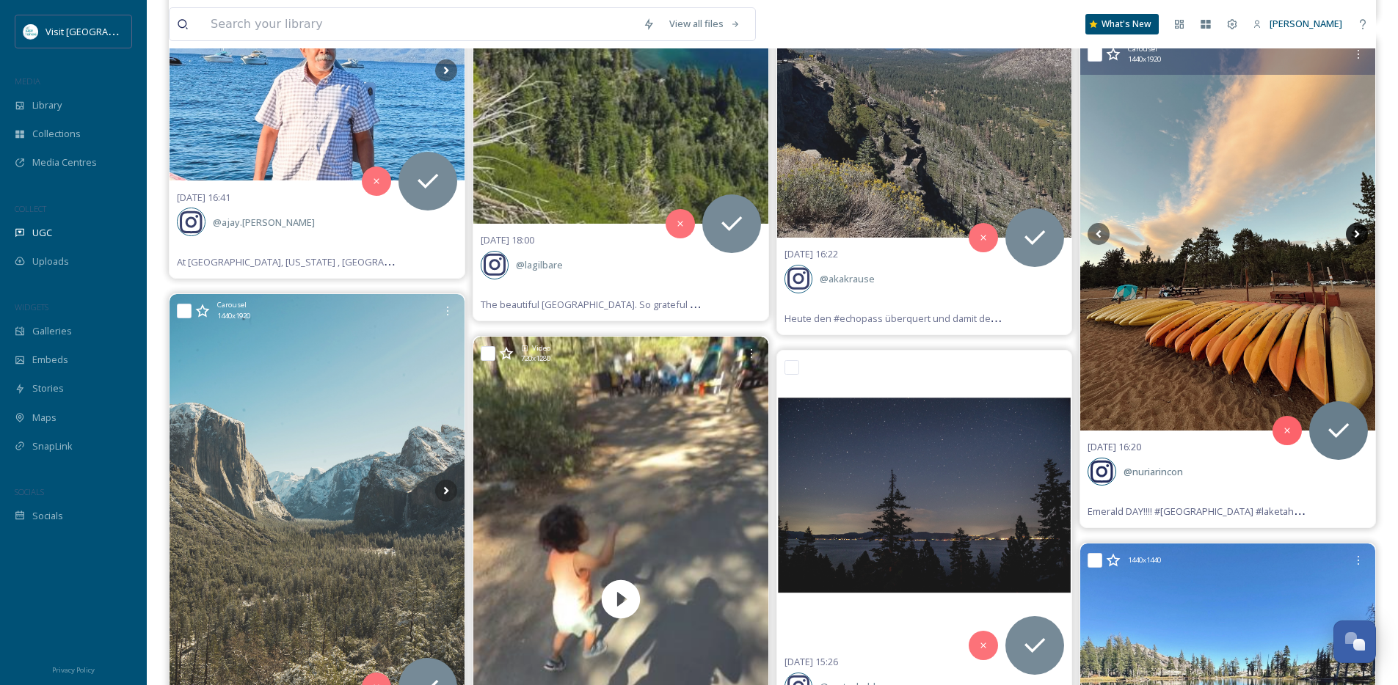
click at [1359, 239] on icon at bounding box center [1357, 234] width 22 height 22
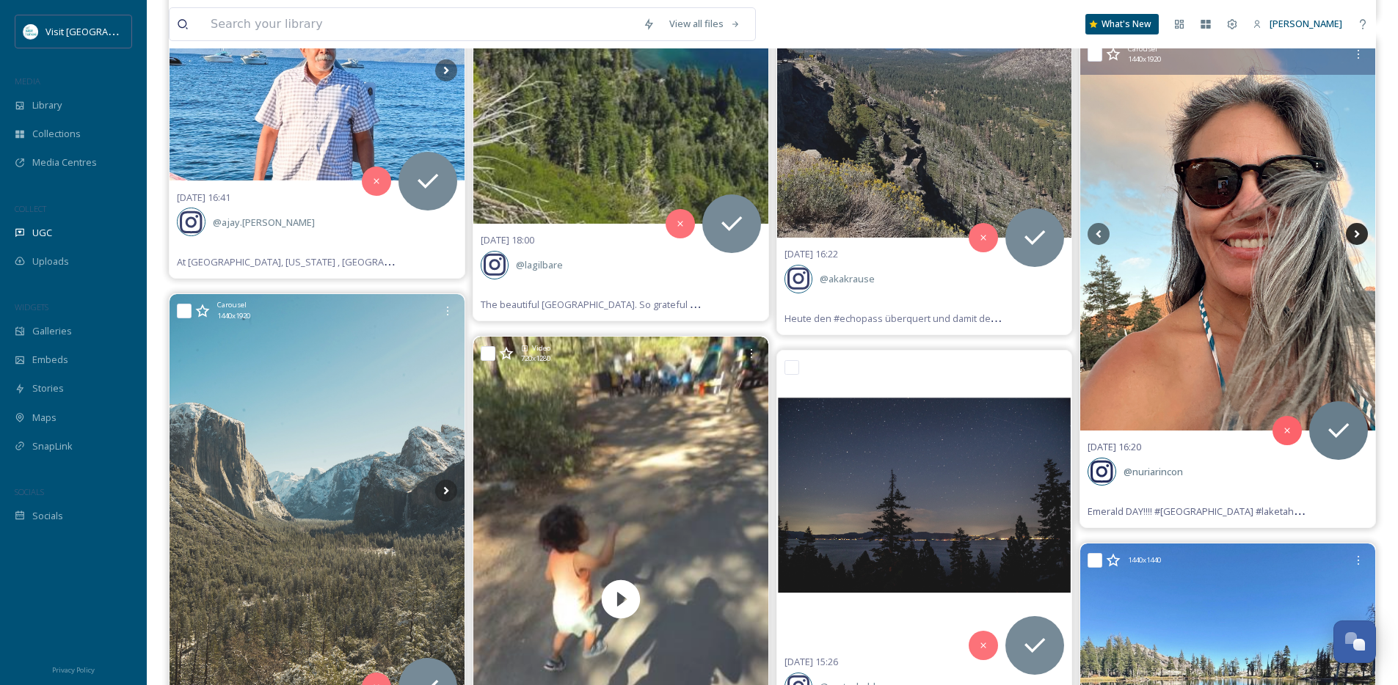
click at [1359, 239] on icon at bounding box center [1357, 234] width 22 height 22
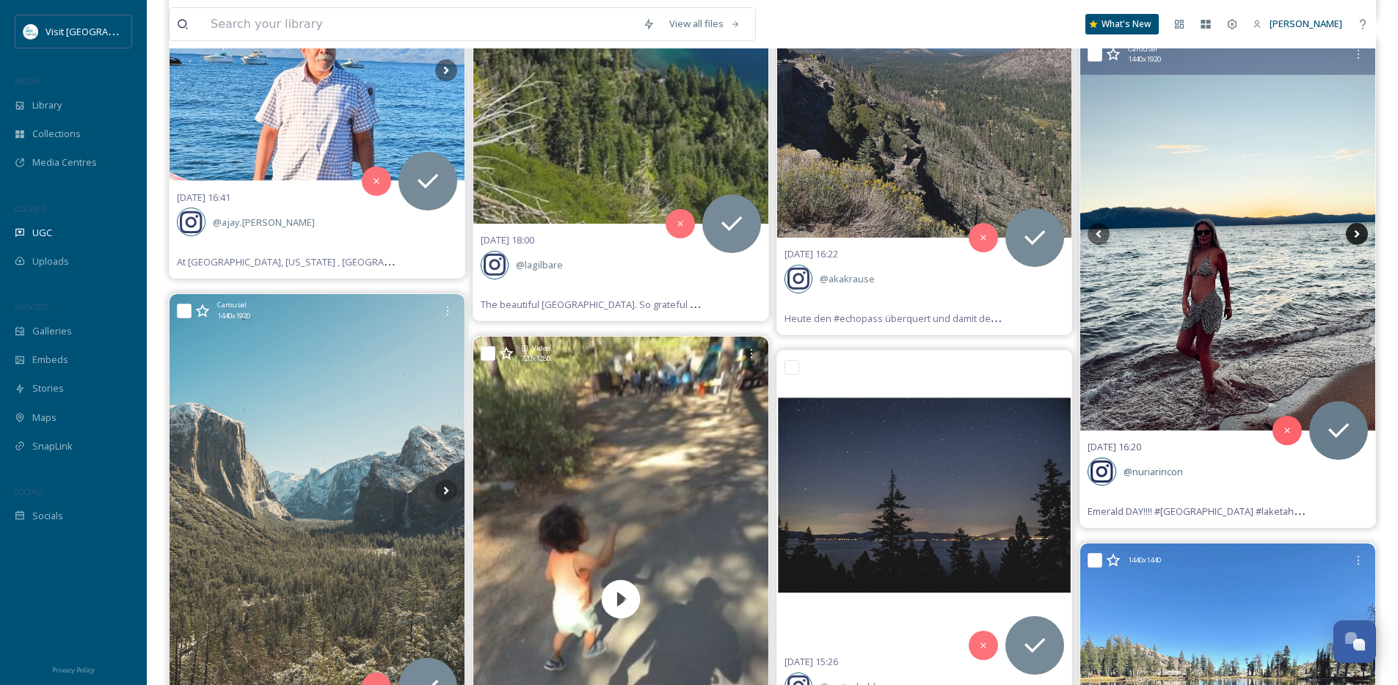
click at [1359, 239] on icon at bounding box center [1357, 234] width 22 height 22
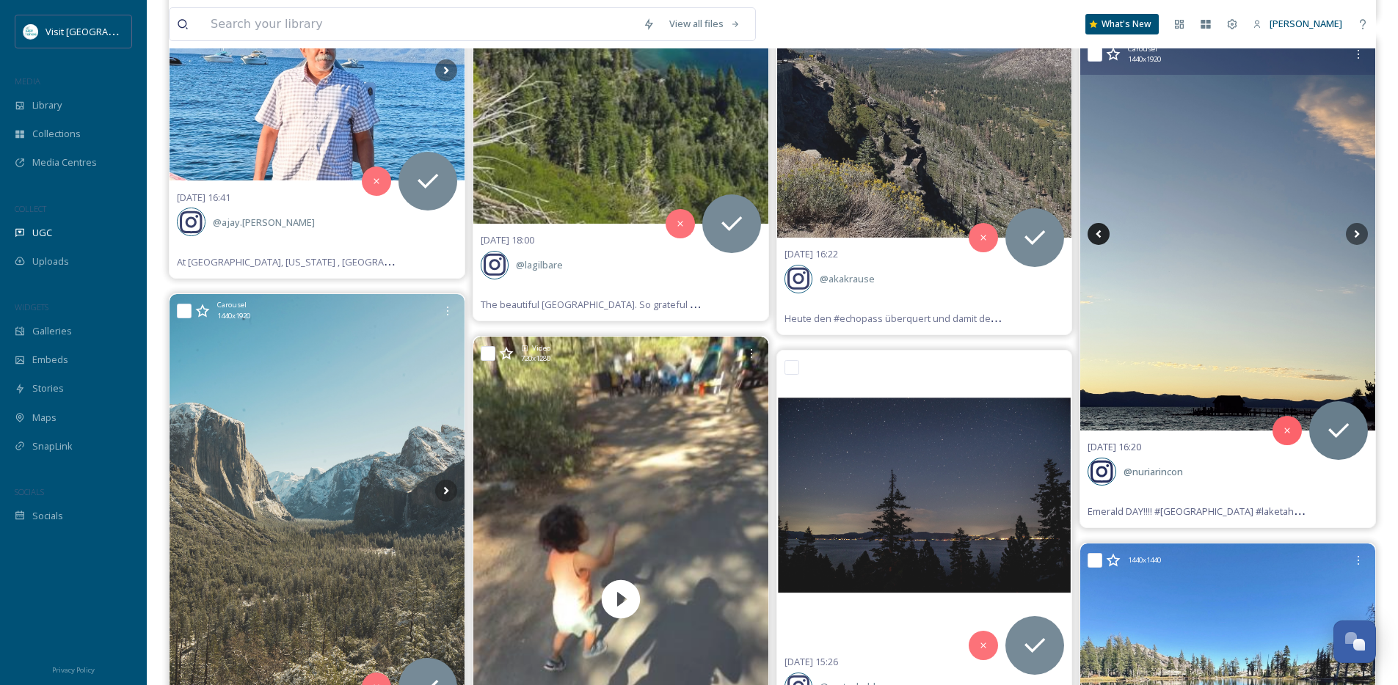
click at [1088, 236] on icon at bounding box center [1099, 234] width 22 height 22
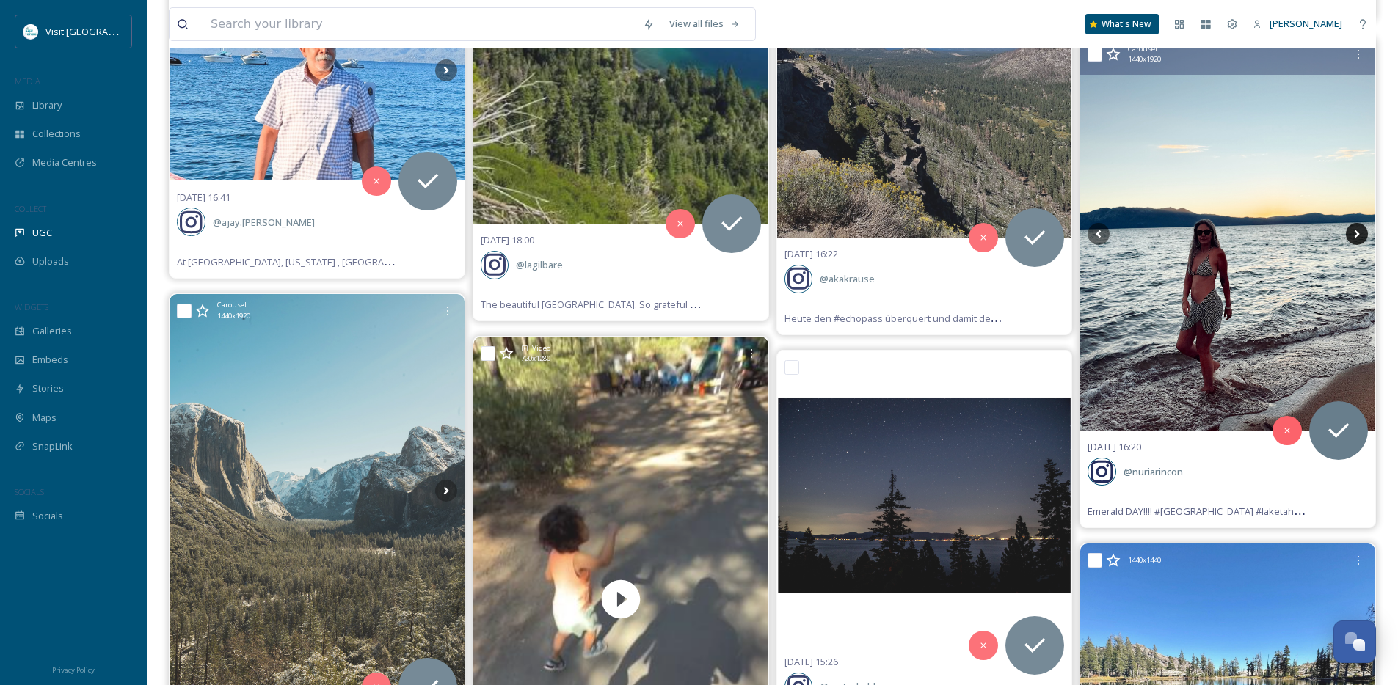
click at [1363, 224] on icon at bounding box center [1357, 234] width 22 height 22
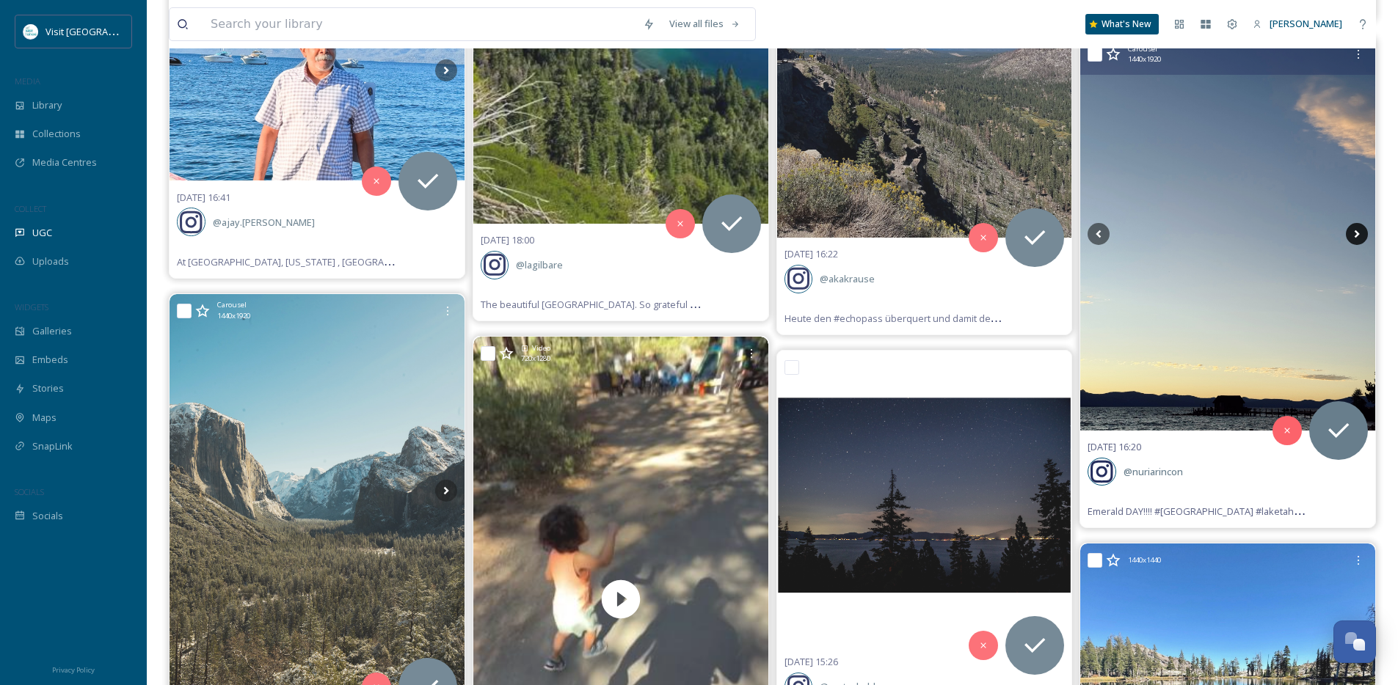
click at [1361, 232] on icon at bounding box center [1357, 234] width 22 height 22
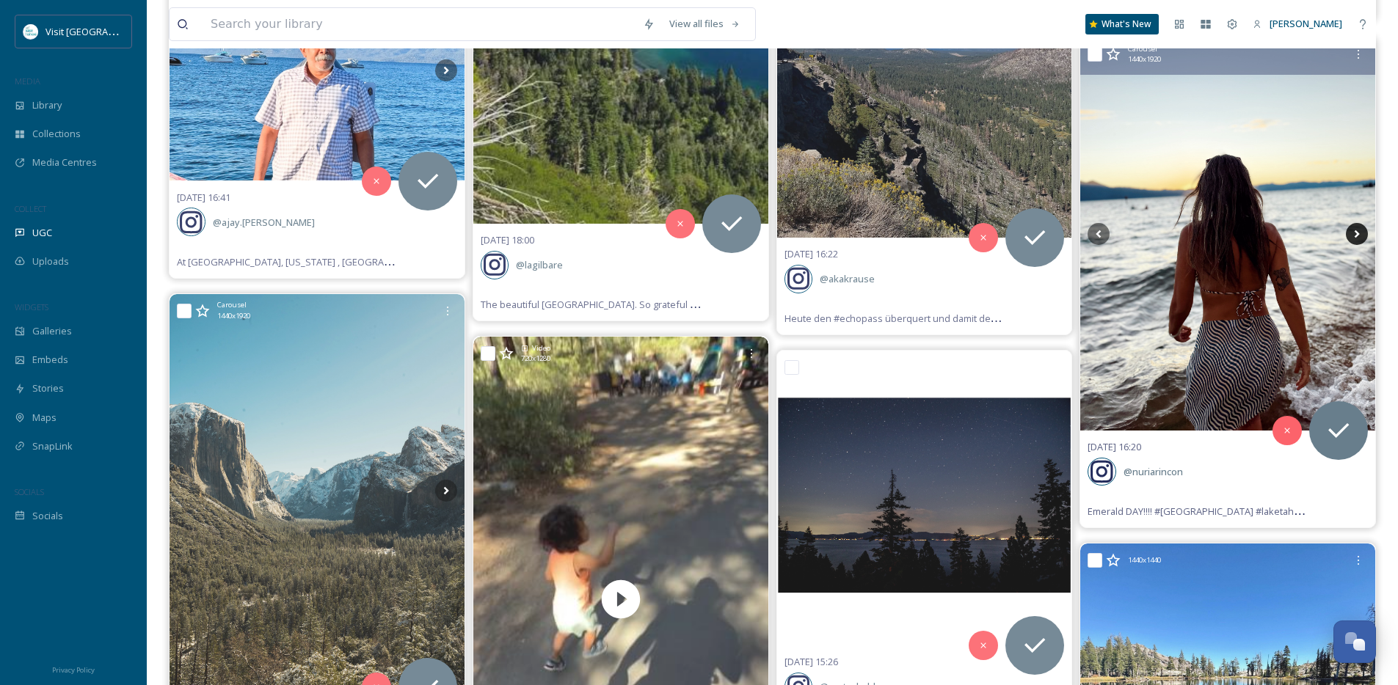
click at [1361, 232] on icon at bounding box center [1357, 234] width 22 height 22
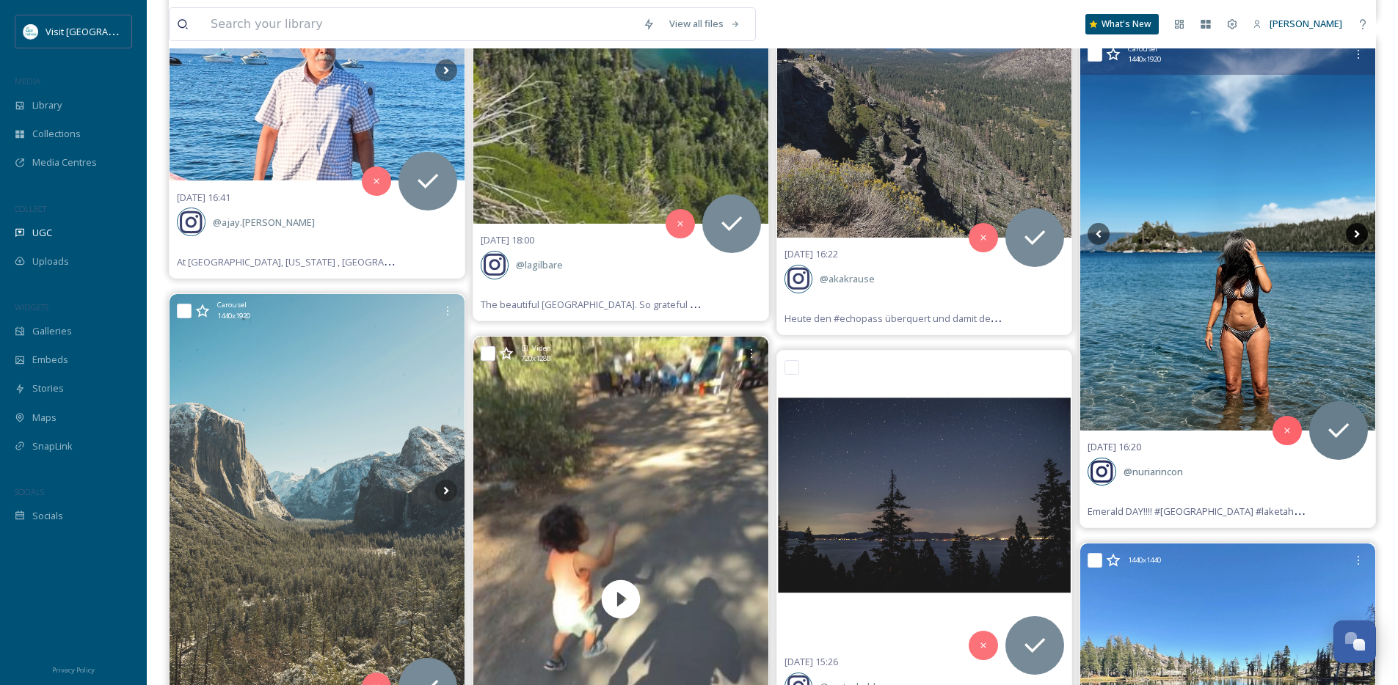
click at [1361, 232] on icon at bounding box center [1357, 234] width 22 height 22
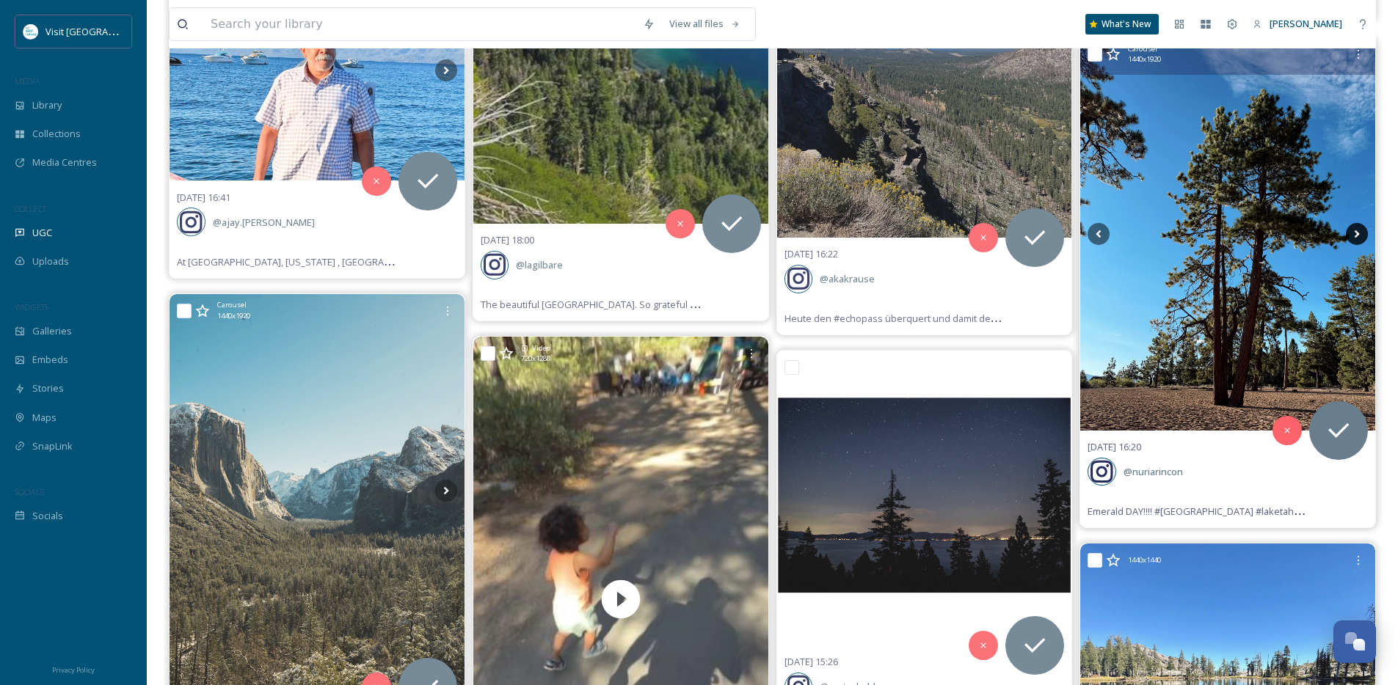
click at [1361, 232] on icon at bounding box center [1357, 234] width 22 height 22
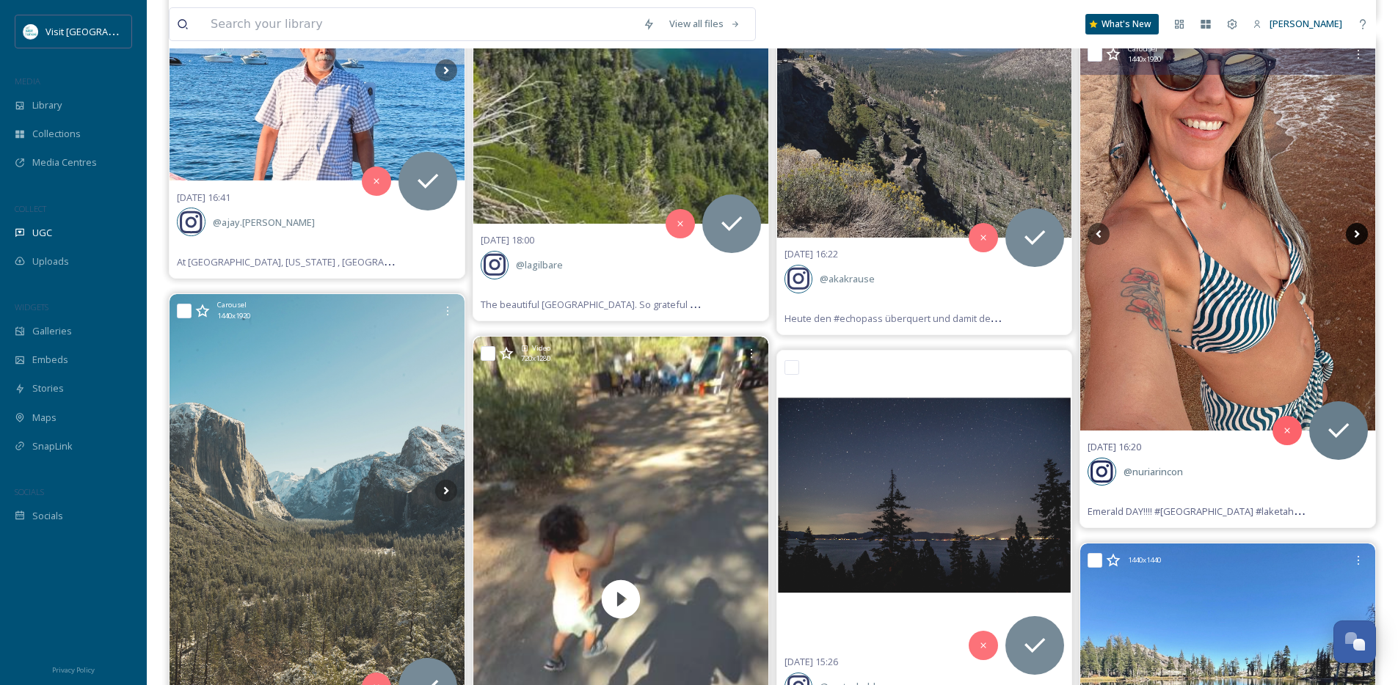
click at [1361, 232] on icon at bounding box center [1357, 234] width 22 height 22
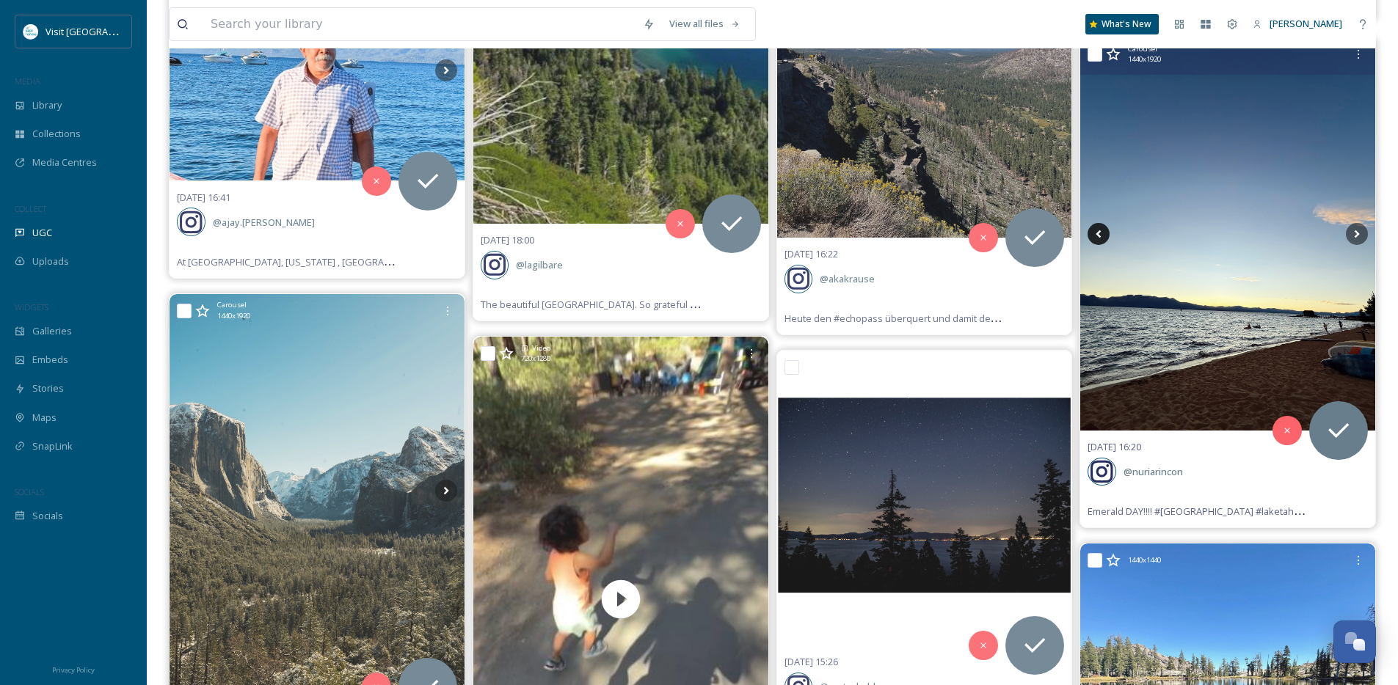
click at [1095, 233] on icon at bounding box center [1099, 234] width 22 height 22
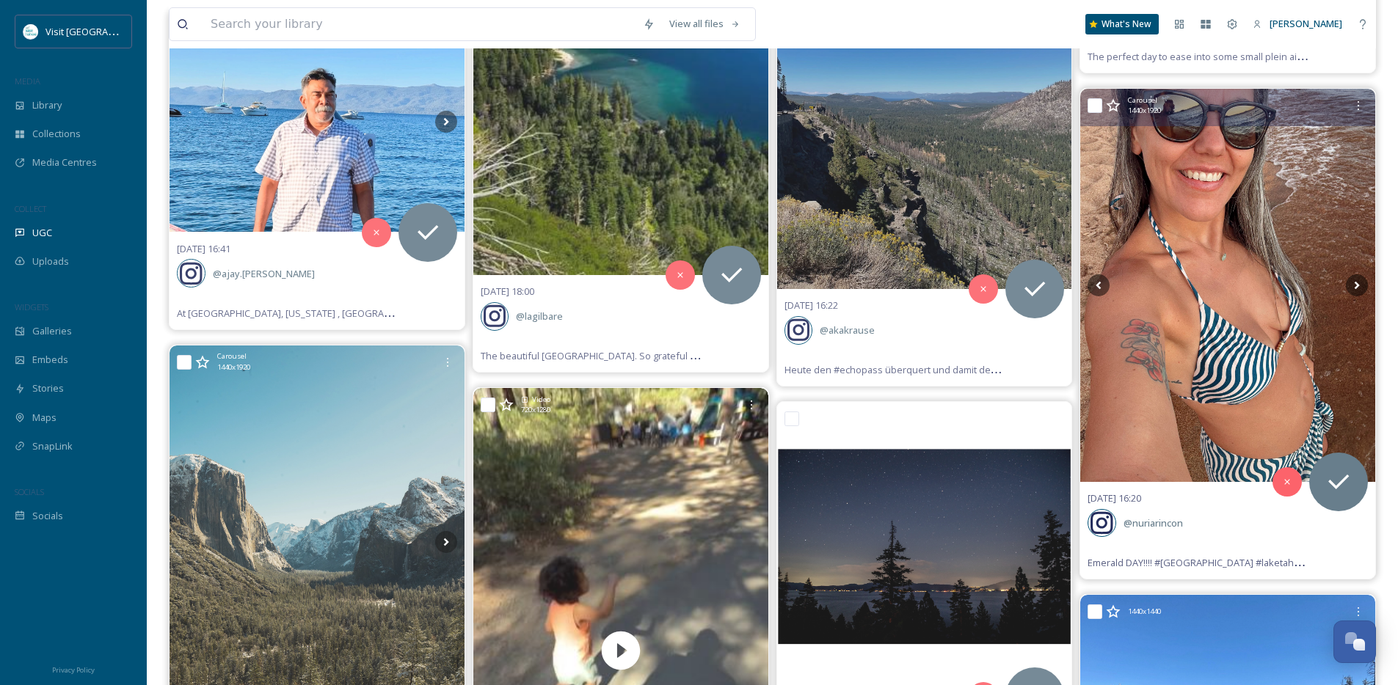
scroll to position [28599, 0]
click at [1360, 288] on icon at bounding box center [1357, 286] width 22 height 22
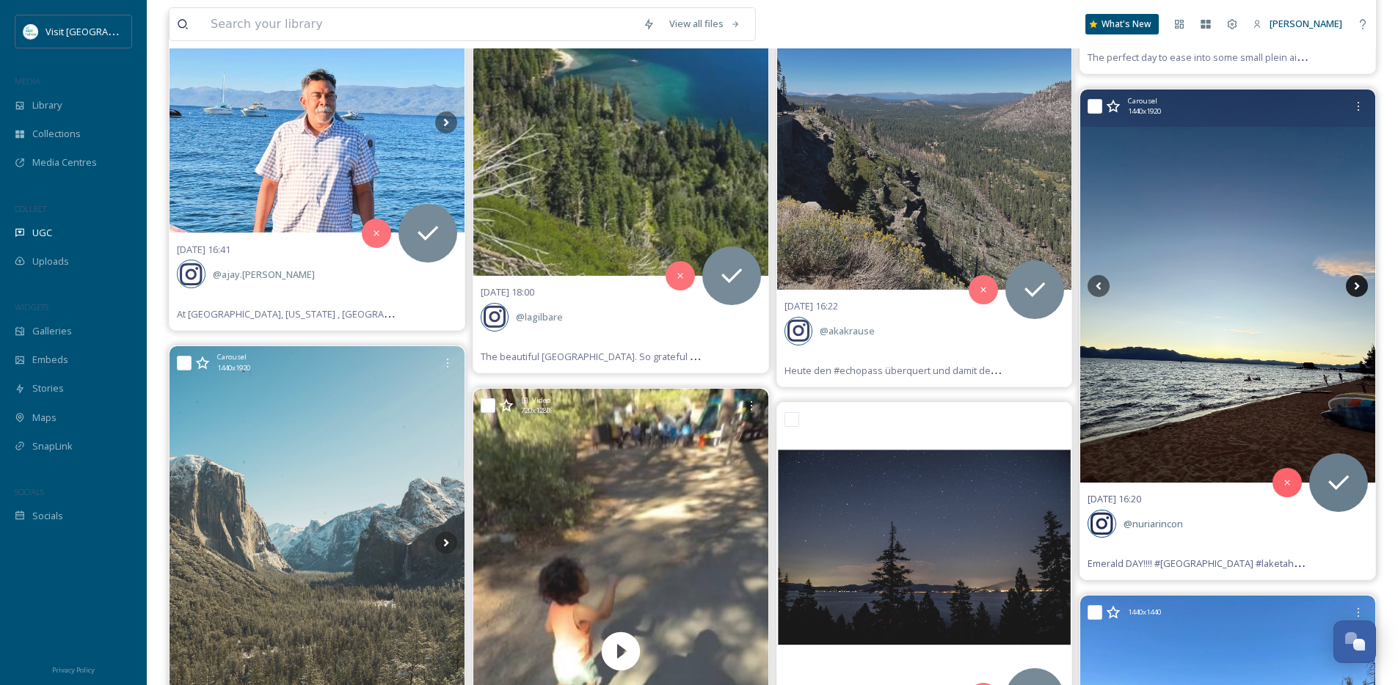
click at [1360, 288] on icon at bounding box center [1357, 286] width 22 height 22
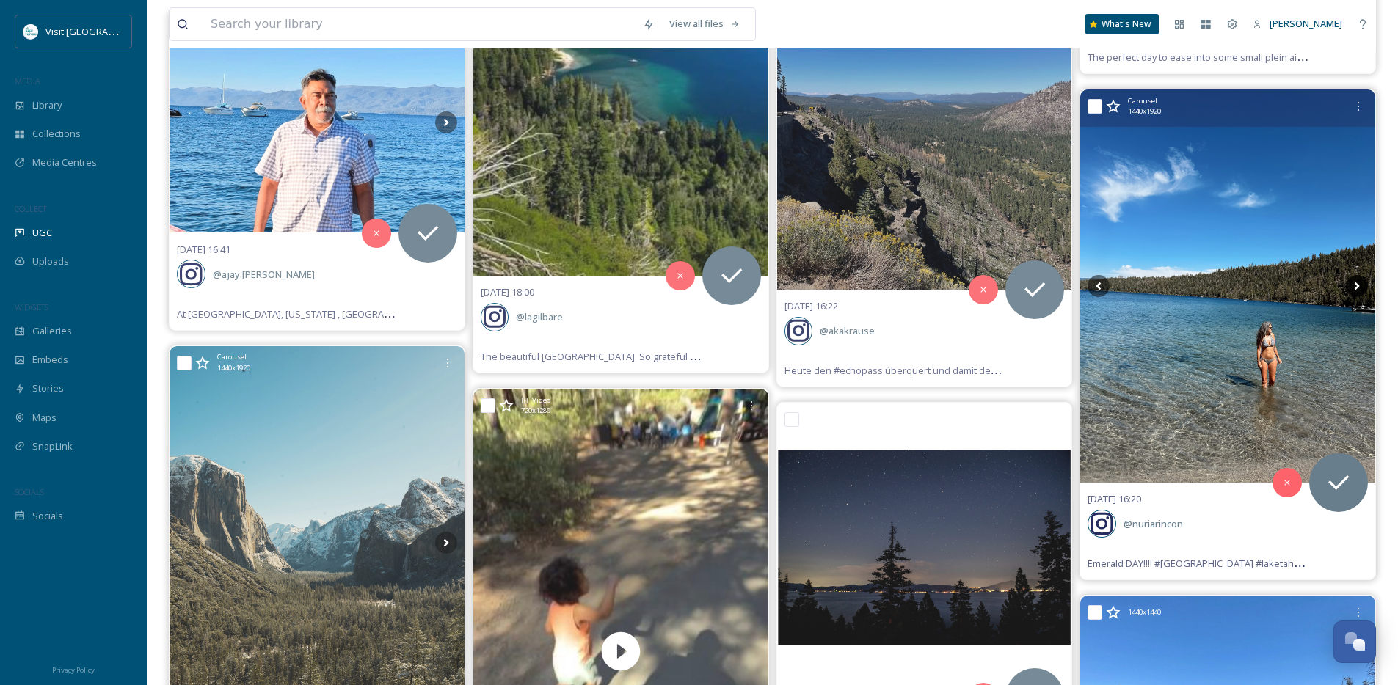
click at [1360, 288] on icon at bounding box center [1357, 286] width 22 height 22
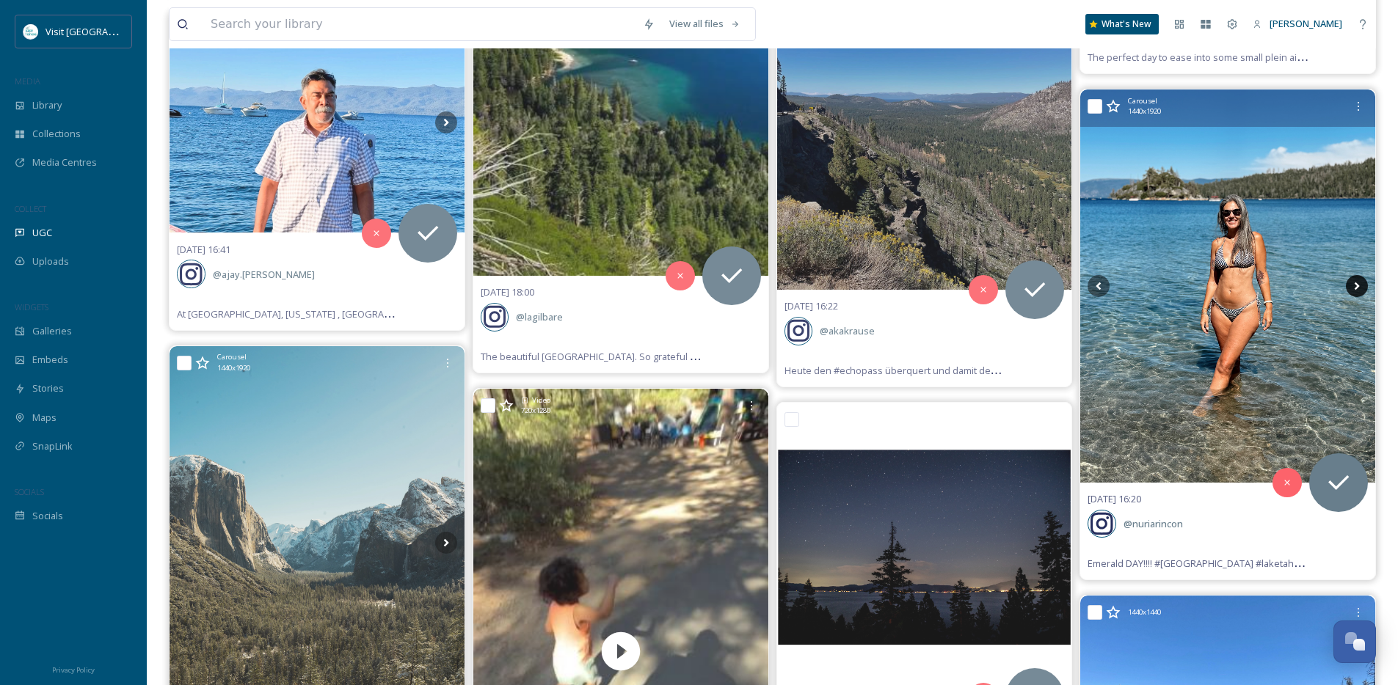
click at [1360, 288] on icon at bounding box center [1357, 286] width 22 height 22
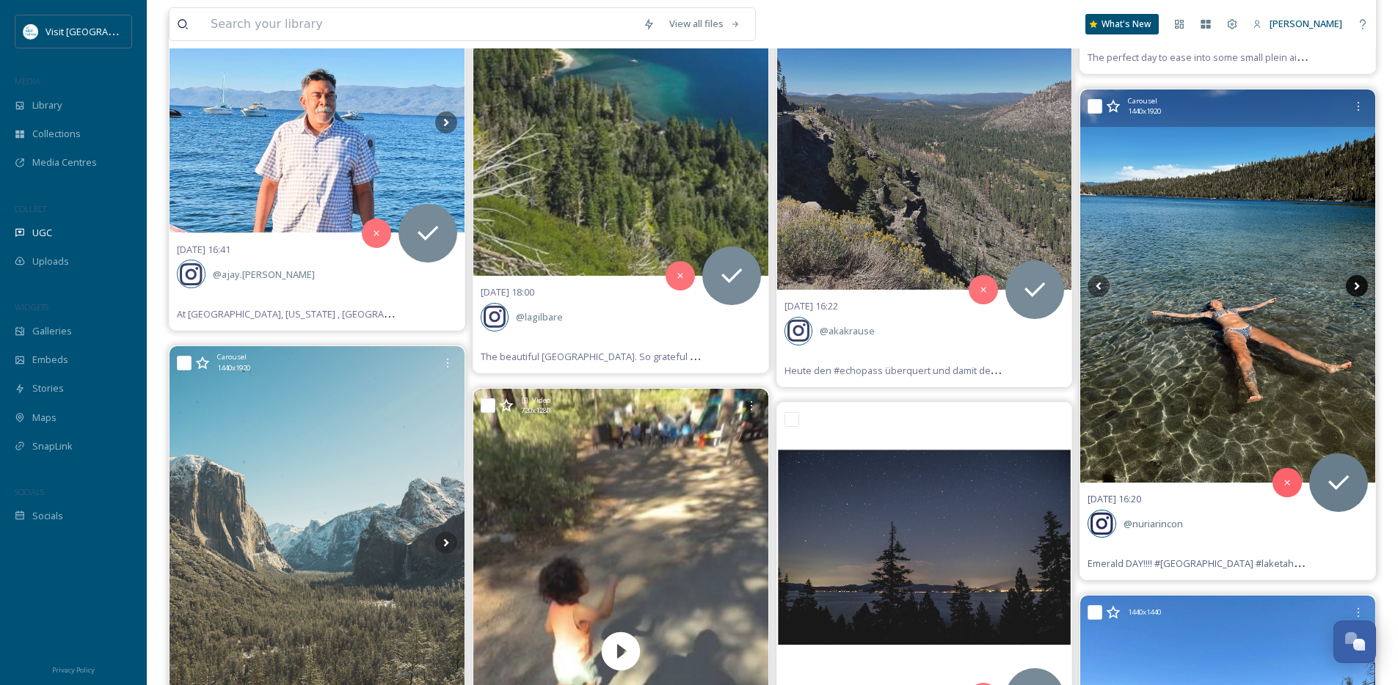
click at [1360, 288] on icon at bounding box center [1357, 286] width 22 height 22
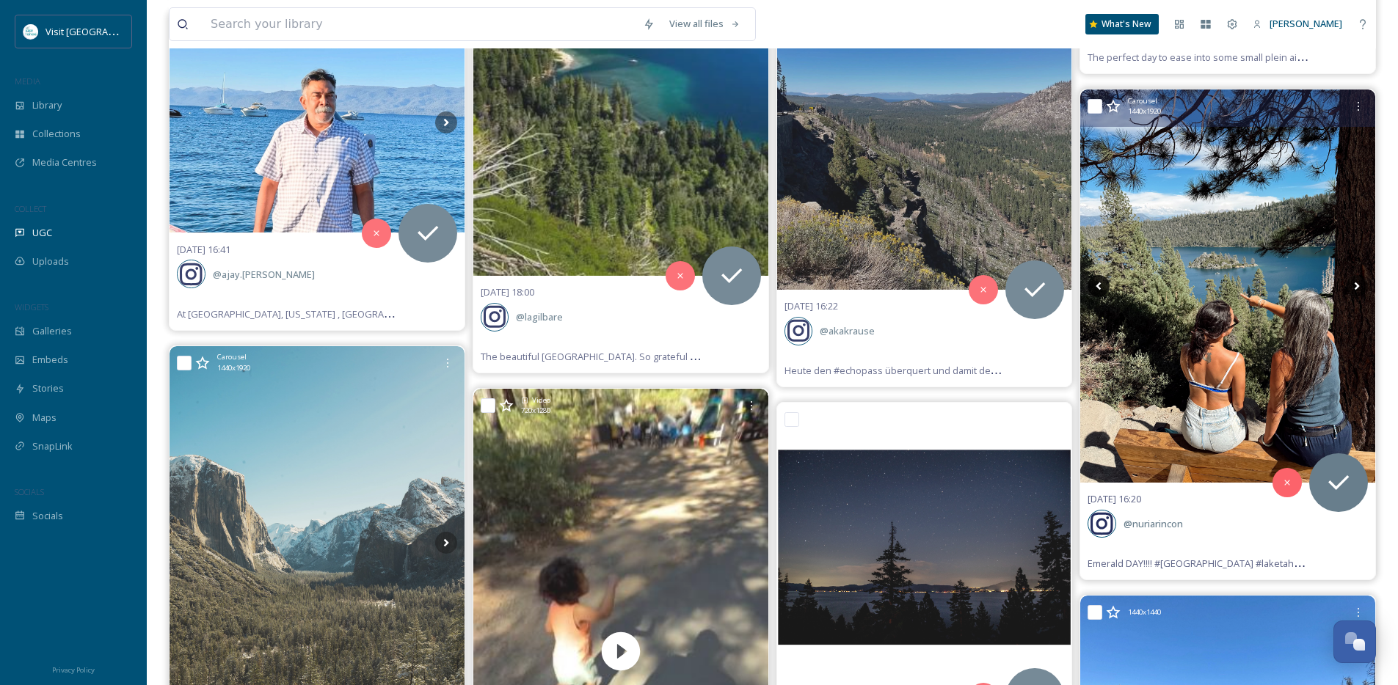
click at [1102, 288] on icon at bounding box center [1099, 286] width 22 height 22
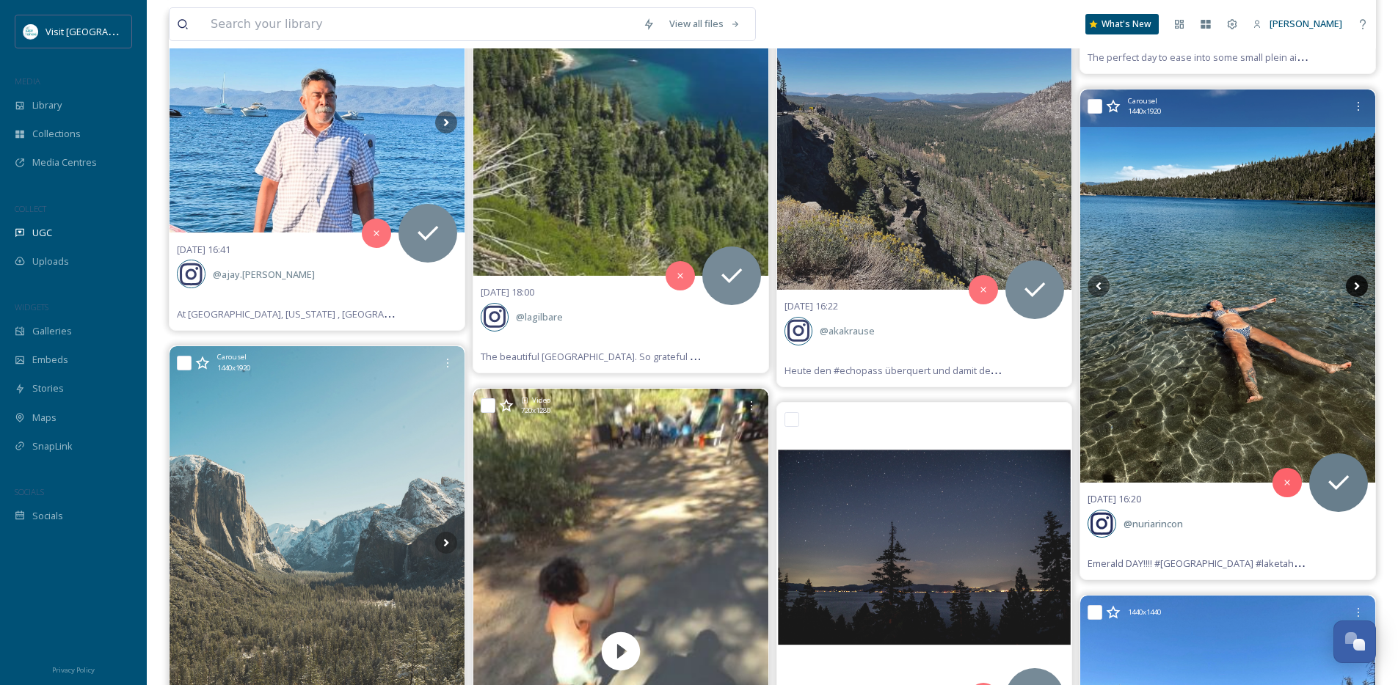
click at [1360, 285] on icon at bounding box center [1357, 286] width 22 height 22
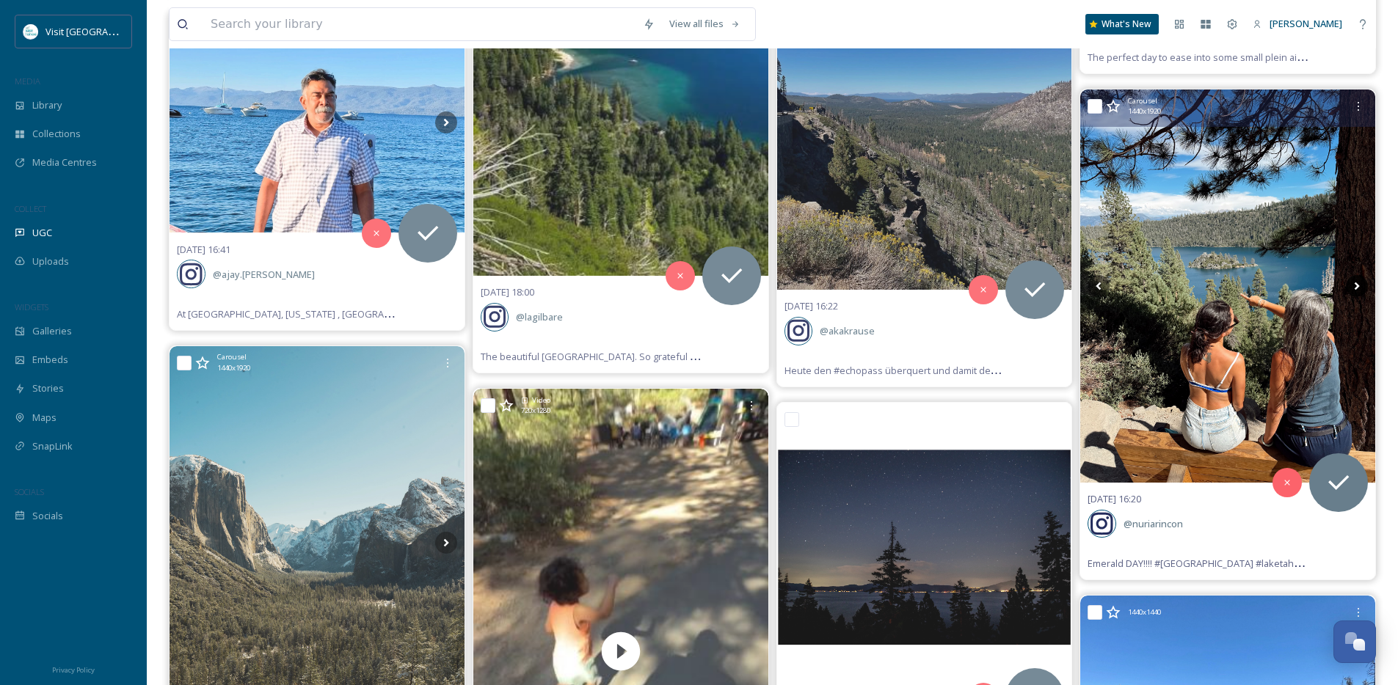
click at [1360, 285] on icon at bounding box center [1357, 286] width 22 height 22
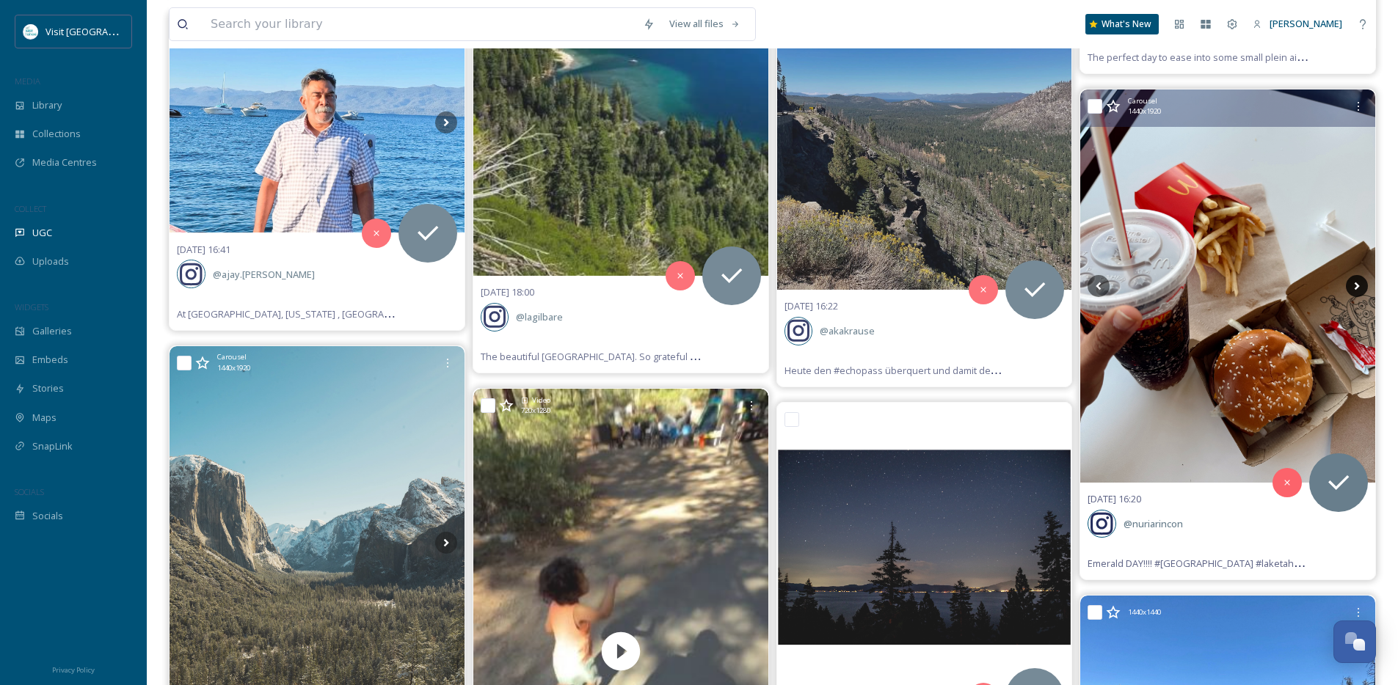
click at [1360, 285] on icon at bounding box center [1357, 286] width 22 height 22
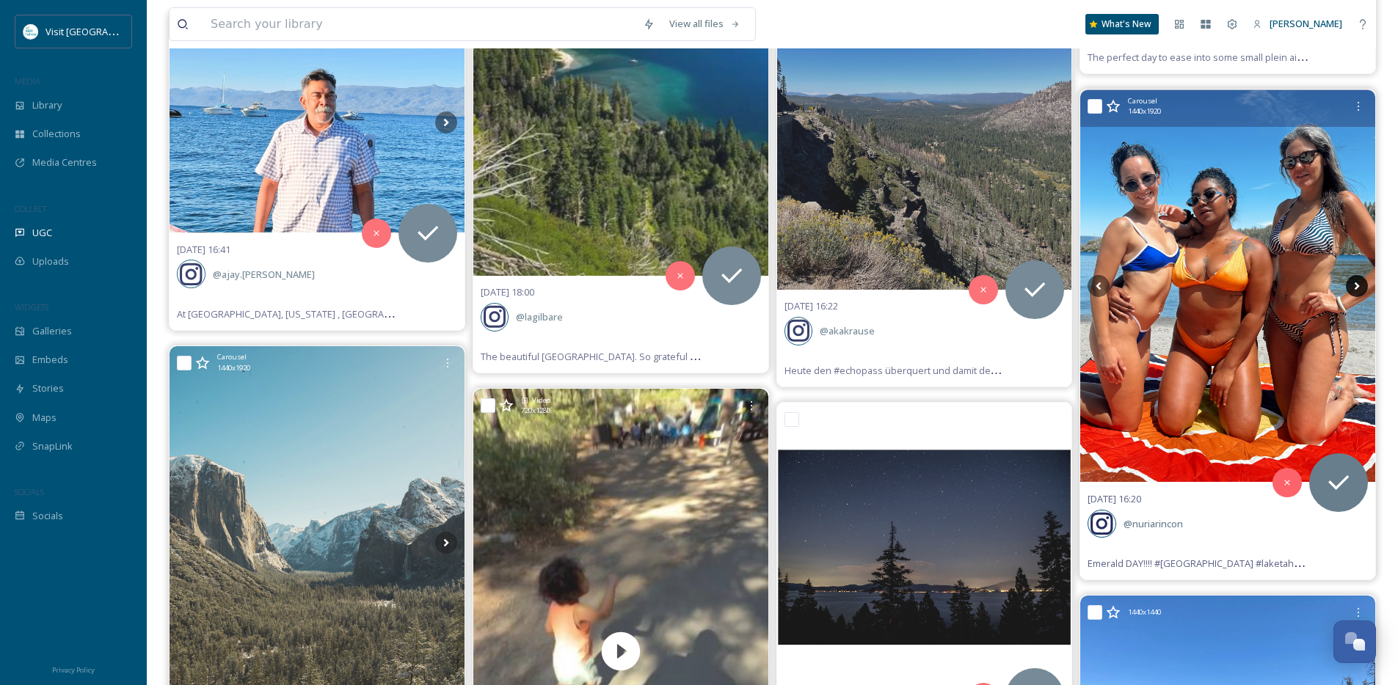
click at [1360, 285] on icon at bounding box center [1357, 286] width 22 height 22
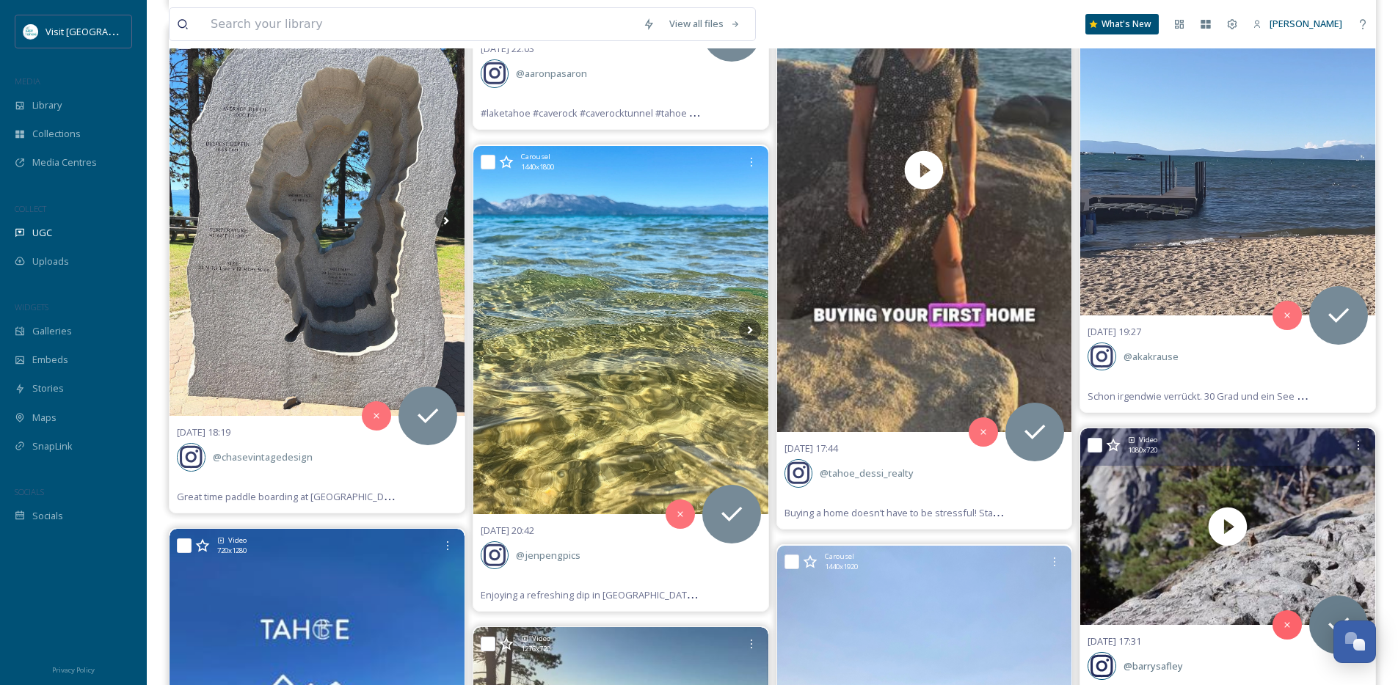
scroll to position [27443, 0]
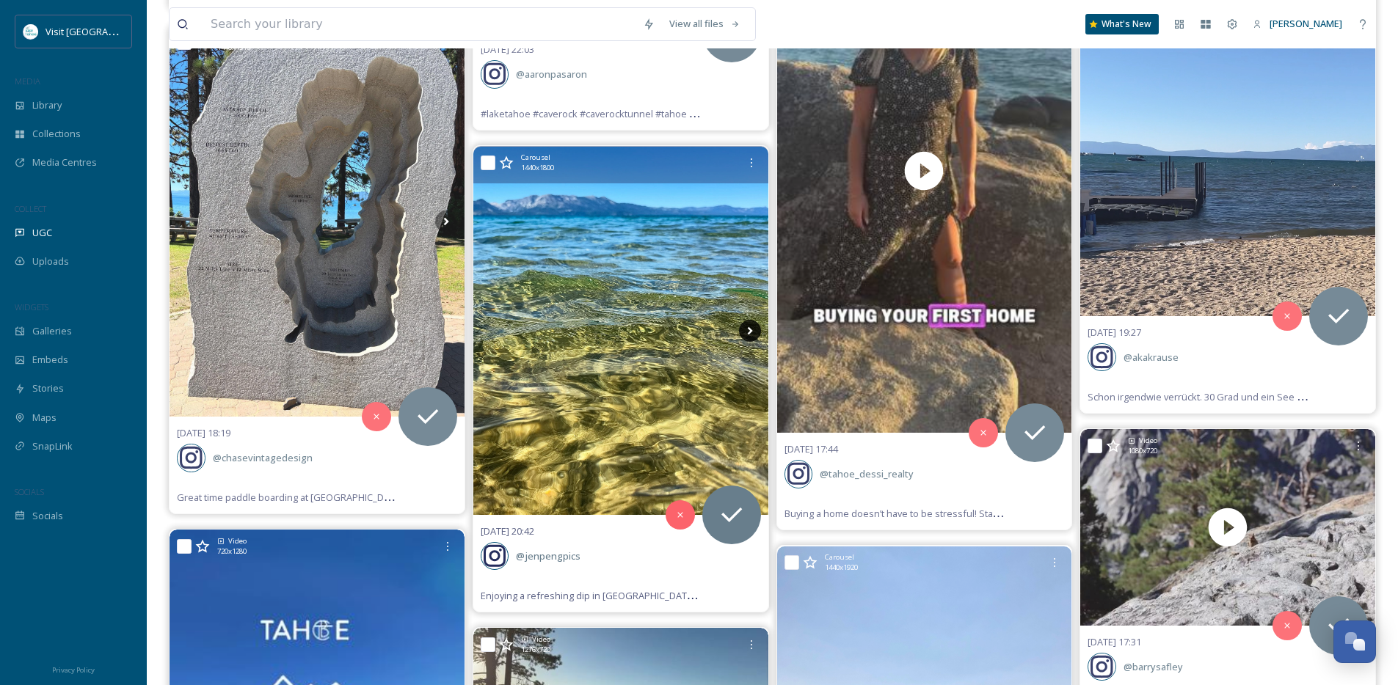
click at [743, 331] on icon at bounding box center [750, 331] width 22 height 22
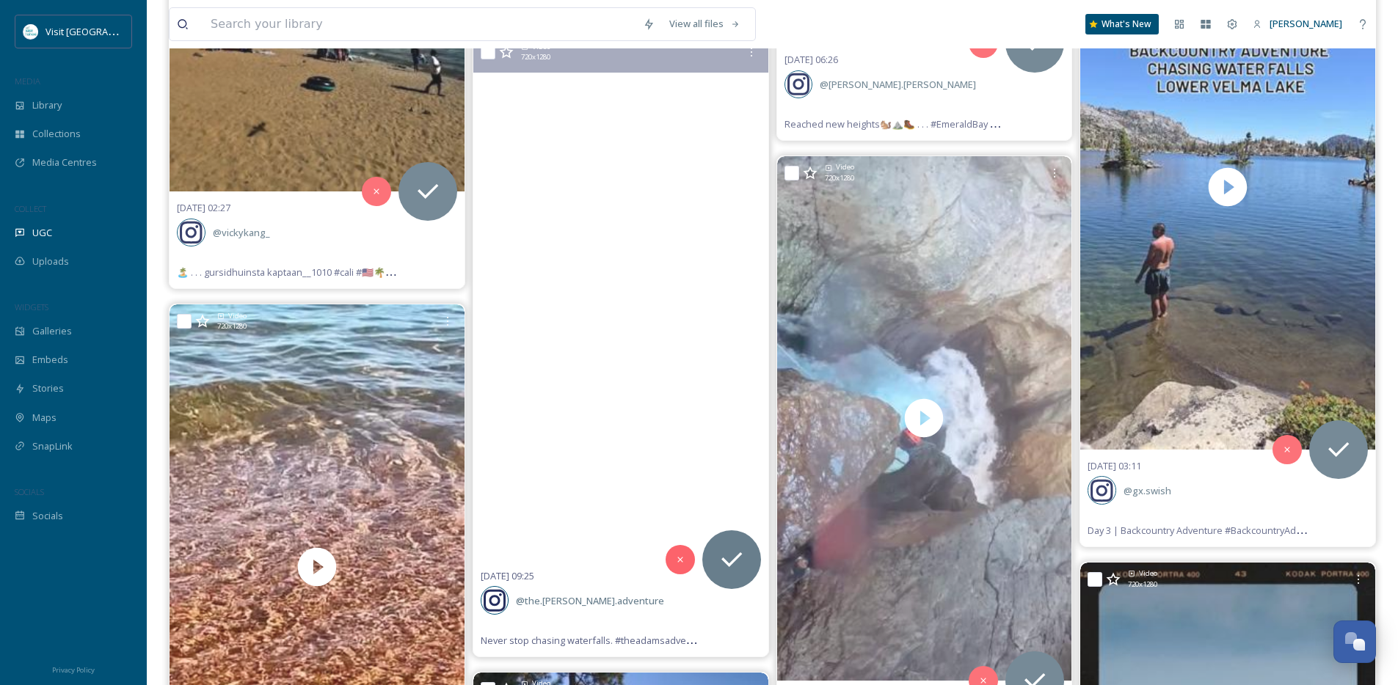
scroll to position [25247, 0]
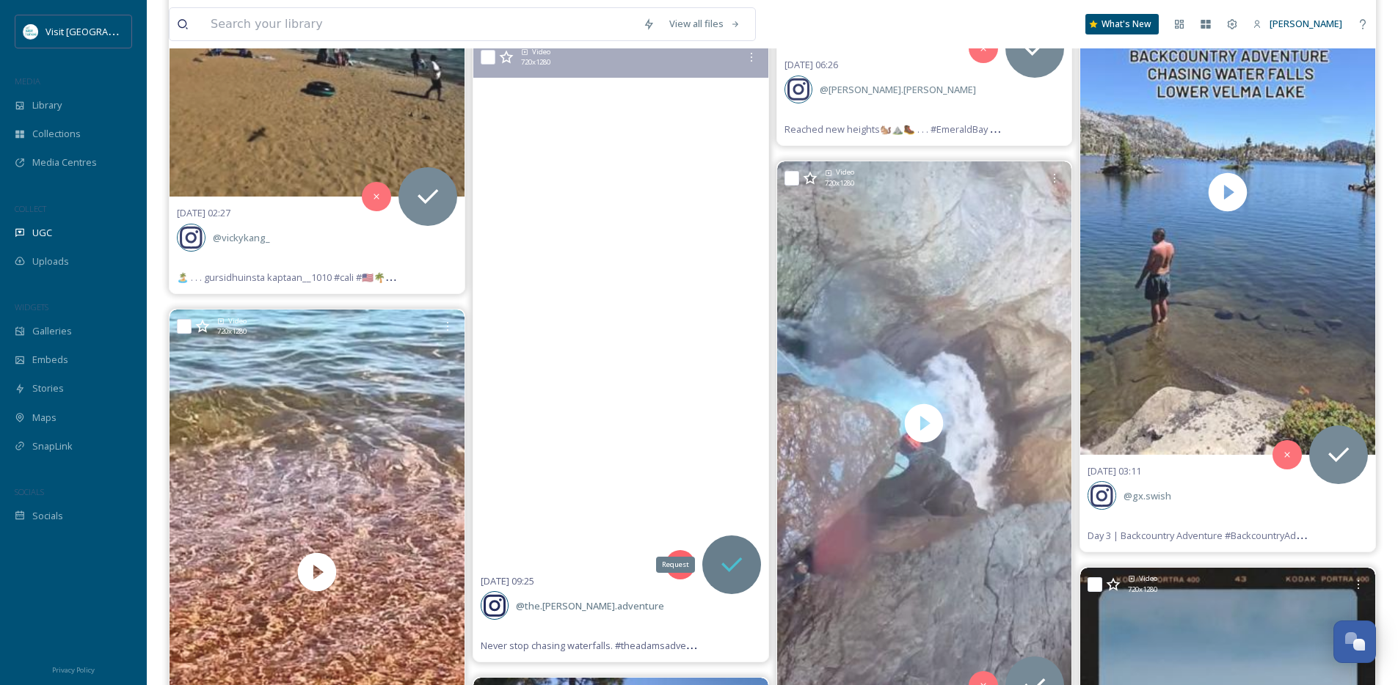
click at [749, 566] on div "Request" at bounding box center [731, 565] width 59 height 59
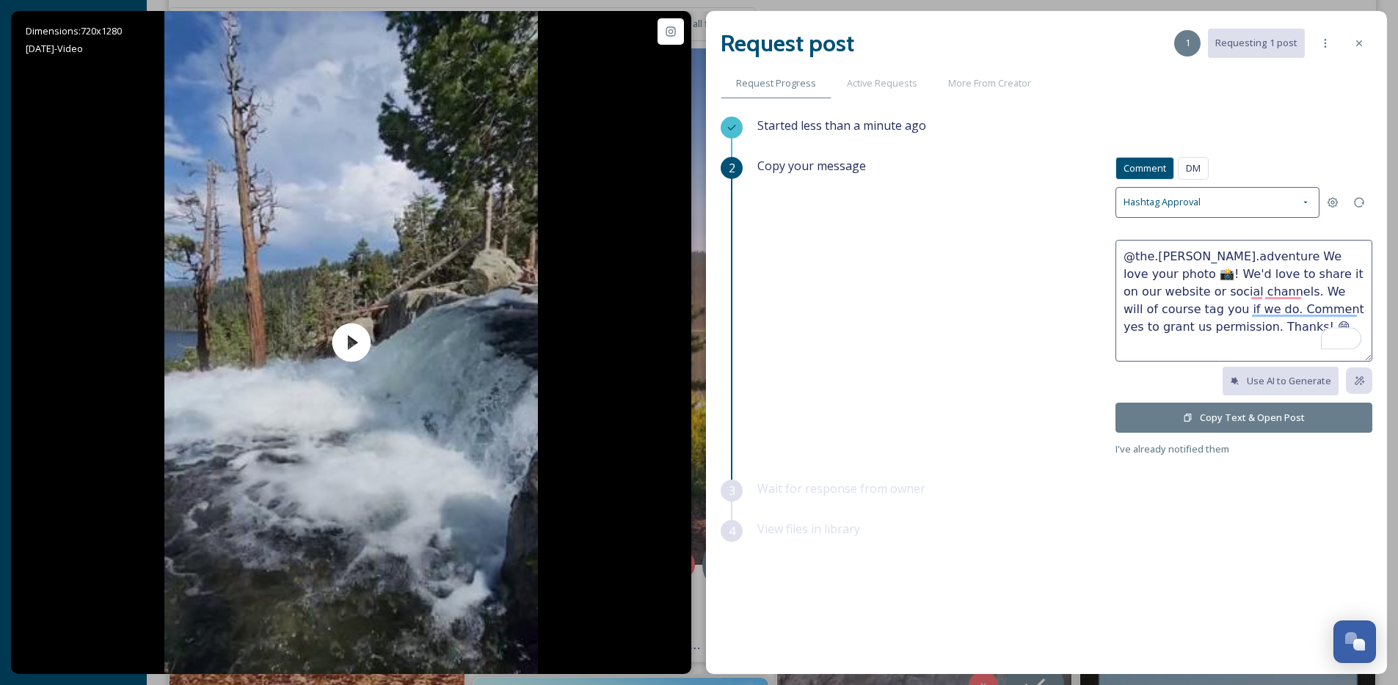
drag, startPoint x: 1249, startPoint y: 258, endPoint x: 1140, endPoint y: 276, distance: 110.9
click at [1140, 276] on textarea "@the.[PERSON_NAME].adventure We love your photo 📸! We'd love to share it on our…" at bounding box center [1243, 301] width 257 height 122
type textarea "@the.[PERSON_NAME].adventure Haha love your video and the message! We'd love to…"
click at [1204, 413] on button "Copy Text & Open Post" at bounding box center [1243, 418] width 257 height 30
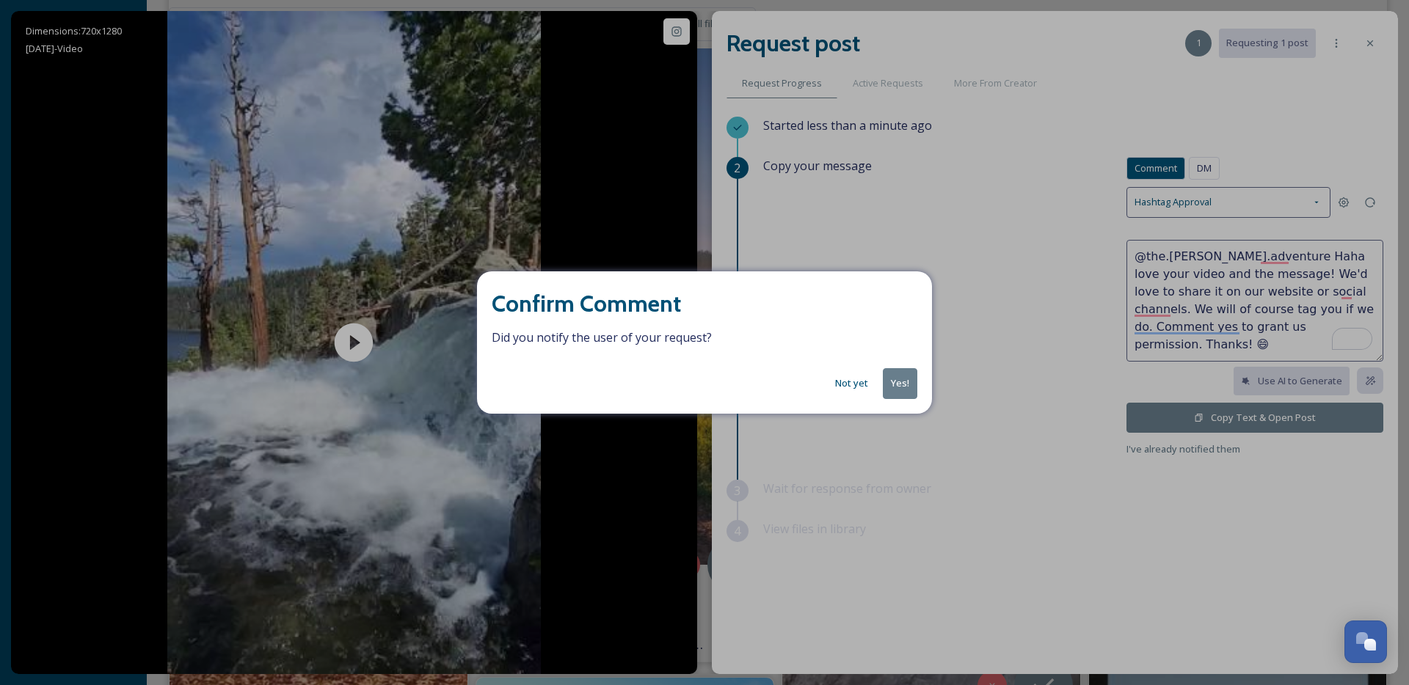
click at [909, 383] on button "Yes!" at bounding box center [900, 383] width 34 height 30
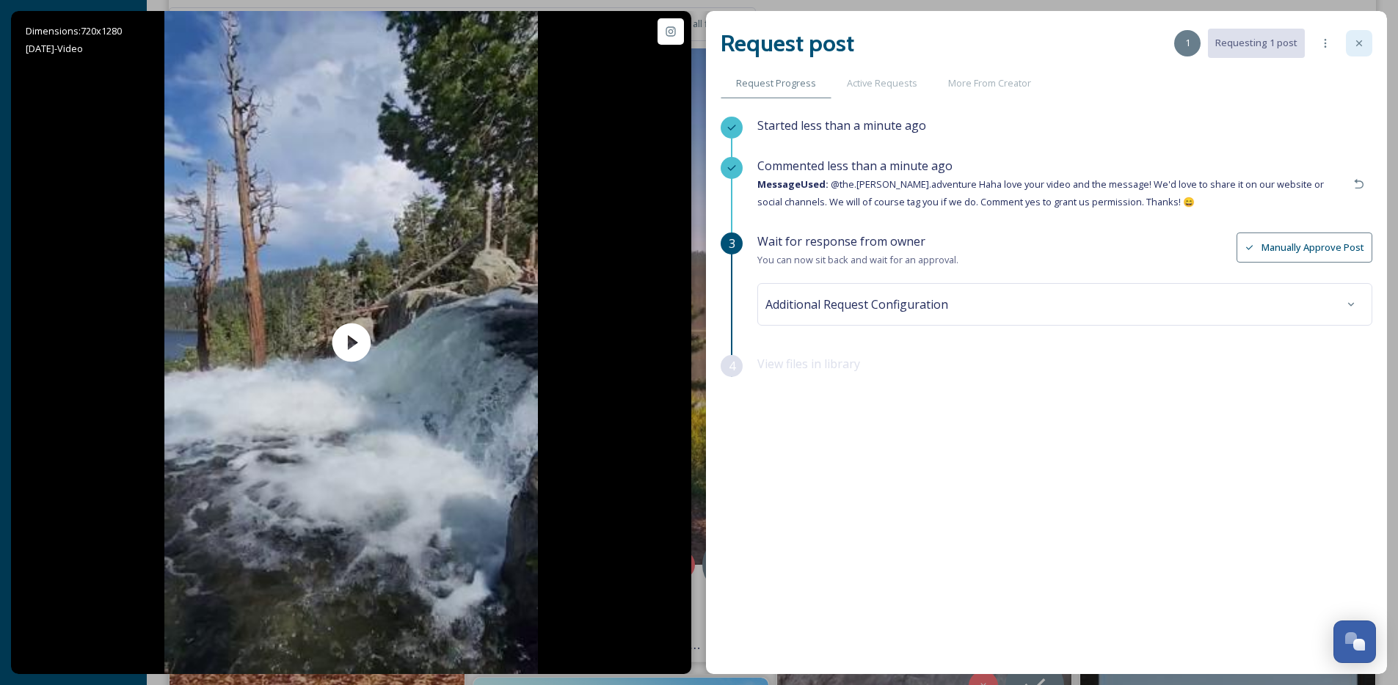
click at [1361, 51] on div at bounding box center [1359, 43] width 26 height 26
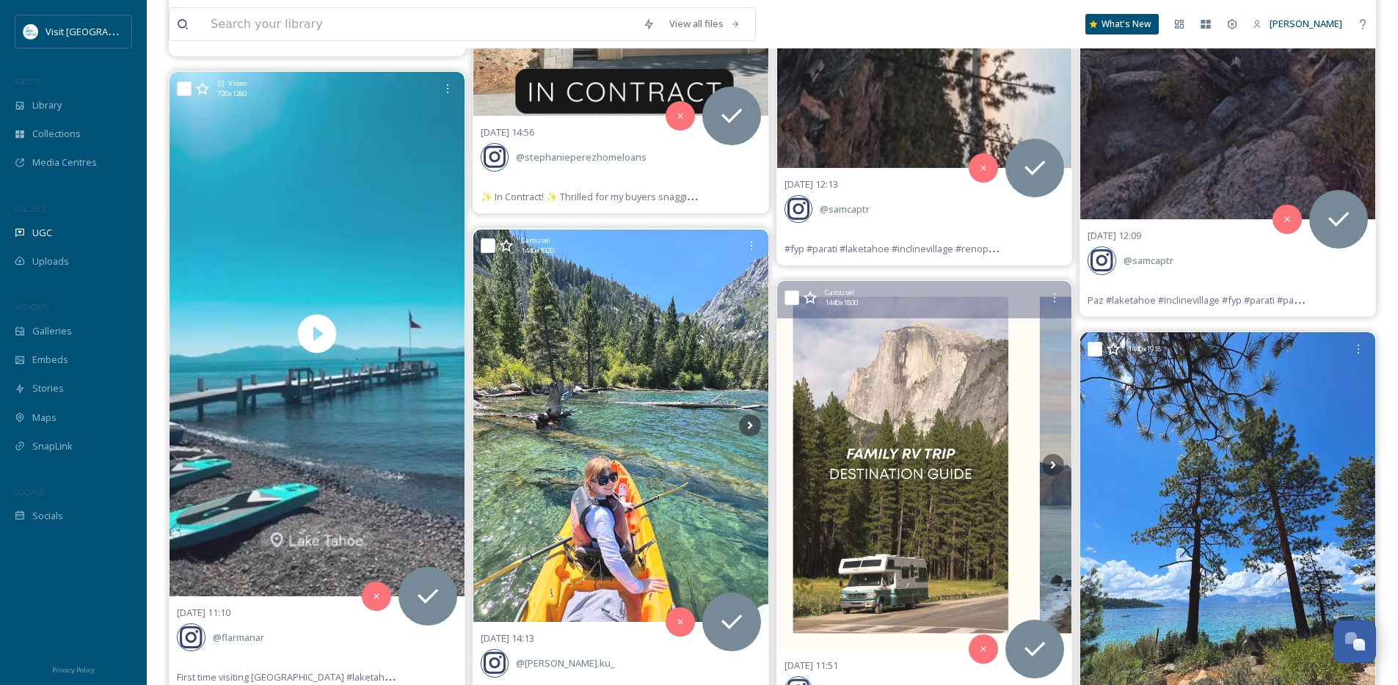
scroll to position [22283, 0]
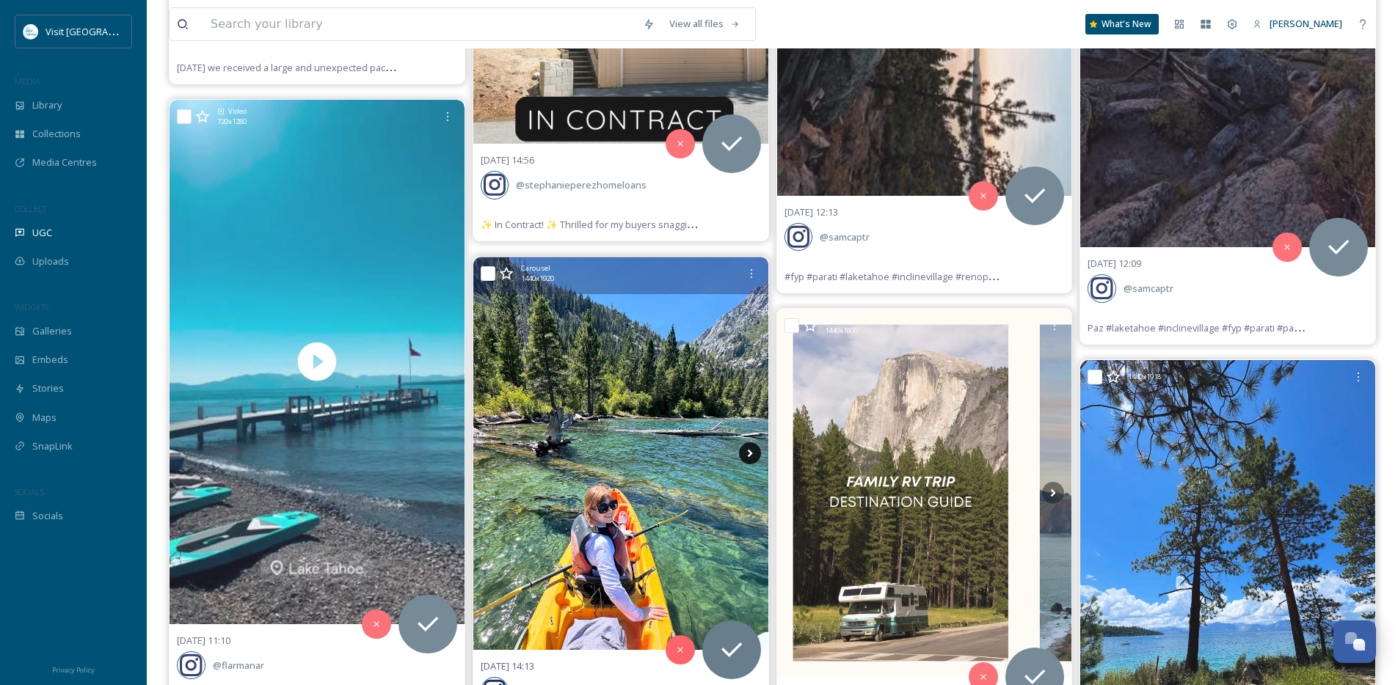
click at [745, 453] on icon at bounding box center [750, 453] width 22 height 22
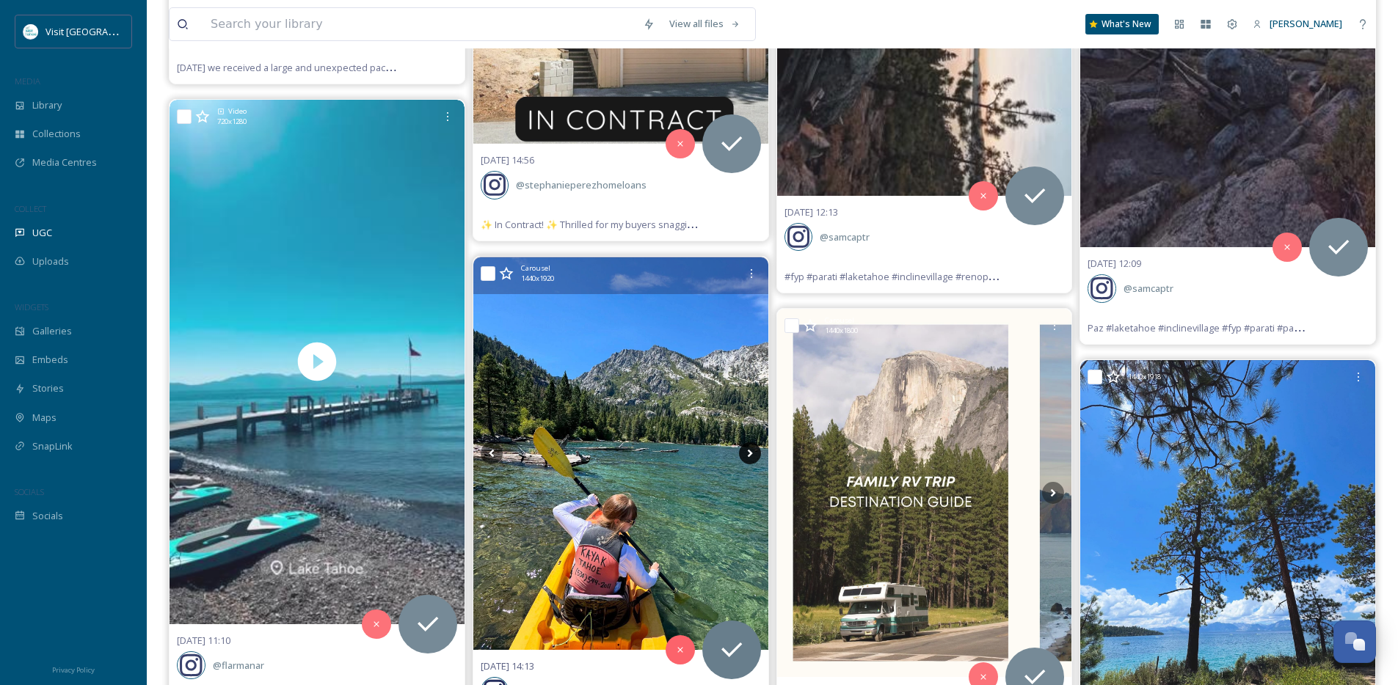
click at [745, 453] on icon at bounding box center [750, 453] width 22 height 22
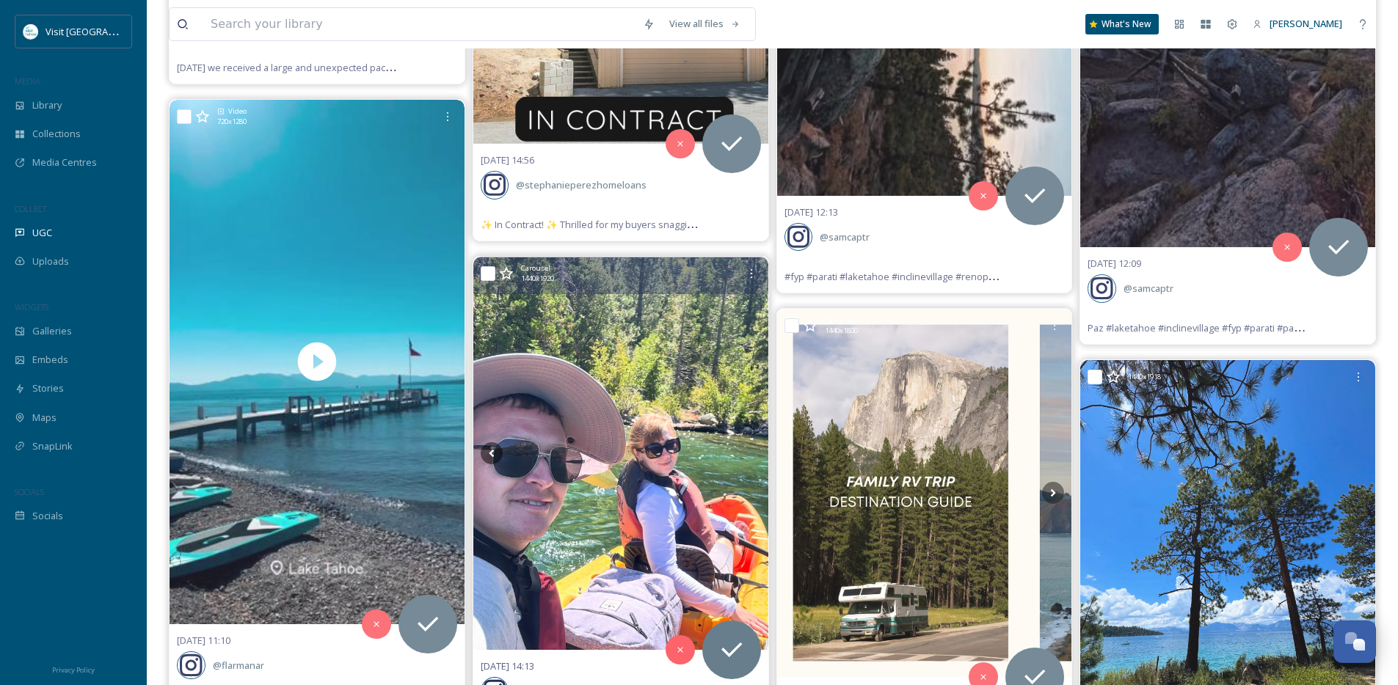
click at [745, 453] on icon at bounding box center [750, 453] width 22 height 22
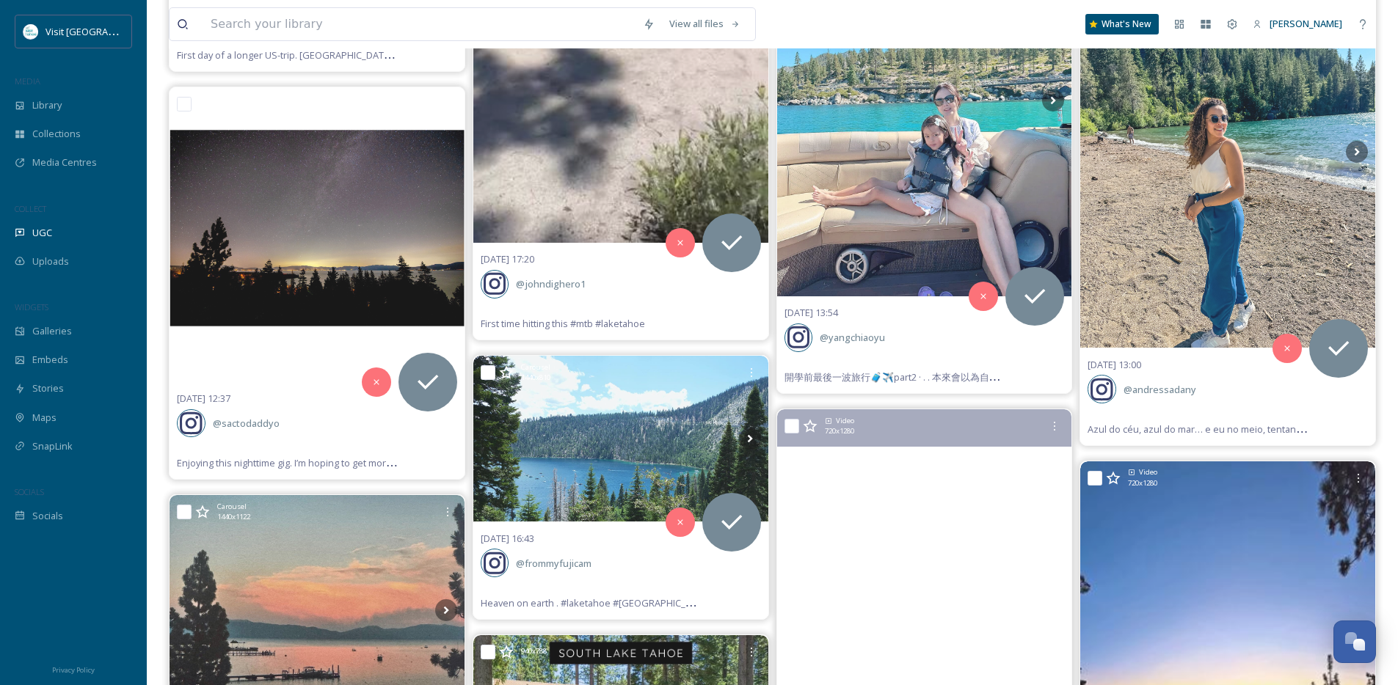
scroll to position [21527, 0]
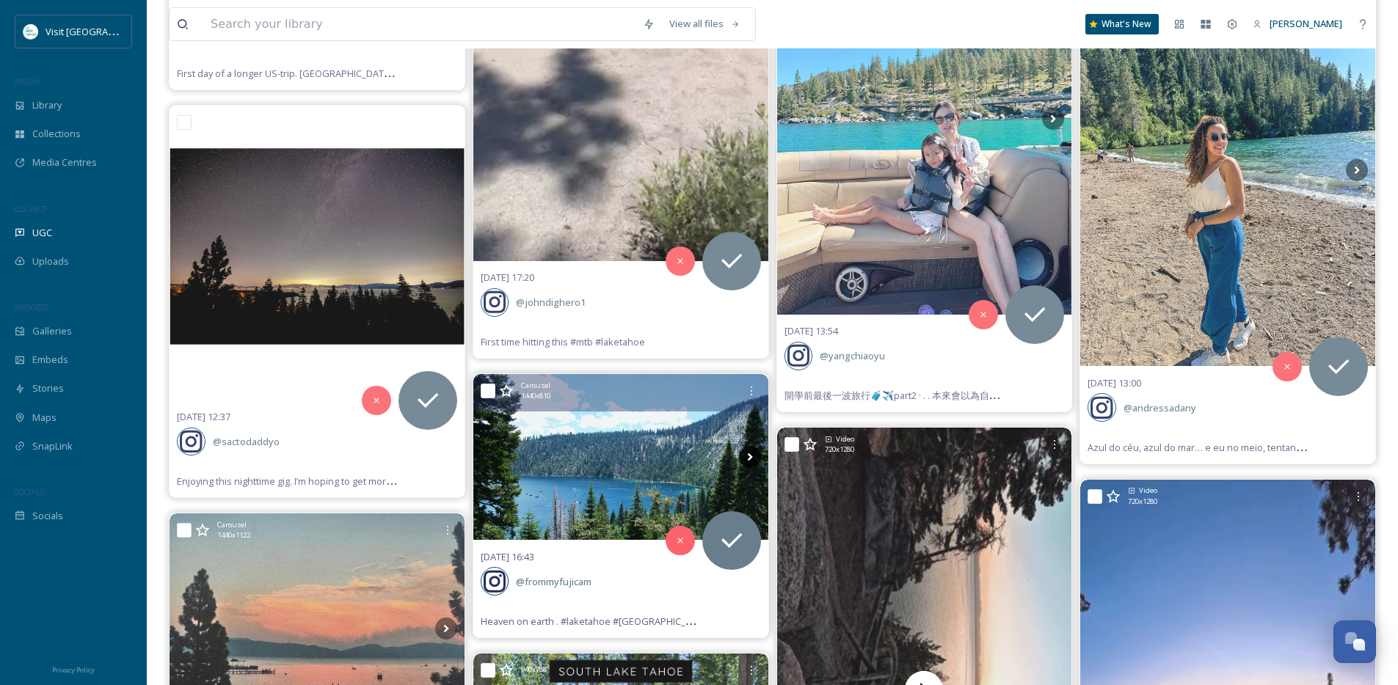
click at [751, 456] on icon at bounding box center [749, 458] width 5 height 8
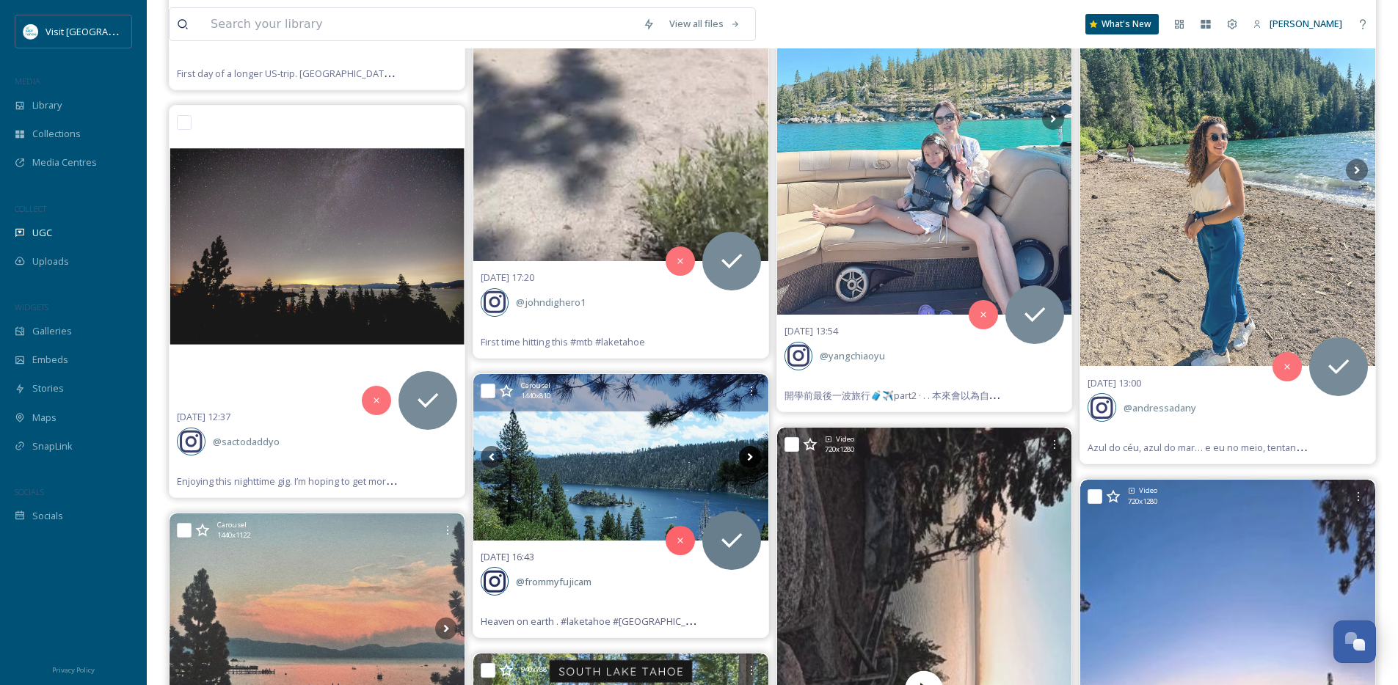
click at [754, 456] on icon at bounding box center [750, 457] width 22 height 22
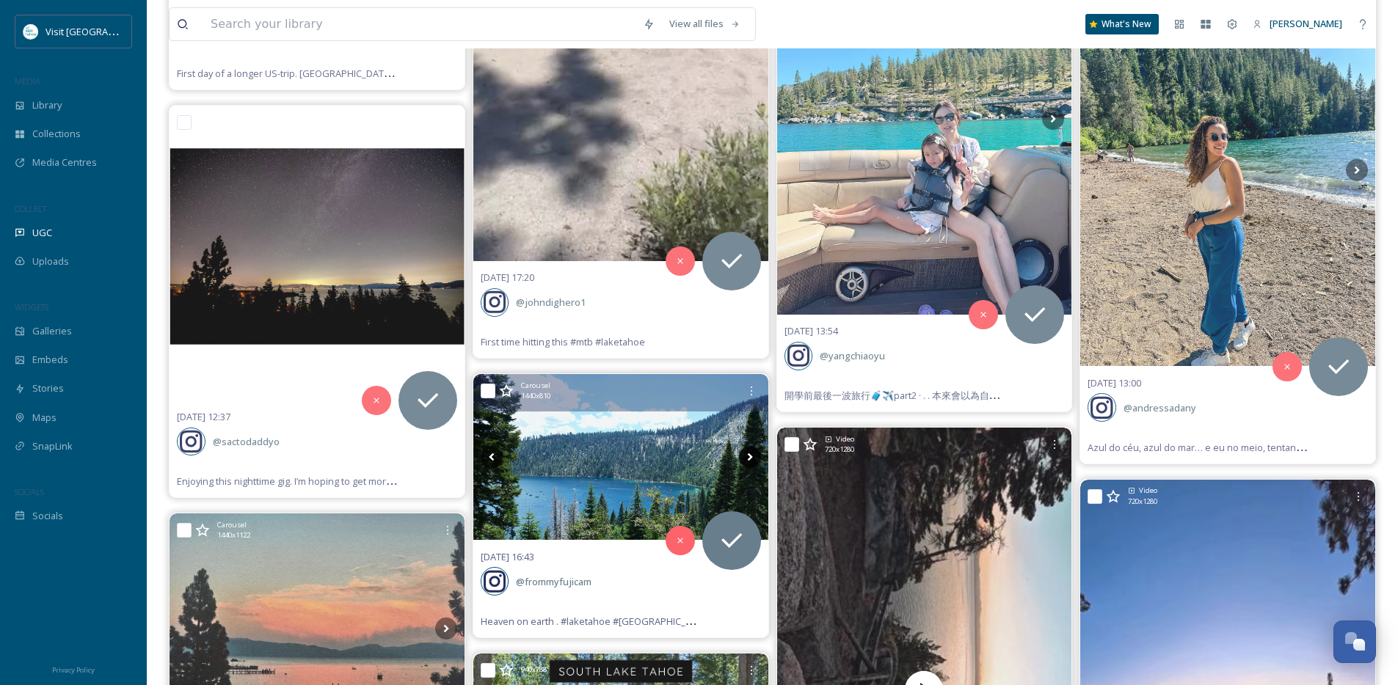
click at [754, 456] on icon at bounding box center [750, 457] width 22 height 22
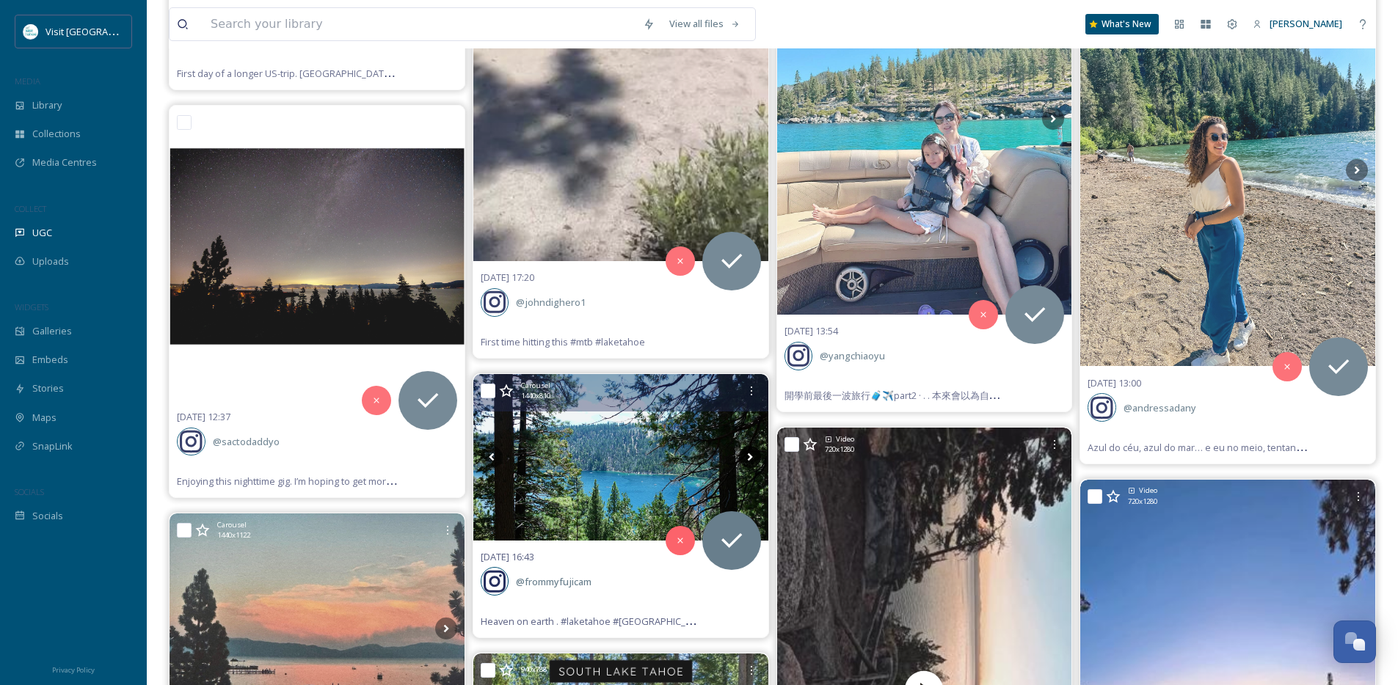
click at [754, 456] on icon at bounding box center [750, 457] width 22 height 22
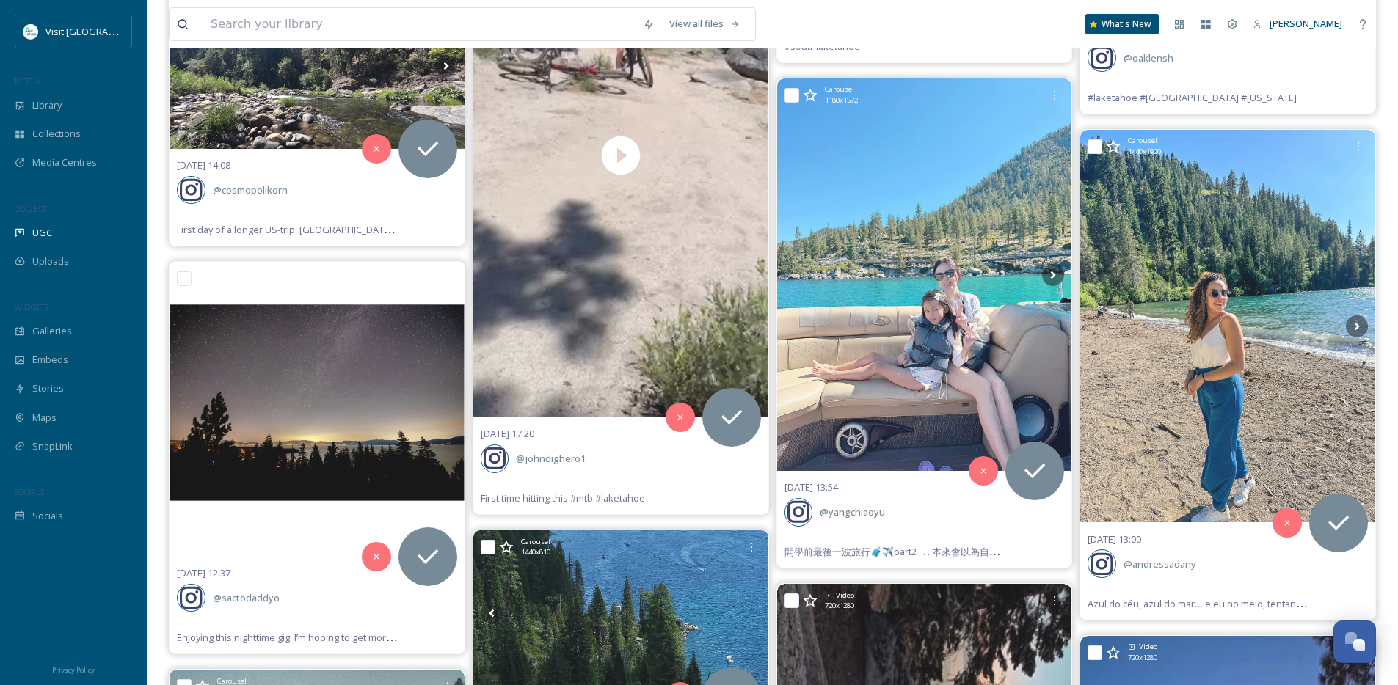
scroll to position [21370, 0]
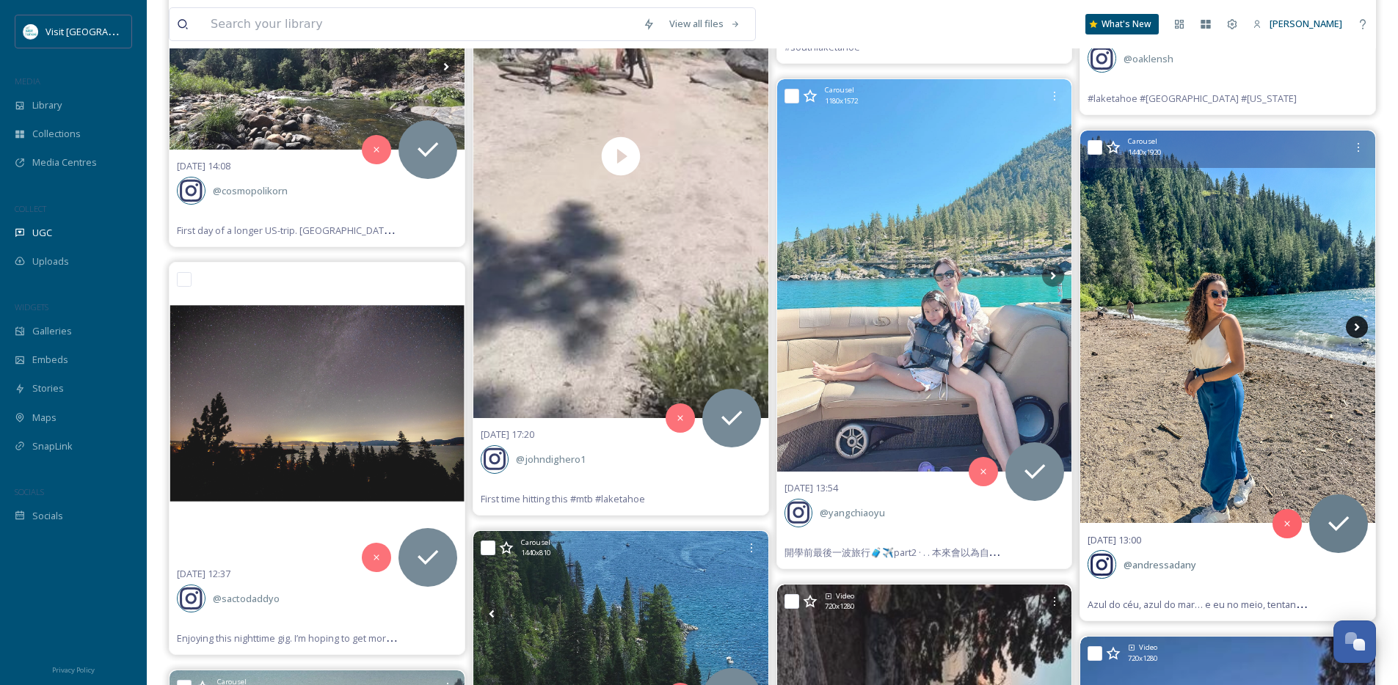
click at [1352, 327] on icon at bounding box center [1357, 327] width 22 height 22
click at [1352, 329] on icon at bounding box center [1357, 327] width 22 height 22
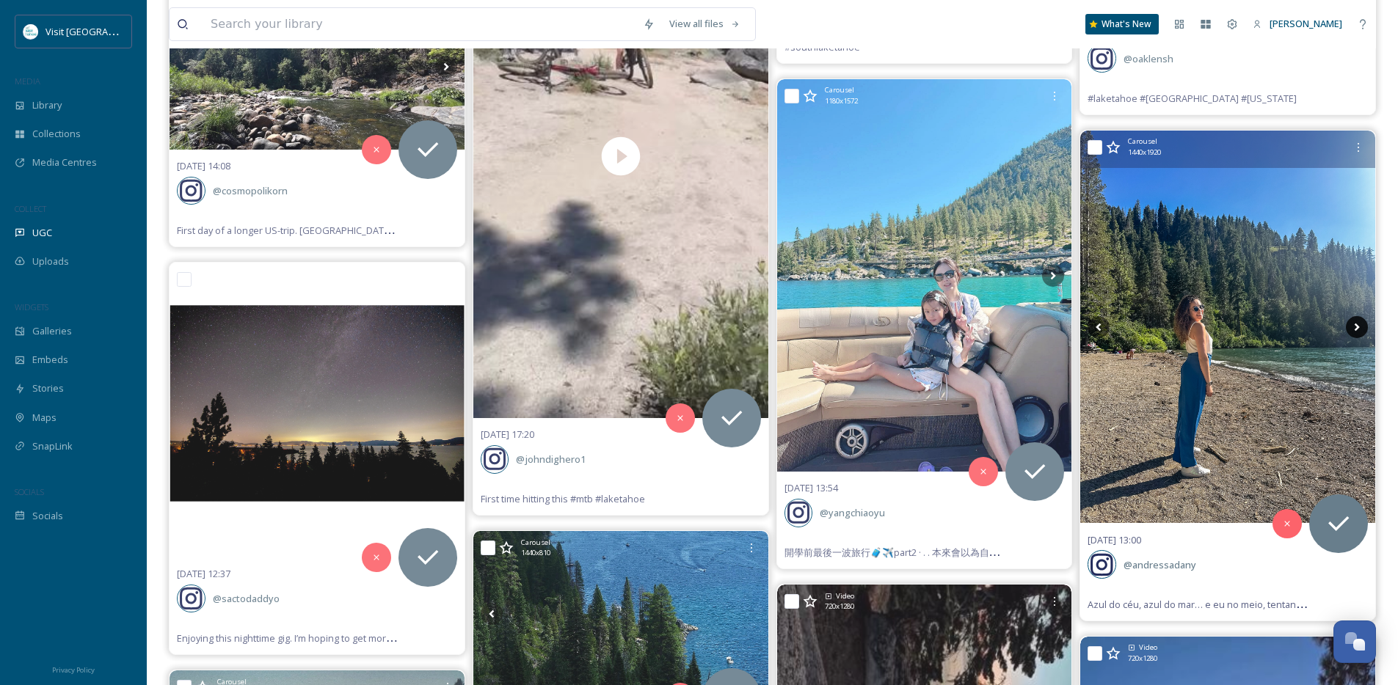
click at [1352, 329] on icon at bounding box center [1357, 327] width 22 height 22
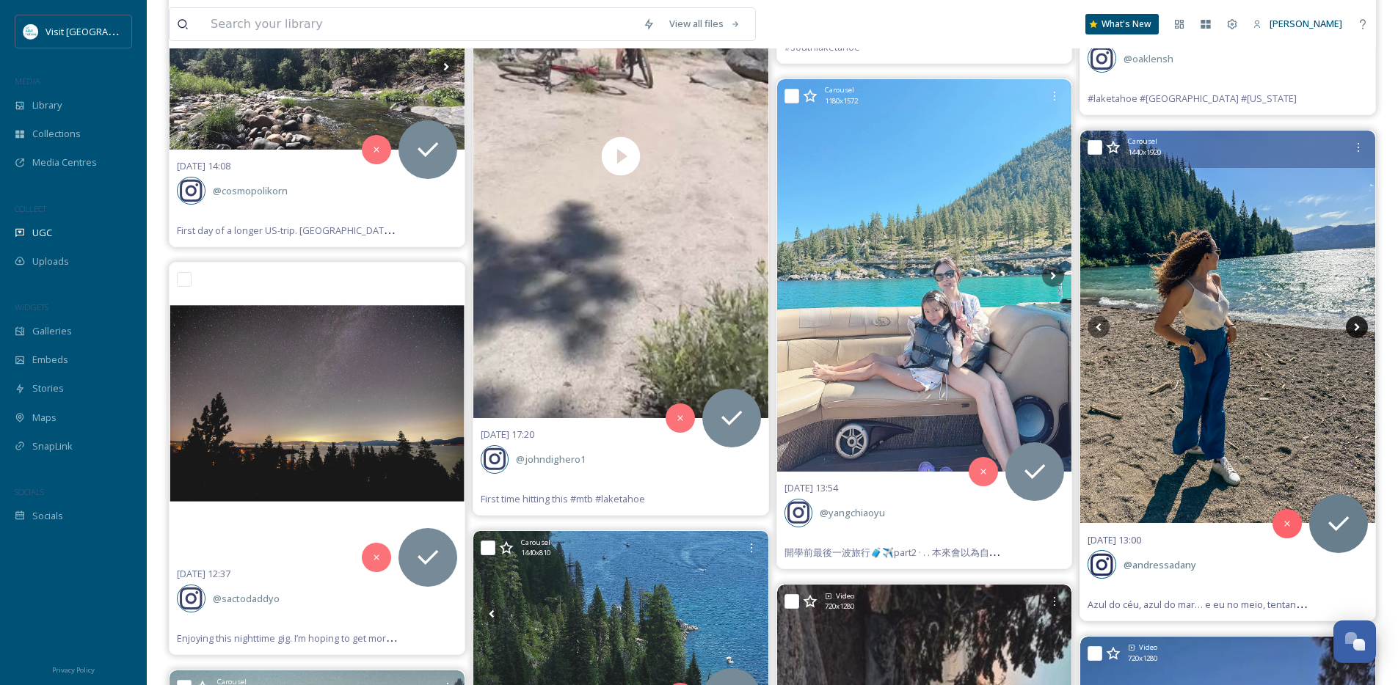
click at [1354, 328] on icon at bounding box center [1357, 327] width 22 height 22
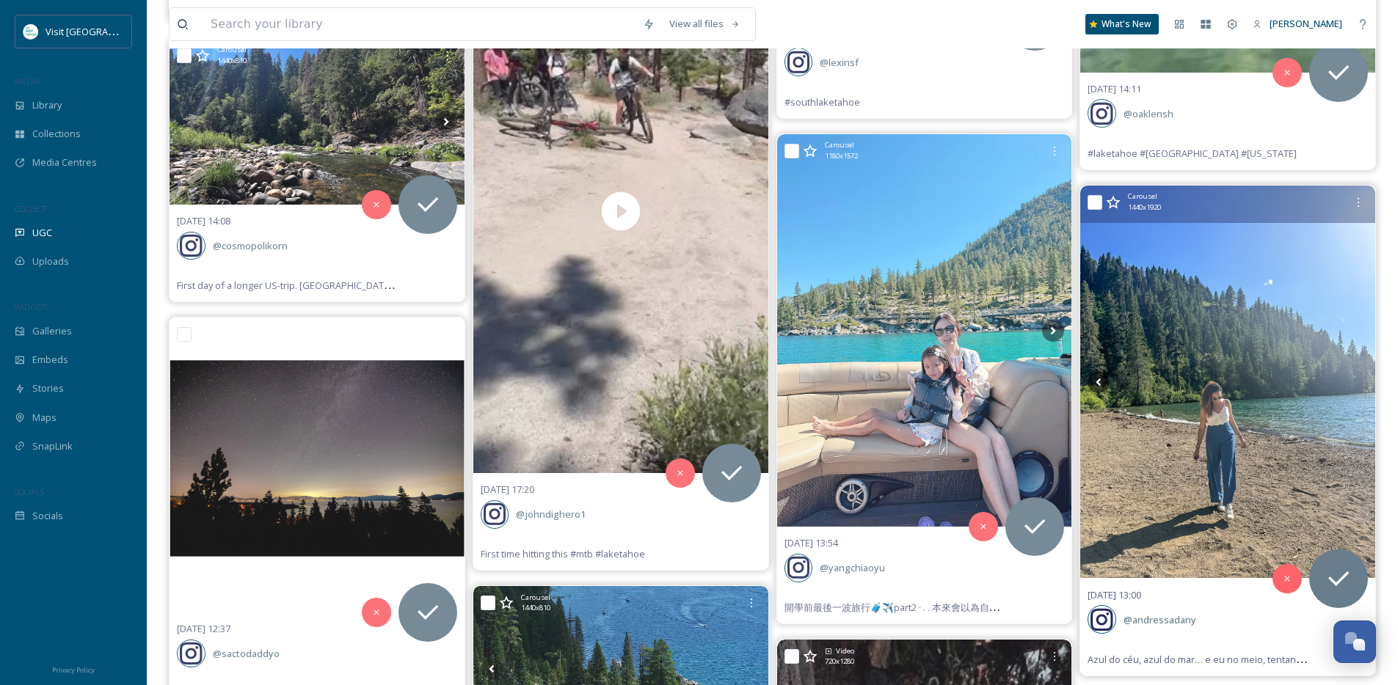
scroll to position [21312, 0]
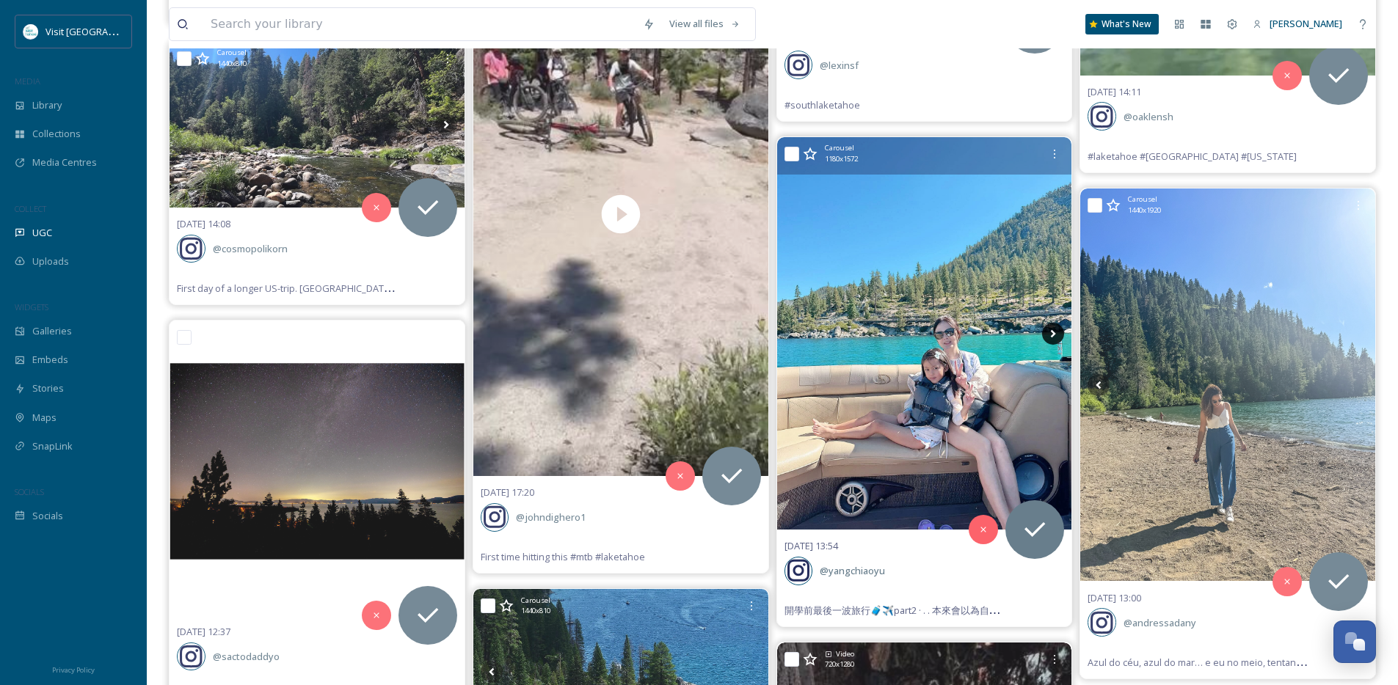
click at [1058, 332] on icon at bounding box center [1053, 334] width 22 height 22
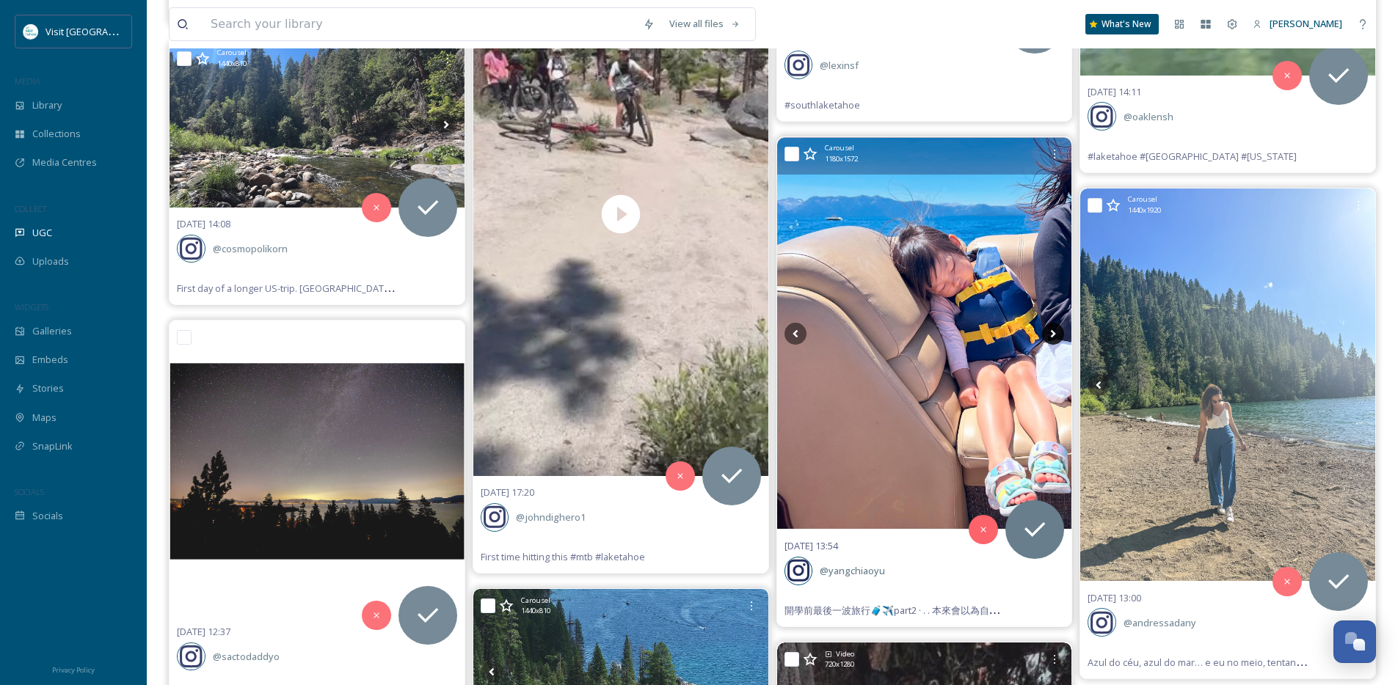
click at [1057, 332] on icon at bounding box center [1053, 334] width 22 height 22
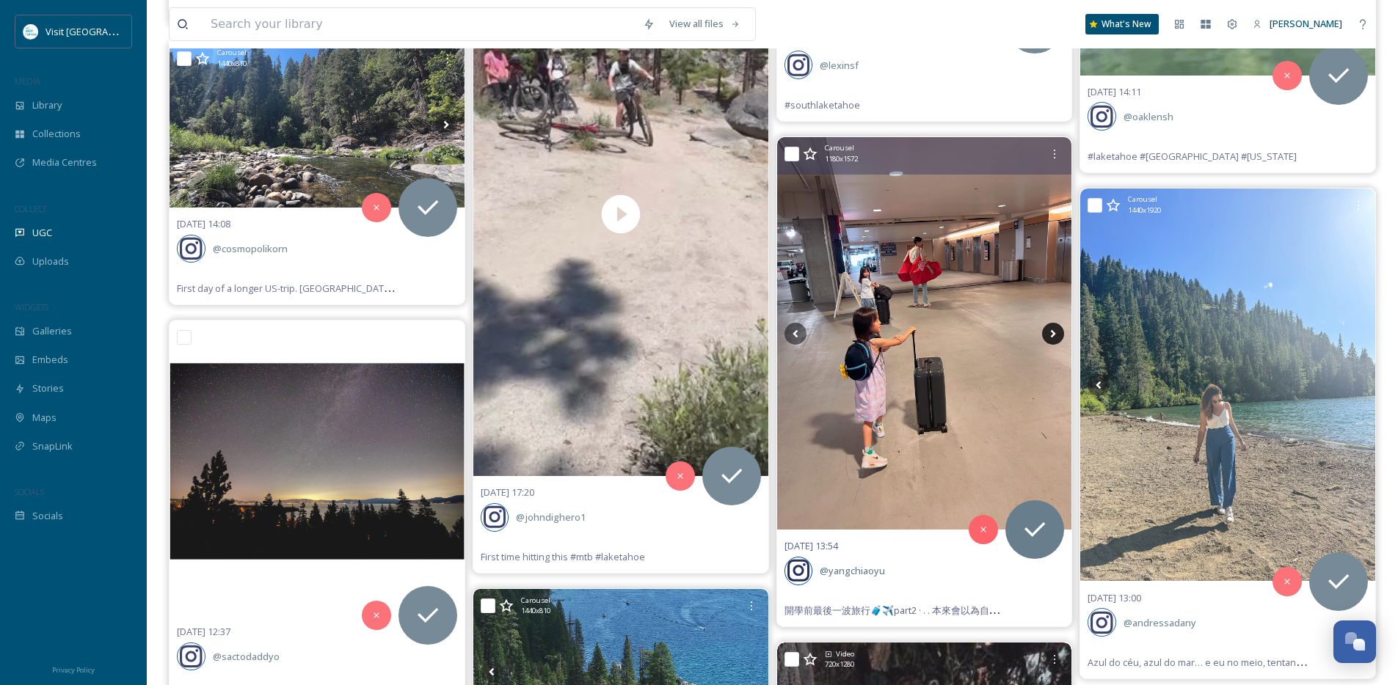
click at [1055, 333] on icon at bounding box center [1053, 333] width 5 height 8
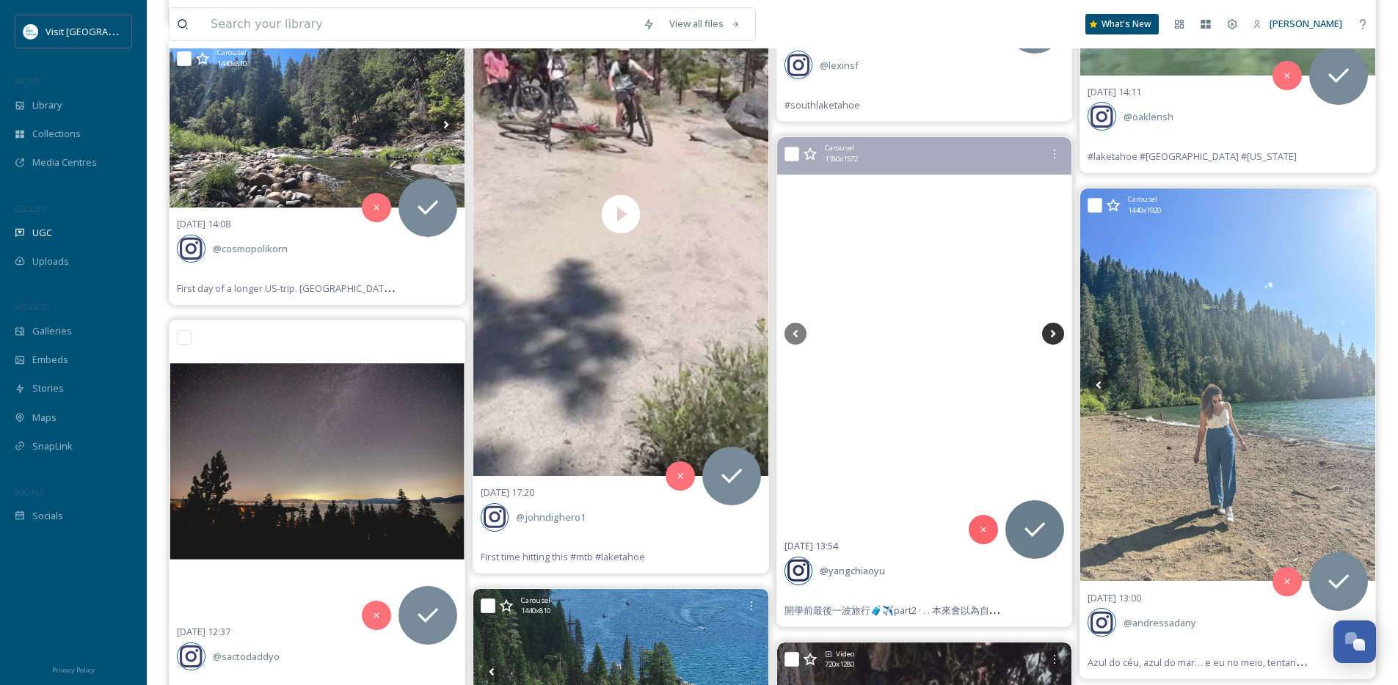
click at [1055, 333] on icon at bounding box center [1053, 333] width 5 height 8
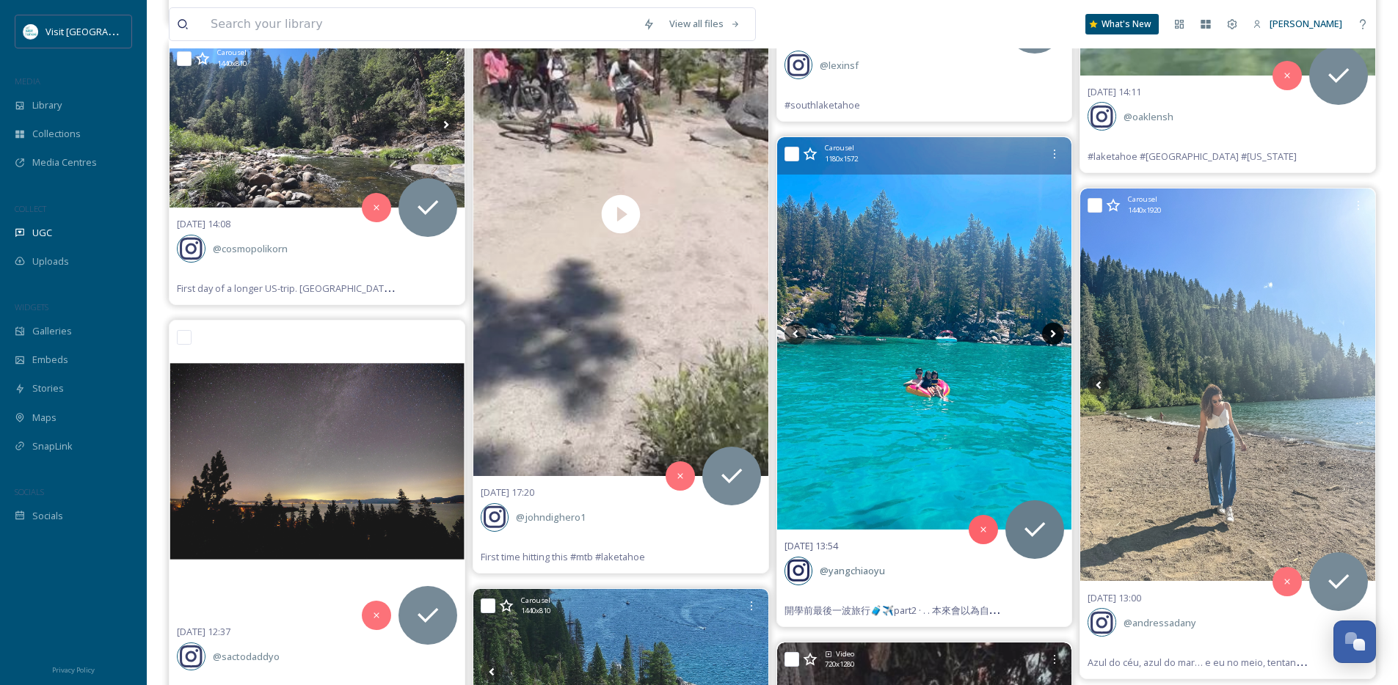
click at [1055, 333] on icon at bounding box center [1053, 333] width 5 height 8
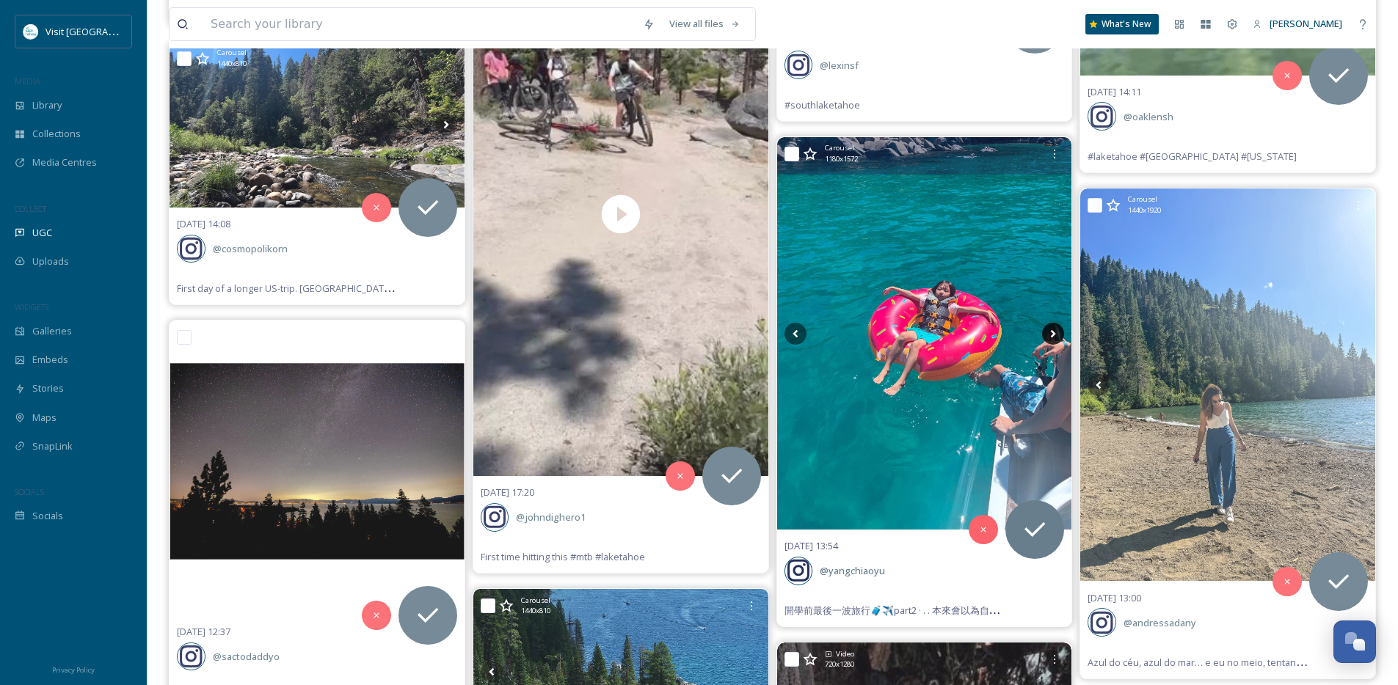
click at [1055, 333] on icon at bounding box center [1053, 333] width 5 height 8
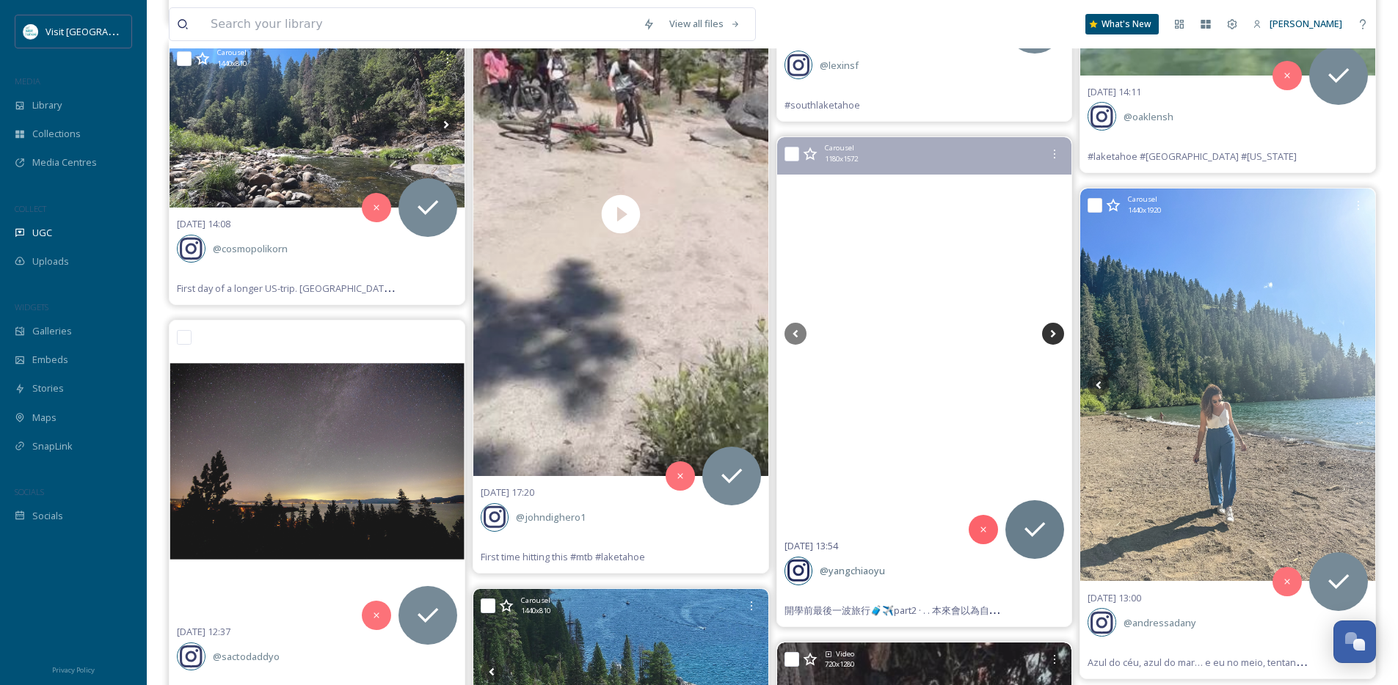
click at [1054, 334] on icon at bounding box center [1053, 333] width 5 height 8
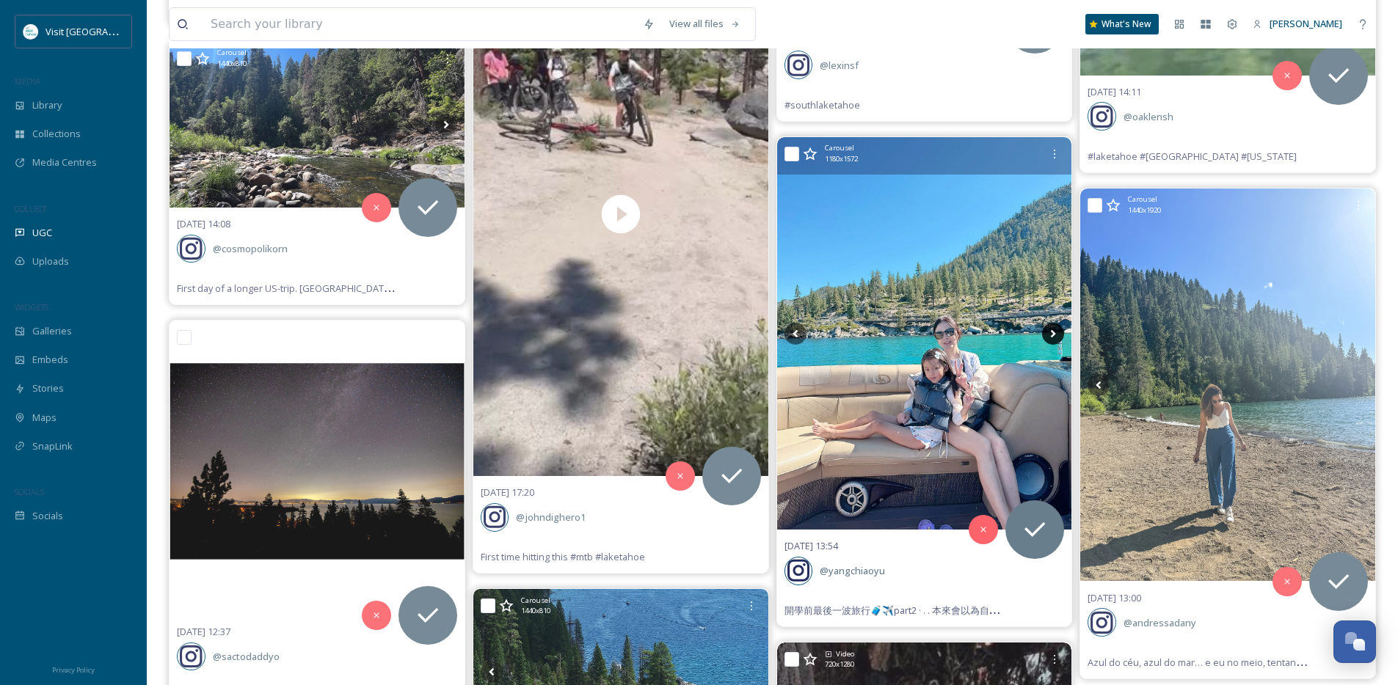
click at [1054, 334] on icon at bounding box center [1053, 333] width 5 height 8
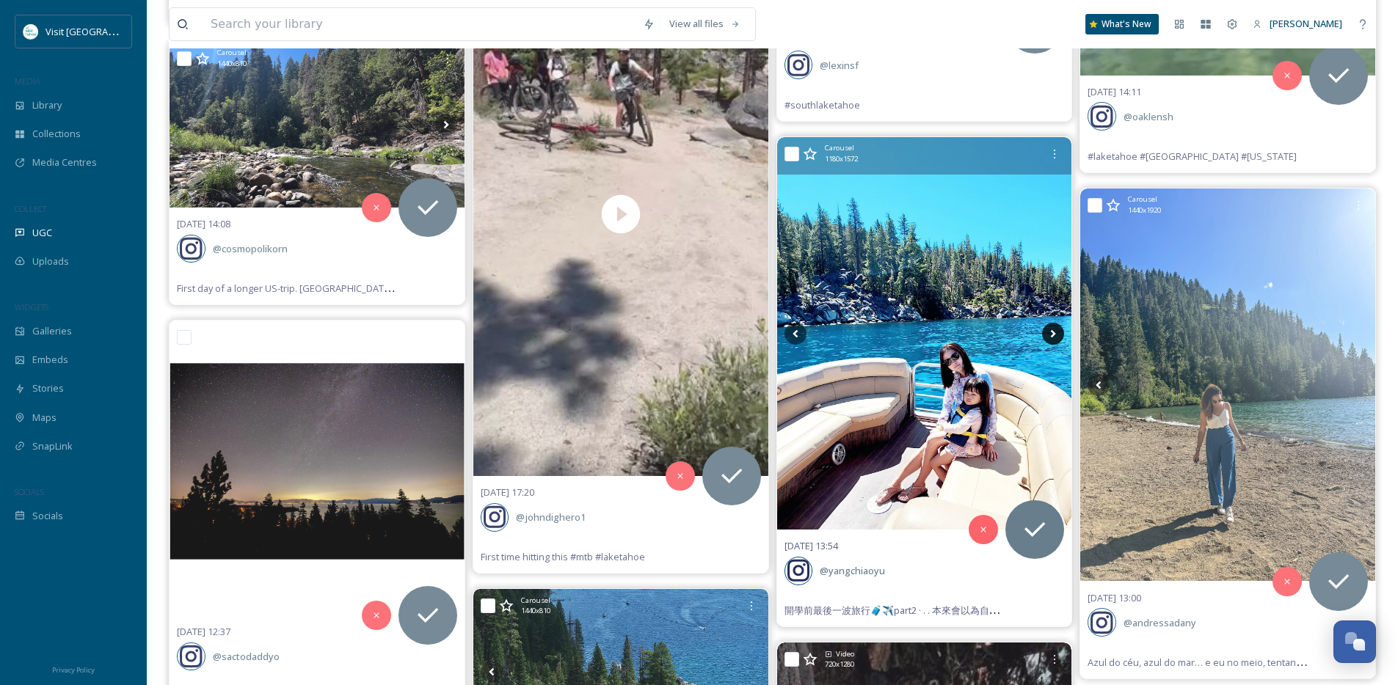
click at [1054, 334] on icon at bounding box center [1053, 333] width 5 height 8
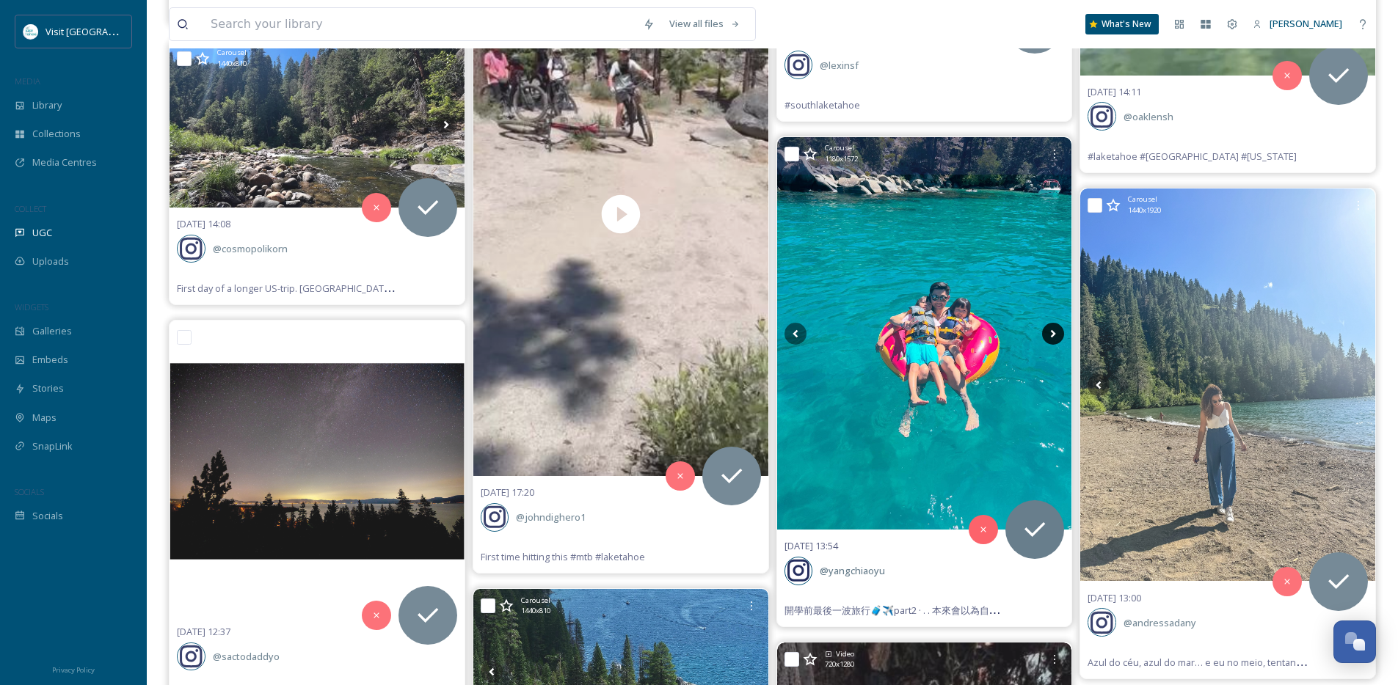
click at [1054, 334] on icon at bounding box center [1053, 333] width 5 height 8
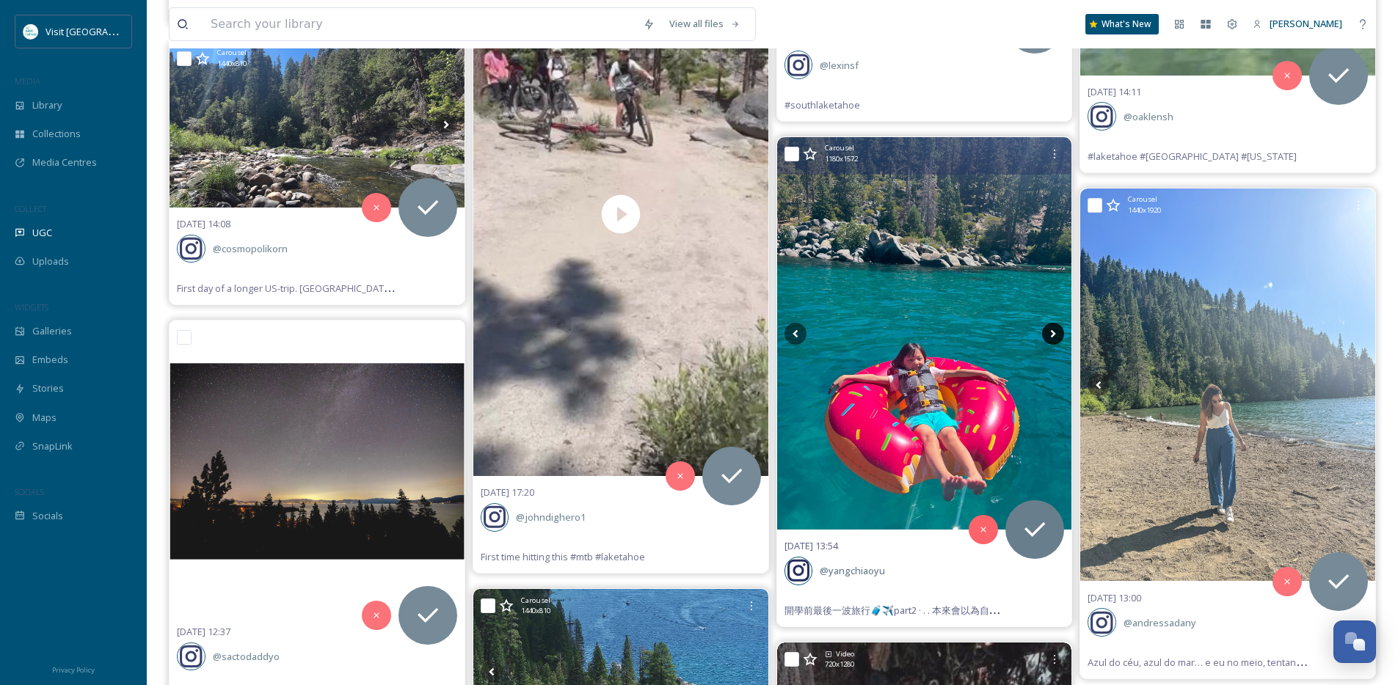
click at [1054, 334] on icon at bounding box center [1053, 333] width 5 height 8
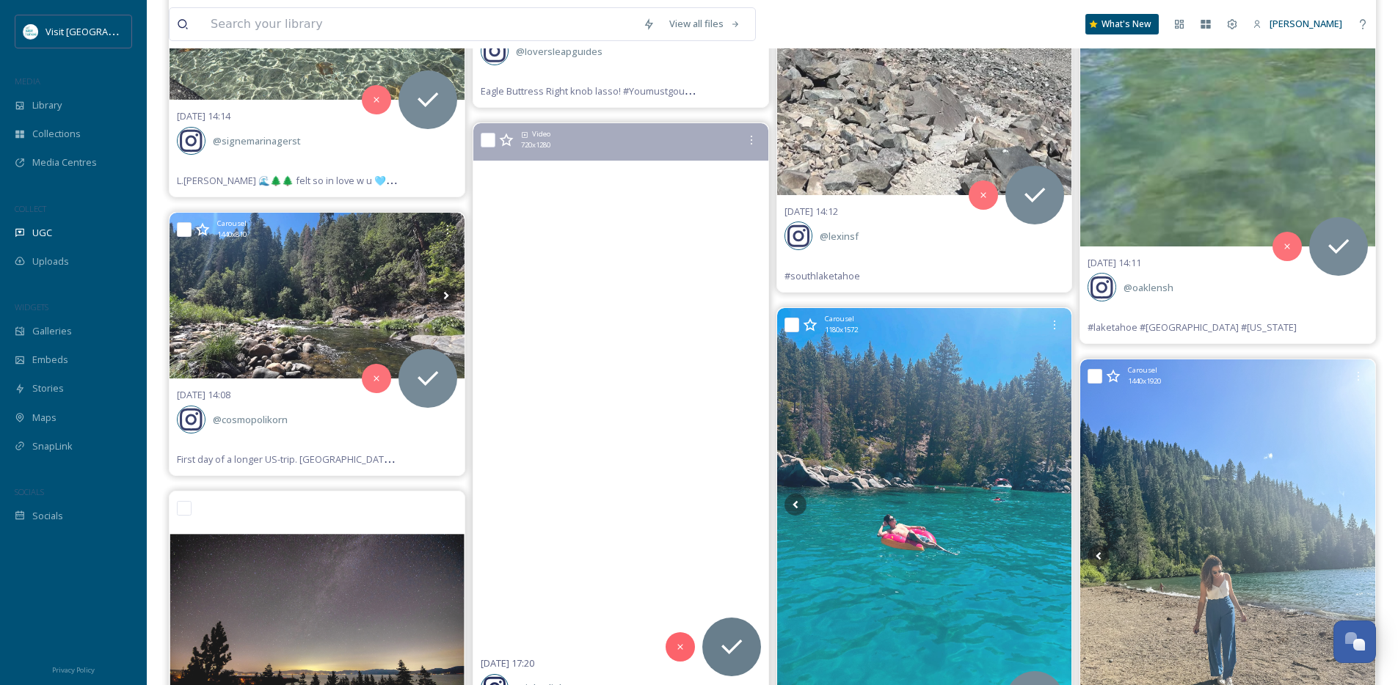
scroll to position [21138, 0]
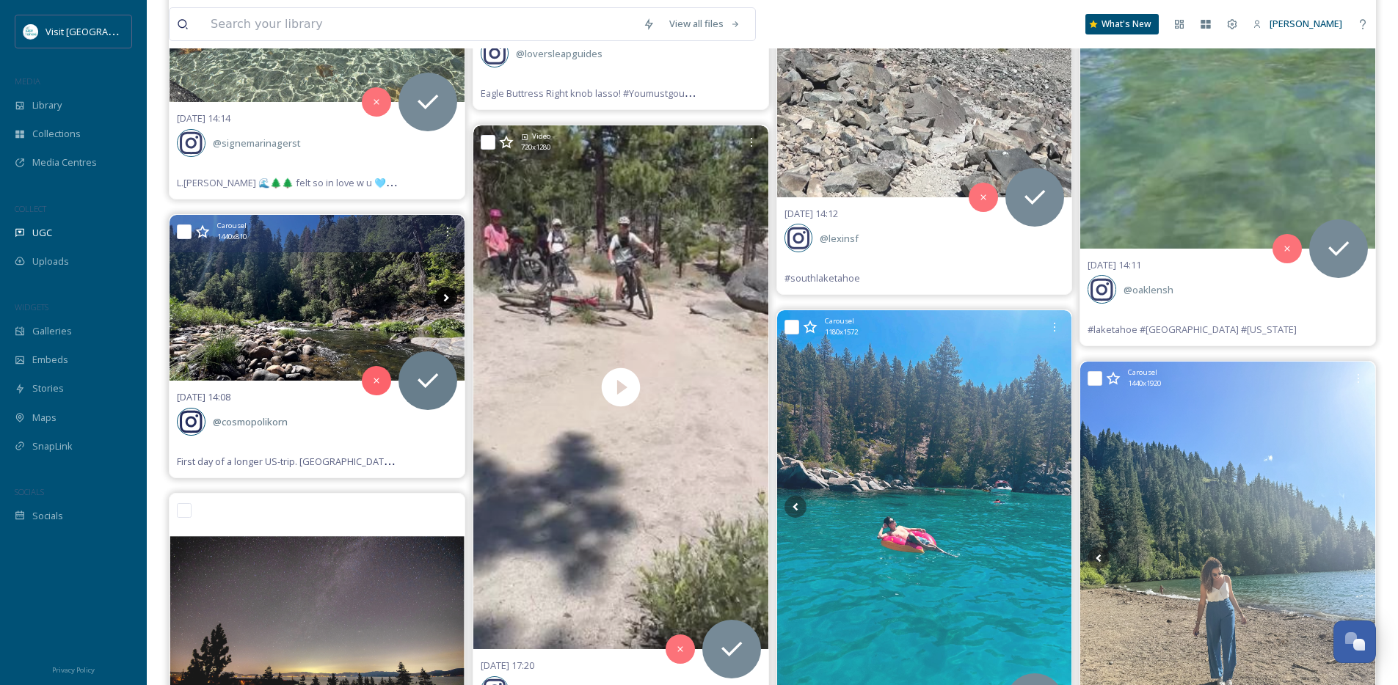
click at [447, 299] on icon at bounding box center [446, 298] width 22 height 22
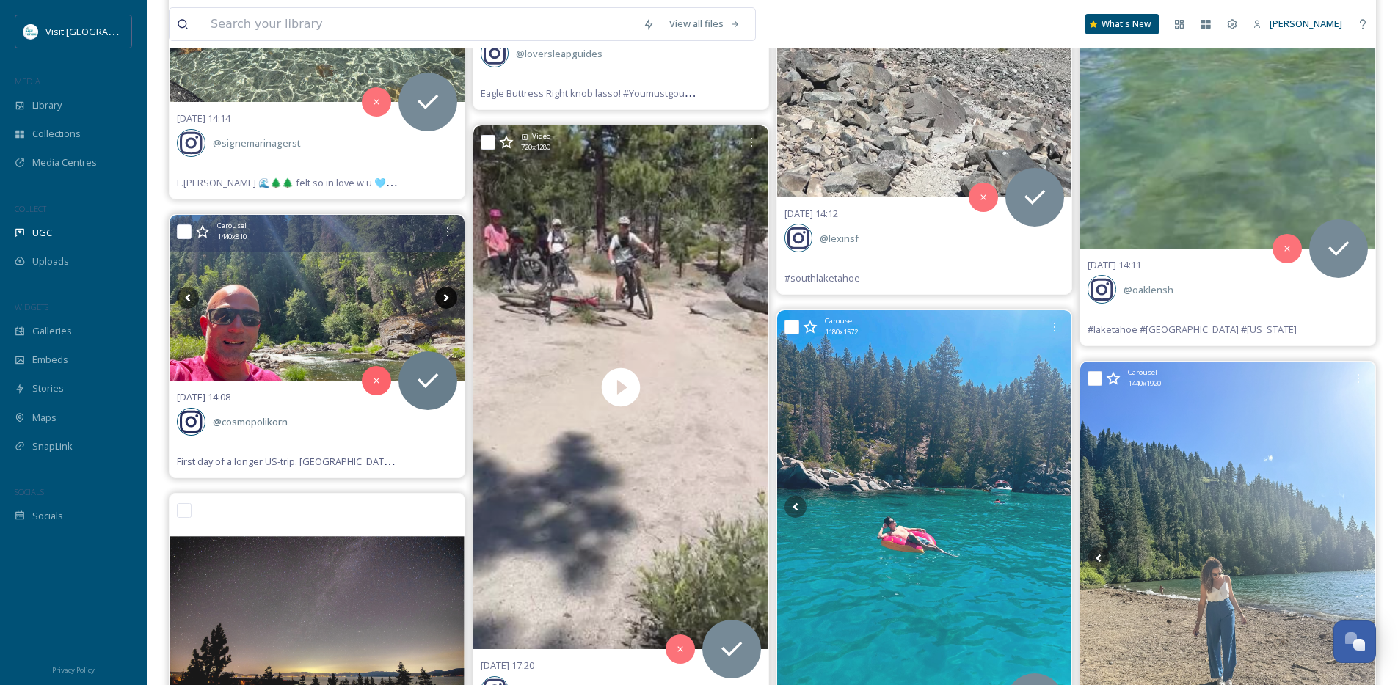
click at [447, 299] on icon at bounding box center [446, 298] width 22 height 22
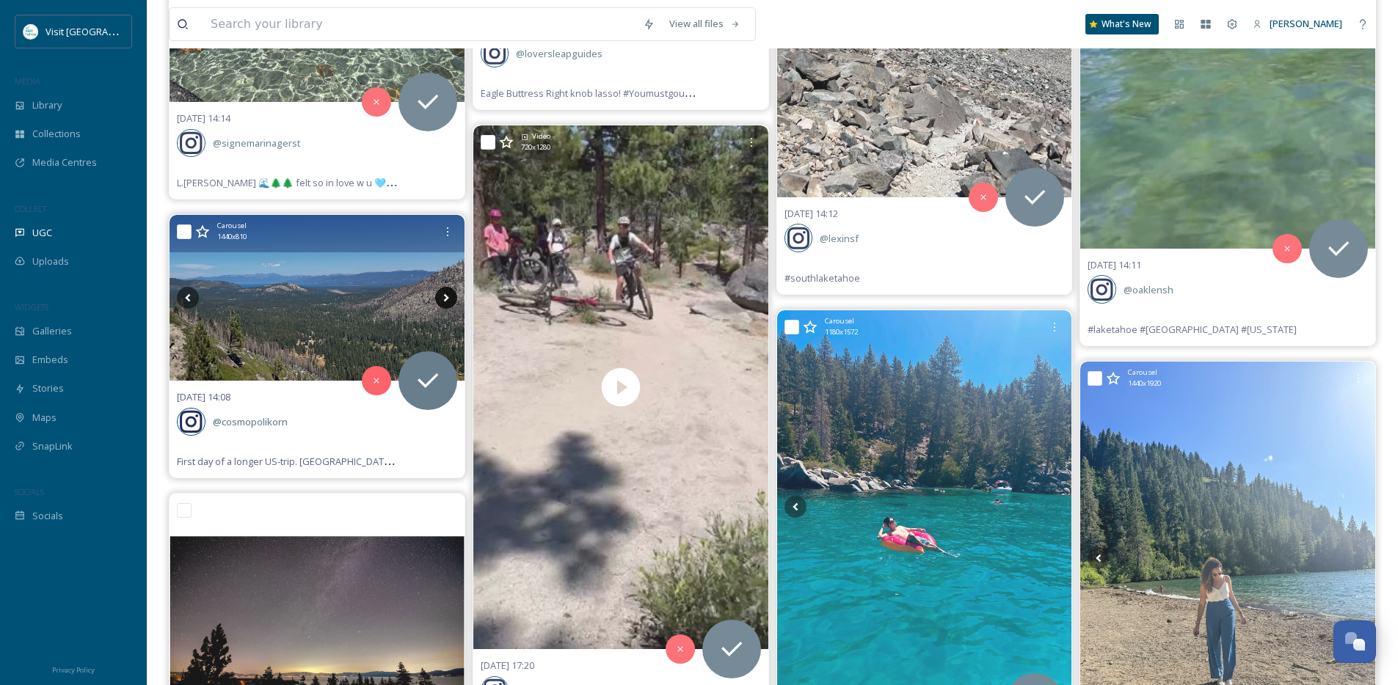
click at [447, 299] on icon at bounding box center [446, 298] width 22 height 22
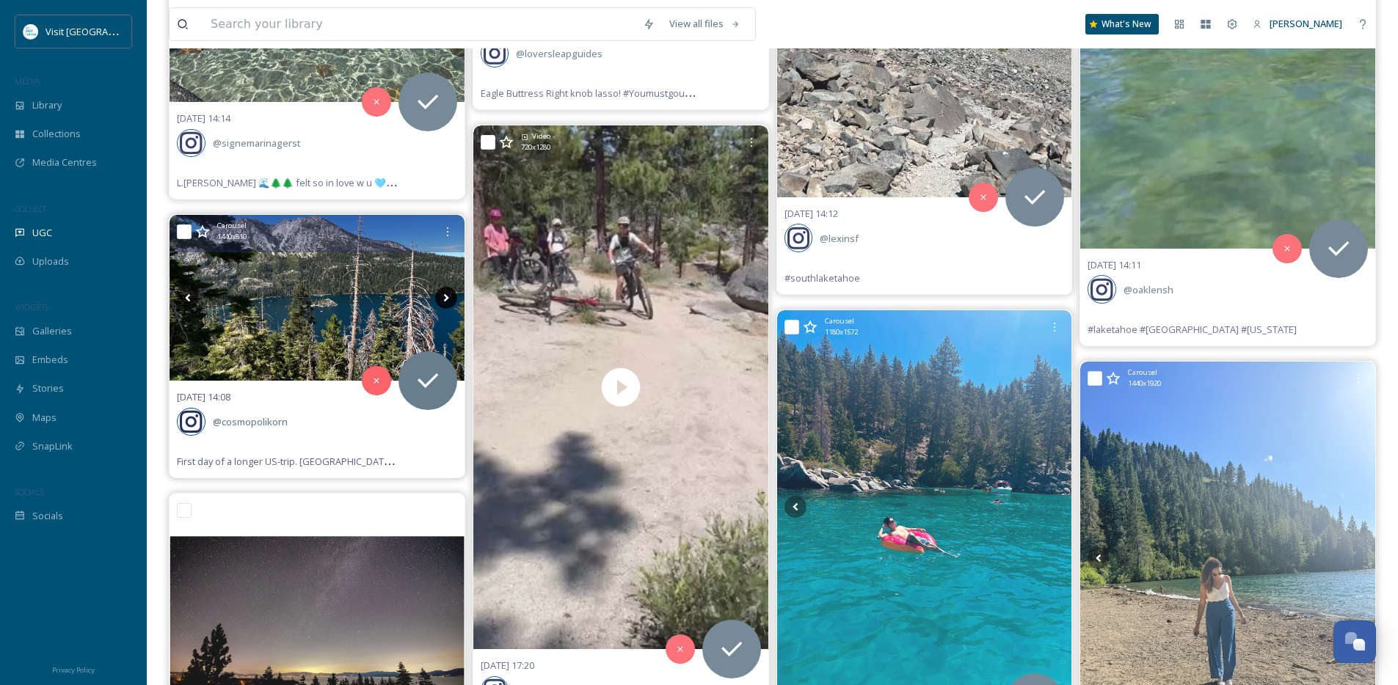
click at [447, 299] on icon at bounding box center [446, 298] width 22 height 22
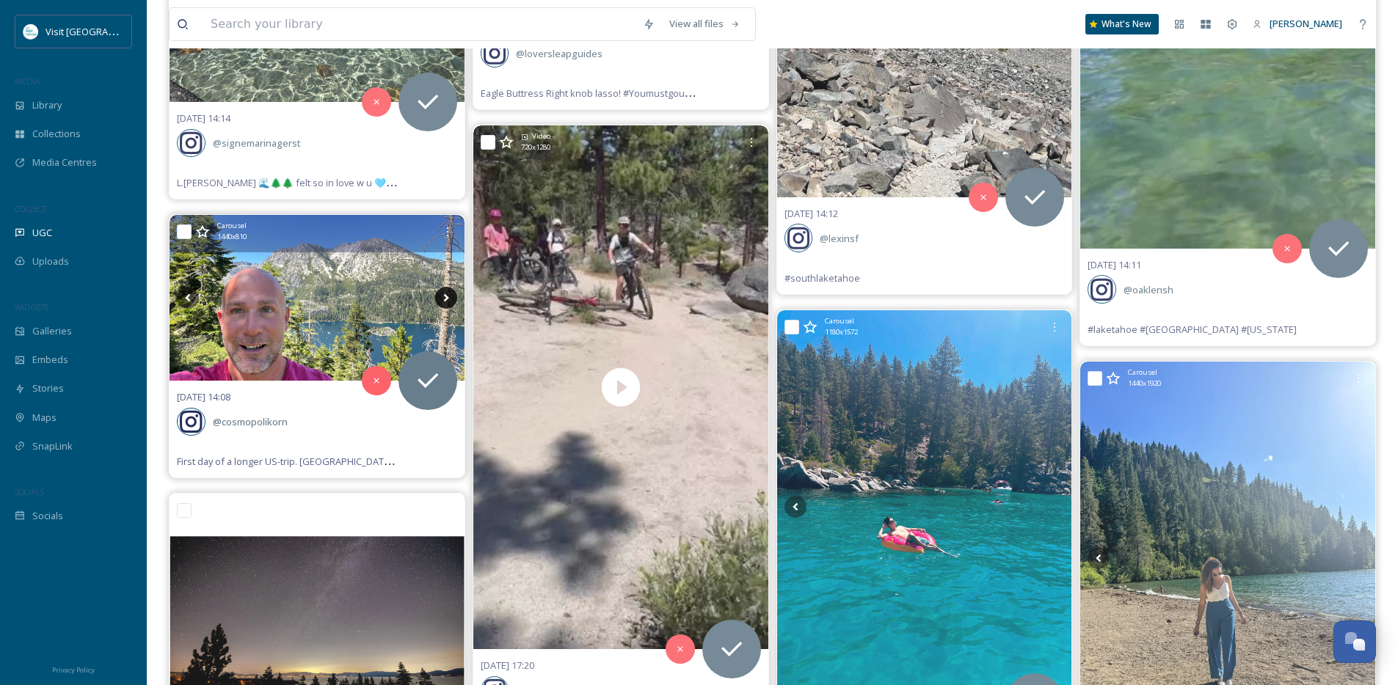
click at [447, 299] on icon at bounding box center [446, 298] width 22 height 22
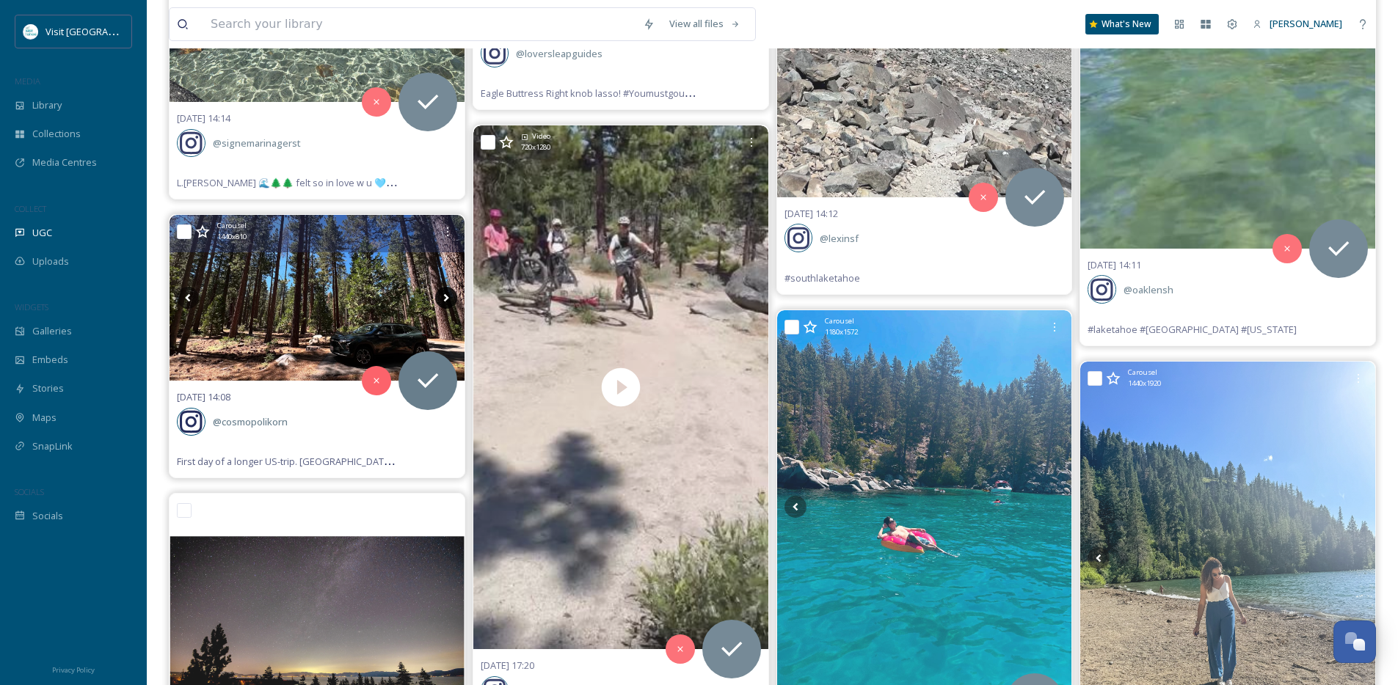
click at [447, 299] on icon at bounding box center [446, 298] width 22 height 22
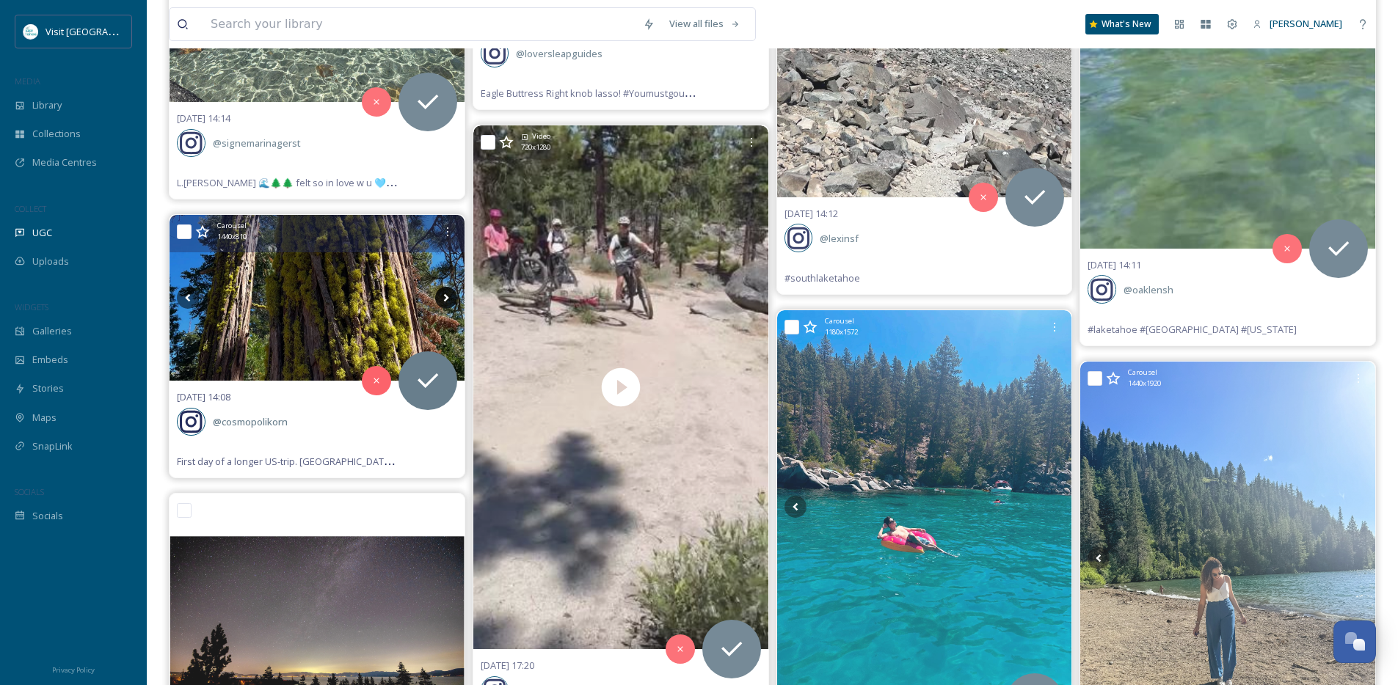
click at [447, 299] on icon at bounding box center [446, 298] width 22 height 22
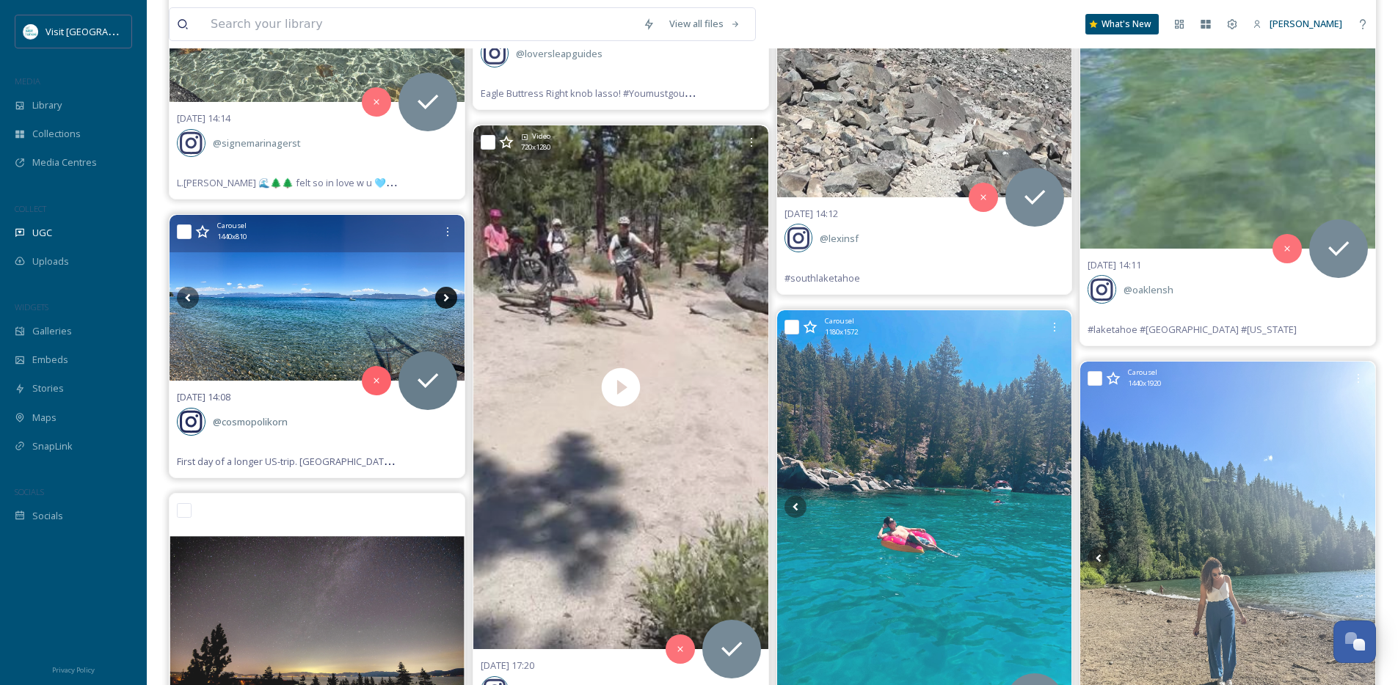
click at [447, 299] on icon at bounding box center [446, 298] width 22 height 22
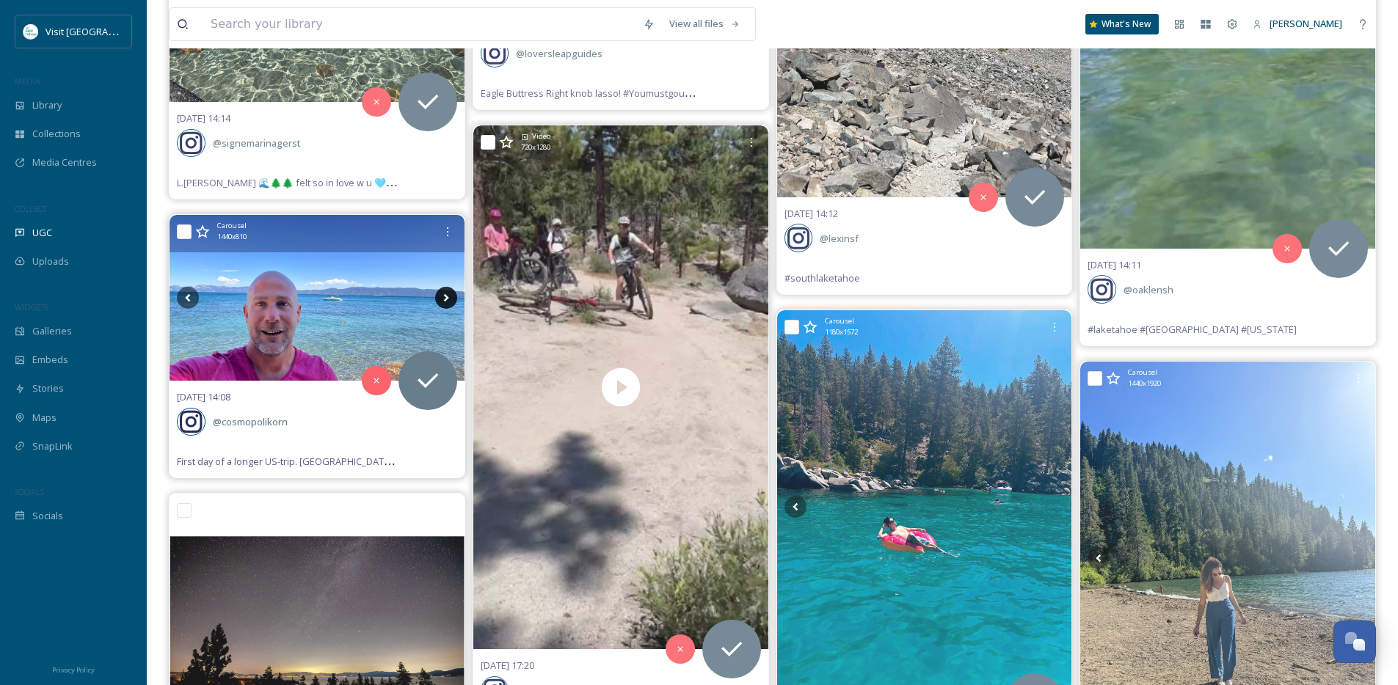
click at [447, 299] on icon at bounding box center [446, 298] width 22 height 22
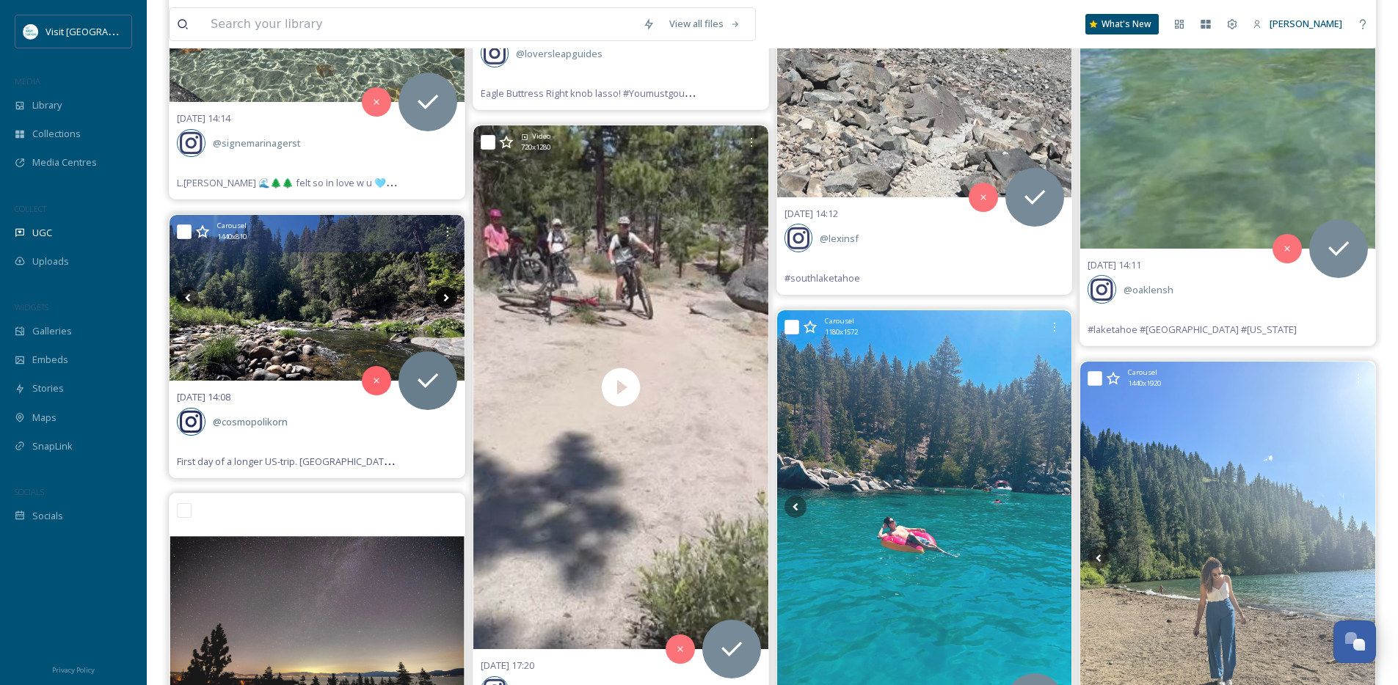
click at [447, 299] on icon at bounding box center [446, 298] width 22 height 22
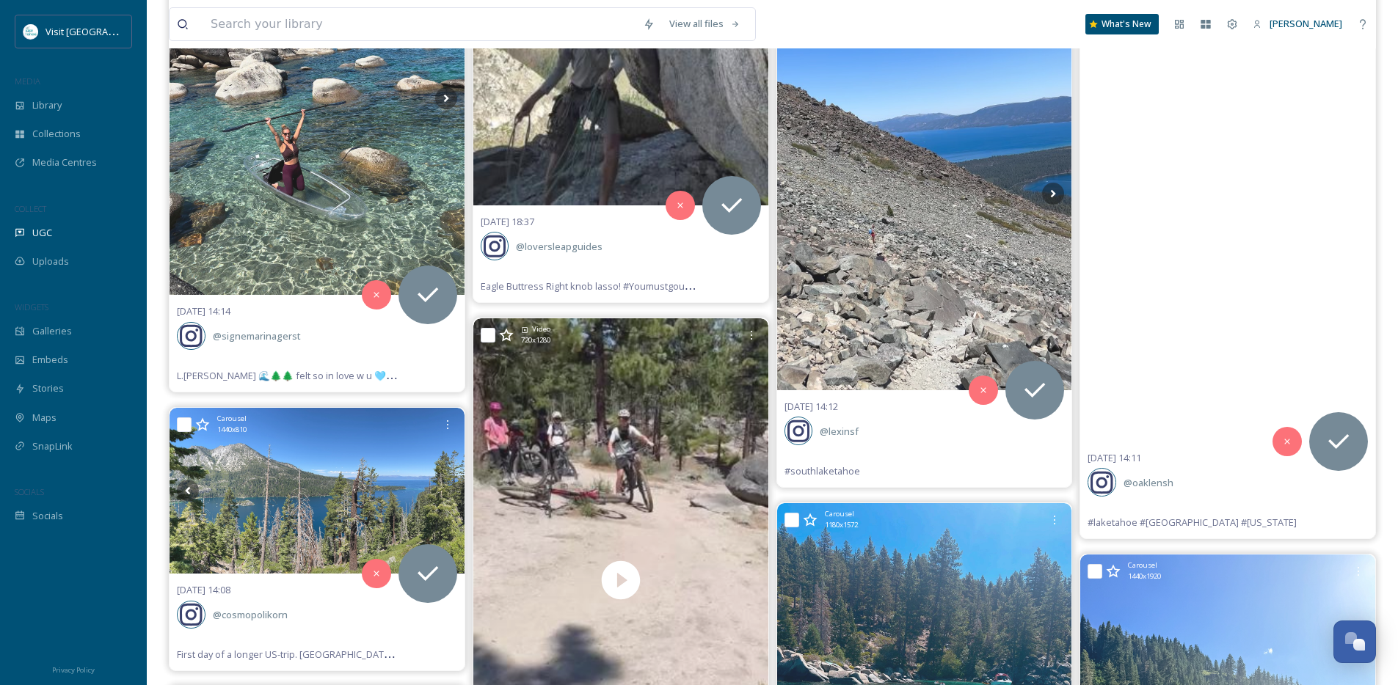
scroll to position [20795, 0]
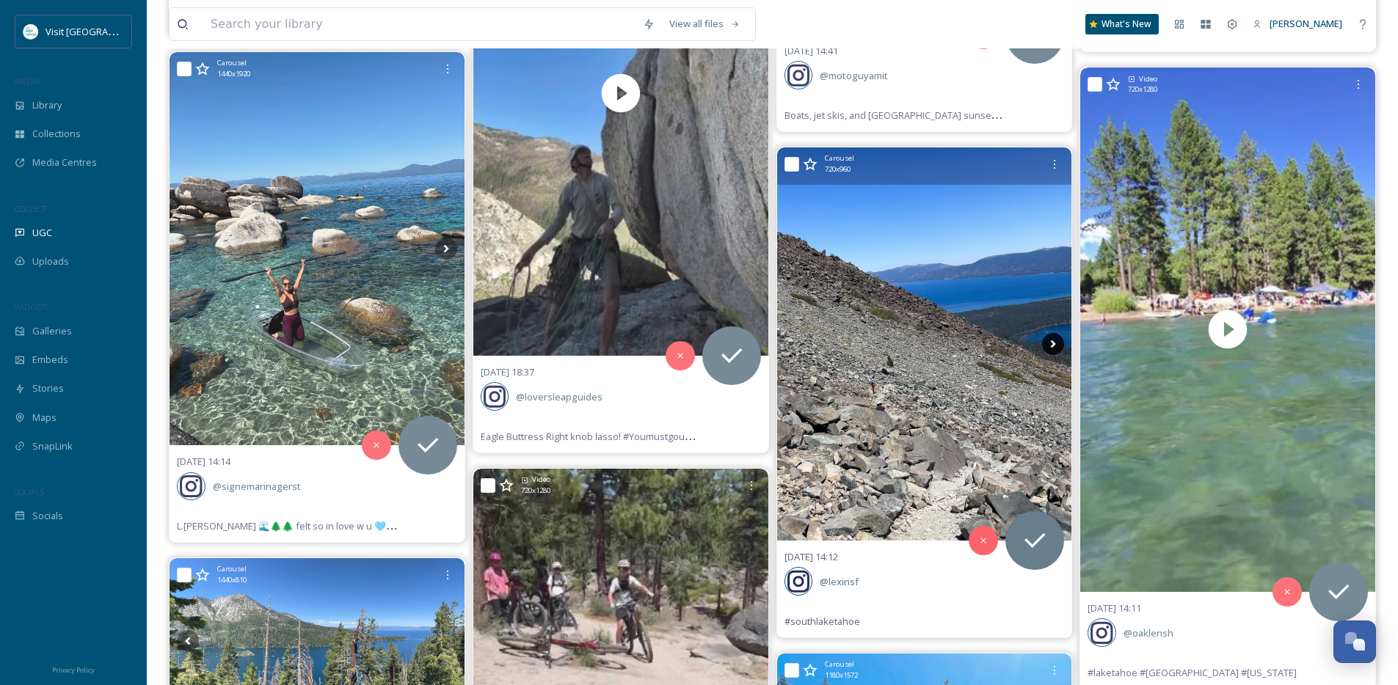
click at [1054, 349] on icon at bounding box center [1053, 344] width 22 height 22
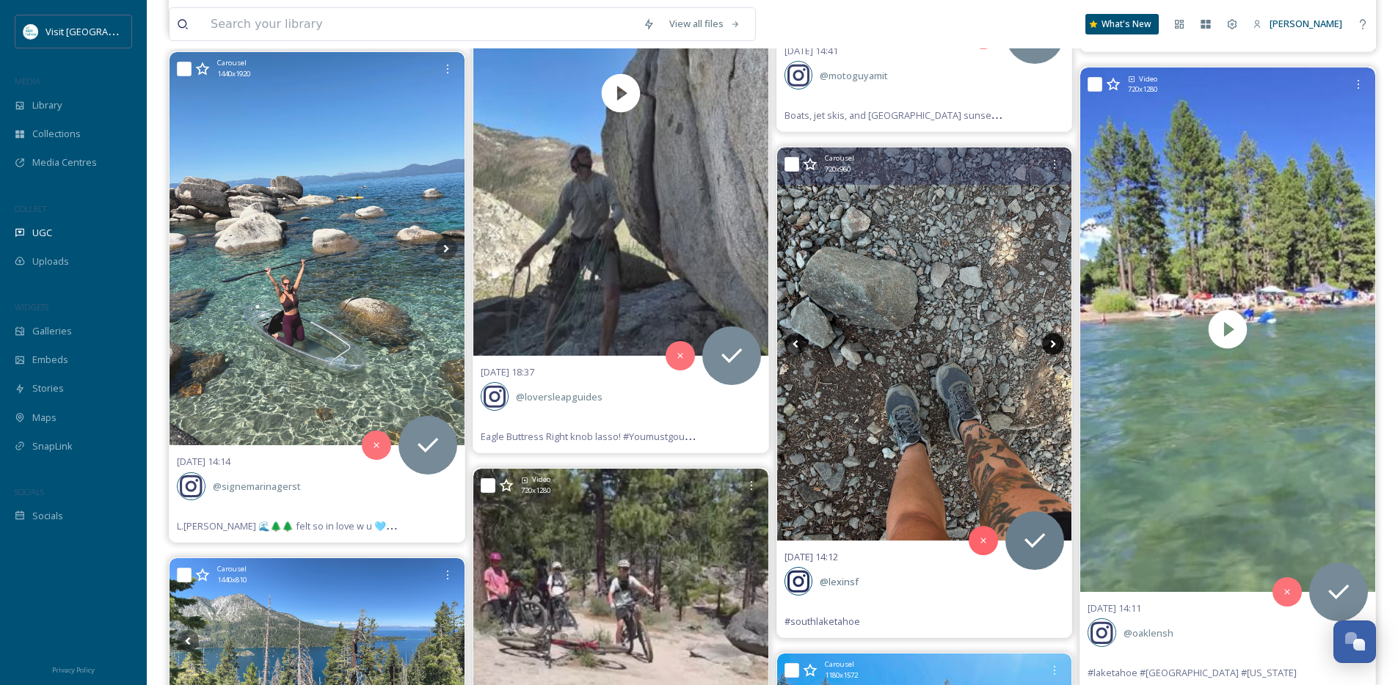
click at [1054, 349] on icon at bounding box center [1053, 344] width 22 height 22
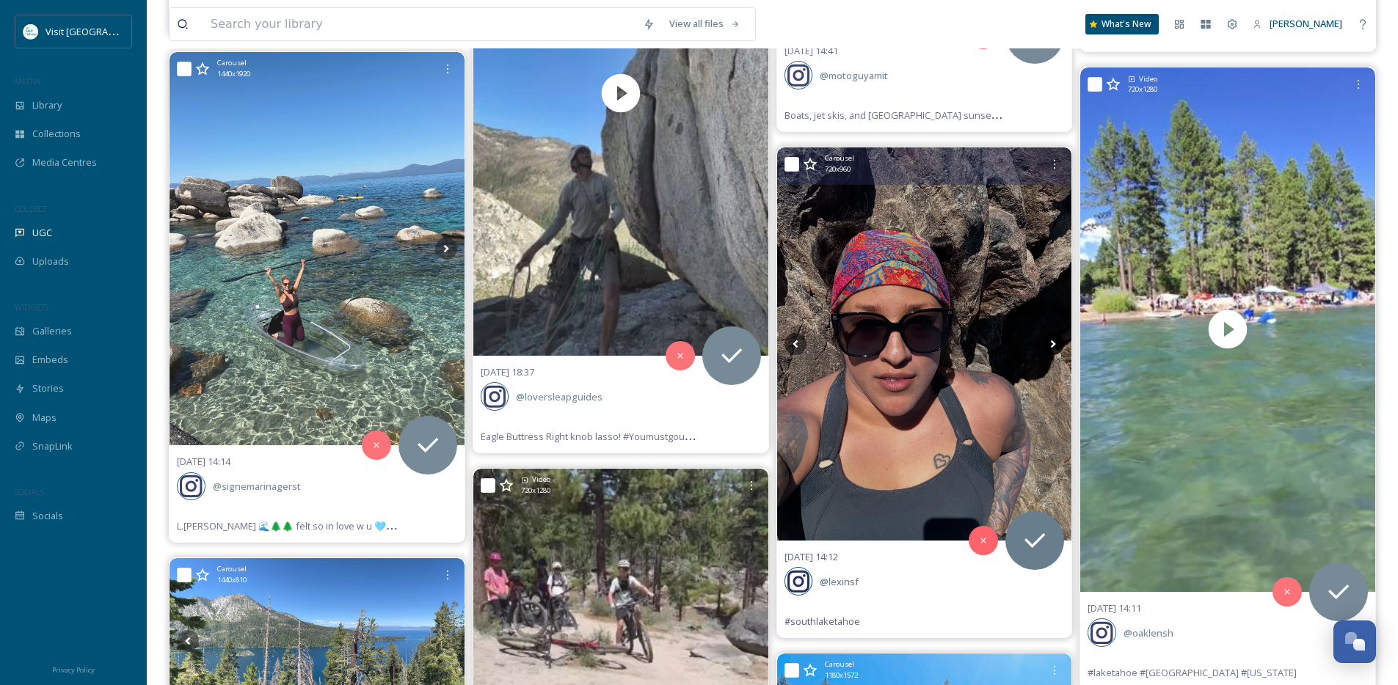
click at [1054, 349] on icon at bounding box center [1053, 344] width 22 height 22
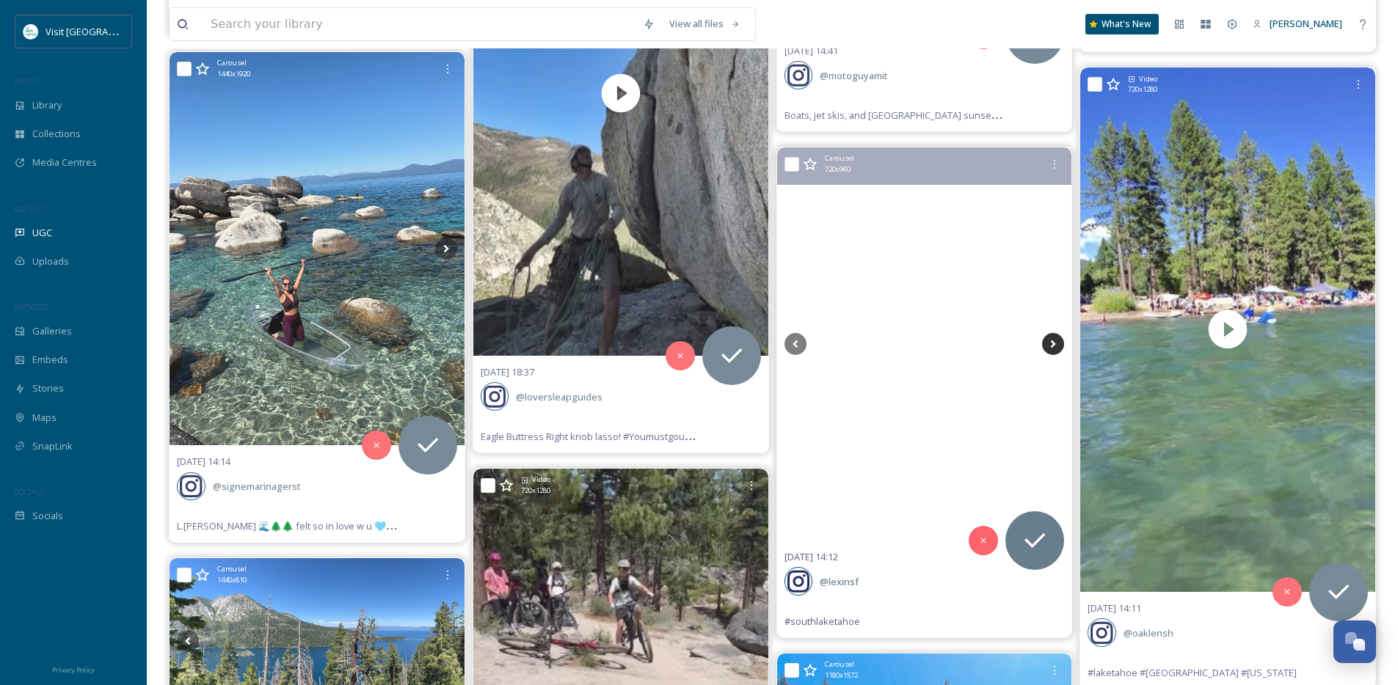
click at [1054, 349] on icon at bounding box center [1053, 344] width 22 height 22
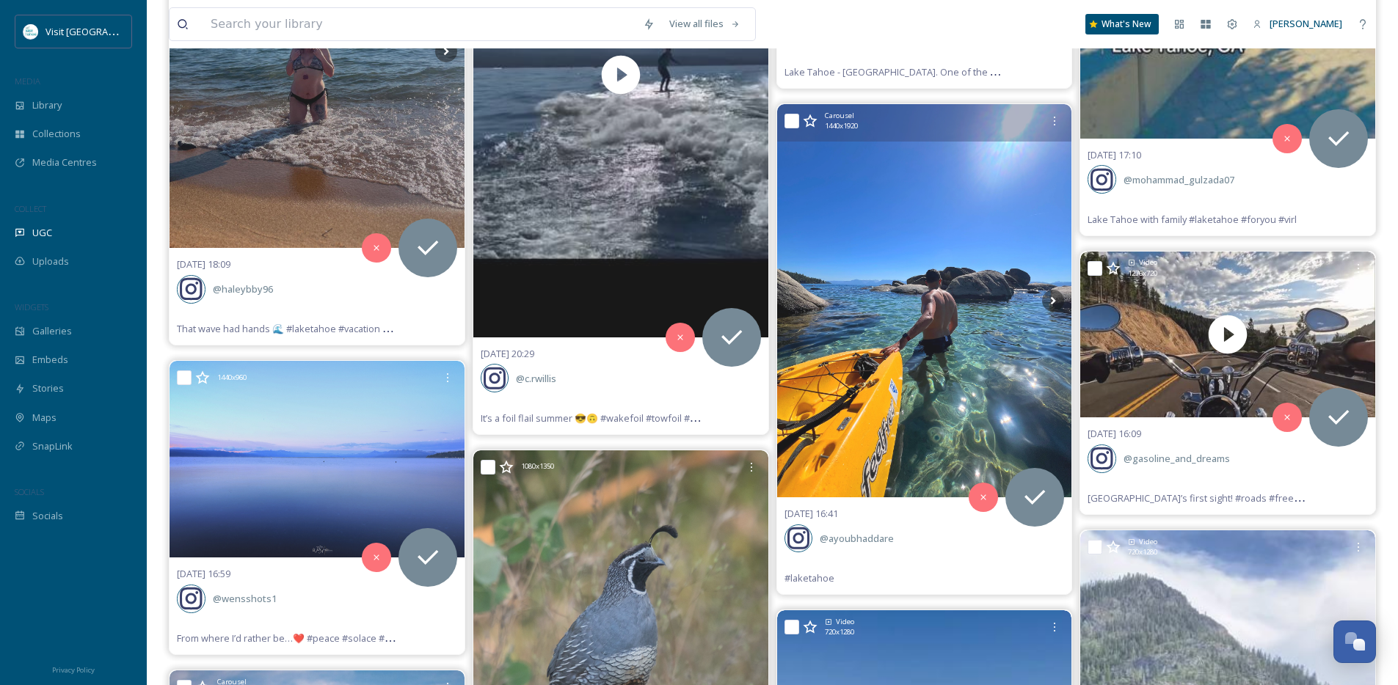
scroll to position [19691, 0]
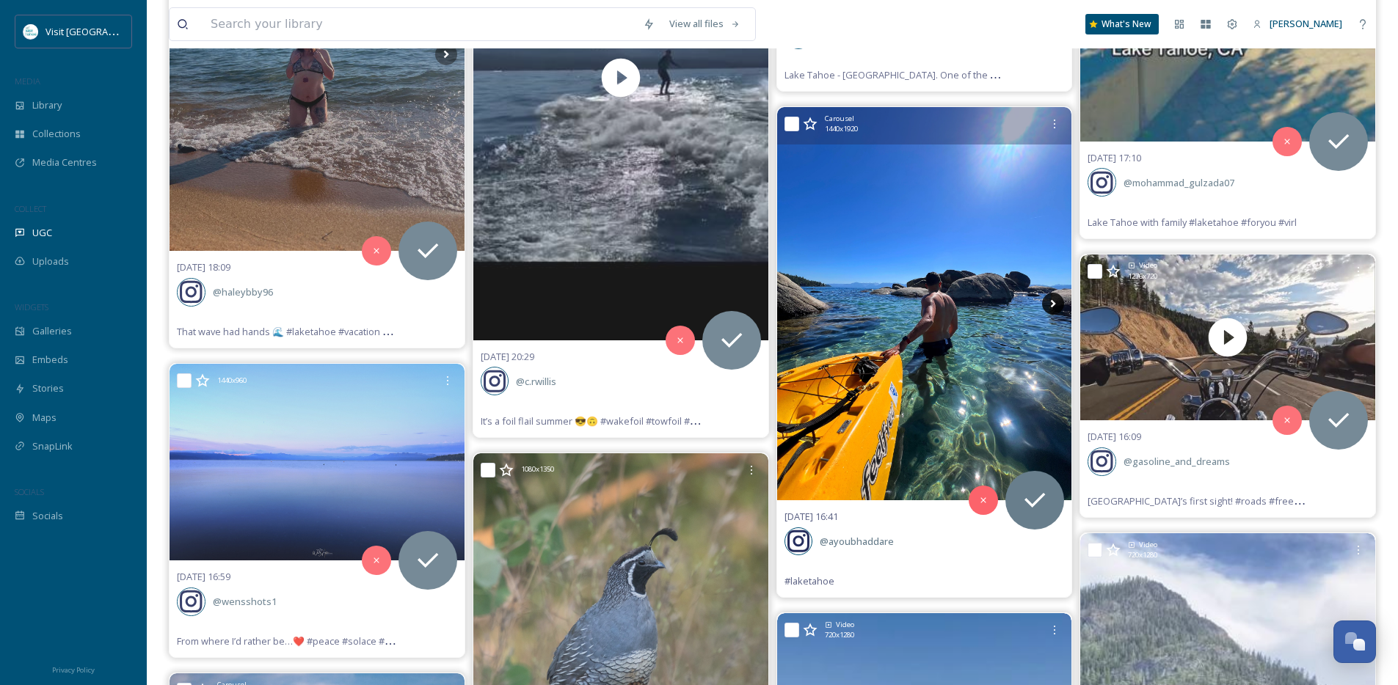
click at [1058, 296] on icon at bounding box center [1053, 304] width 22 height 22
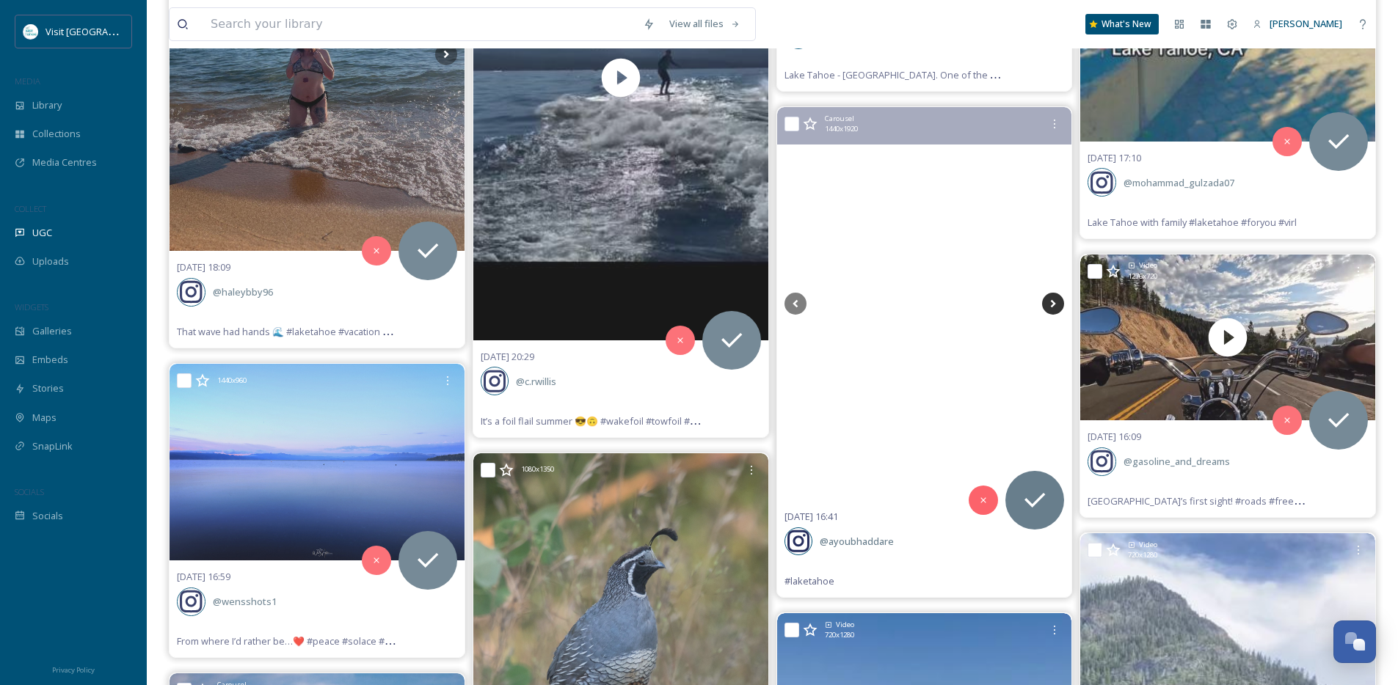
click at [1058, 296] on icon at bounding box center [1053, 304] width 22 height 22
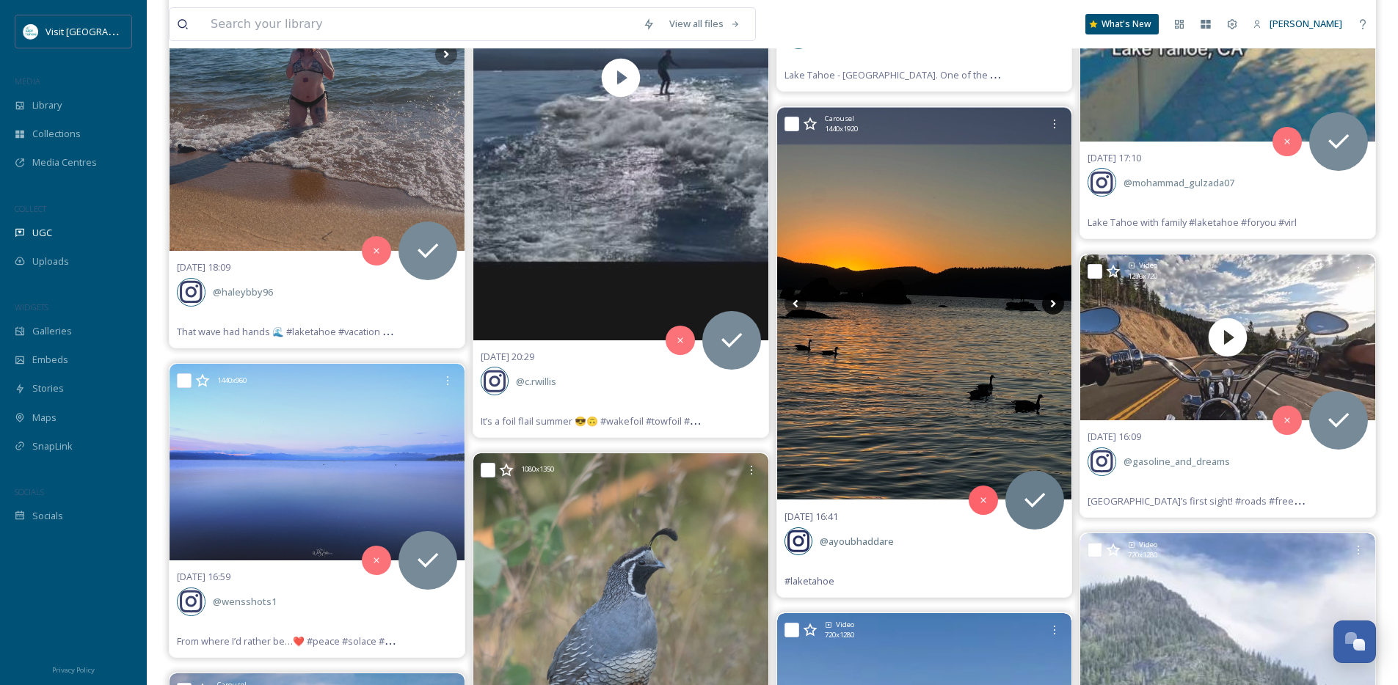
click at [1057, 297] on icon at bounding box center [1053, 304] width 22 height 22
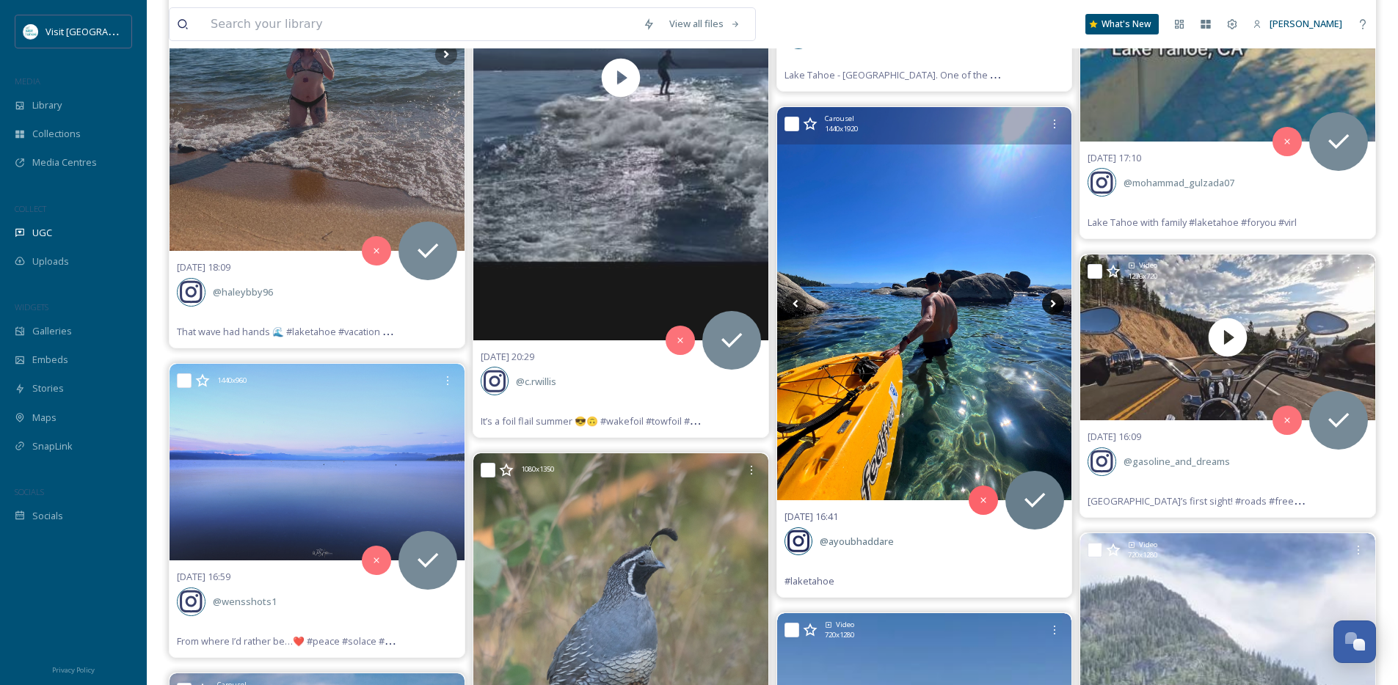
click at [1056, 298] on icon at bounding box center [1053, 304] width 22 height 22
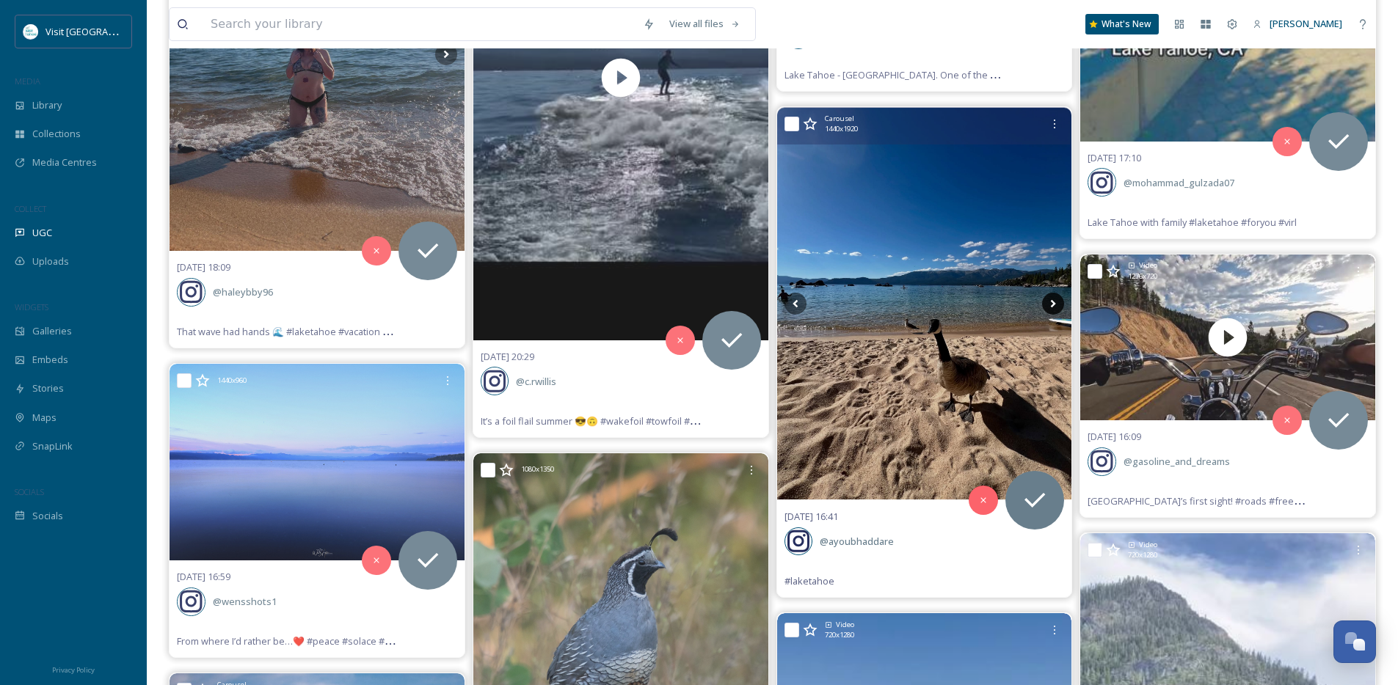
click at [1056, 298] on icon at bounding box center [1053, 304] width 22 height 22
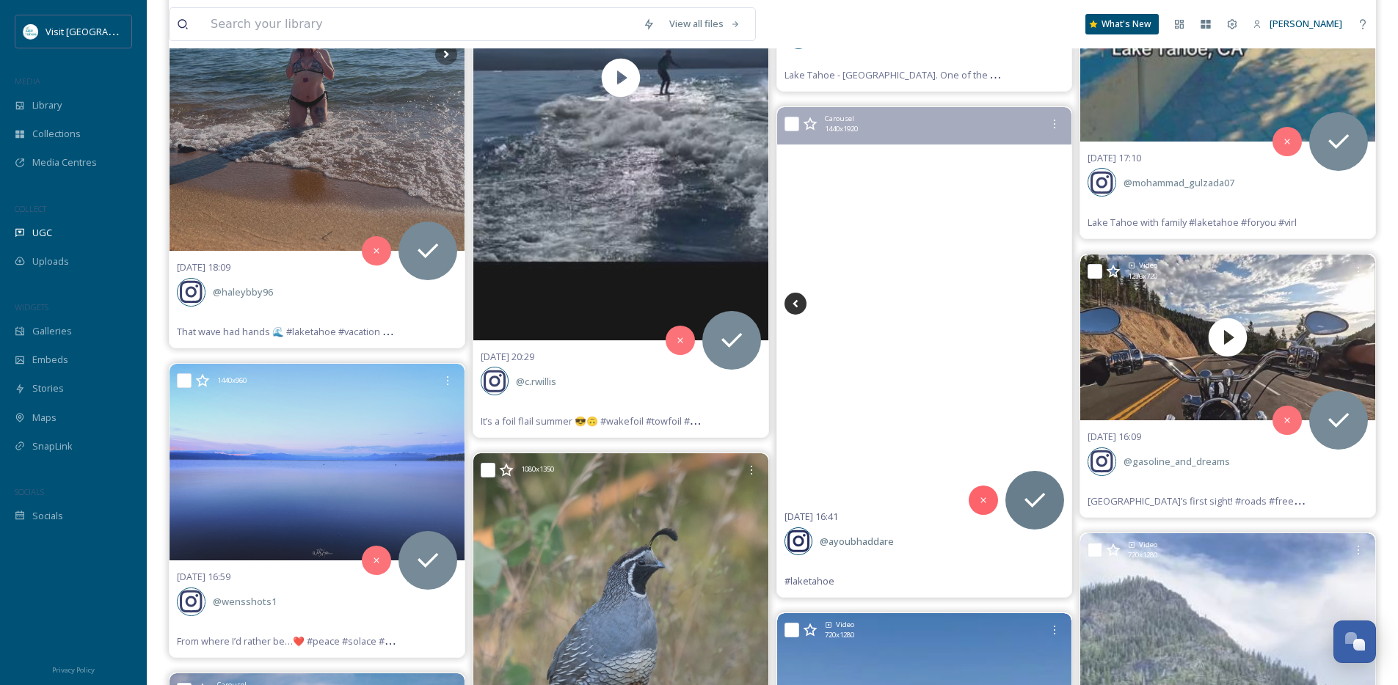
click at [788, 302] on icon at bounding box center [795, 304] width 22 height 22
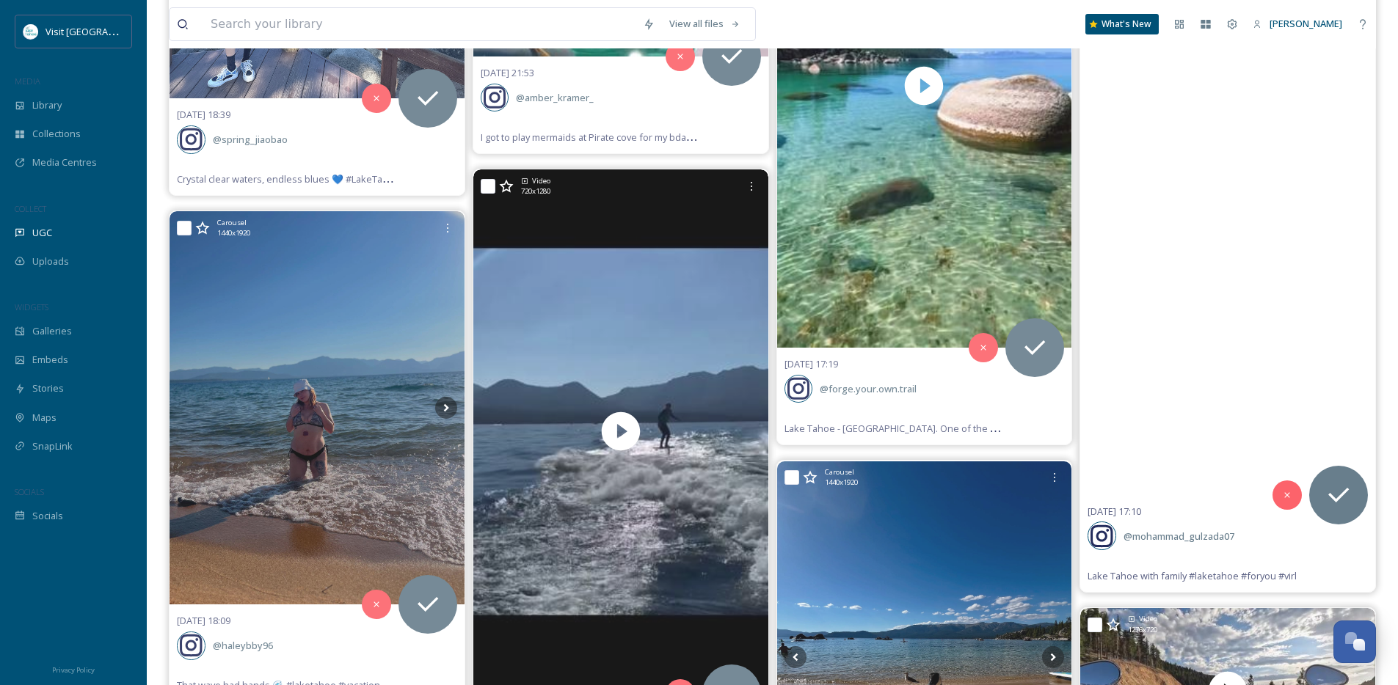
scroll to position [19337, 0]
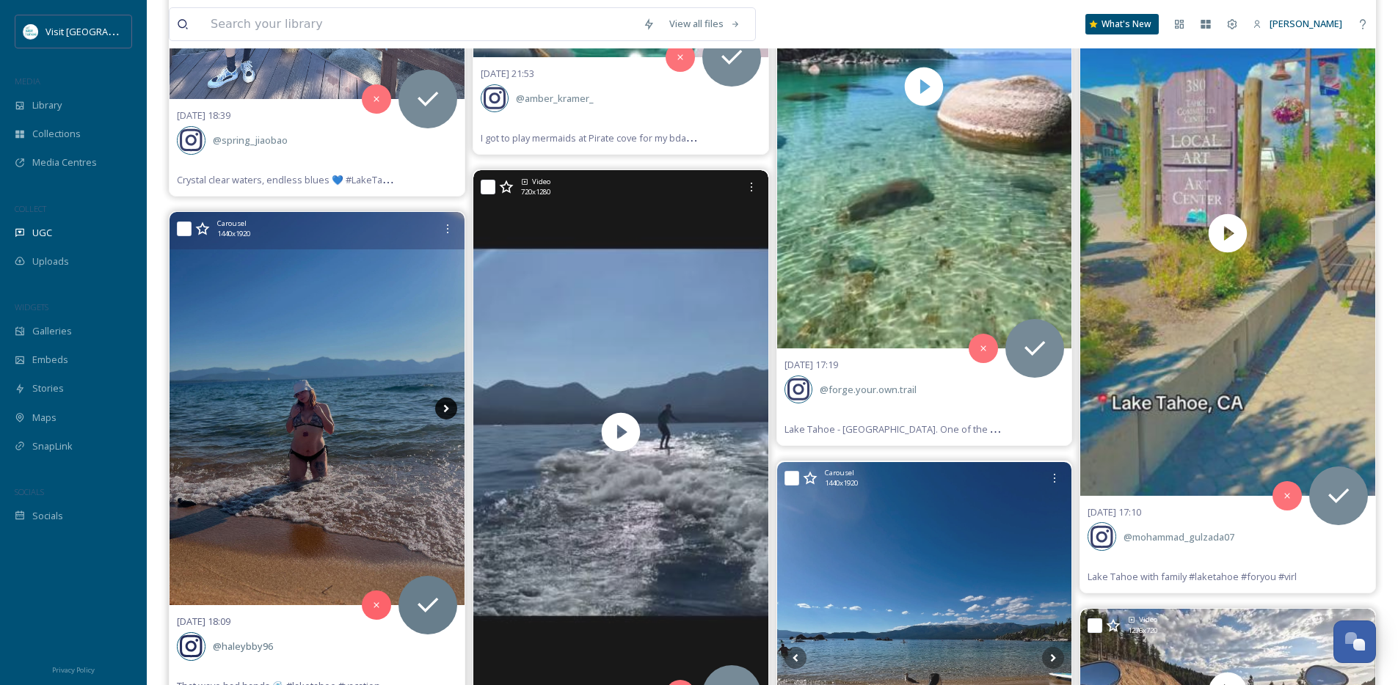
click at [443, 411] on icon at bounding box center [446, 409] width 22 height 22
click at [443, 410] on icon at bounding box center [446, 409] width 22 height 22
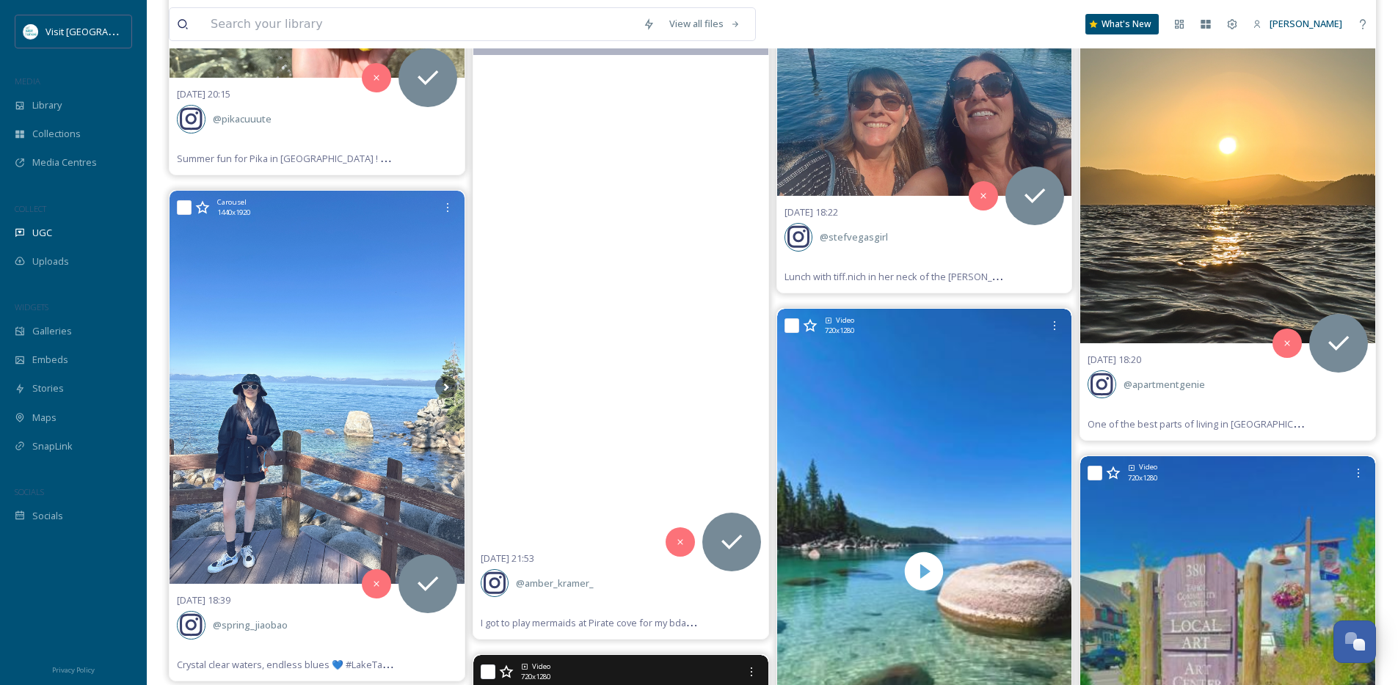
scroll to position [18846, 0]
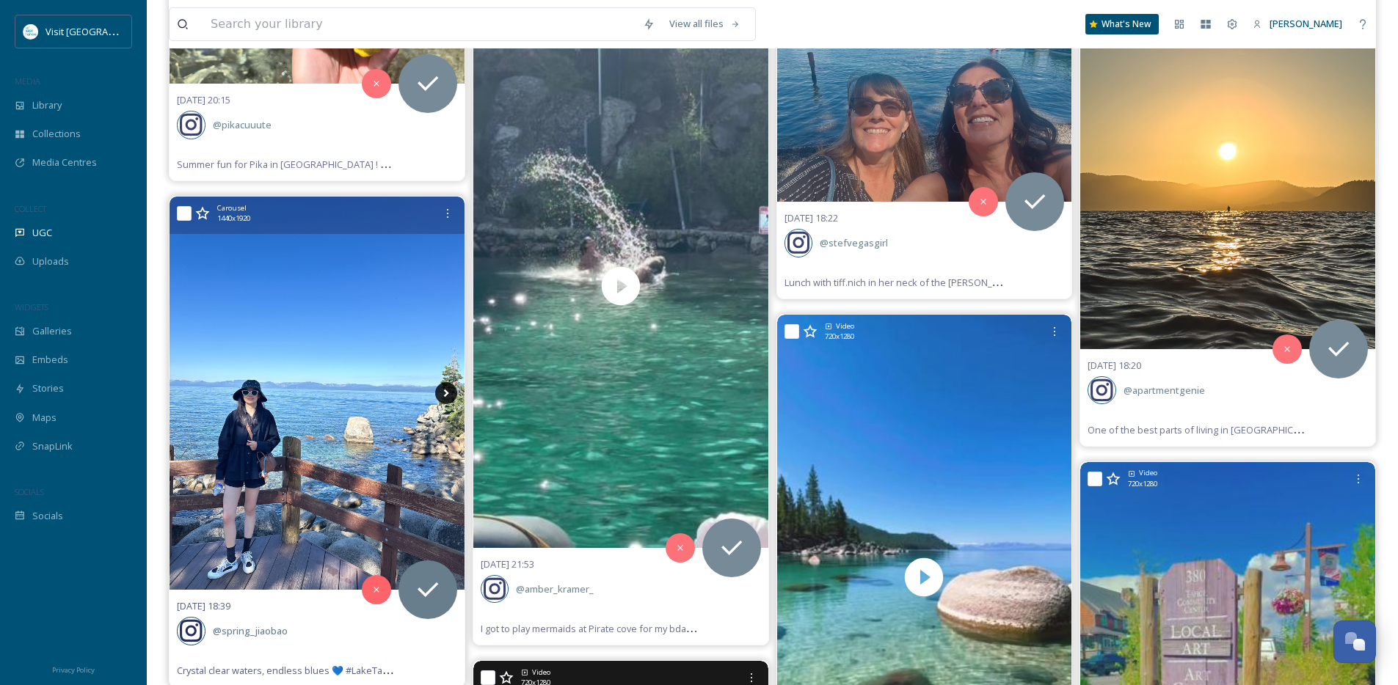
click at [448, 391] on icon at bounding box center [446, 393] width 22 height 22
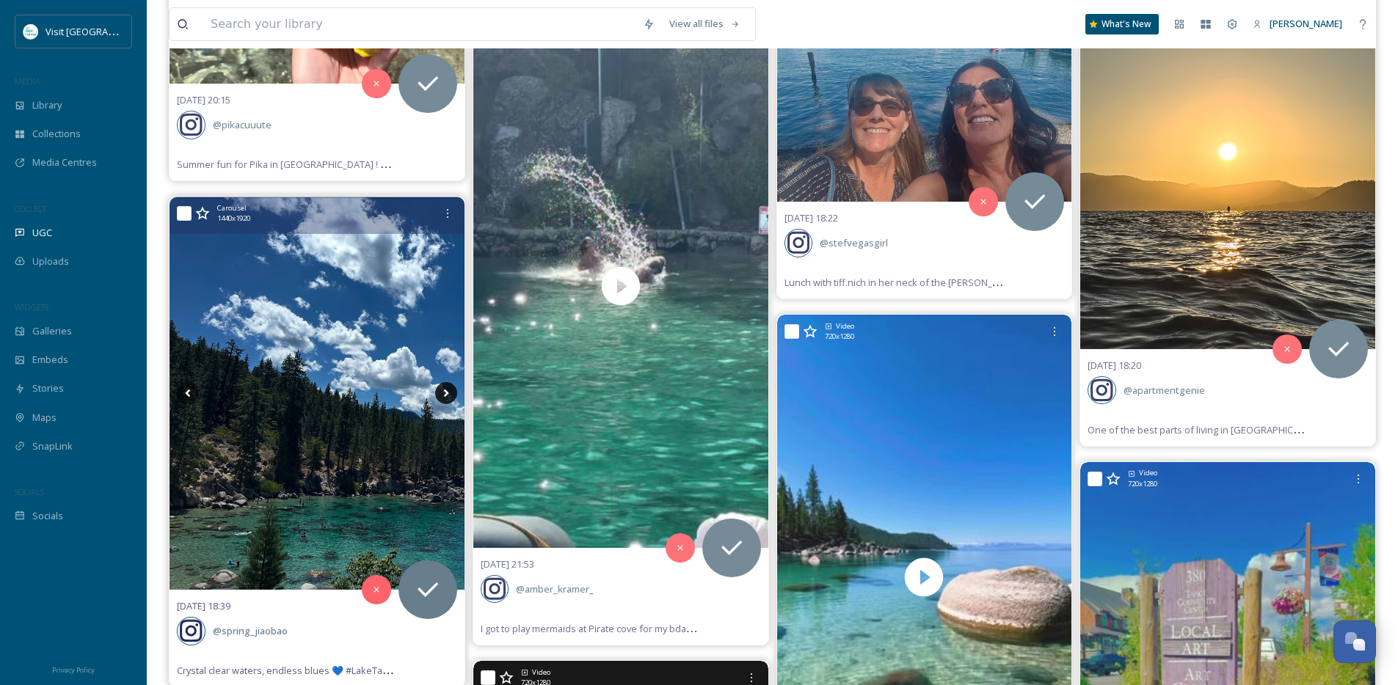
click at [445, 393] on icon at bounding box center [445, 394] width 5 height 8
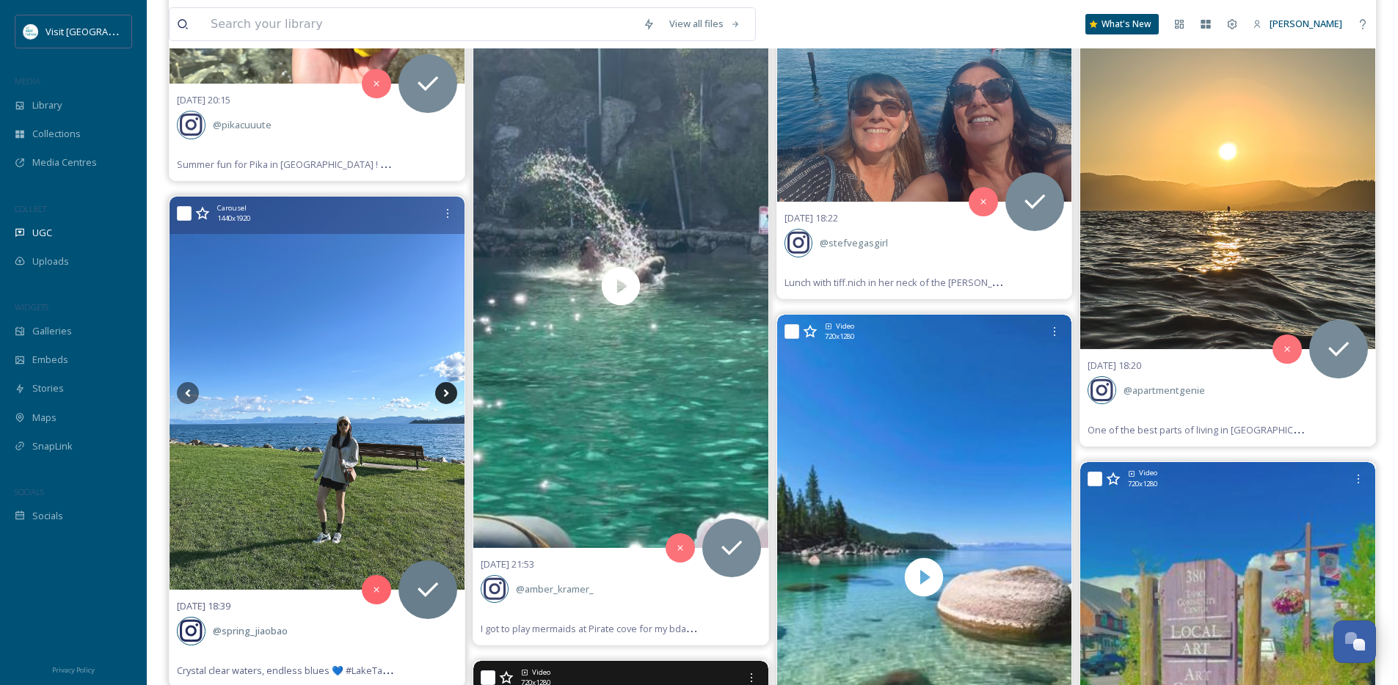
click at [445, 393] on icon at bounding box center [445, 394] width 5 height 8
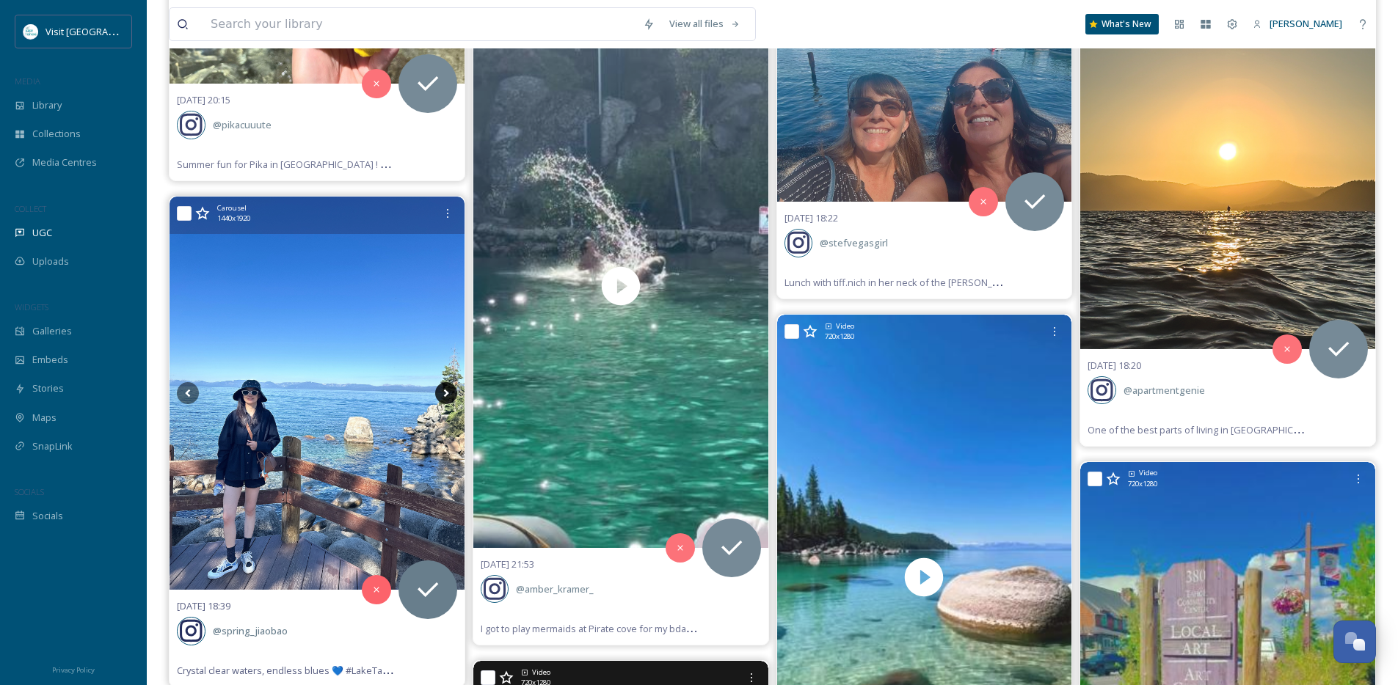
click at [445, 393] on icon at bounding box center [445, 394] width 5 height 8
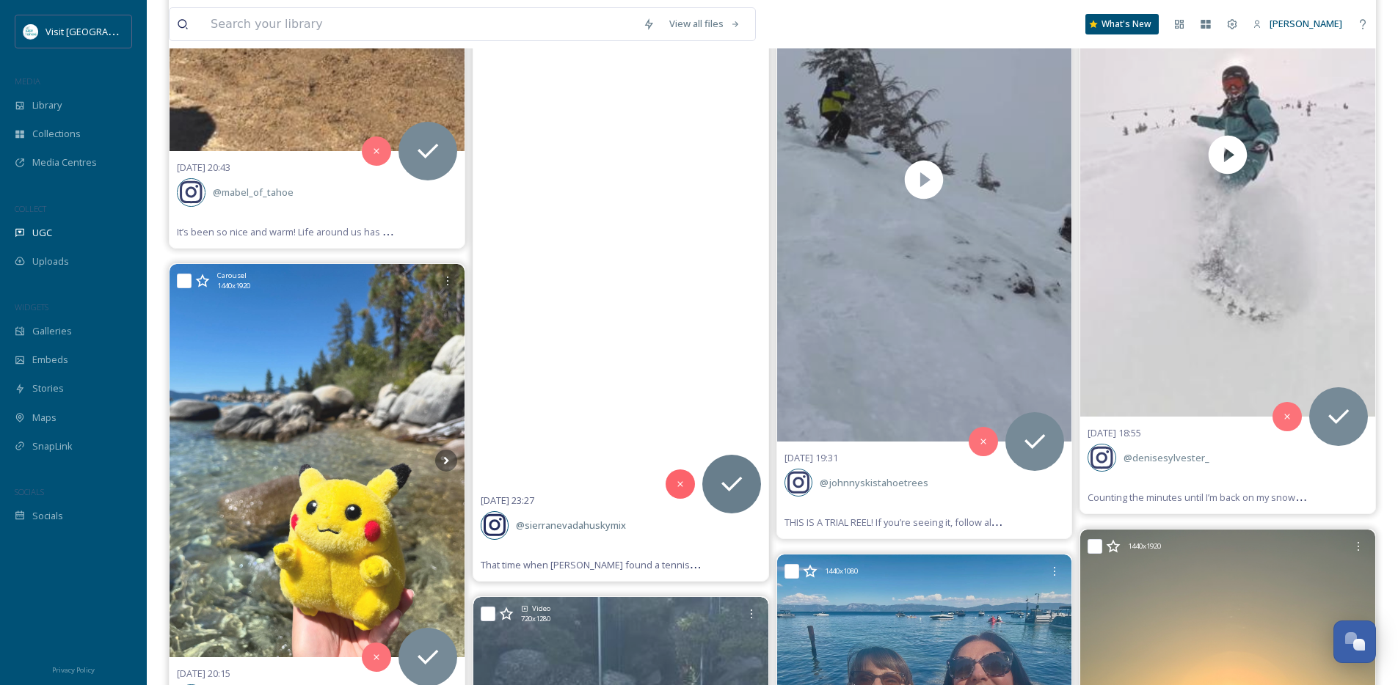
scroll to position [18270, 0]
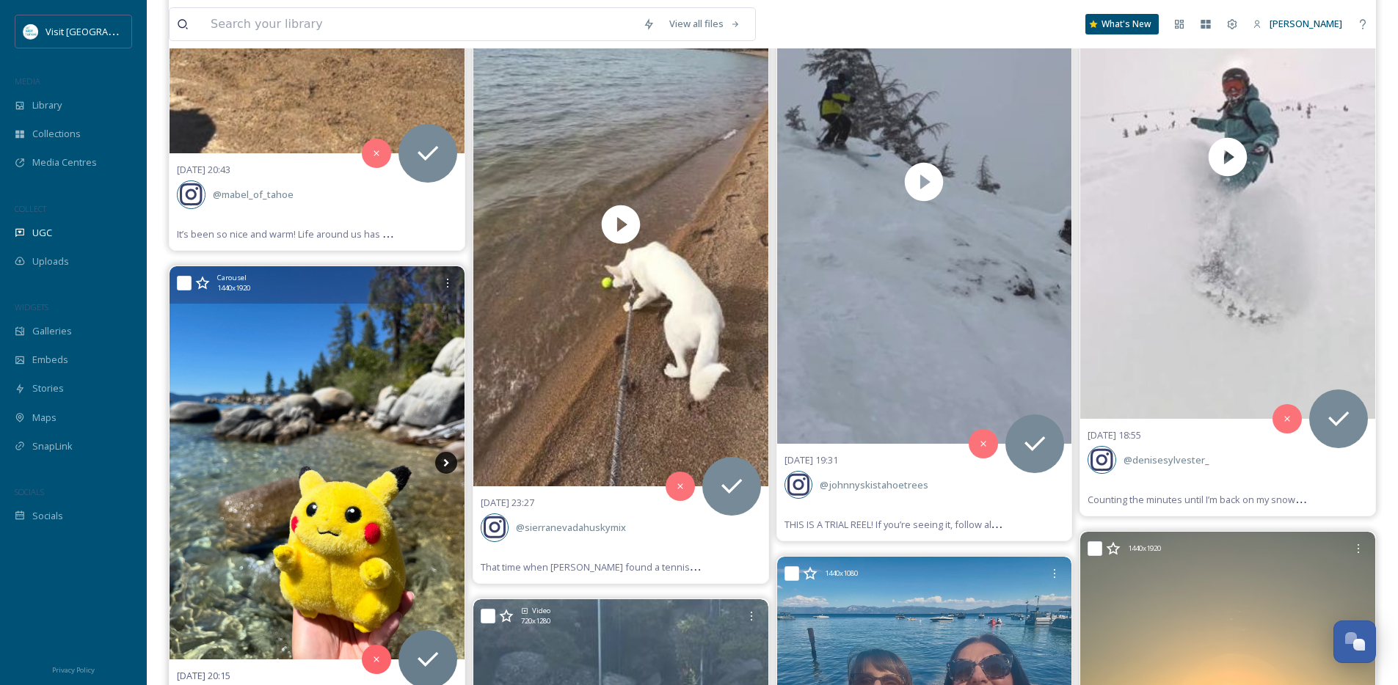
click at [449, 459] on icon at bounding box center [446, 463] width 22 height 22
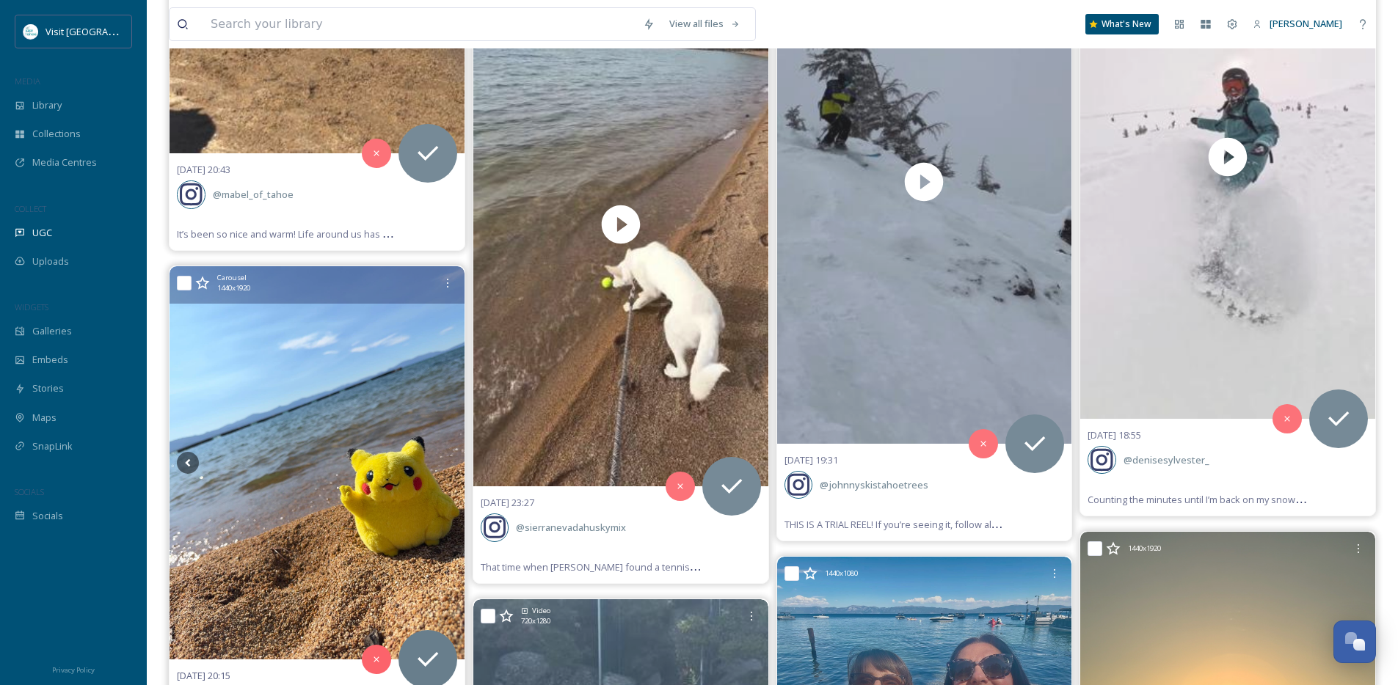
click at [449, 459] on icon at bounding box center [446, 463] width 22 height 22
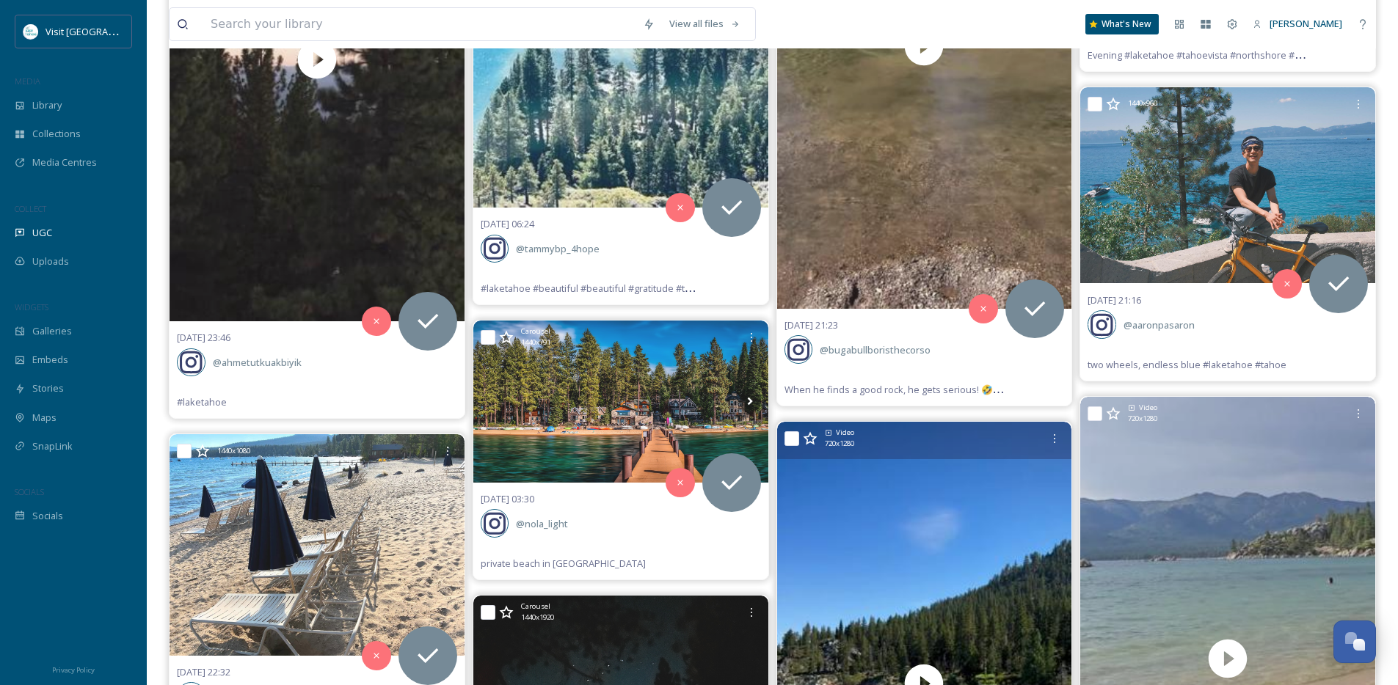
scroll to position [17119, 0]
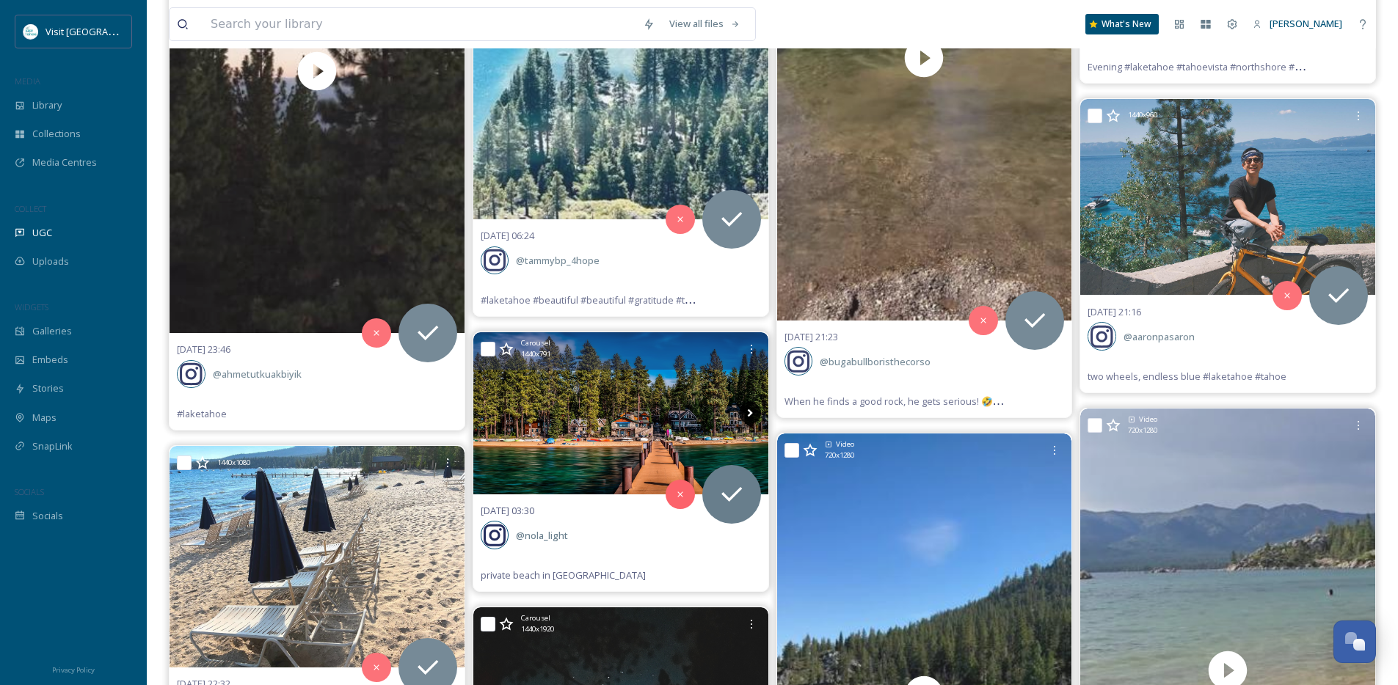
click at [750, 418] on icon at bounding box center [750, 413] width 22 height 22
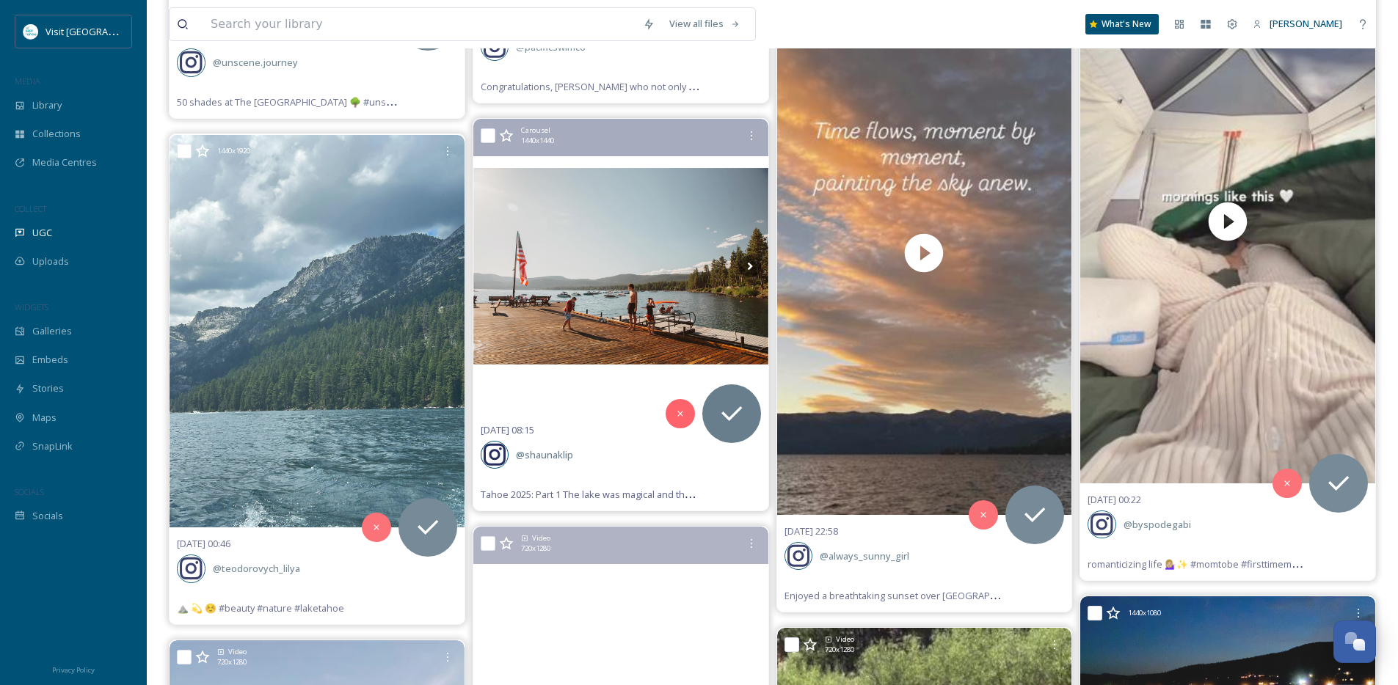
scroll to position [16283, 0]
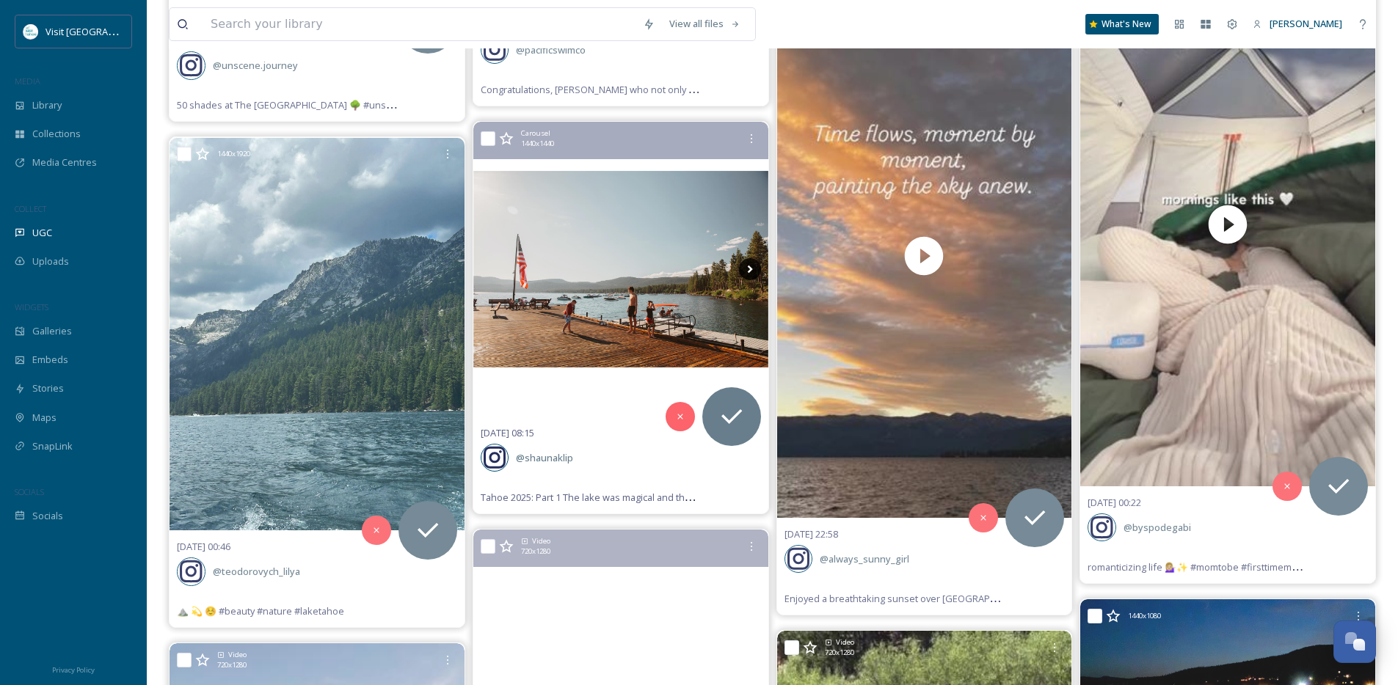
click at [756, 270] on icon at bounding box center [750, 269] width 22 height 22
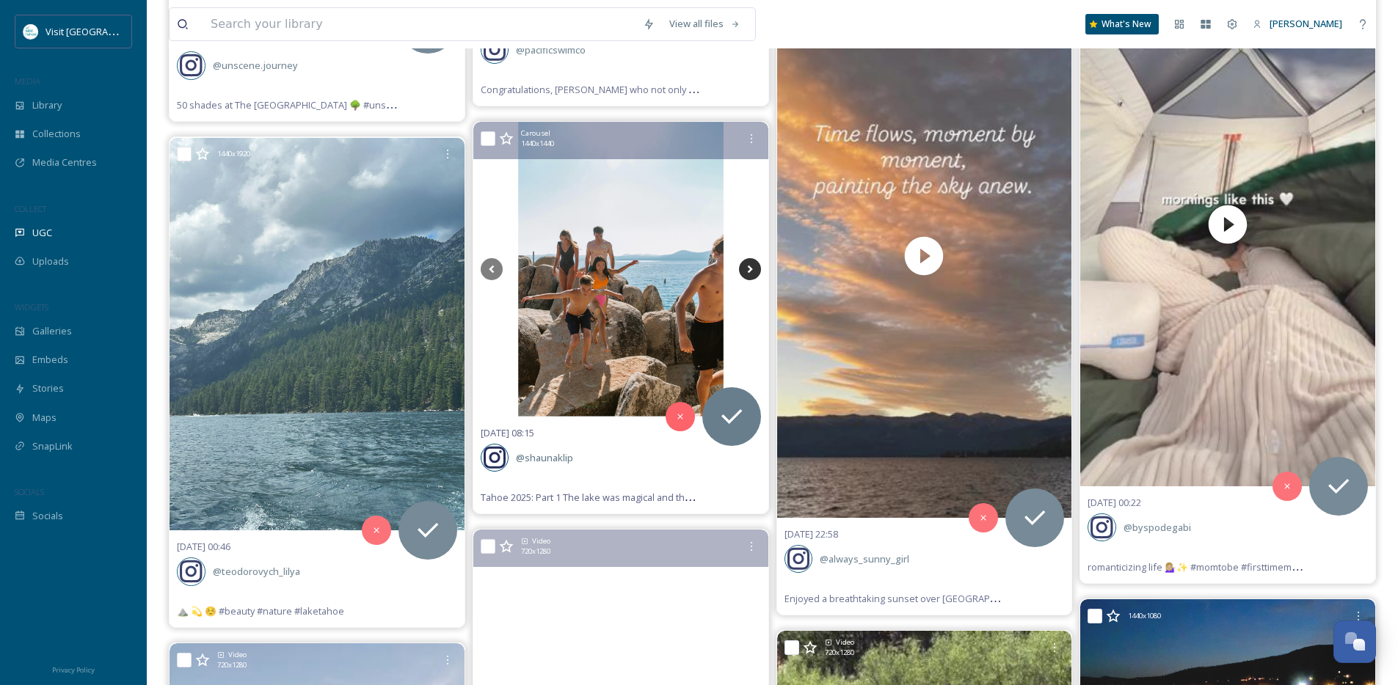
click at [755, 269] on icon at bounding box center [750, 269] width 22 height 22
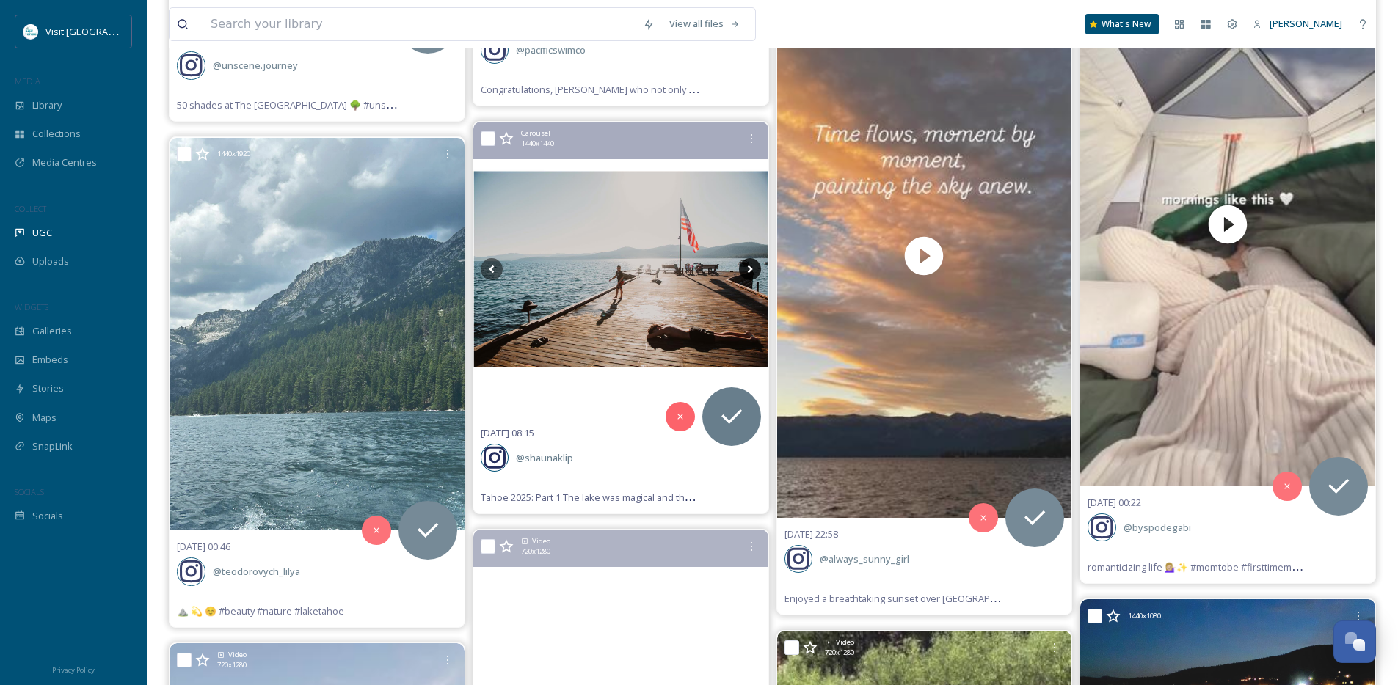
click at [755, 269] on icon at bounding box center [750, 269] width 22 height 22
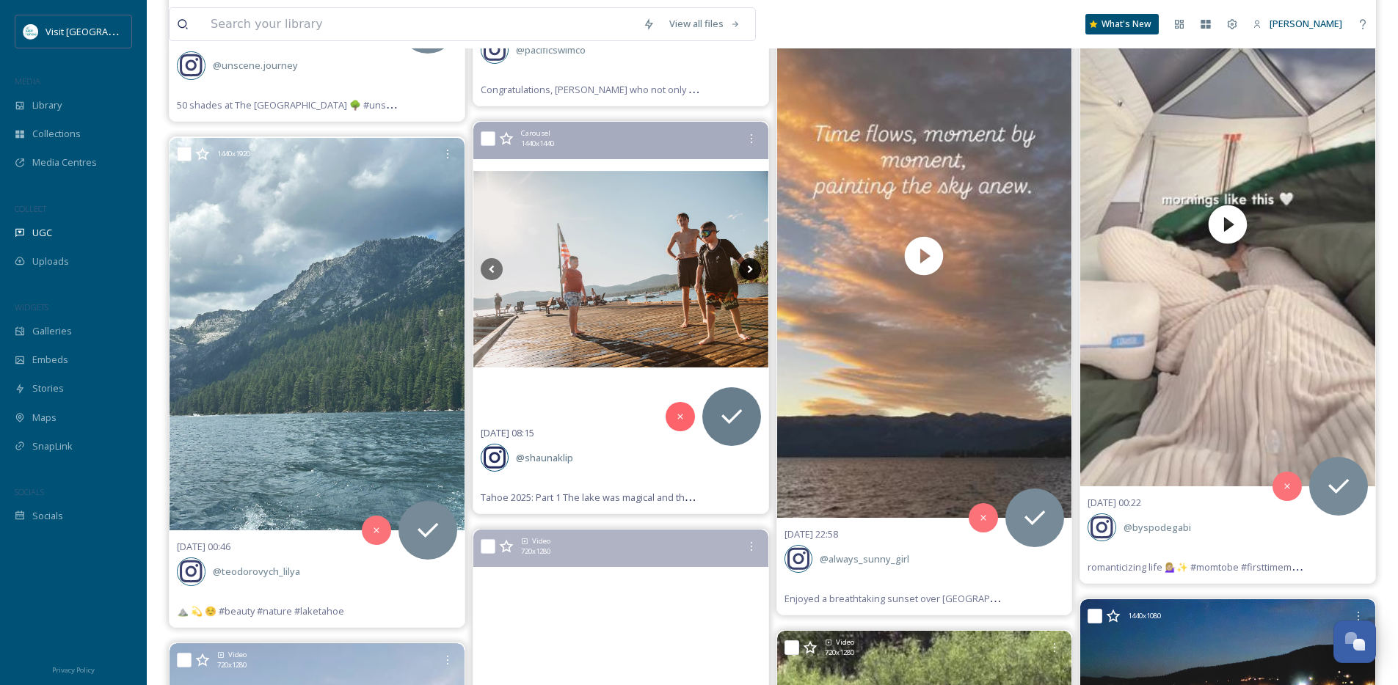
click at [755, 269] on icon at bounding box center [750, 269] width 22 height 22
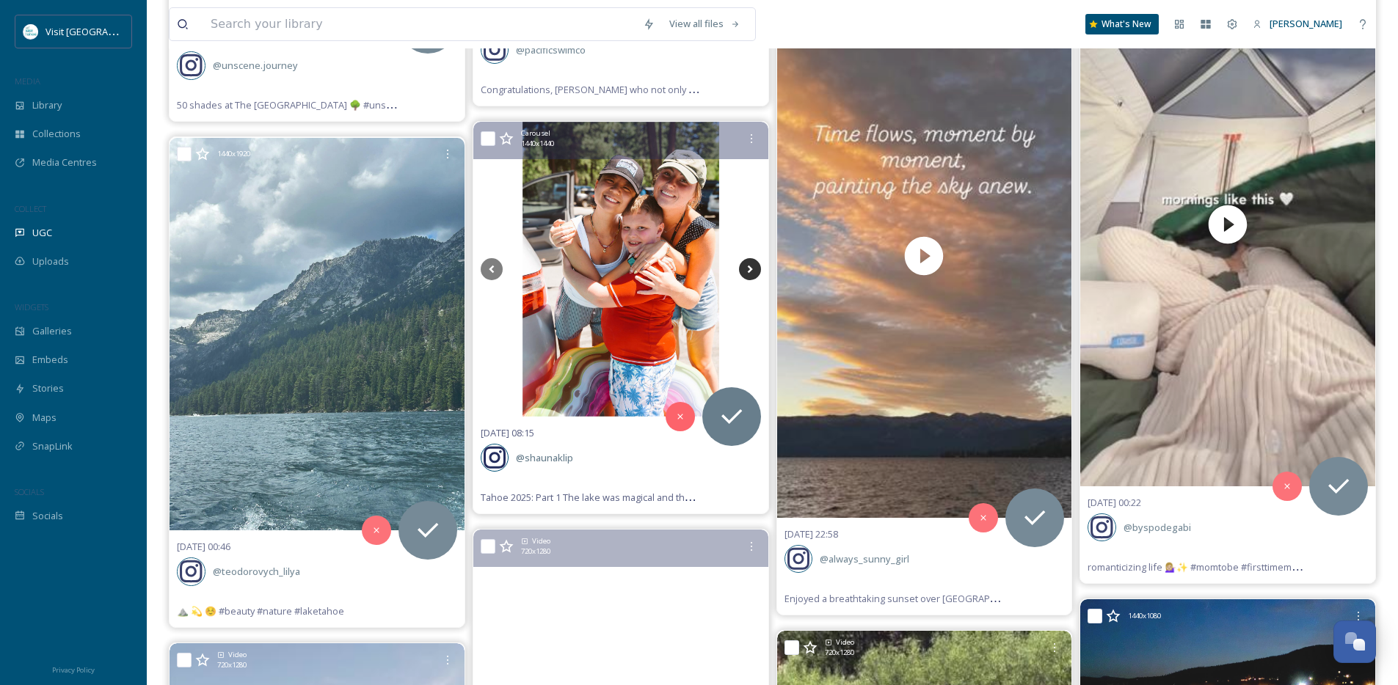
click at [755, 269] on icon at bounding box center [750, 269] width 22 height 22
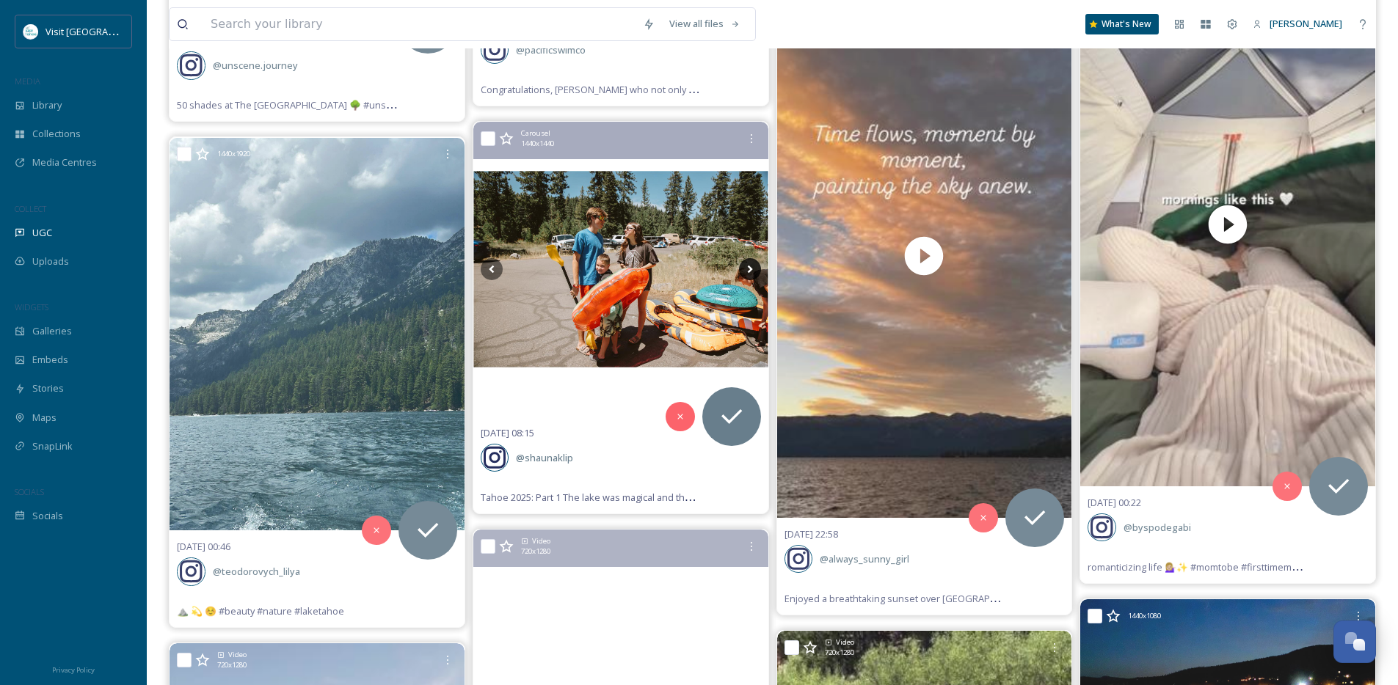
click at [755, 269] on icon at bounding box center [750, 269] width 22 height 22
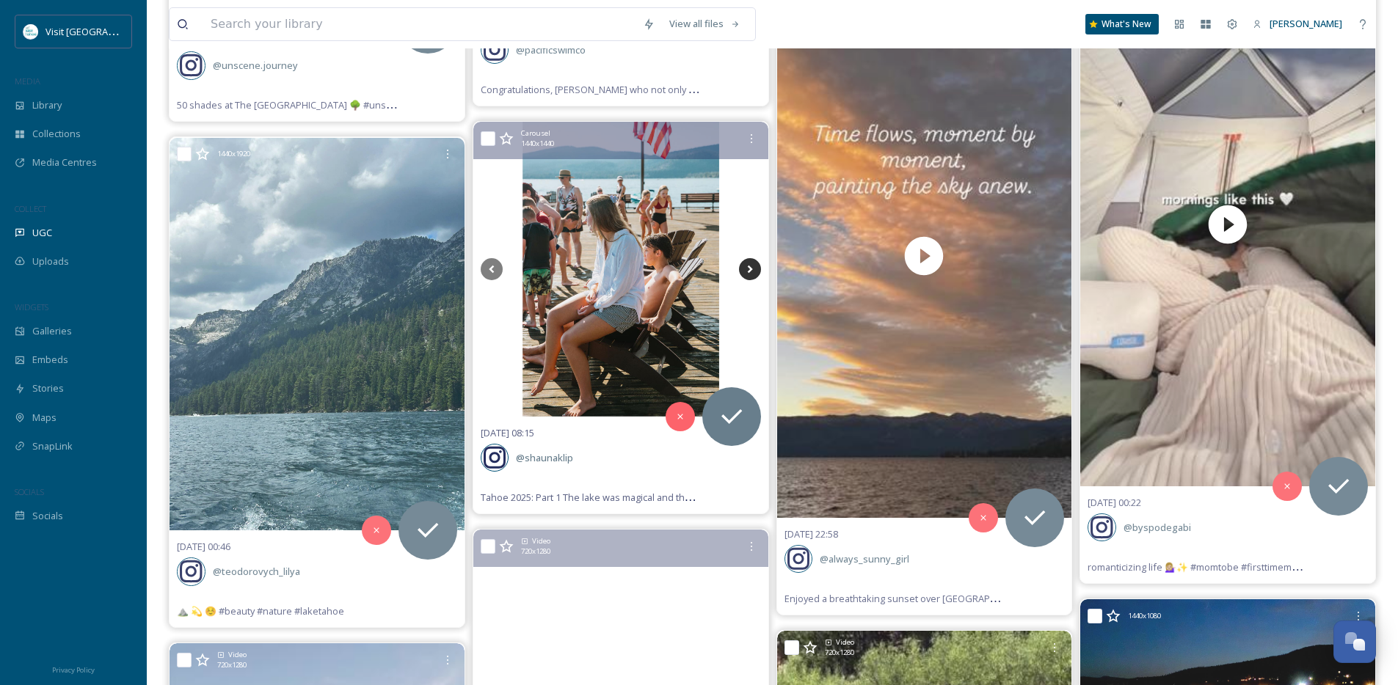
click at [755, 269] on icon at bounding box center [750, 269] width 22 height 22
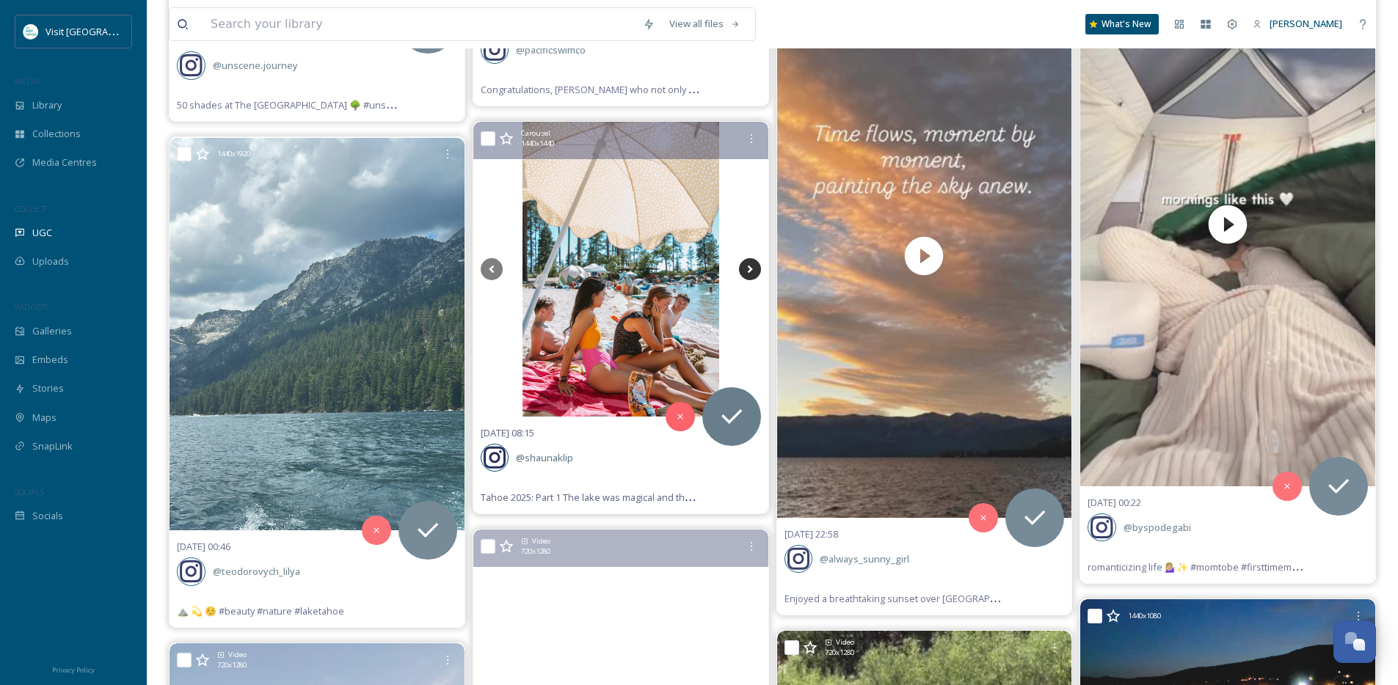
click at [755, 269] on icon at bounding box center [750, 269] width 22 height 22
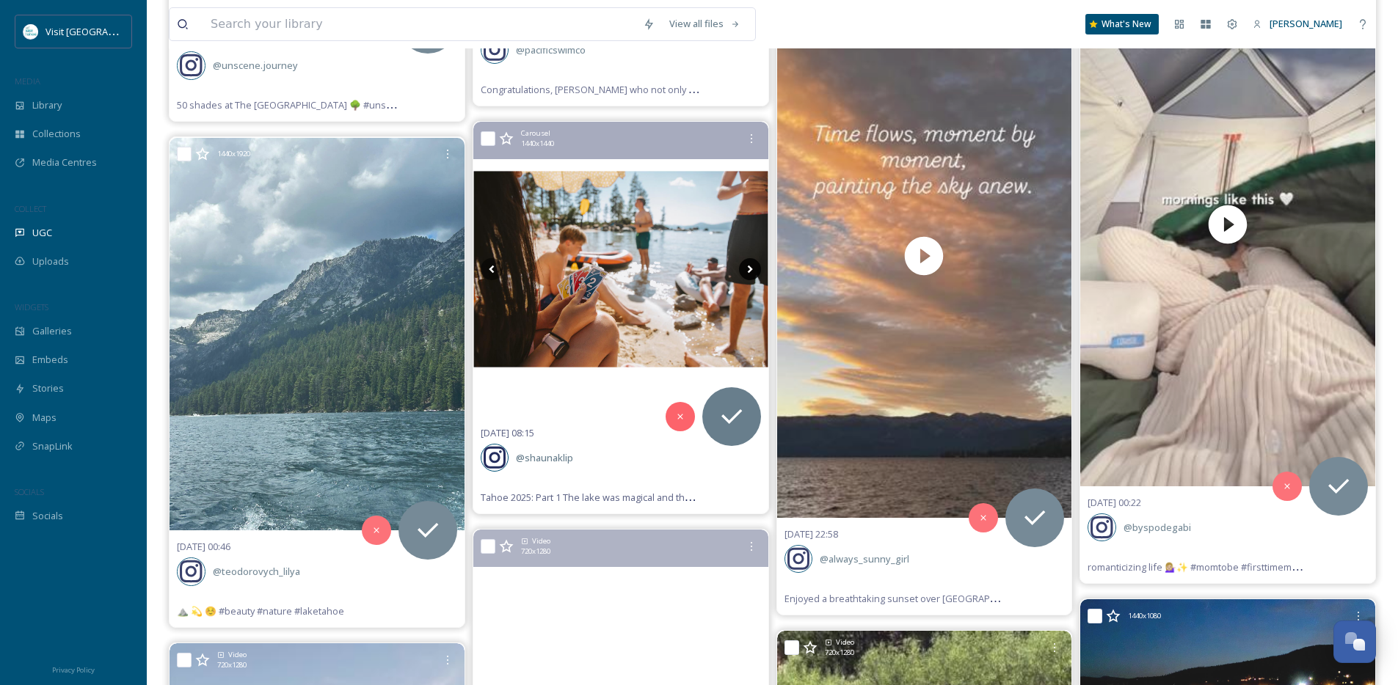
click at [755, 269] on icon at bounding box center [750, 269] width 22 height 22
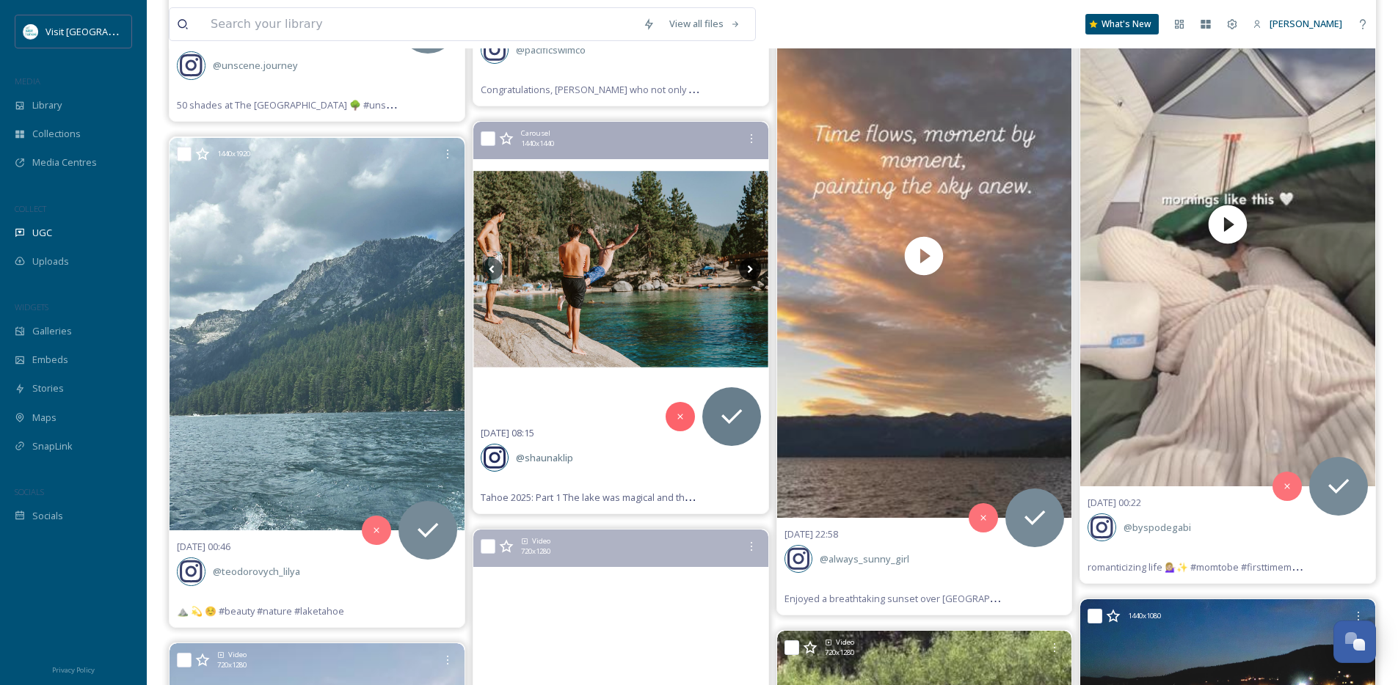
click at [755, 269] on icon at bounding box center [750, 269] width 22 height 22
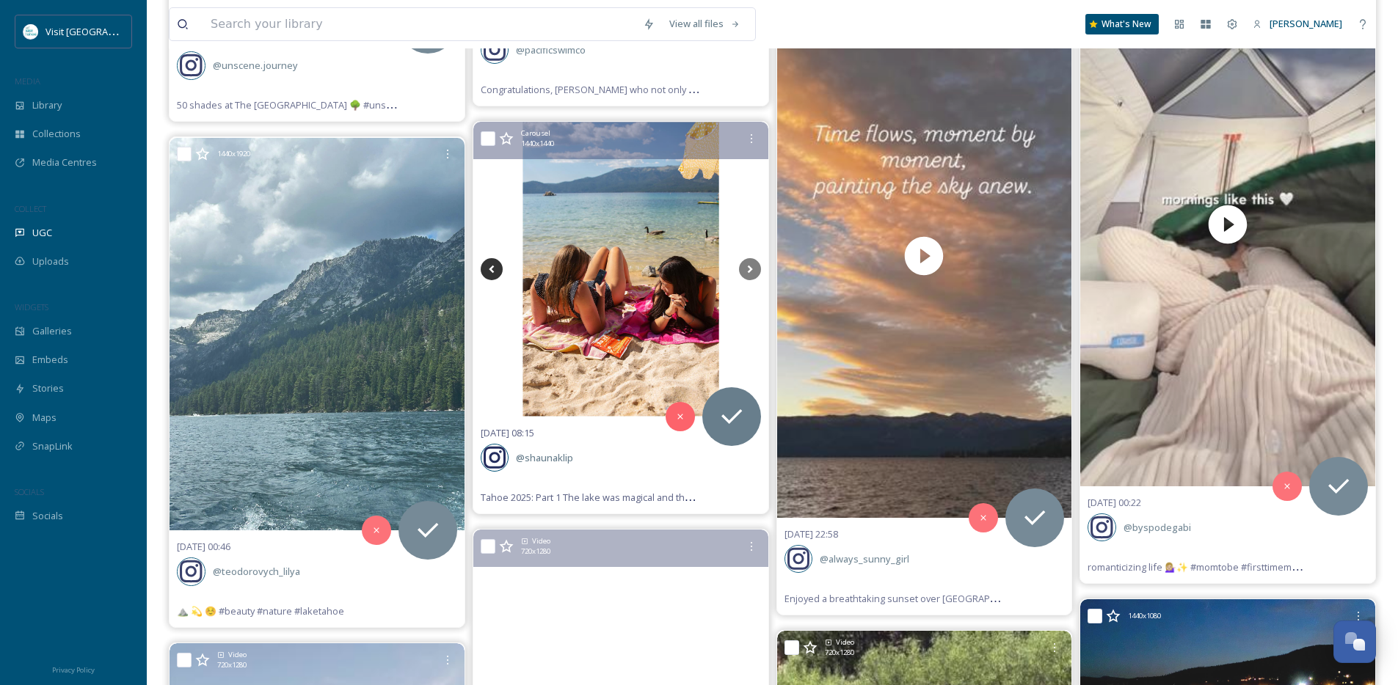
click at [491, 263] on icon at bounding box center [492, 269] width 22 height 22
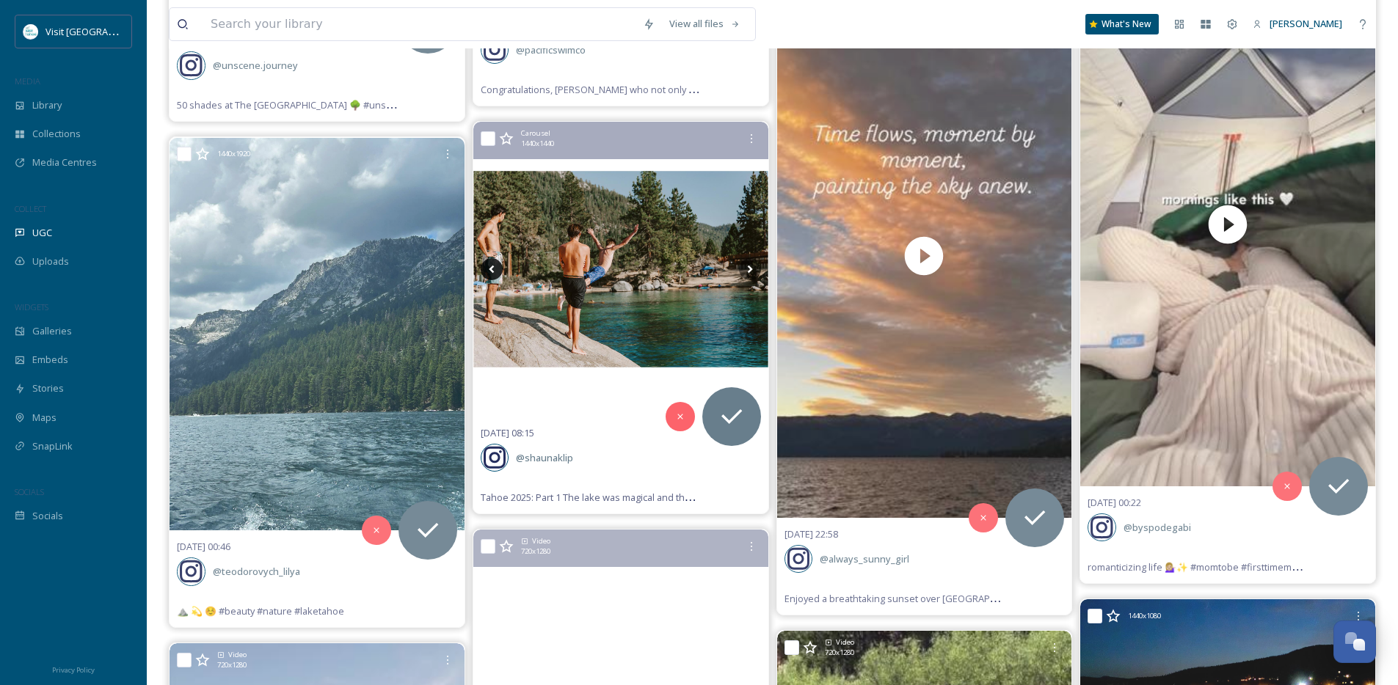
click at [492, 263] on icon at bounding box center [492, 269] width 22 height 22
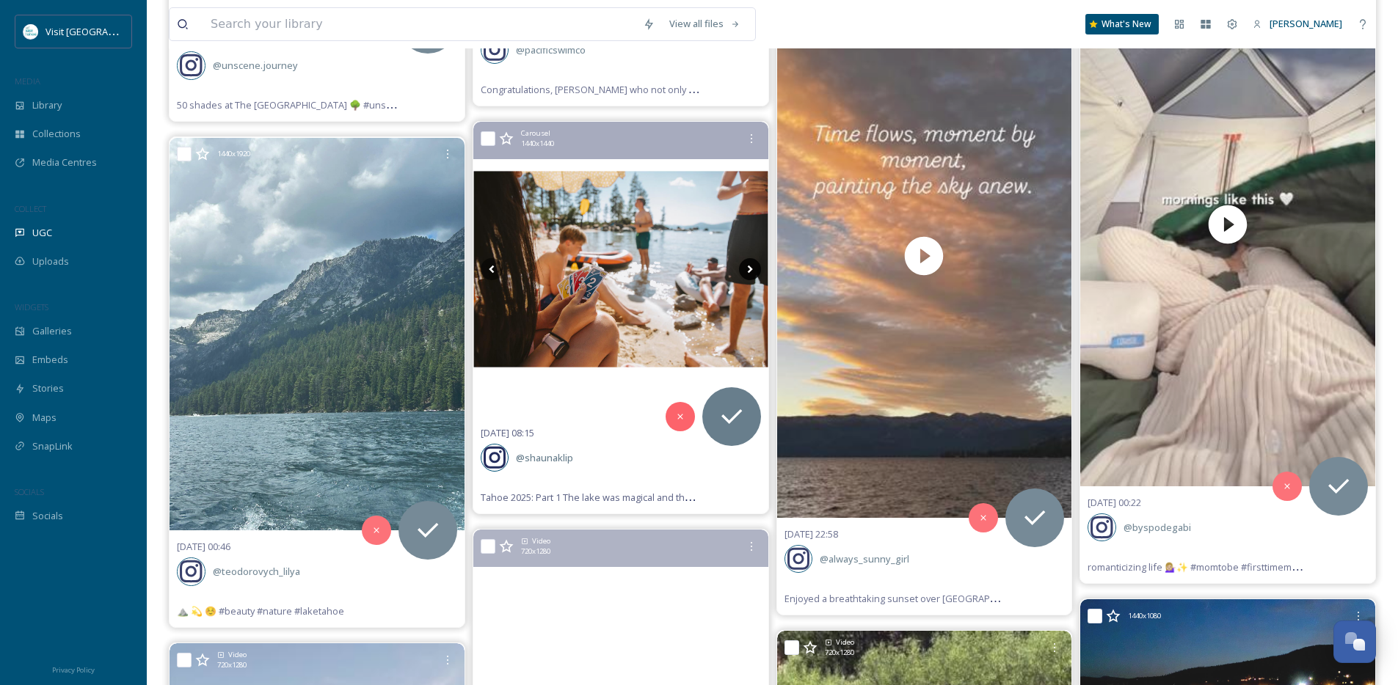
click at [751, 270] on icon at bounding box center [750, 269] width 22 height 22
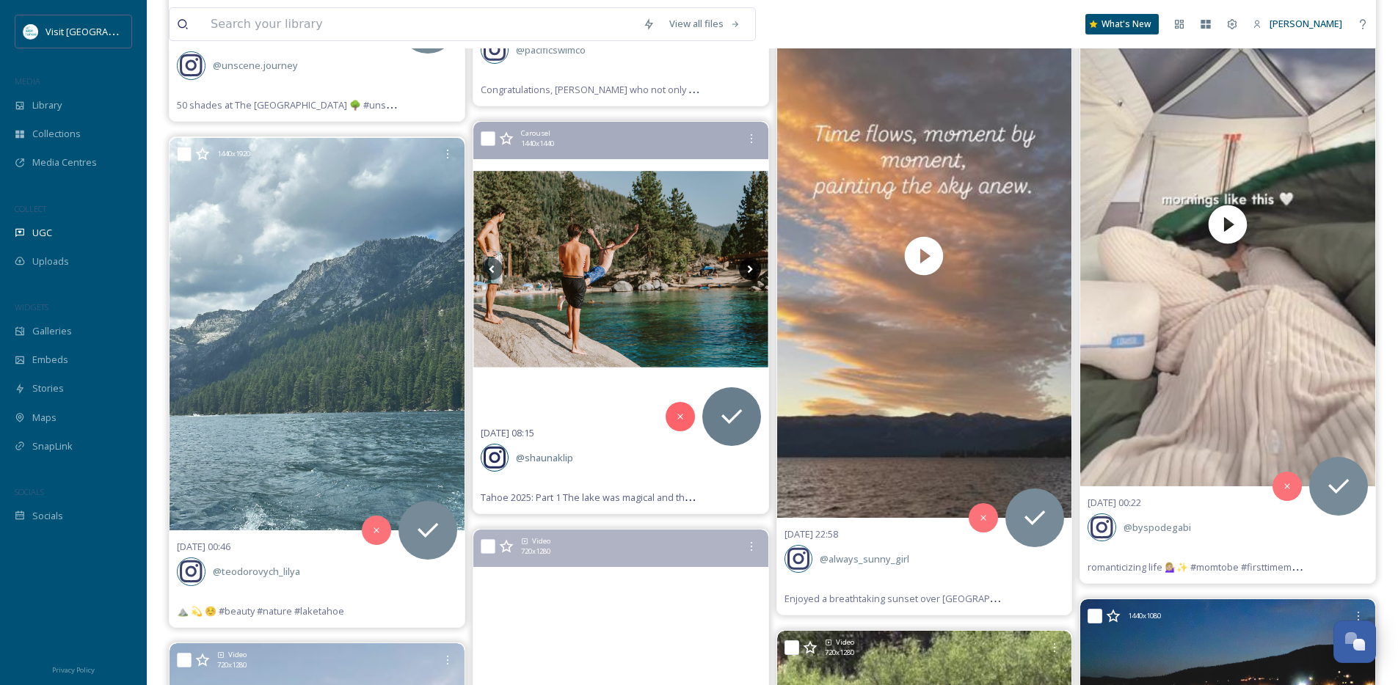
click at [751, 270] on icon at bounding box center [750, 269] width 22 height 22
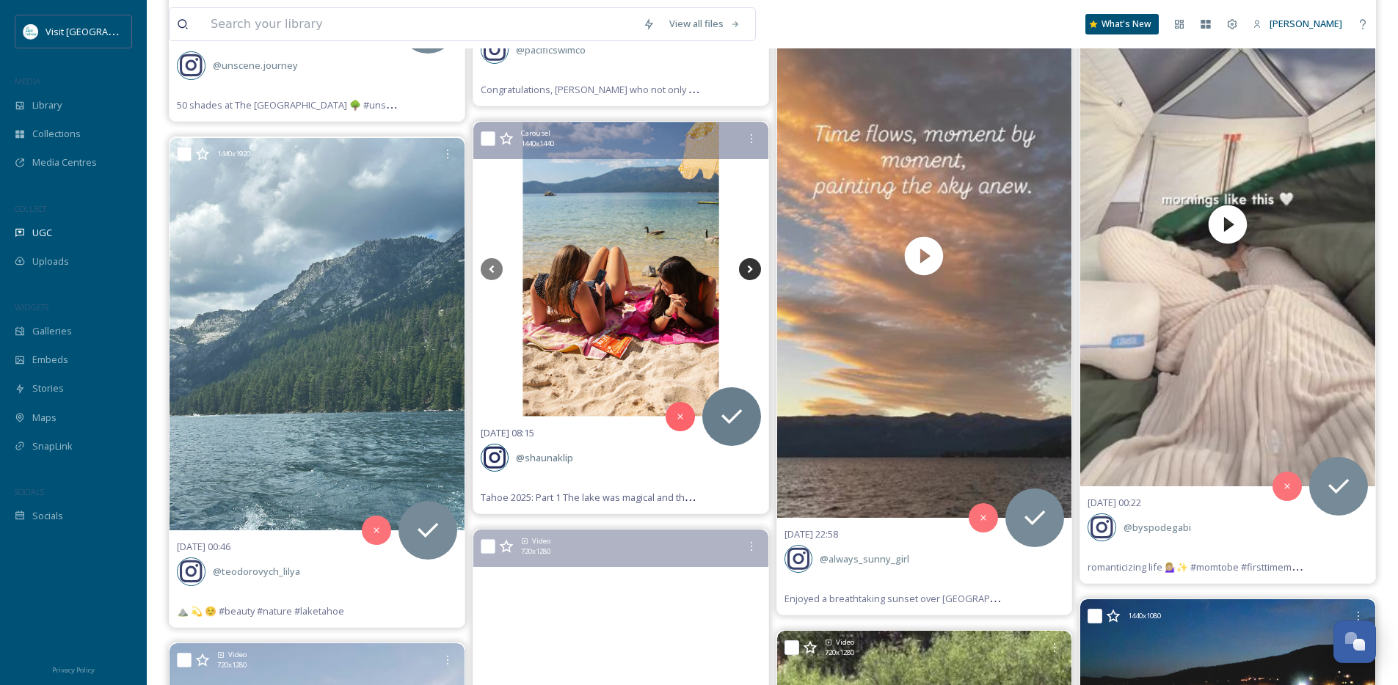
click at [751, 270] on icon at bounding box center [750, 269] width 22 height 22
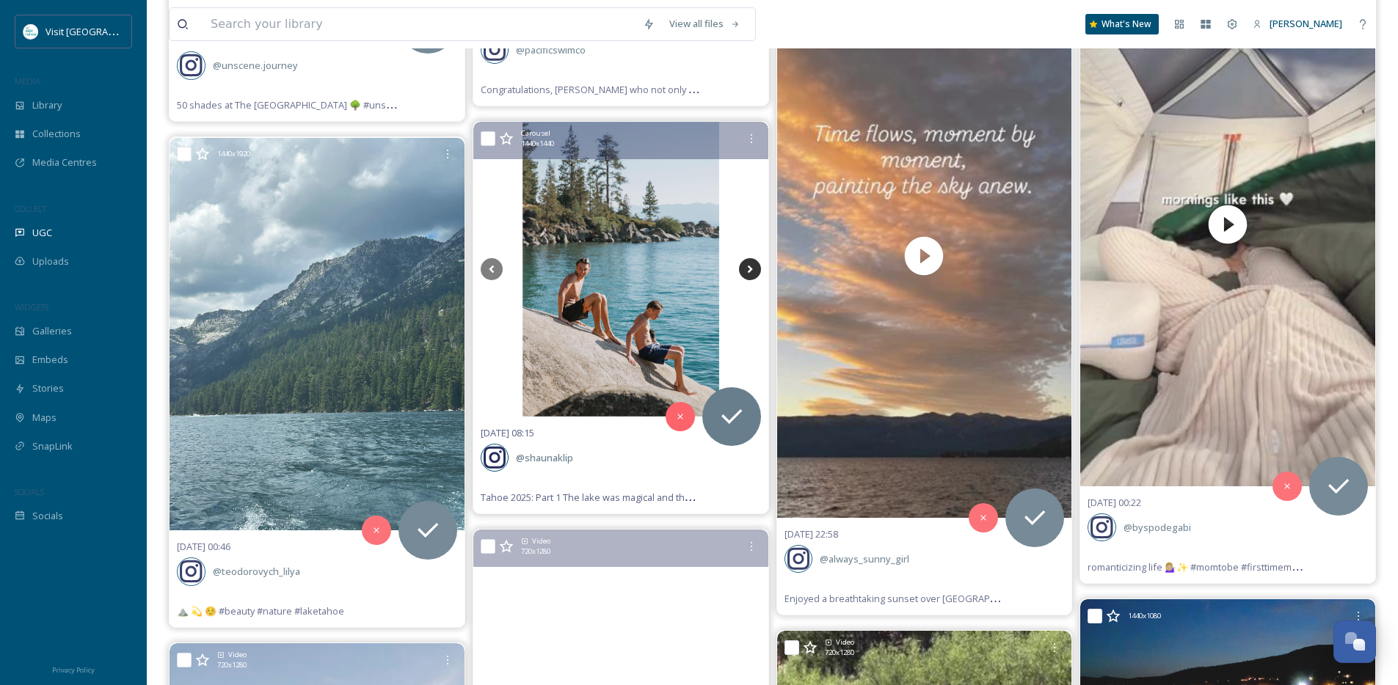
click at [751, 270] on icon at bounding box center [750, 269] width 22 height 22
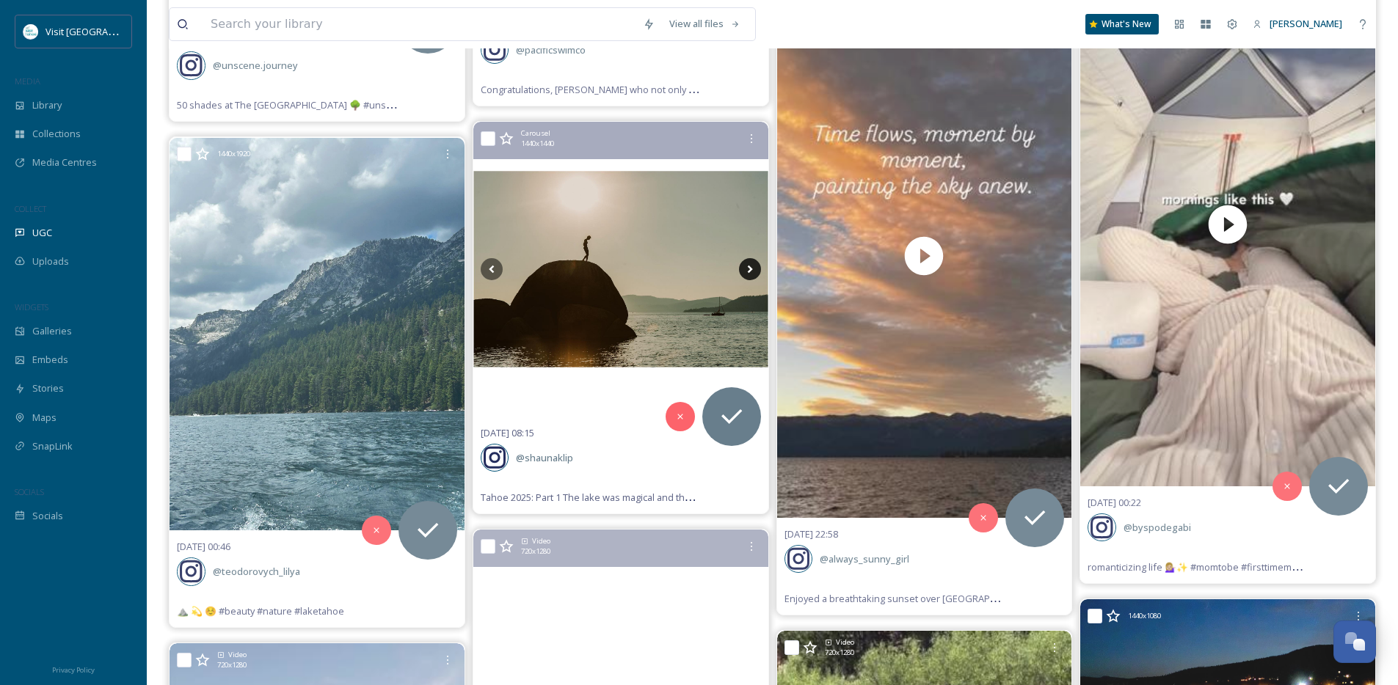
click at [751, 270] on icon at bounding box center [750, 269] width 22 height 22
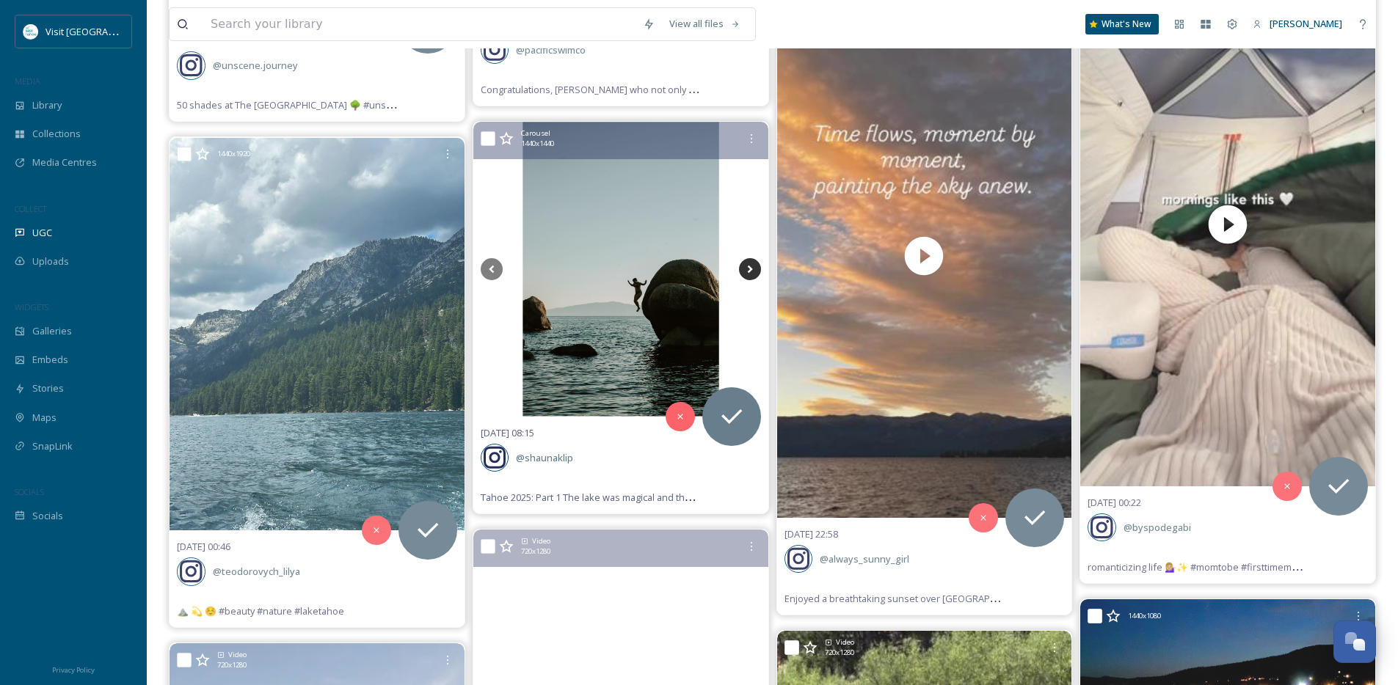
click at [751, 270] on icon at bounding box center [750, 269] width 22 height 22
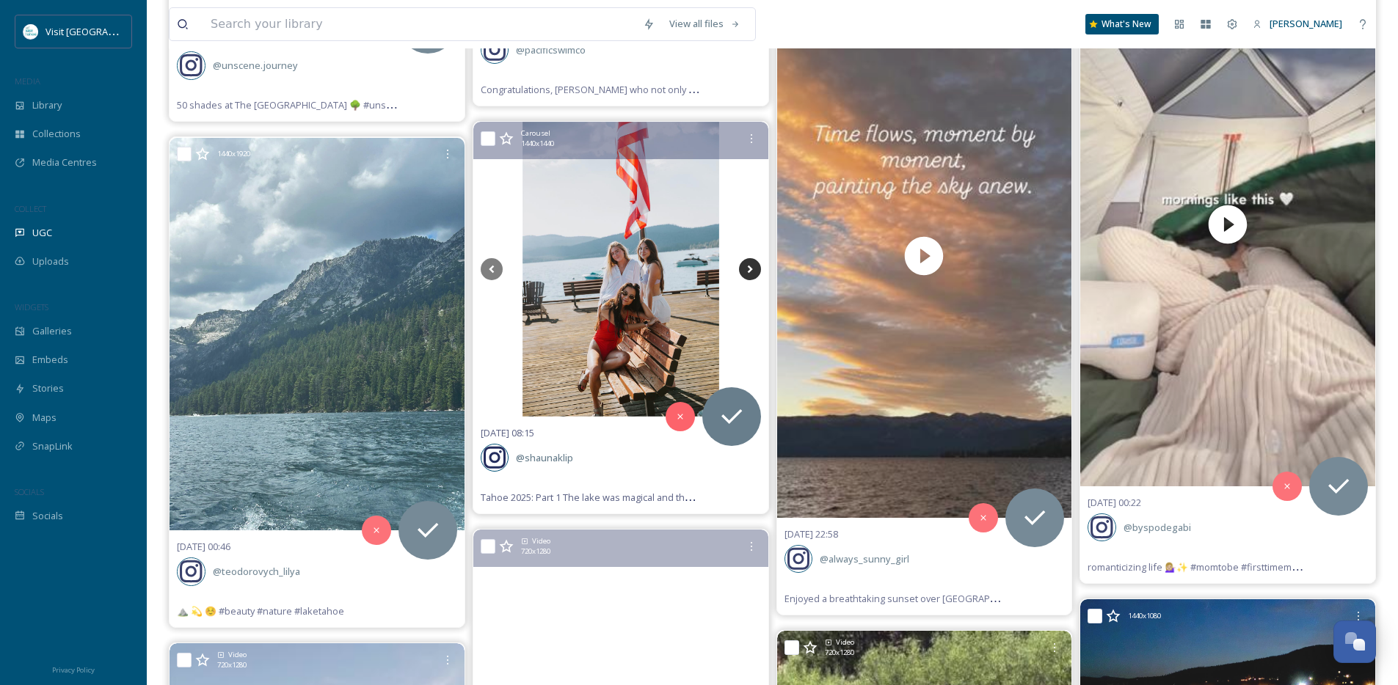
click at [751, 270] on icon at bounding box center [750, 269] width 22 height 22
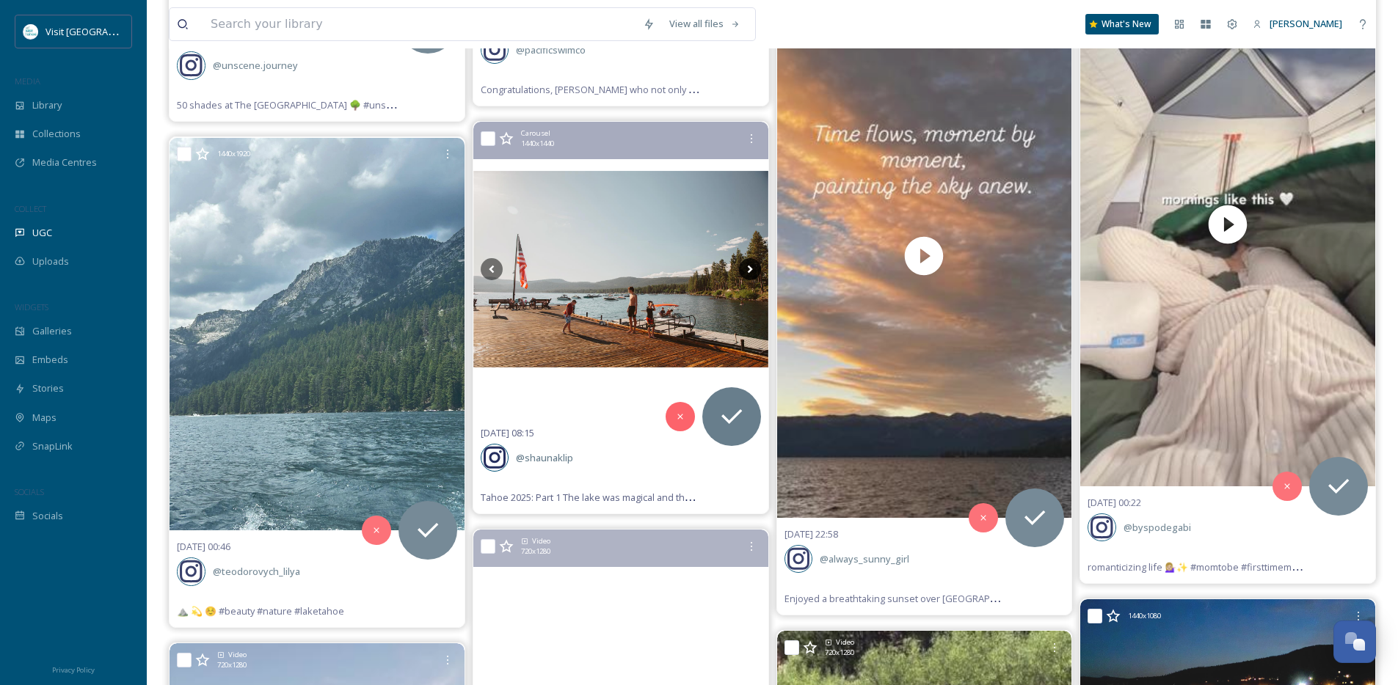
click at [751, 270] on icon at bounding box center [750, 269] width 22 height 22
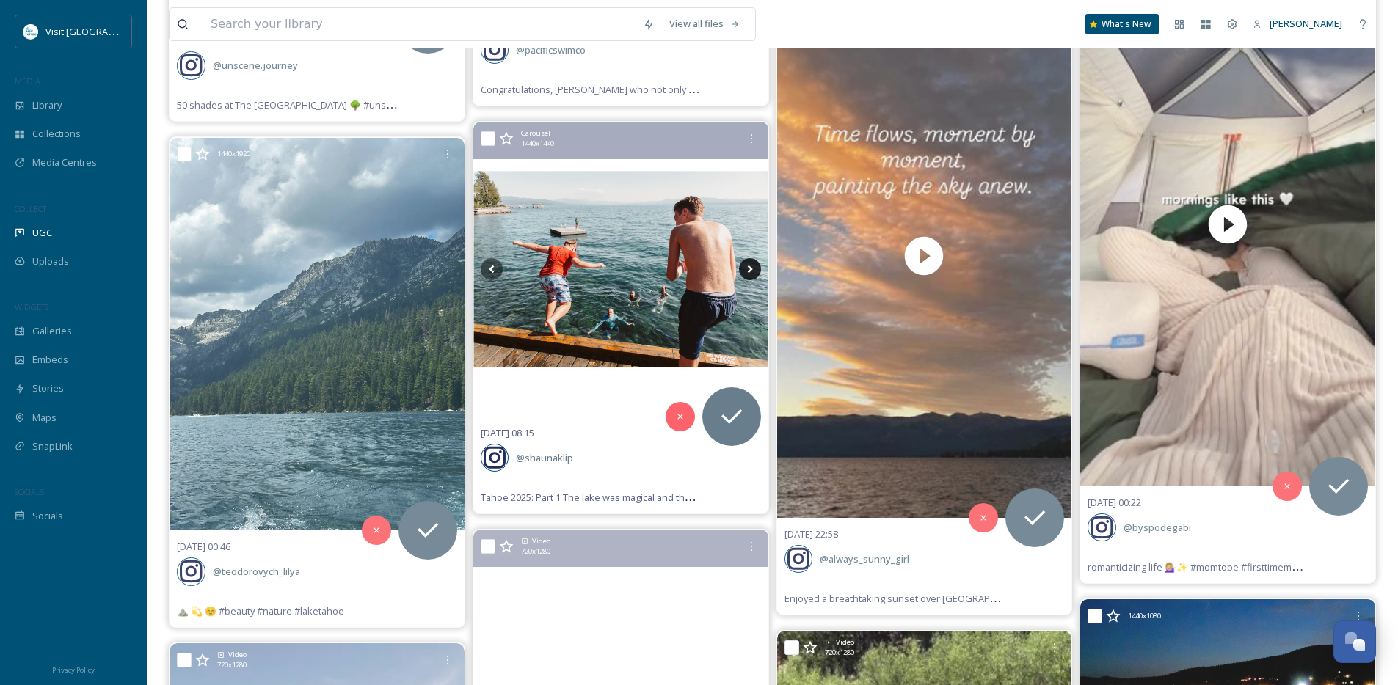
click at [751, 270] on icon at bounding box center [750, 269] width 22 height 22
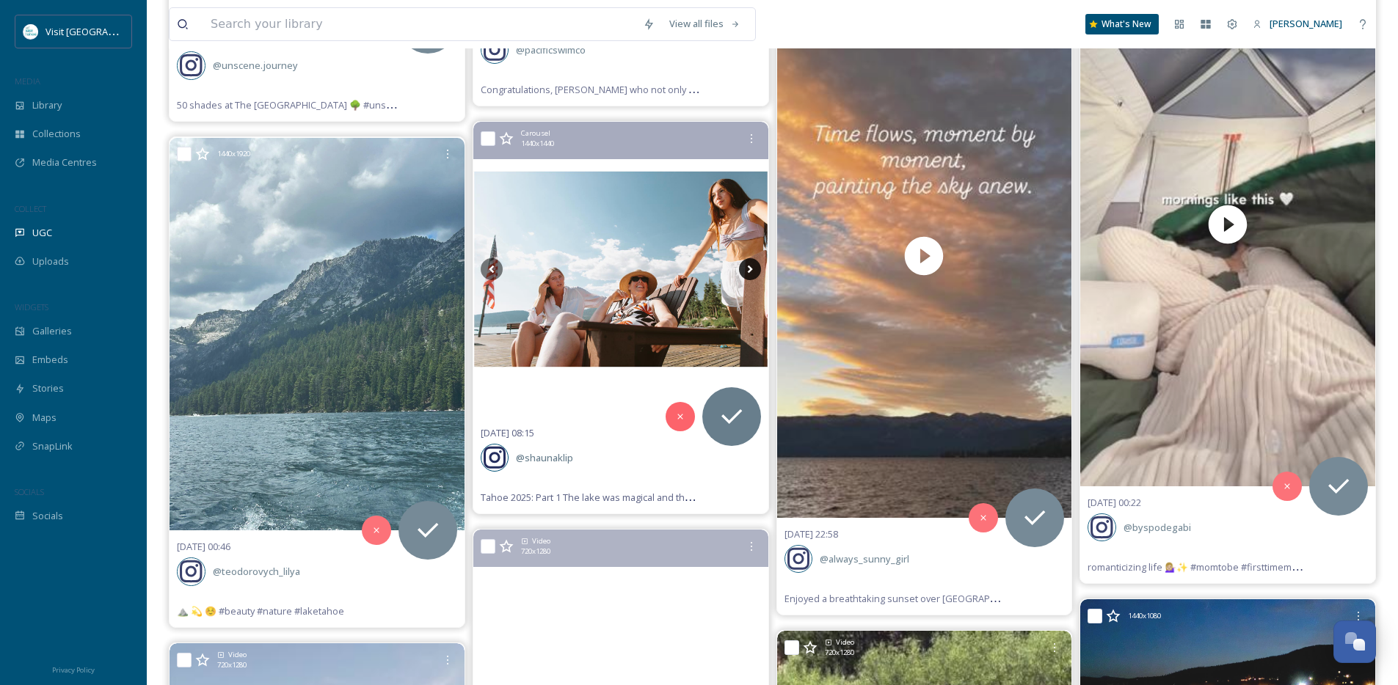
click at [751, 270] on icon at bounding box center [750, 269] width 22 height 22
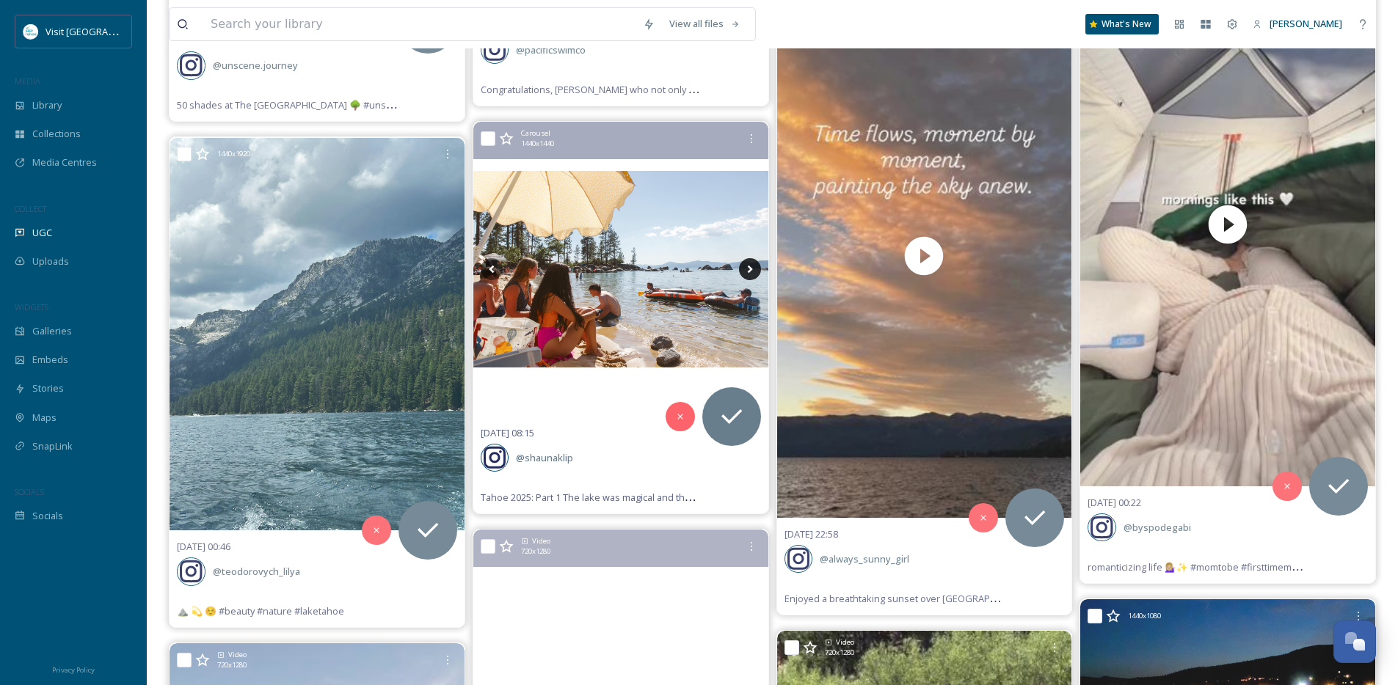
click at [751, 270] on icon at bounding box center [750, 269] width 22 height 22
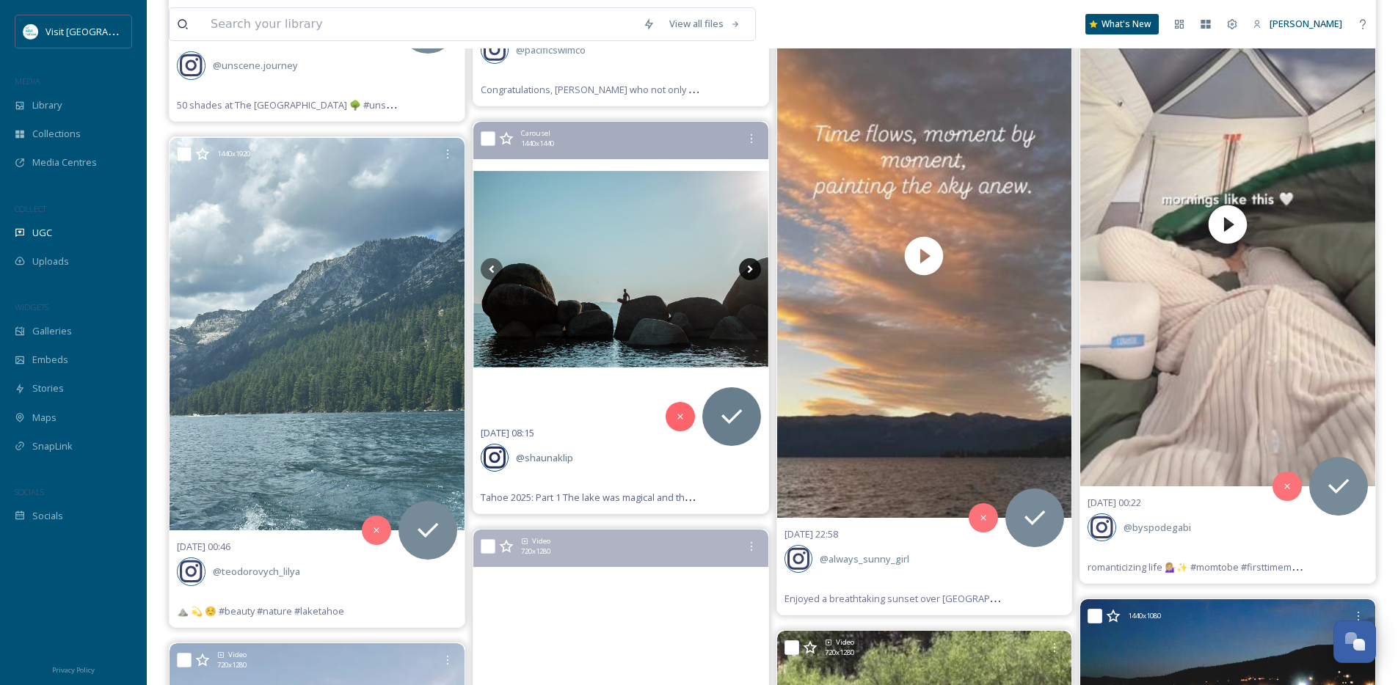
click at [751, 270] on icon at bounding box center [750, 269] width 22 height 22
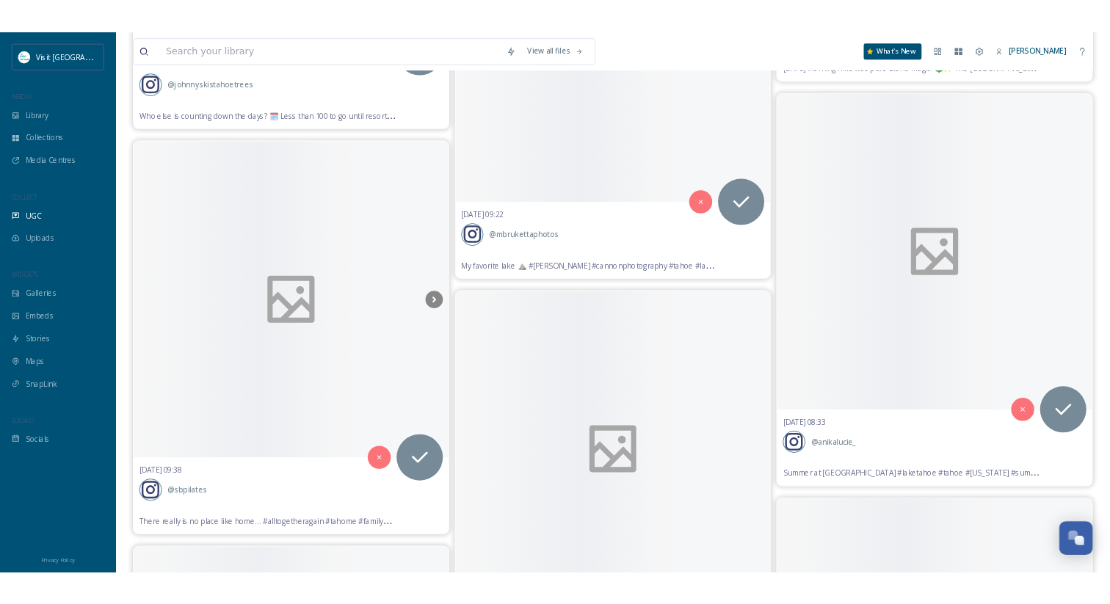
scroll to position [13684, 0]
